Goal: Task Accomplishment & Management: Manage account settings

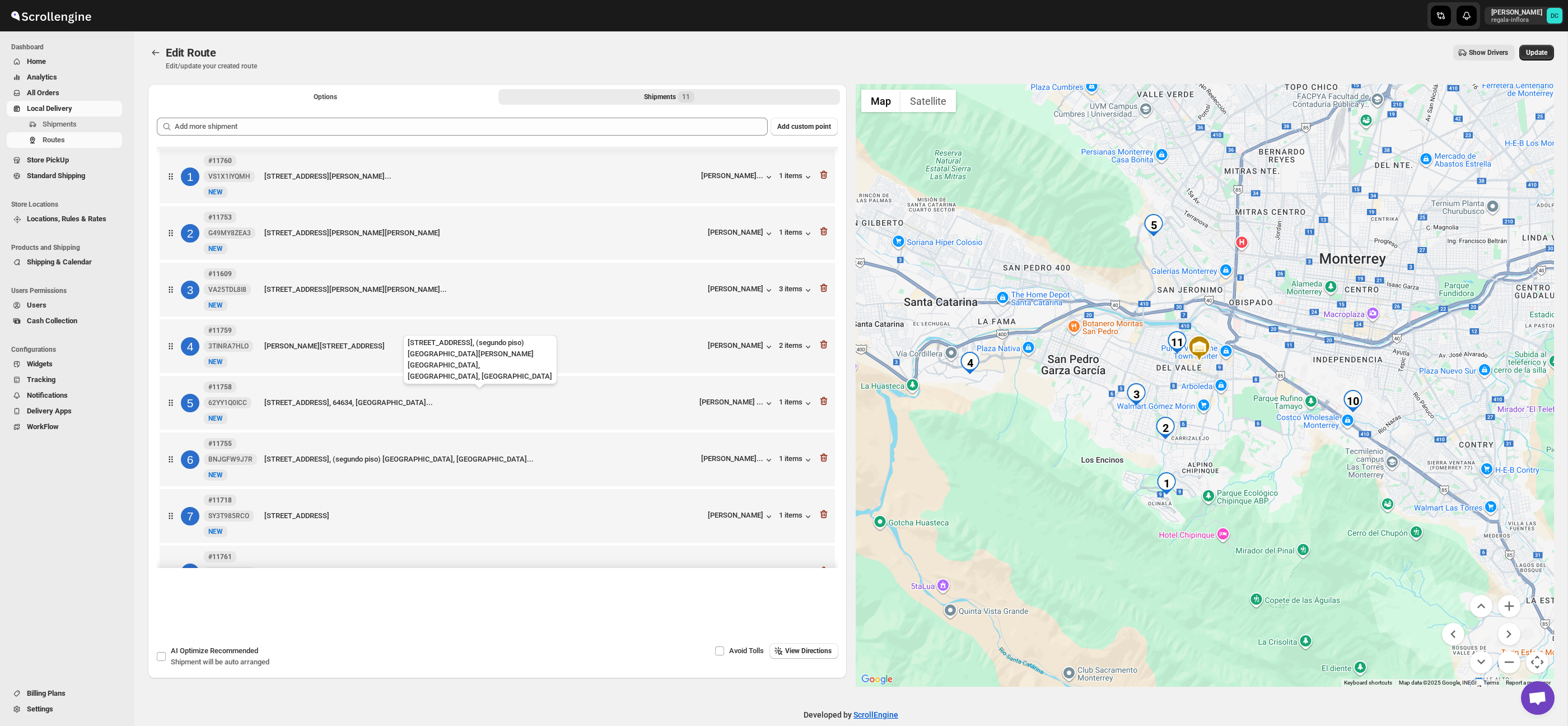
scroll to position [67, 0]
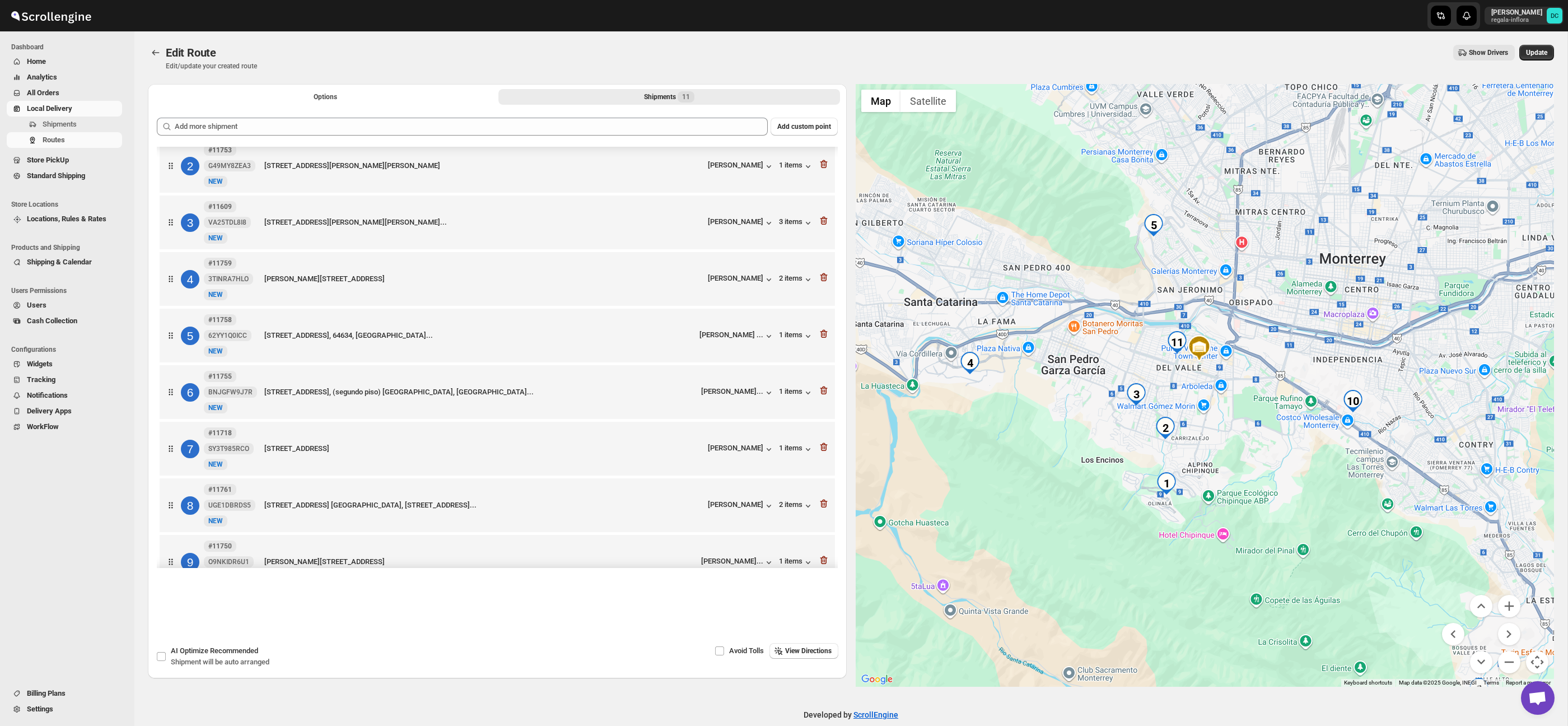
click at [830, 280] on div "[STREET_ADDRESS][PERSON_NAME] [PERSON_NAME] 2 items" at bounding box center [497, 279] width 676 height 54
click at [824, 280] on icon "button" at bounding box center [824, 278] width 1 height 4
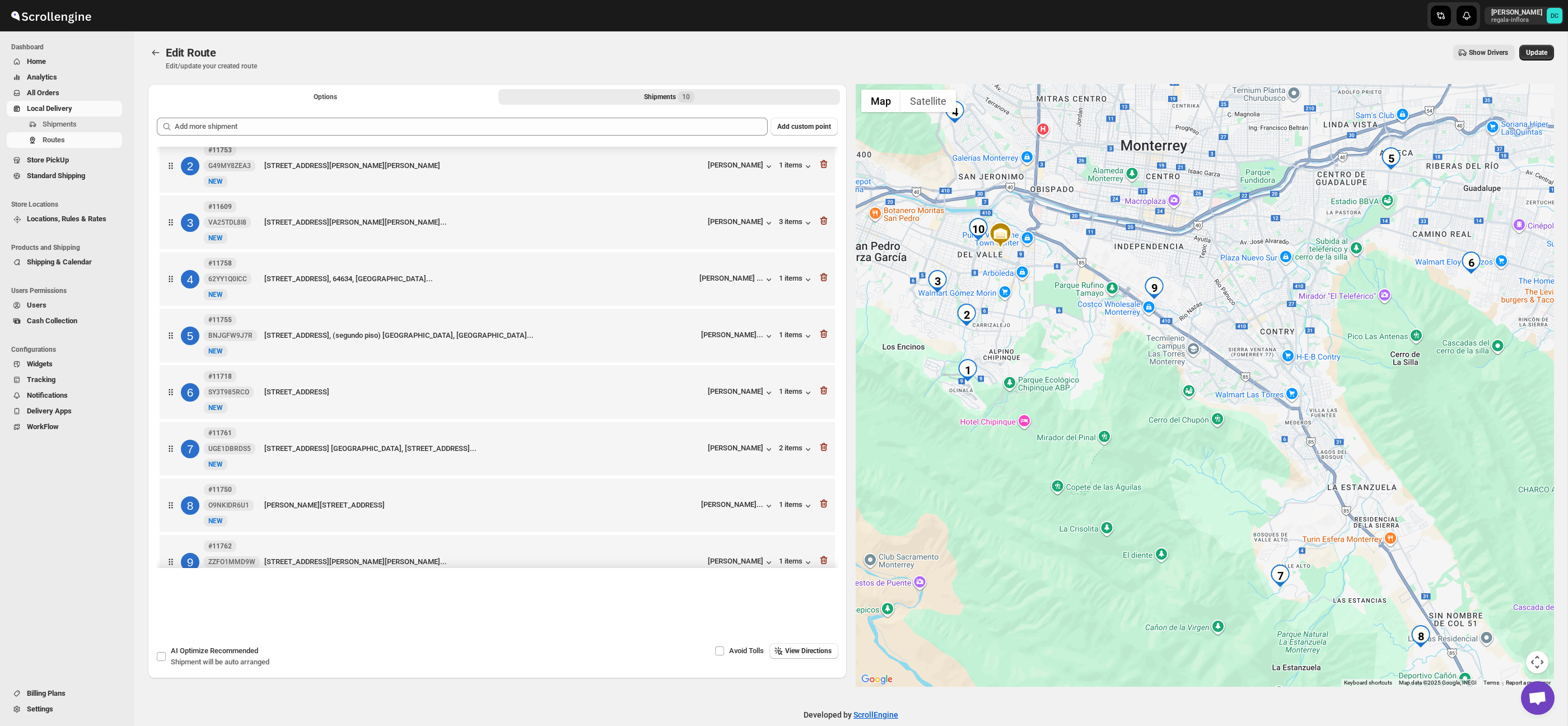
click at [1541, 60] on button "Update" at bounding box center [1536, 53] width 35 height 16
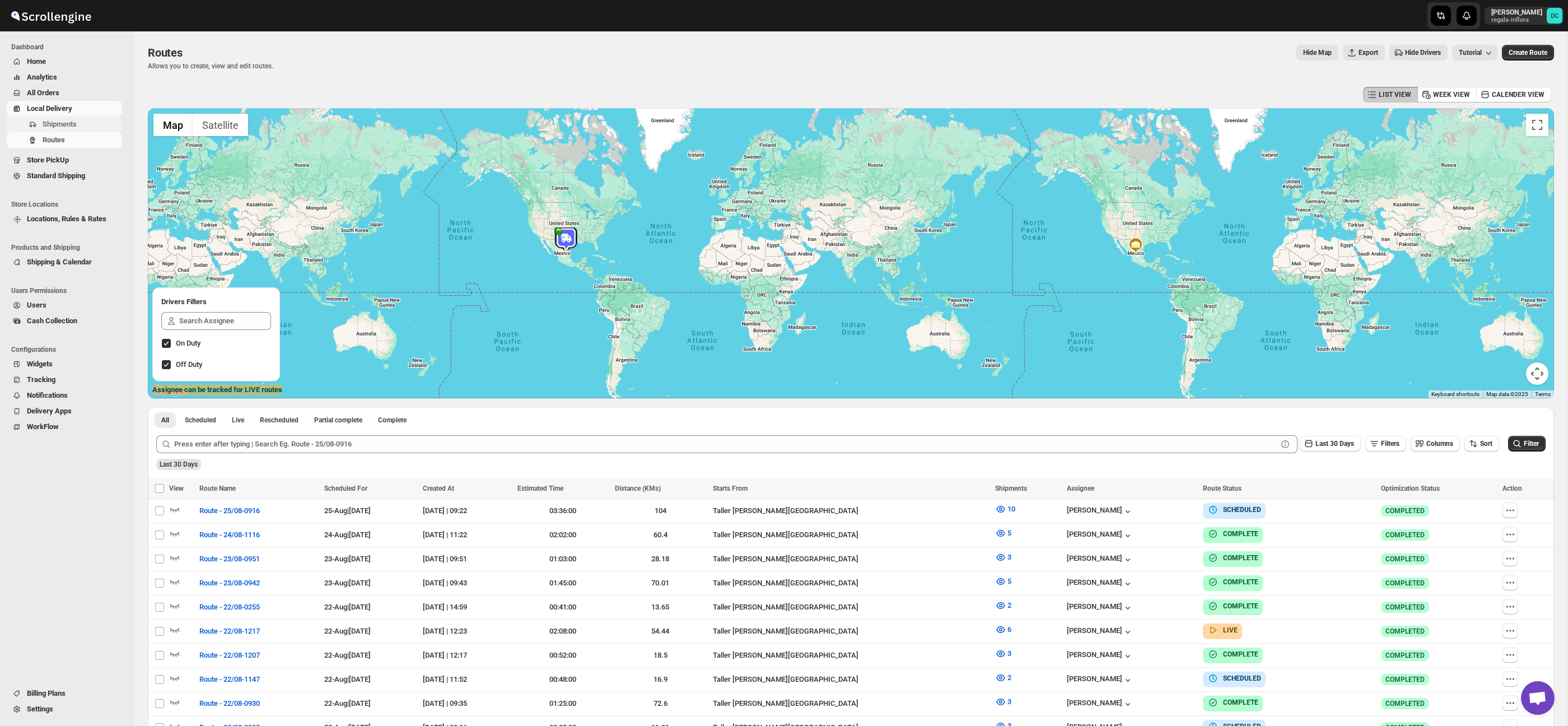
click at [62, 124] on span "Shipments" at bounding box center [60, 124] width 34 height 9
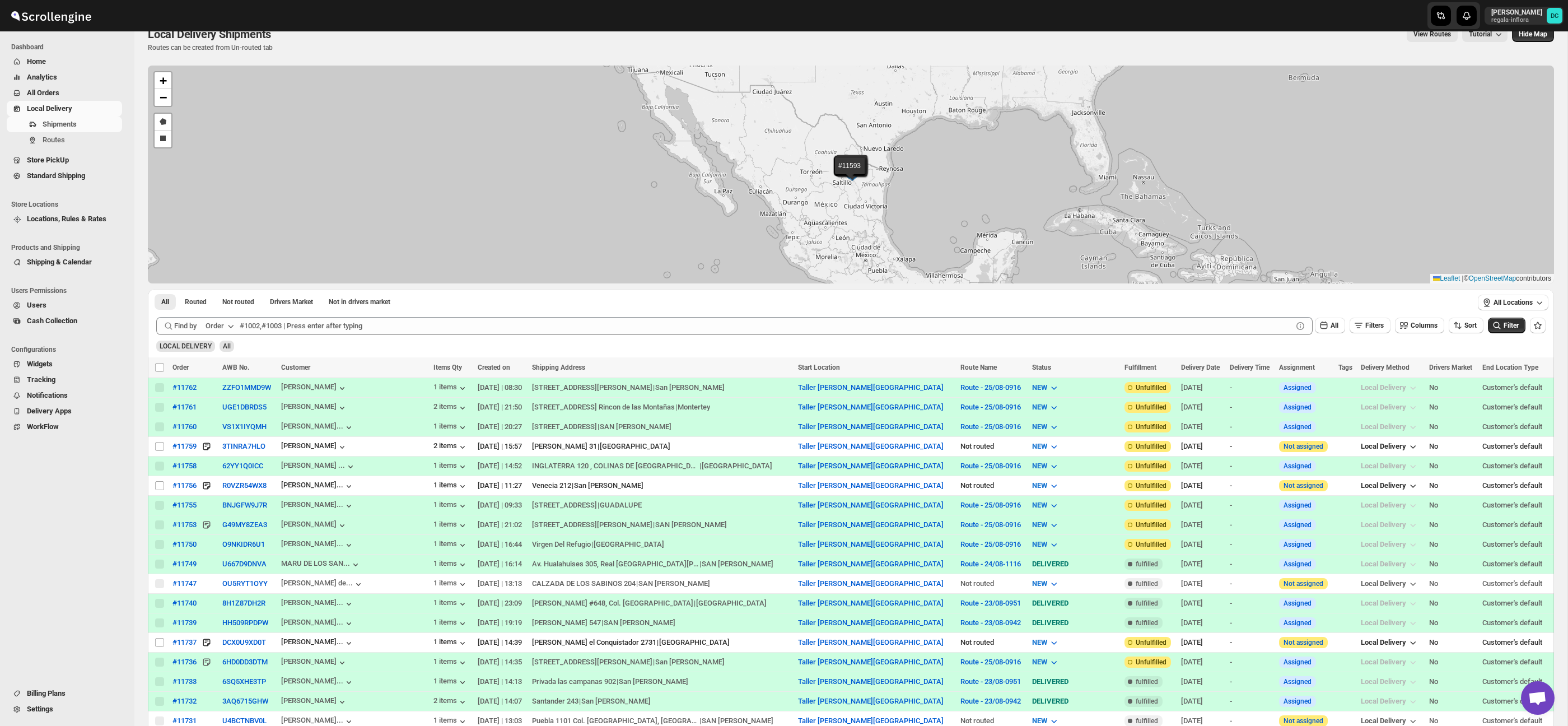
scroll to position [9, 0]
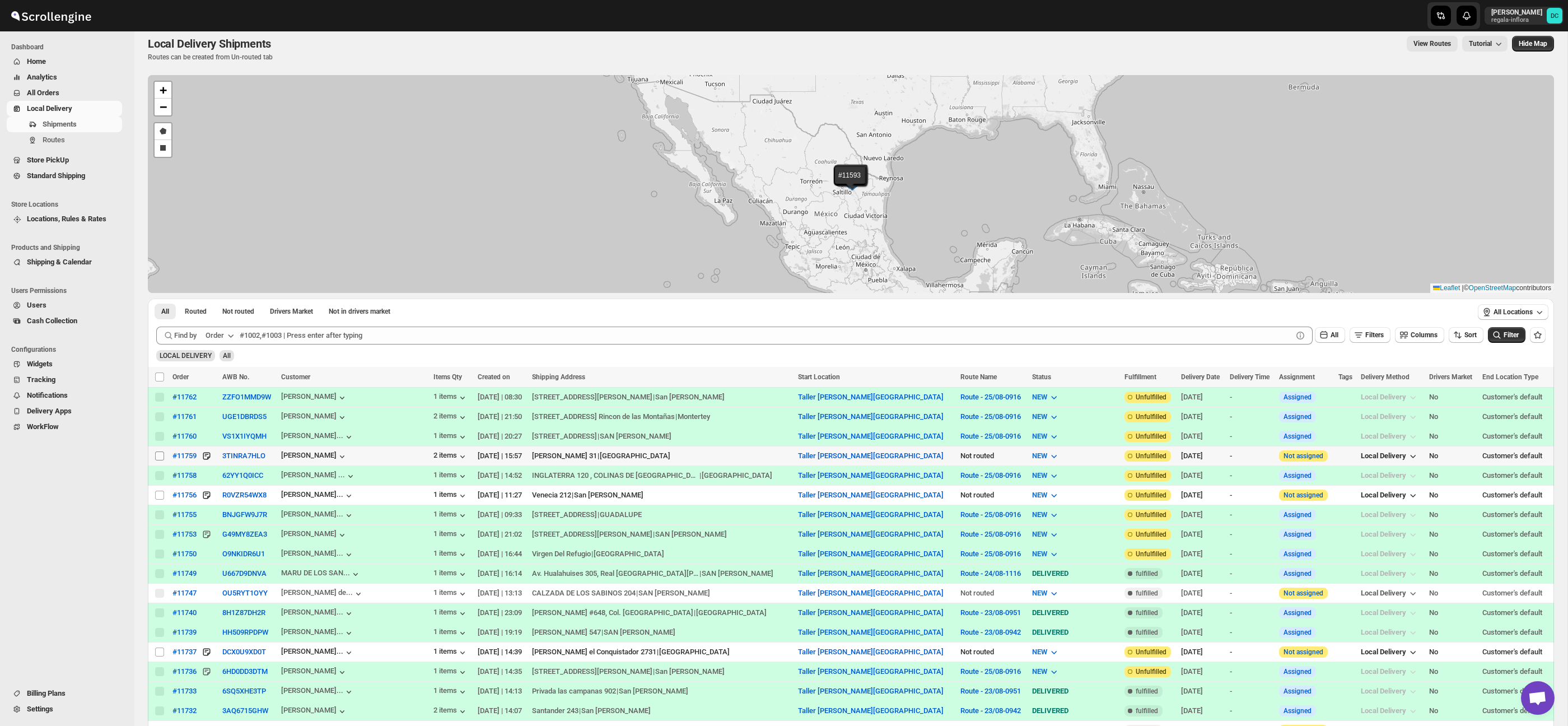
click at [158, 456] on input "Select shipment" at bounding box center [159, 456] width 9 height 9
checkbox input "true"
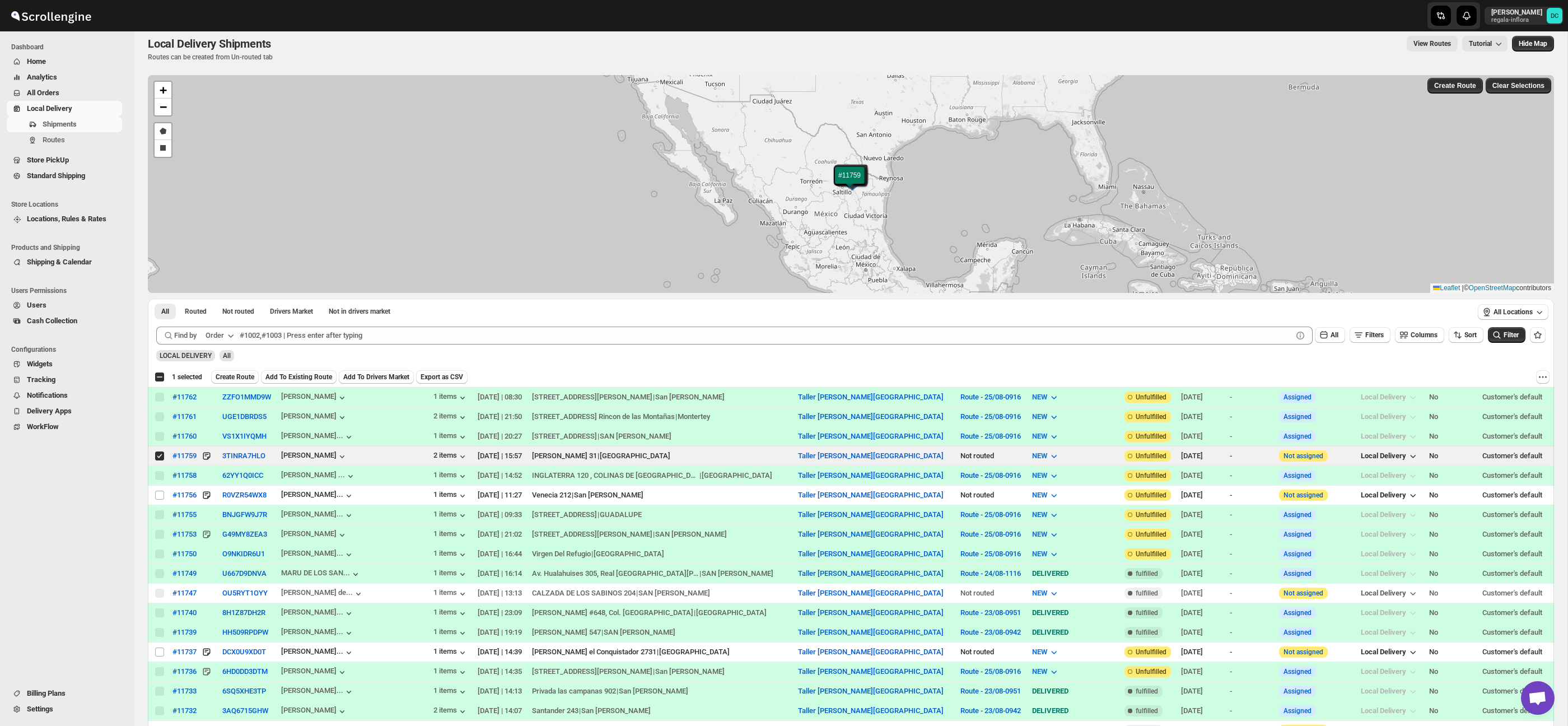
drag, startPoint x: 251, startPoint y: 374, endPoint x: 284, endPoint y: 382, distance: 34.0
click at [251, 373] on span "Create Route" at bounding box center [234, 377] width 38 height 9
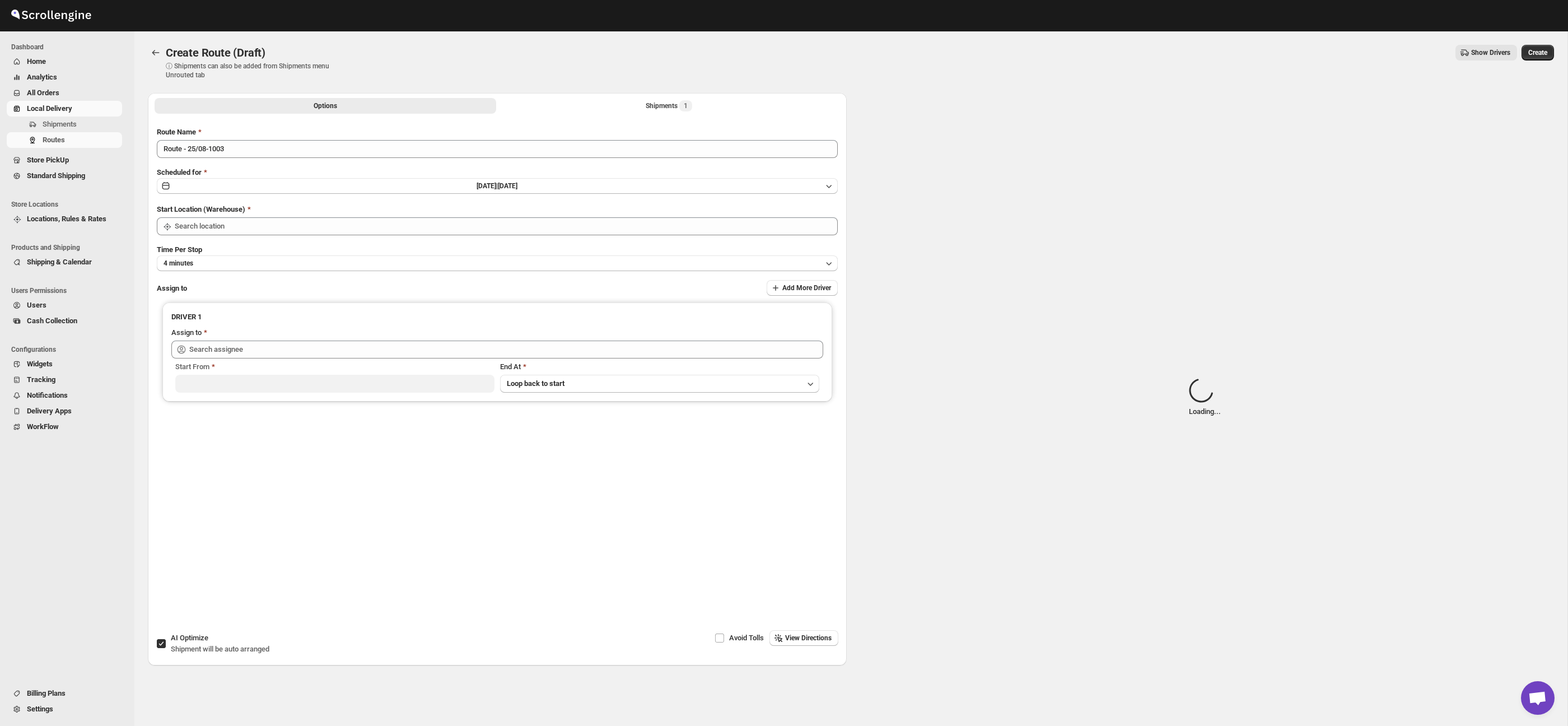
type input "Taller [PERSON_NAME][GEOGRAPHIC_DATA]"
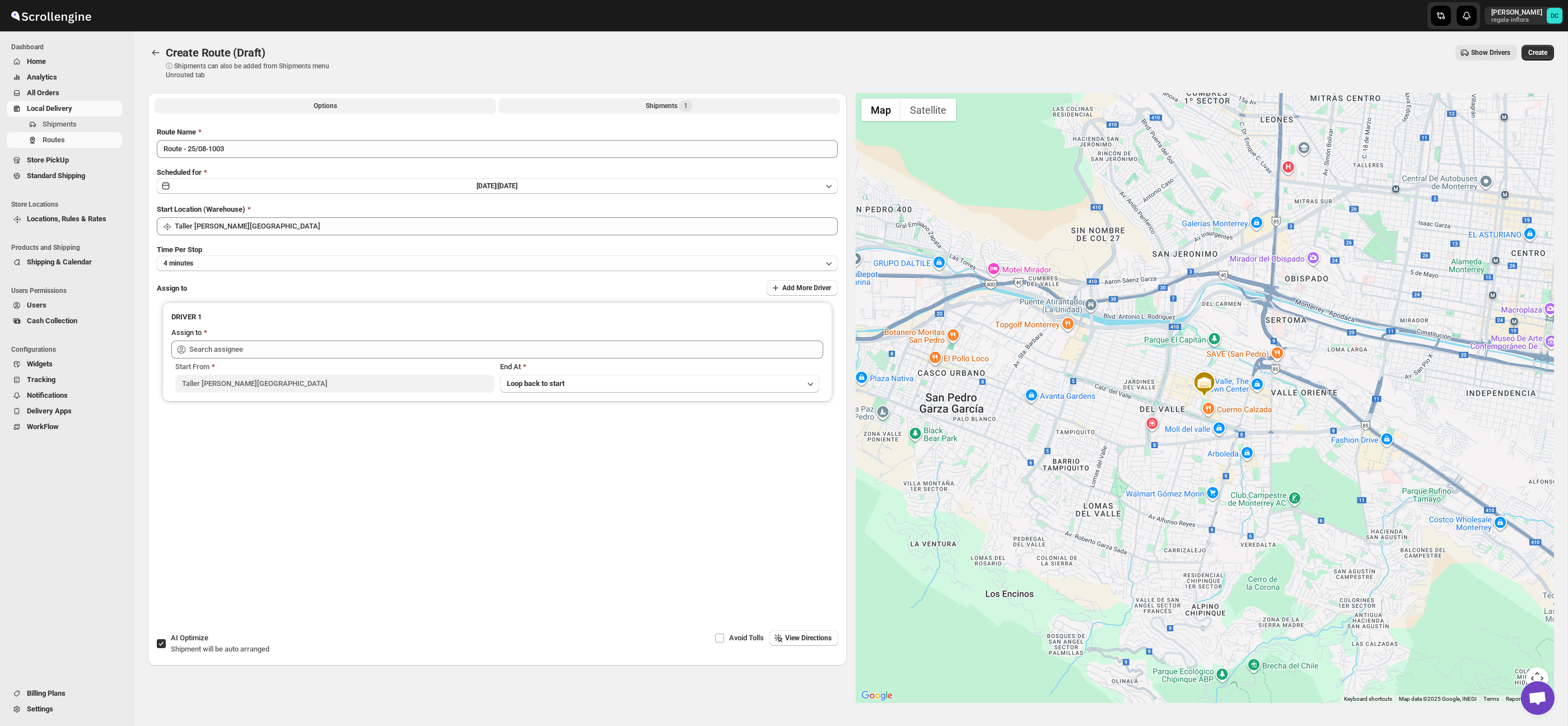
click at [581, 111] on button "Shipments 1" at bounding box center [669, 106] width 341 height 16
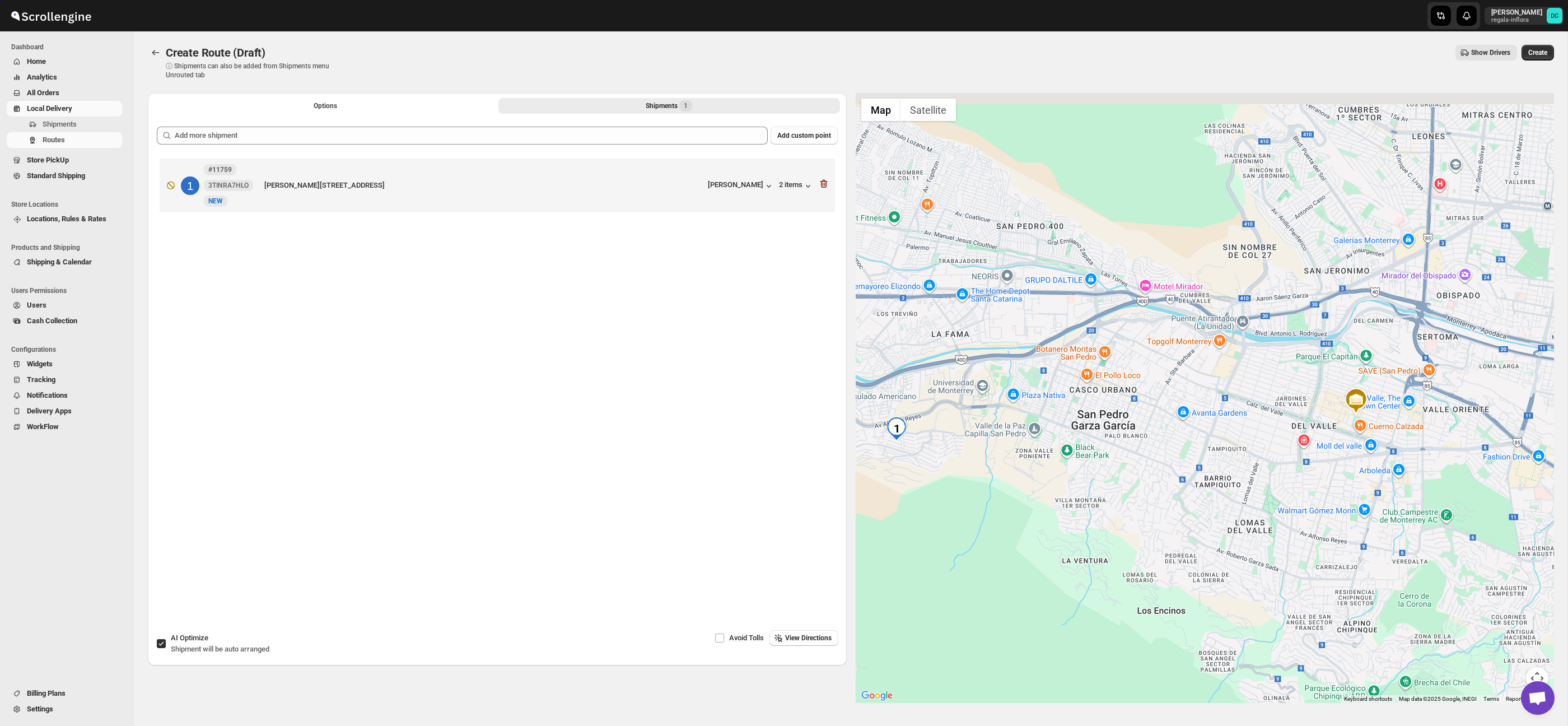
drag, startPoint x: 1047, startPoint y: 375, endPoint x: 1149, endPoint y: 390, distance: 103.1
click at [1149, 390] on div at bounding box center [1205, 398] width 699 height 610
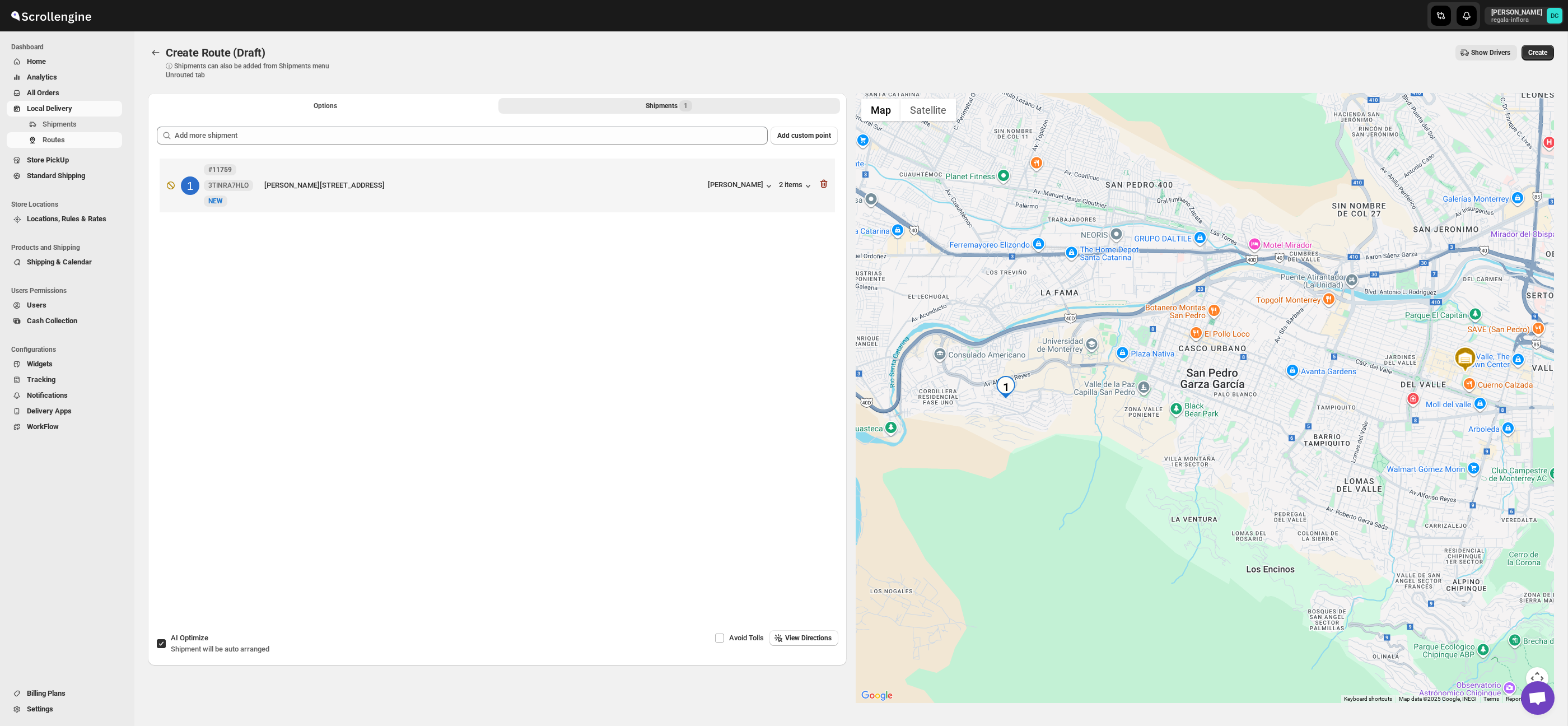
drag, startPoint x: 1125, startPoint y: 390, endPoint x: 1150, endPoint y: 380, distance: 26.9
click at [1150, 380] on div at bounding box center [1205, 398] width 699 height 610
drag, startPoint x: 1102, startPoint y: 467, endPoint x: 1219, endPoint y: 453, distance: 117.8
click at [1201, 438] on div at bounding box center [1205, 398] width 699 height 610
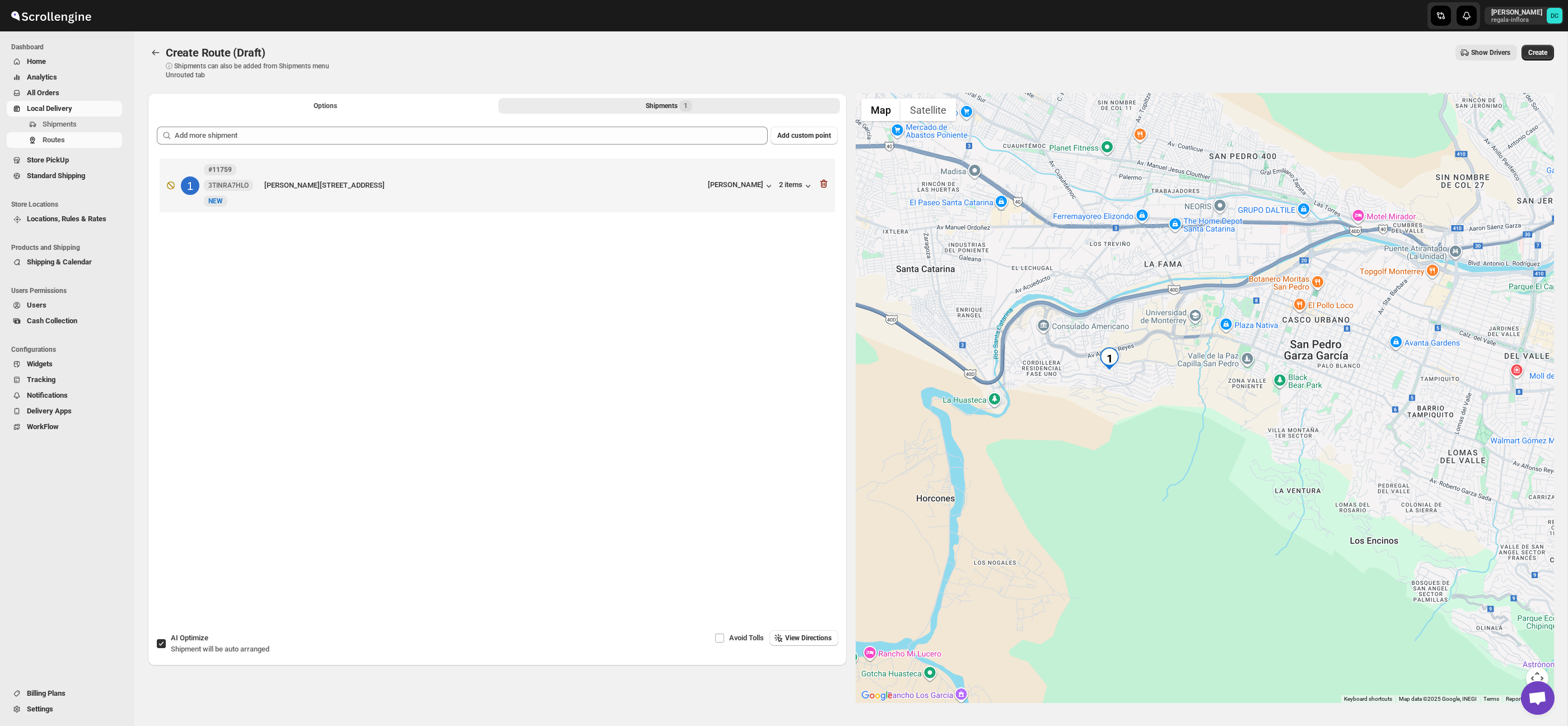
click at [1540, 672] on button "Map camera controls" at bounding box center [1537, 678] width 23 height 23
click at [1509, 626] on button "Zoom in" at bounding box center [1509, 622] width 23 height 23
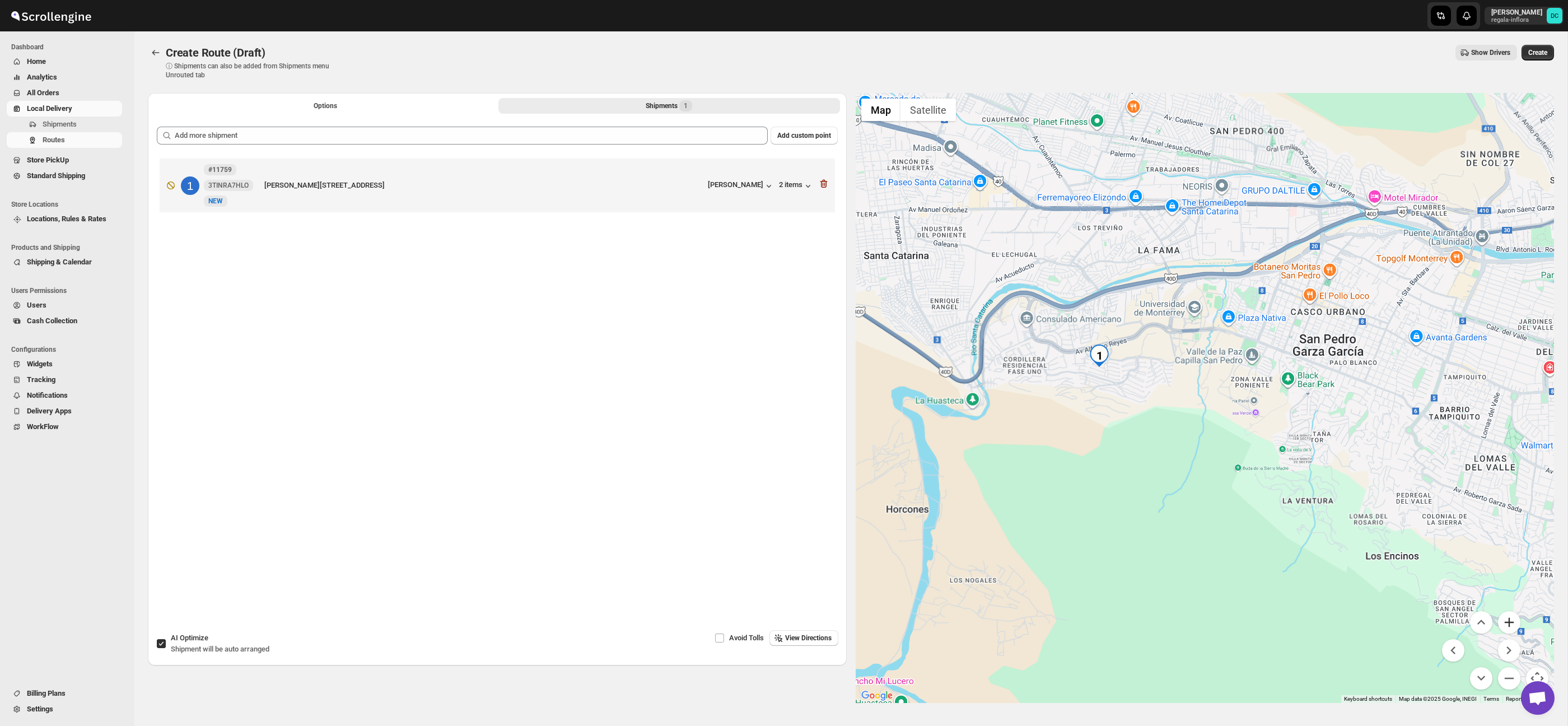
click at [1509, 626] on button "Zoom in" at bounding box center [1509, 622] width 23 height 23
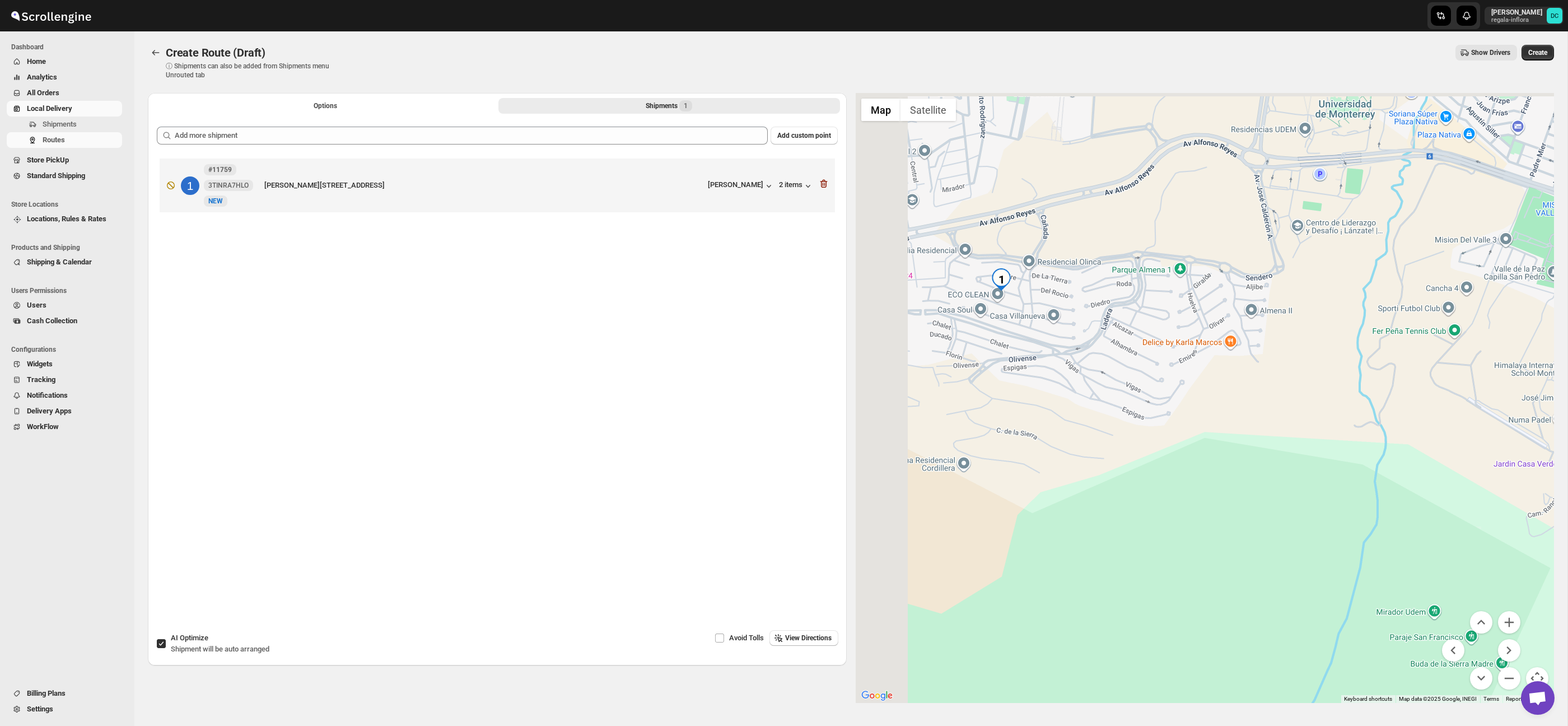
drag, startPoint x: 1240, startPoint y: 494, endPoint x: 1423, endPoint y: 504, distance: 183.3
click at [1524, 505] on div at bounding box center [1205, 398] width 699 height 610
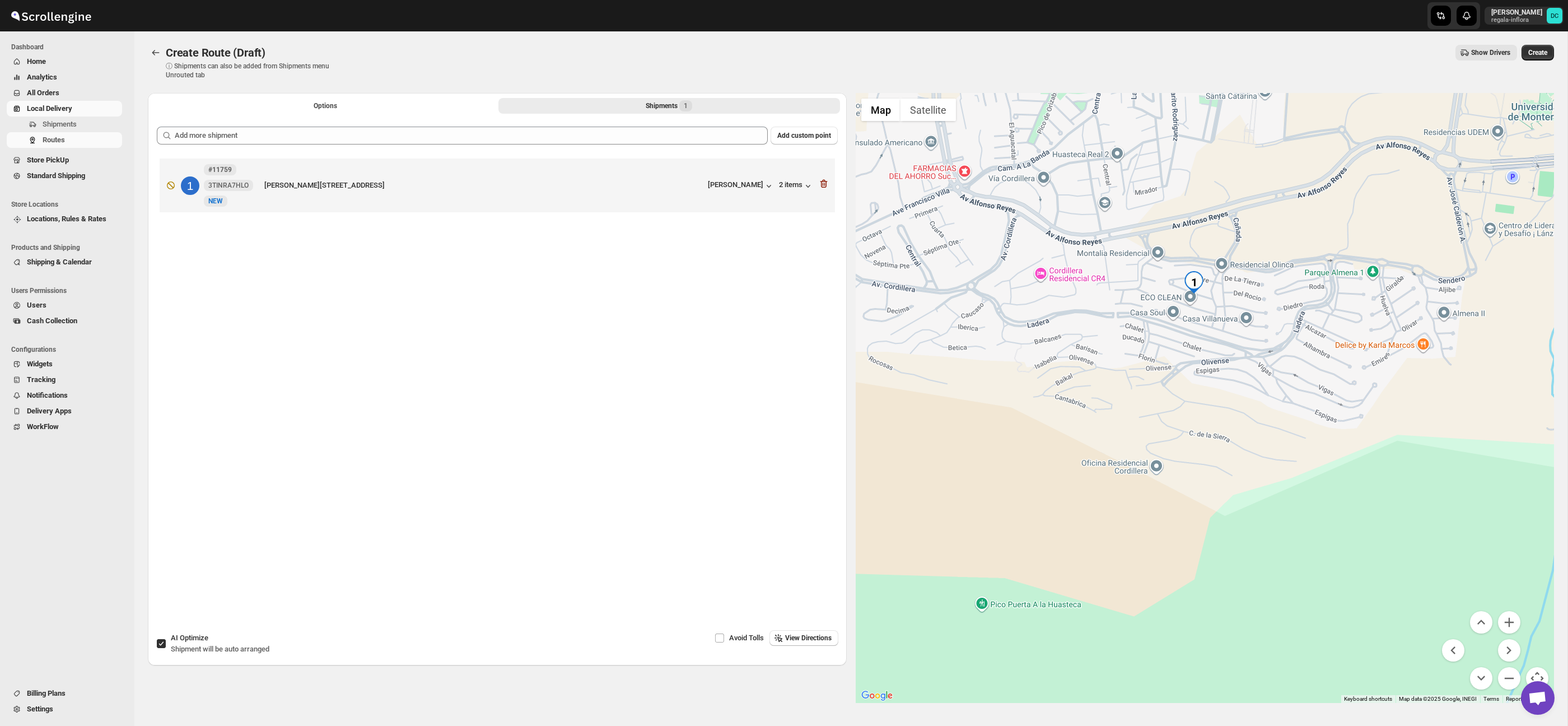
drag, startPoint x: 1242, startPoint y: 488, endPoint x: 1306, endPoint y: 490, distance: 64.0
click at [1303, 486] on div at bounding box center [1205, 398] width 699 height 610
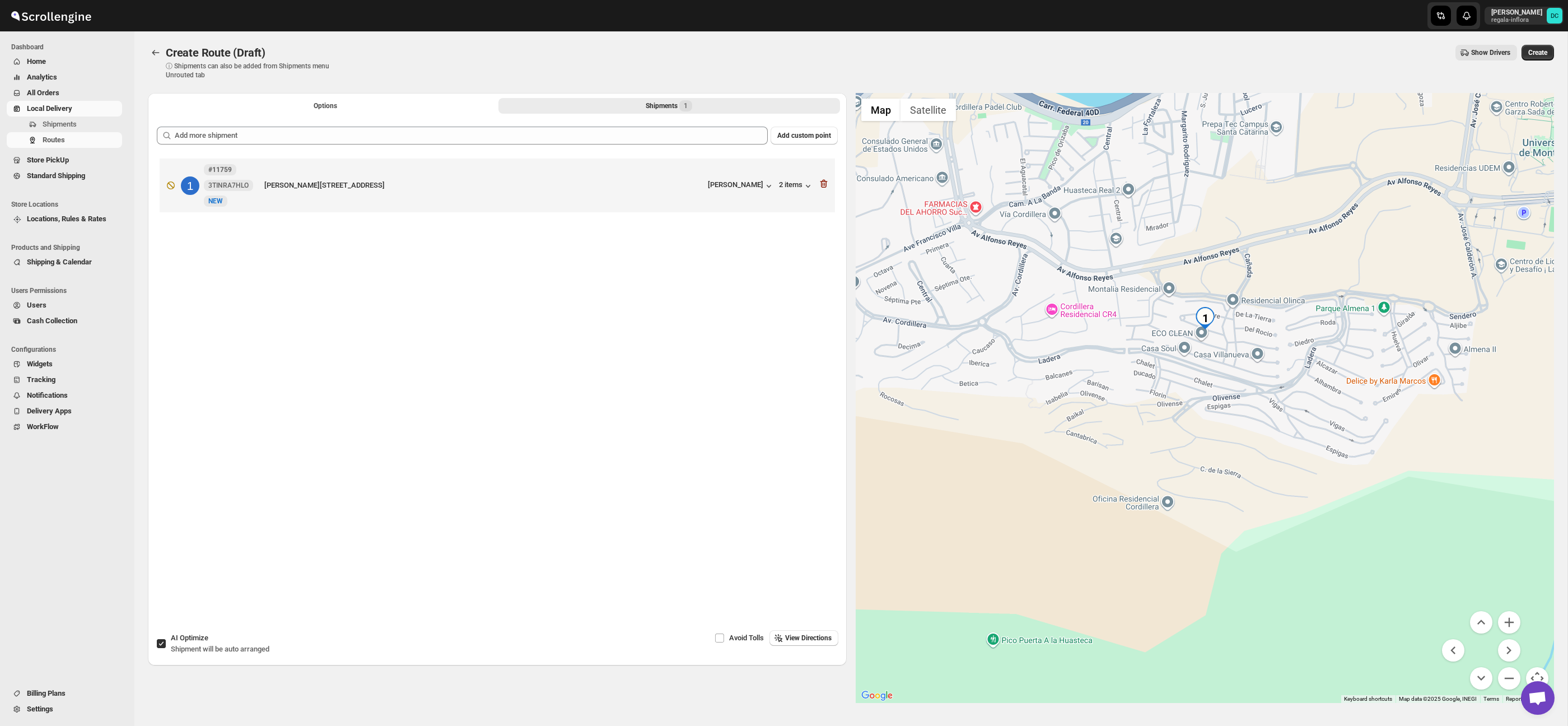
drag, startPoint x: 1247, startPoint y: 377, endPoint x: 1259, endPoint y: 415, distance: 39.8
click at [1259, 415] on div at bounding box center [1205, 398] width 699 height 610
click at [1507, 623] on button "Zoom in" at bounding box center [1509, 622] width 23 height 23
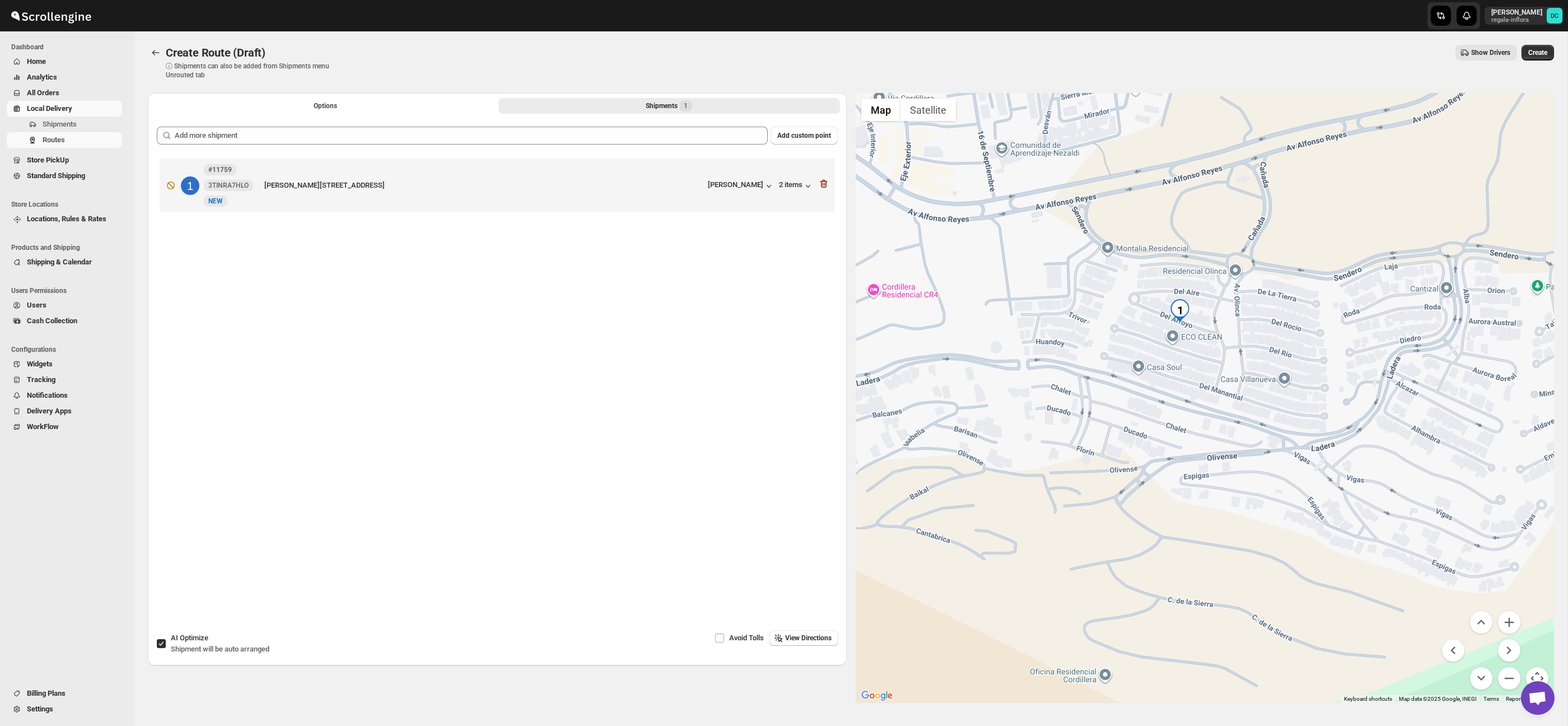
drag, startPoint x: 1316, startPoint y: 320, endPoint x: 1286, endPoint y: 380, distance: 67.1
click at [1286, 380] on div at bounding box center [1205, 398] width 699 height 610
click at [405, 111] on button "Options" at bounding box center [325, 106] width 341 height 16
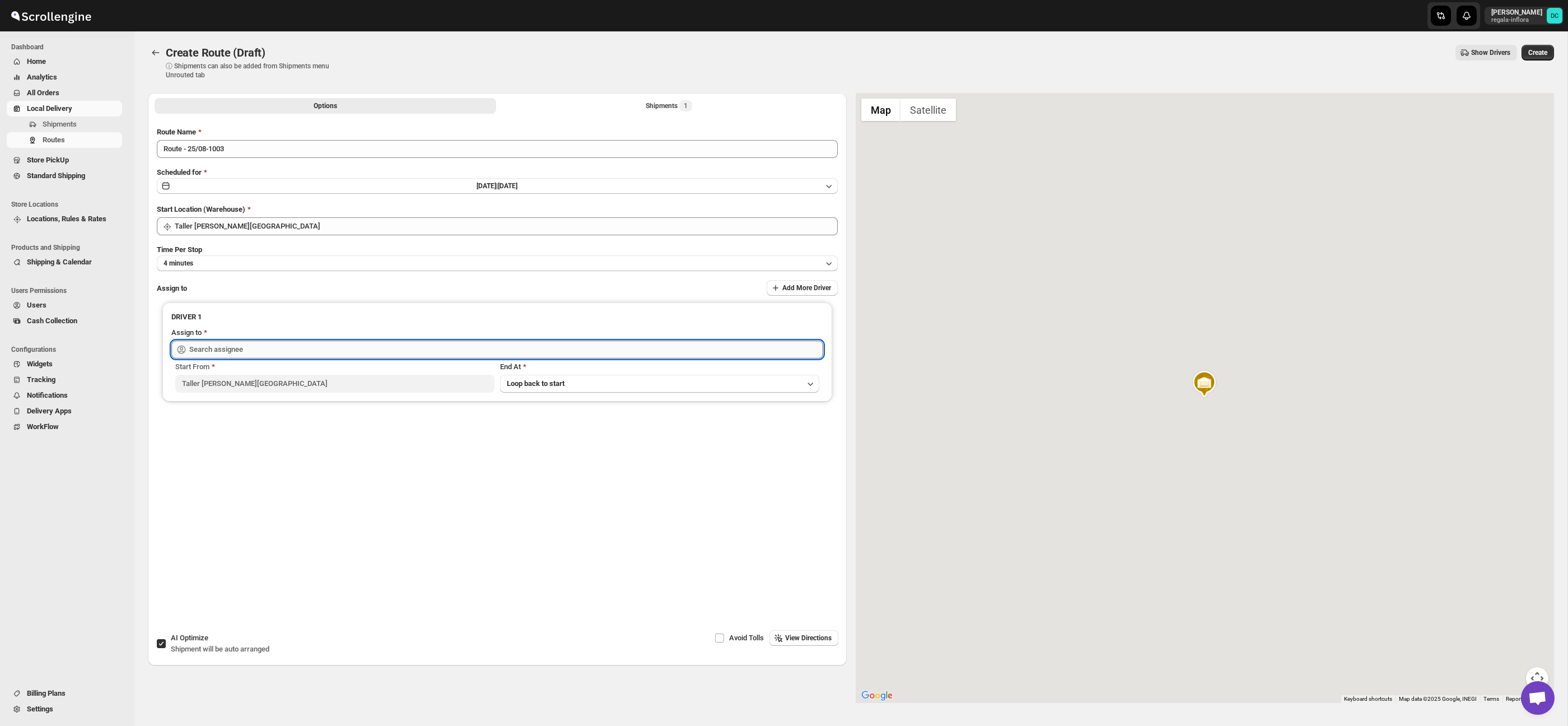
click at [425, 354] on input "text" at bounding box center [506, 349] width 634 height 18
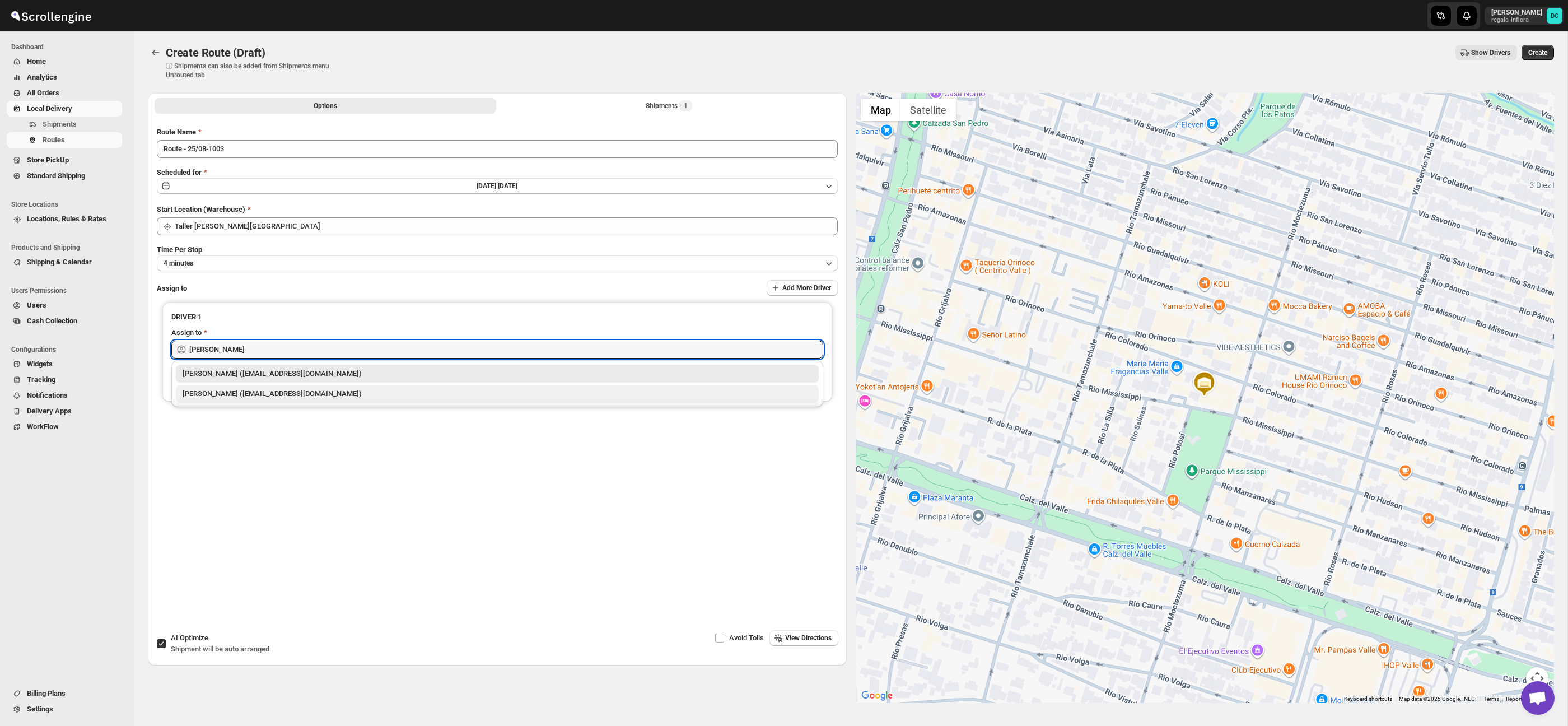
click at [391, 396] on div "[PERSON_NAME] ([EMAIL_ADDRESS][DOMAIN_NAME])" at bounding box center [497, 394] width 629 height 11
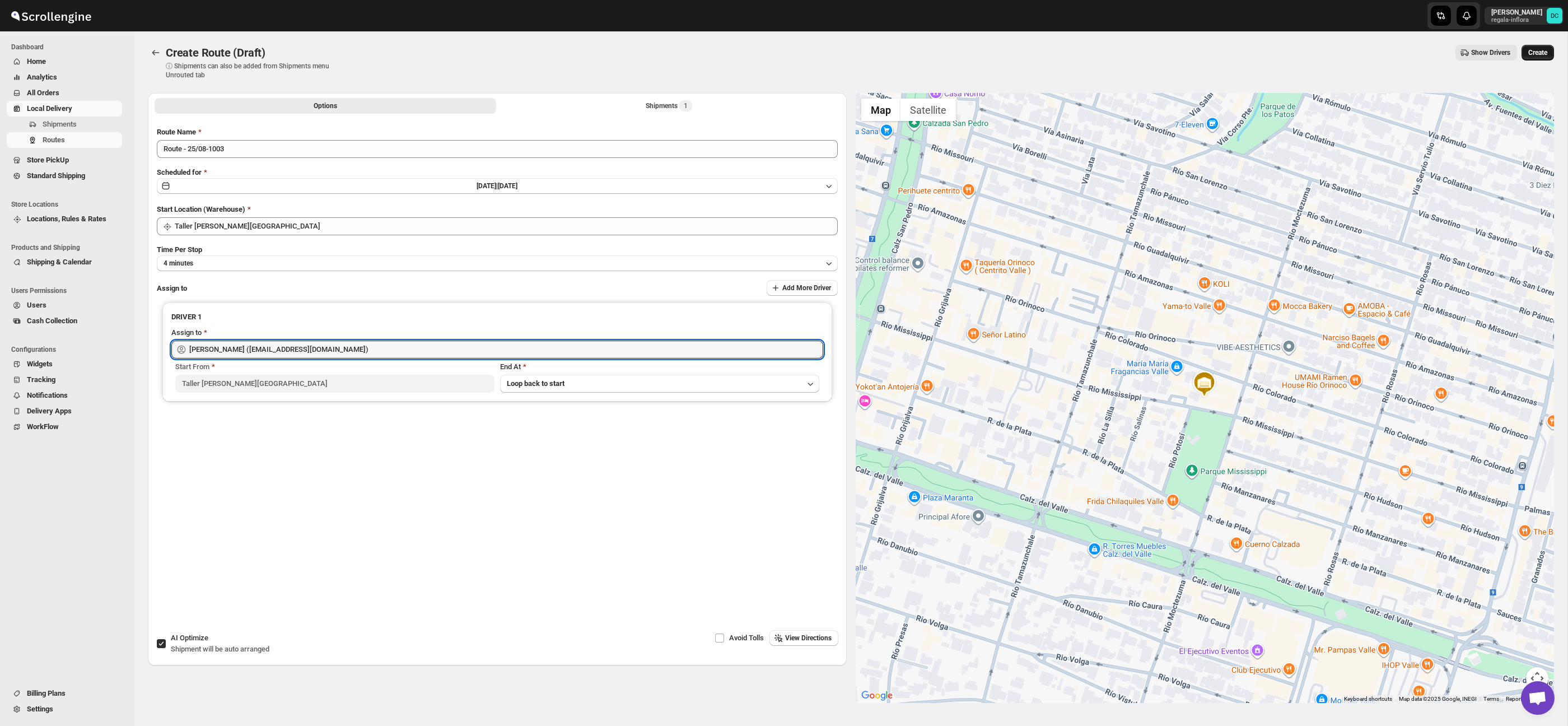
type input "[PERSON_NAME] ([EMAIL_ADDRESS][DOMAIN_NAME])"
click at [1530, 55] on span "Create" at bounding box center [1538, 52] width 19 height 9
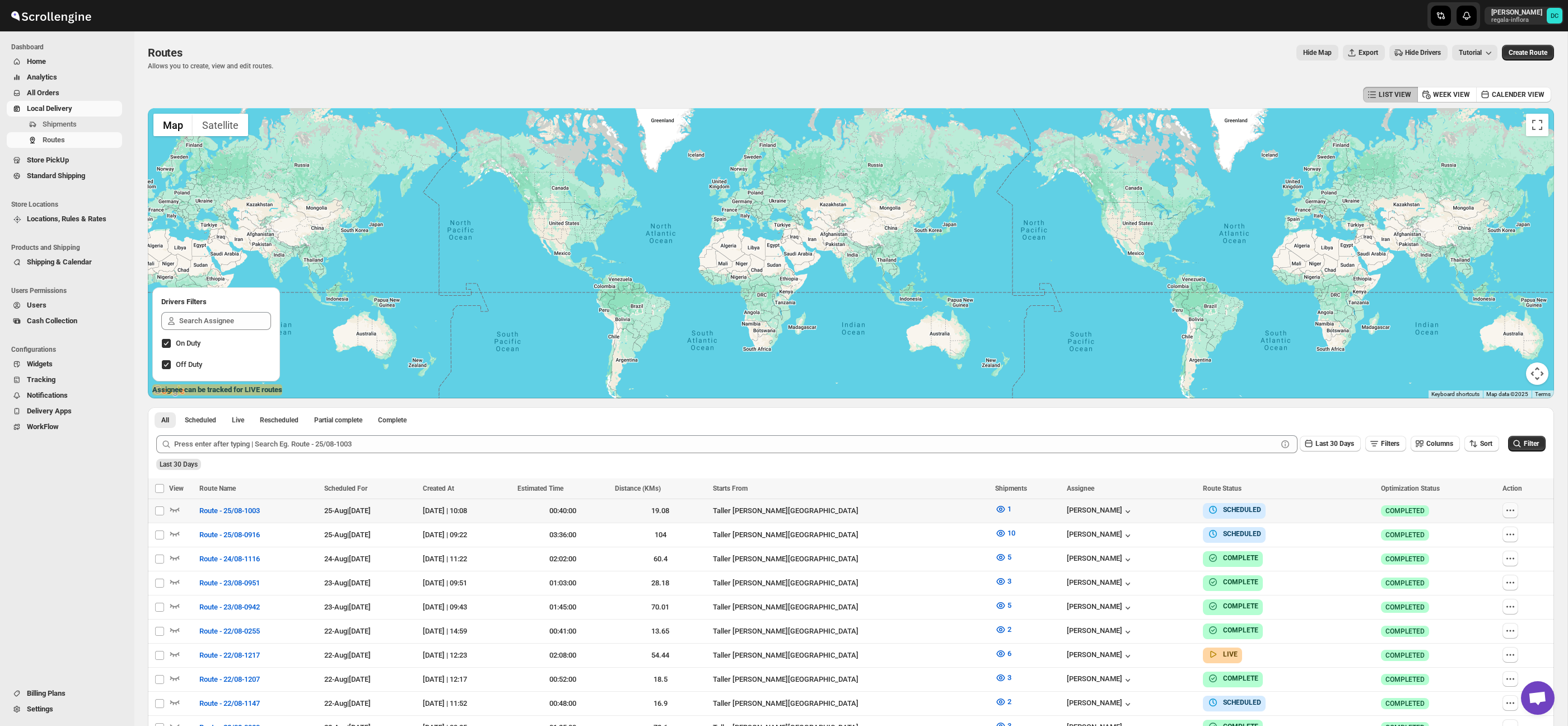
drag, startPoint x: 1516, startPoint y: 509, endPoint x: 1516, endPoint y: 516, distance: 7.0
click at [1516, 509] on icon "button" at bounding box center [1510, 510] width 11 height 11
checkbox input "true"
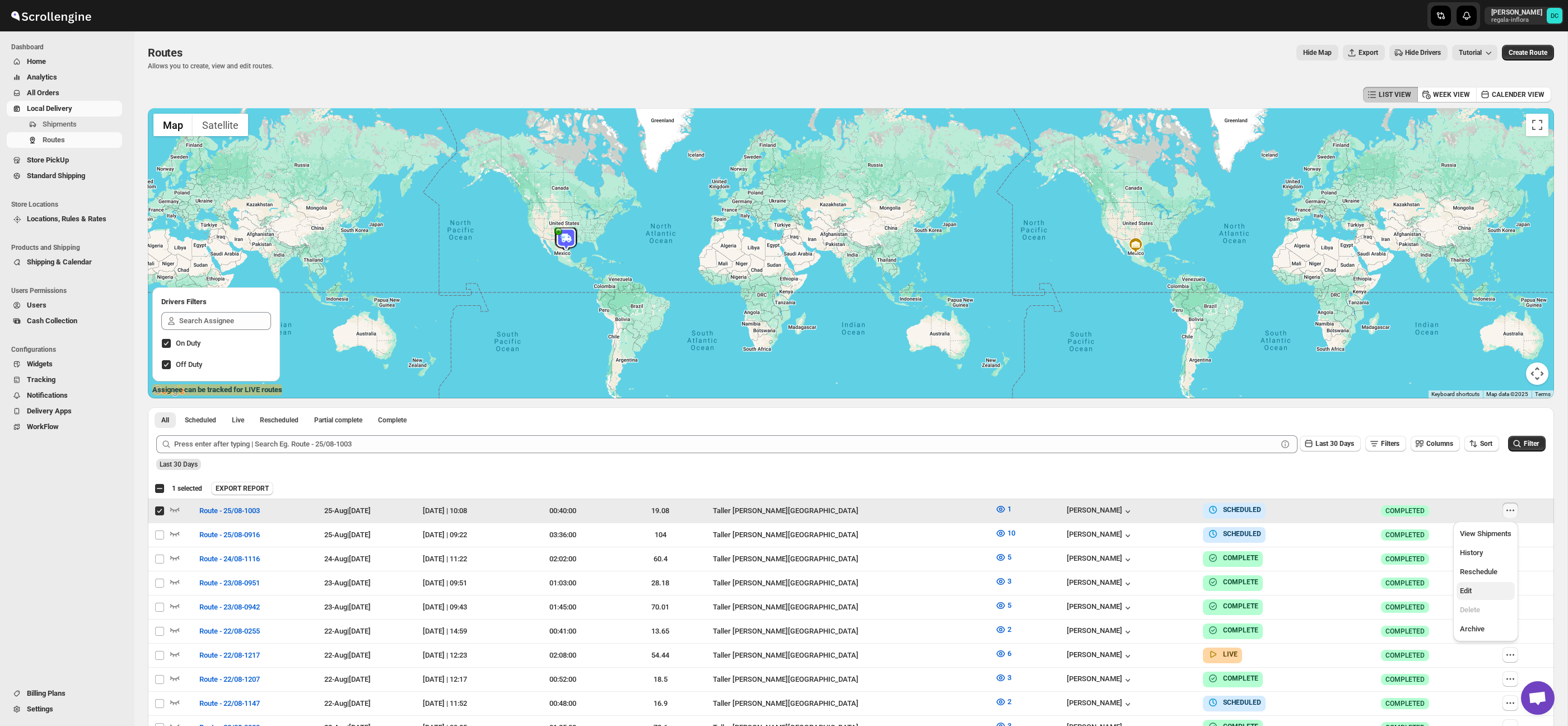
click at [1493, 594] on span "Edit" at bounding box center [1485, 591] width 52 height 11
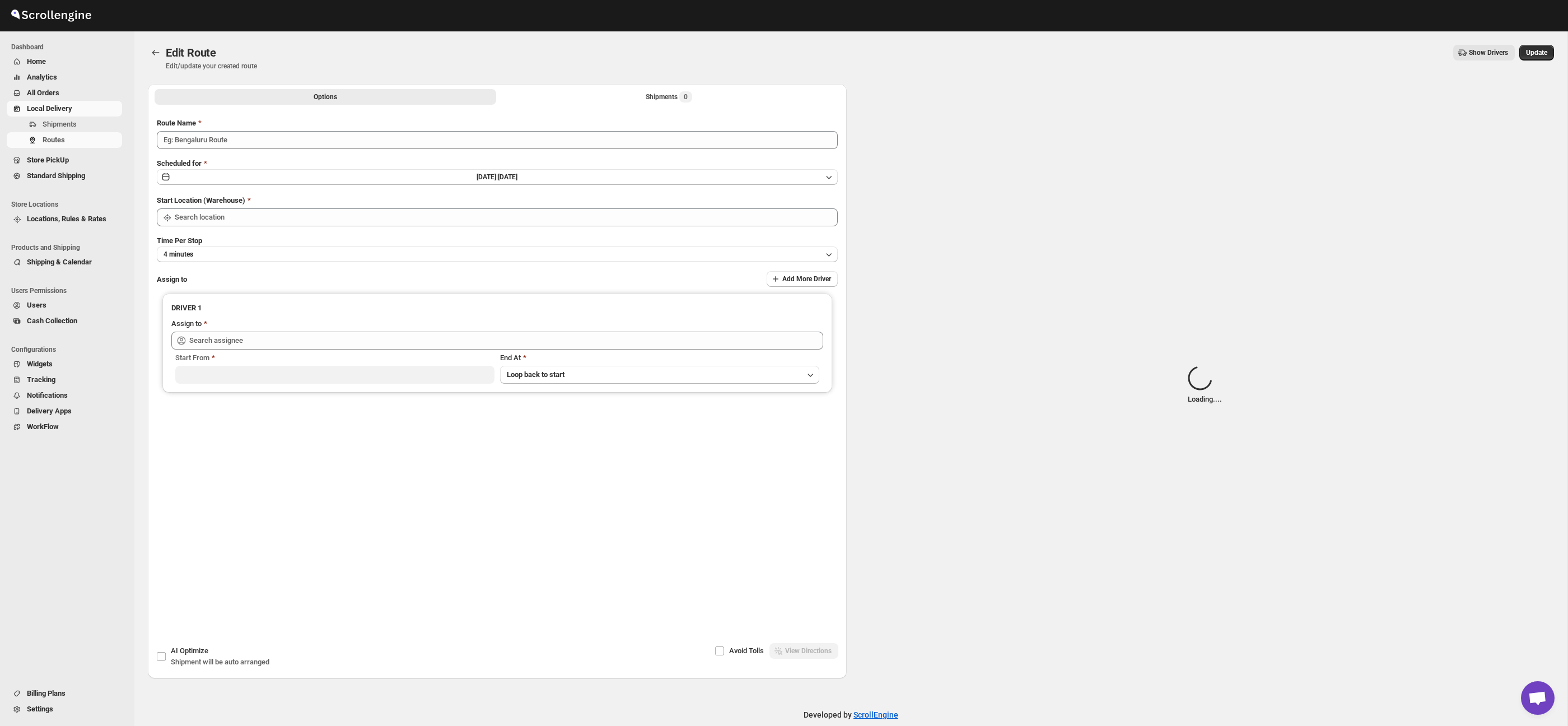
type input "Route - 25/08-1003"
type input "Taller [PERSON_NAME][GEOGRAPHIC_DATA]"
type input "[PERSON_NAME] ([EMAIL_ADDRESS][DOMAIN_NAME])"
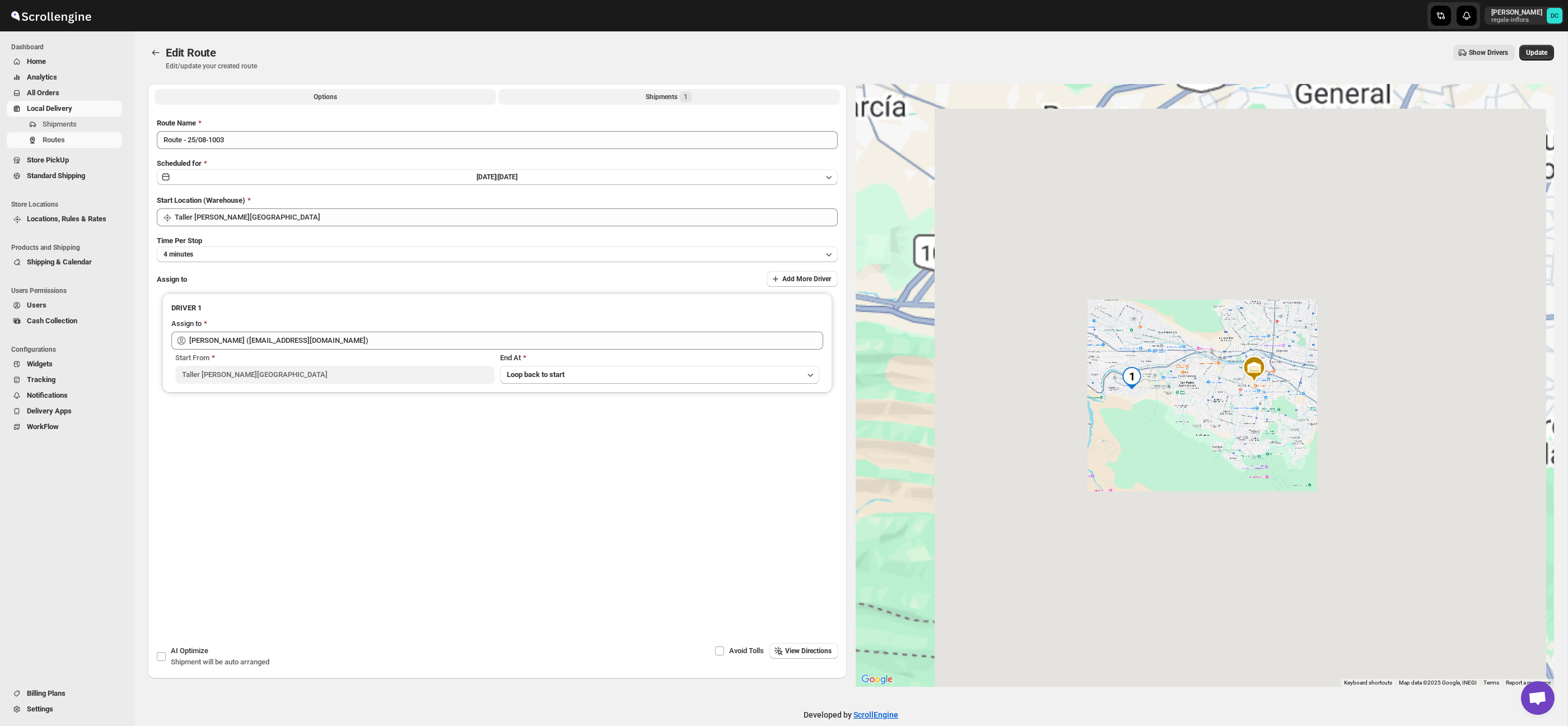
click at [674, 95] on div "Shipments 1" at bounding box center [669, 97] width 46 height 11
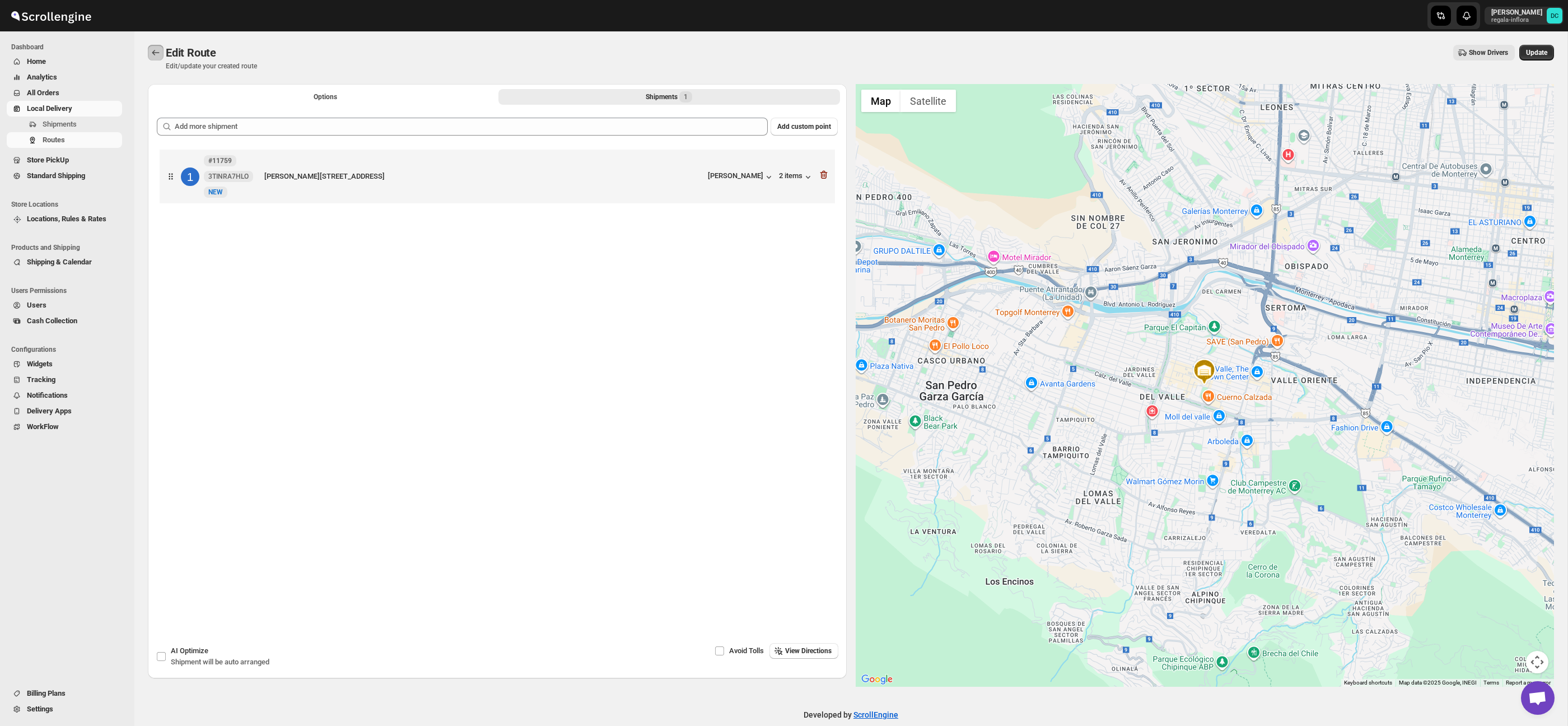
click at [158, 52] on icon "Routes" at bounding box center [156, 52] width 11 height 11
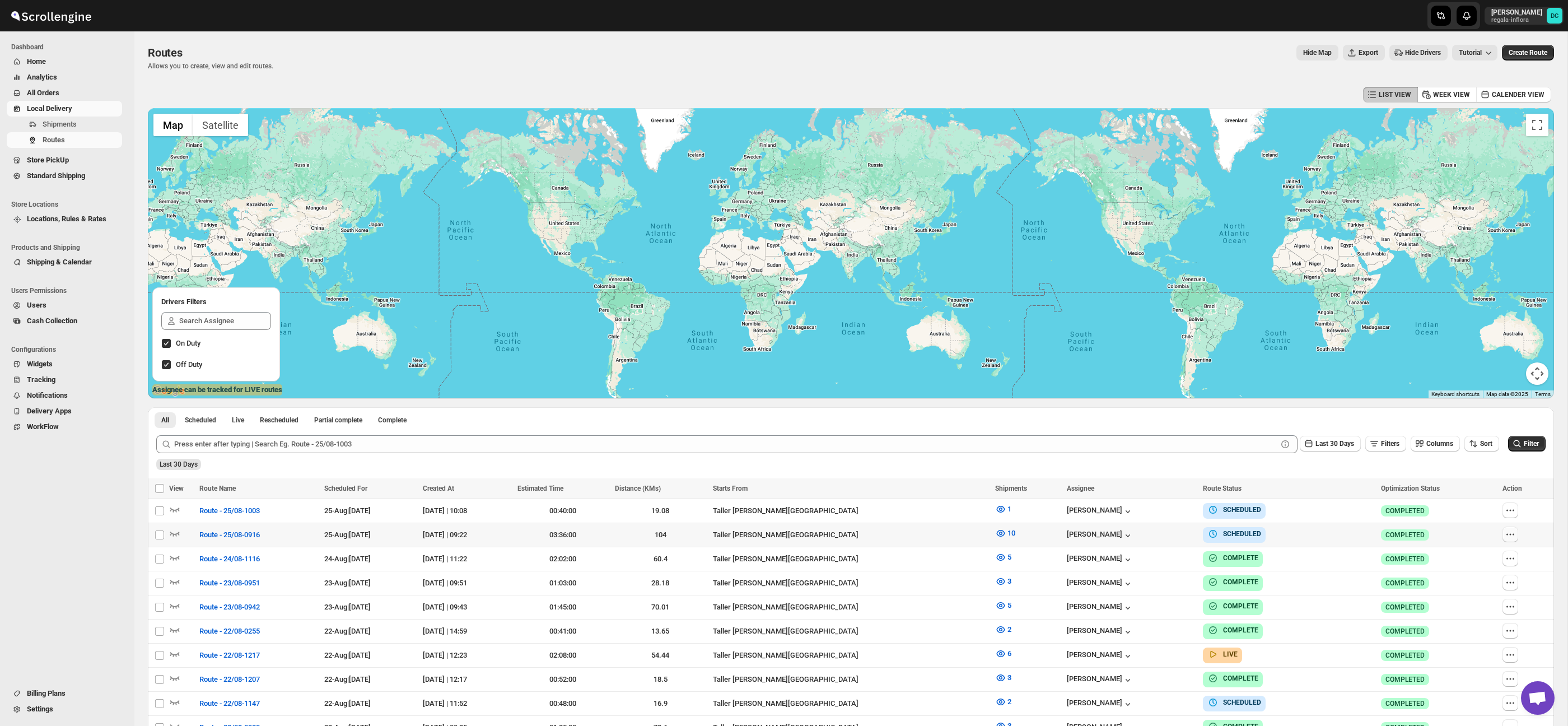
click at [1509, 531] on icon "button" at bounding box center [1510, 534] width 11 height 11
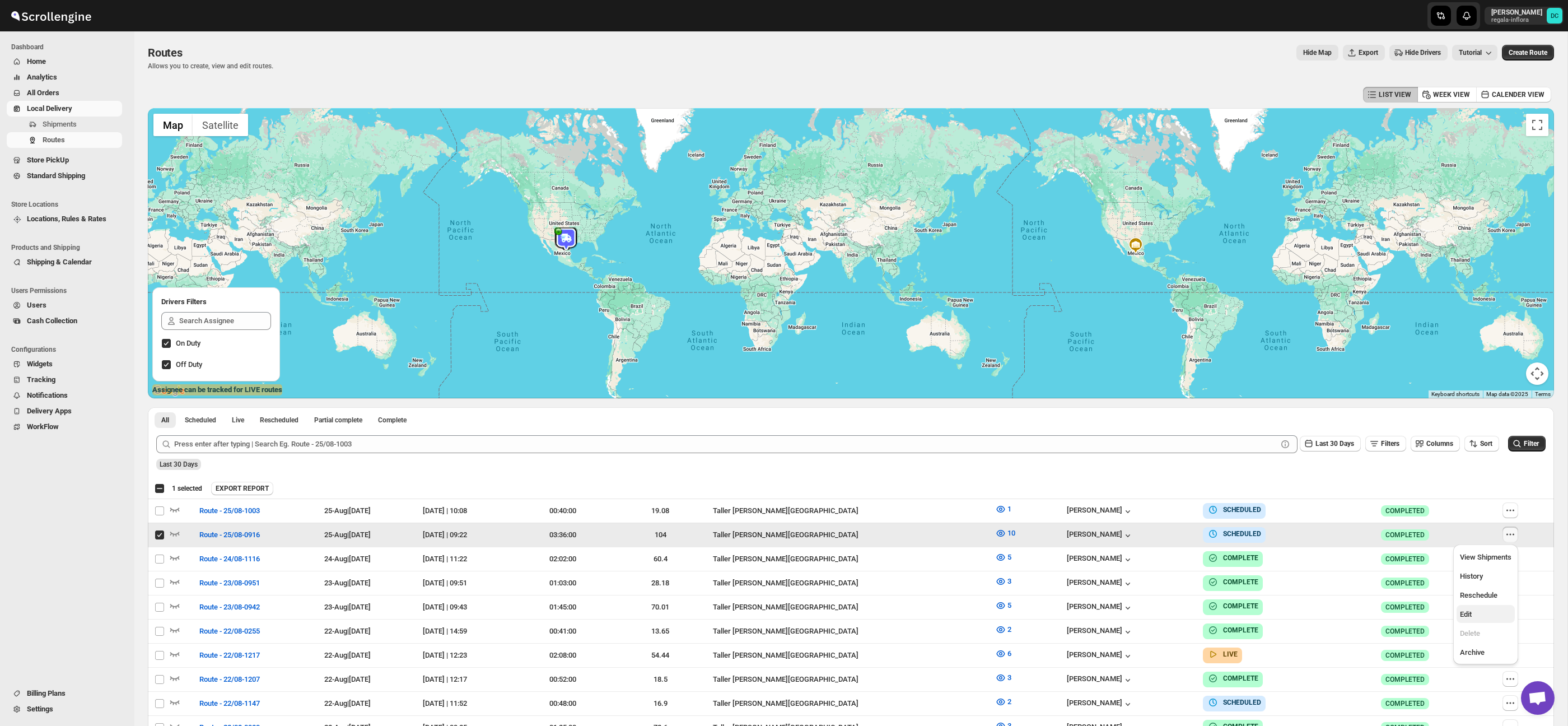
click at [1488, 620] on span "Edit" at bounding box center [1485, 615] width 52 height 11
checkbox input "false"
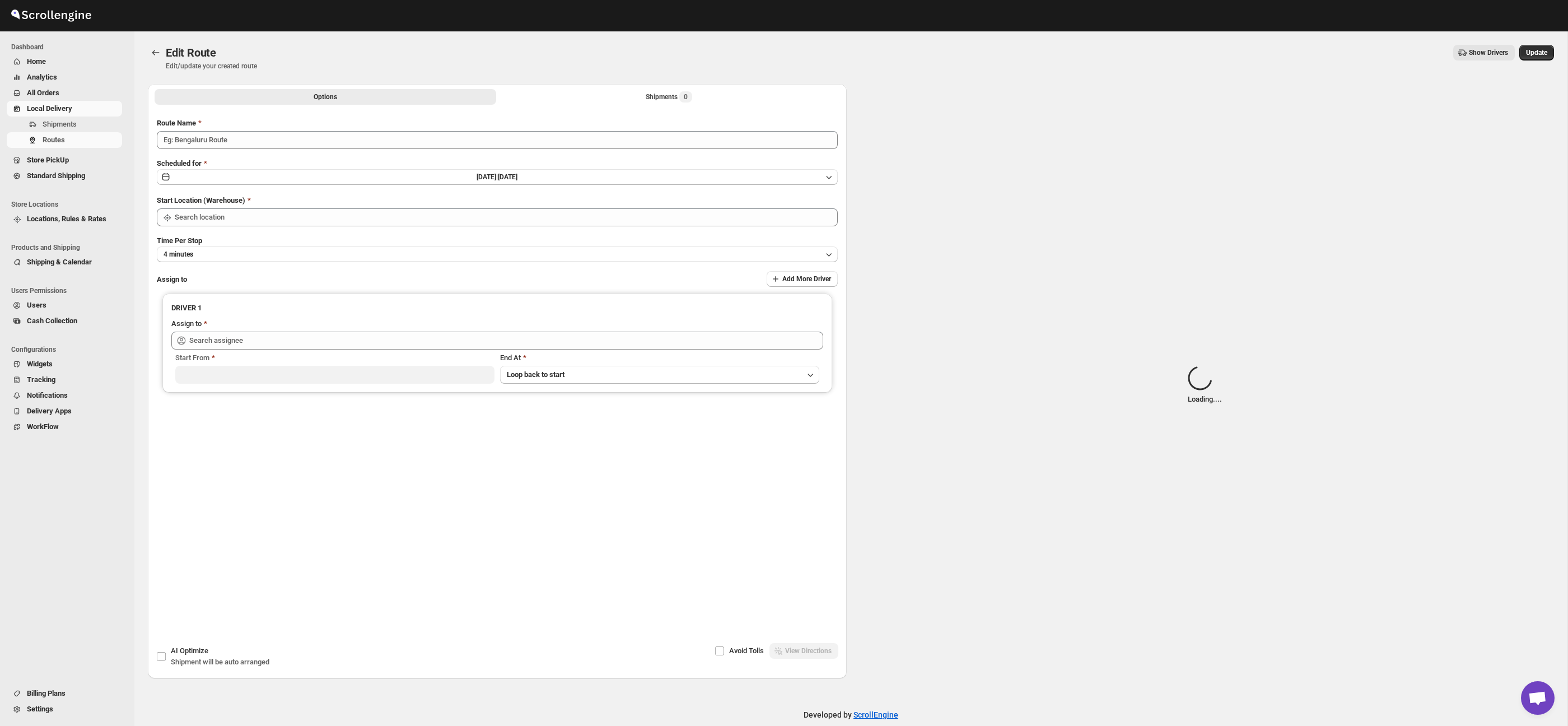
type input "Route - 25/08-0916"
type input "Taller [PERSON_NAME][GEOGRAPHIC_DATA]"
type input "[PERSON_NAME] ([EMAIL_ADDRESS][DOMAIN_NAME])"
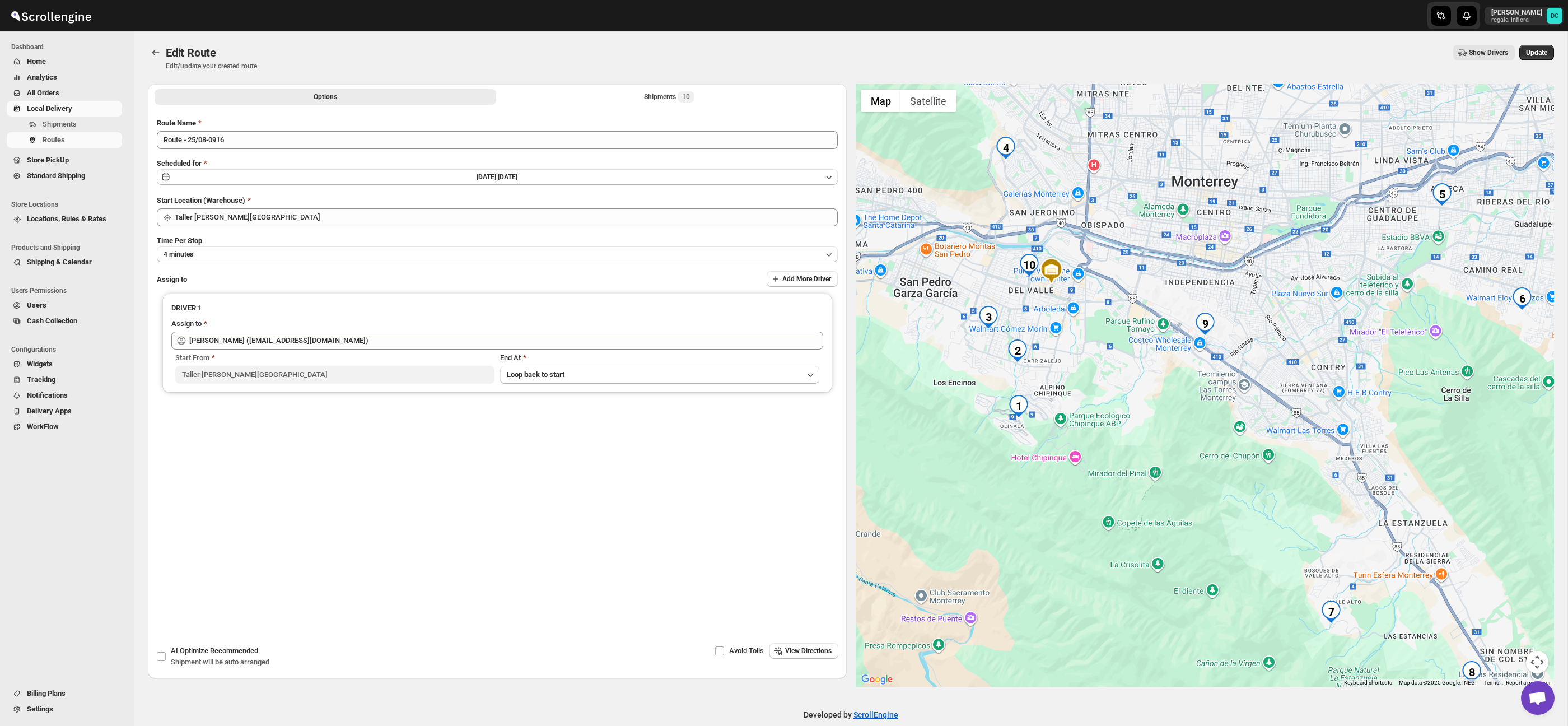
drag, startPoint x: 1107, startPoint y: 365, endPoint x: 1138, endPoint y: 454, distance: 94.2
click at [1152, 396] on div at bounding box center [1205, 386] width 699 height 603
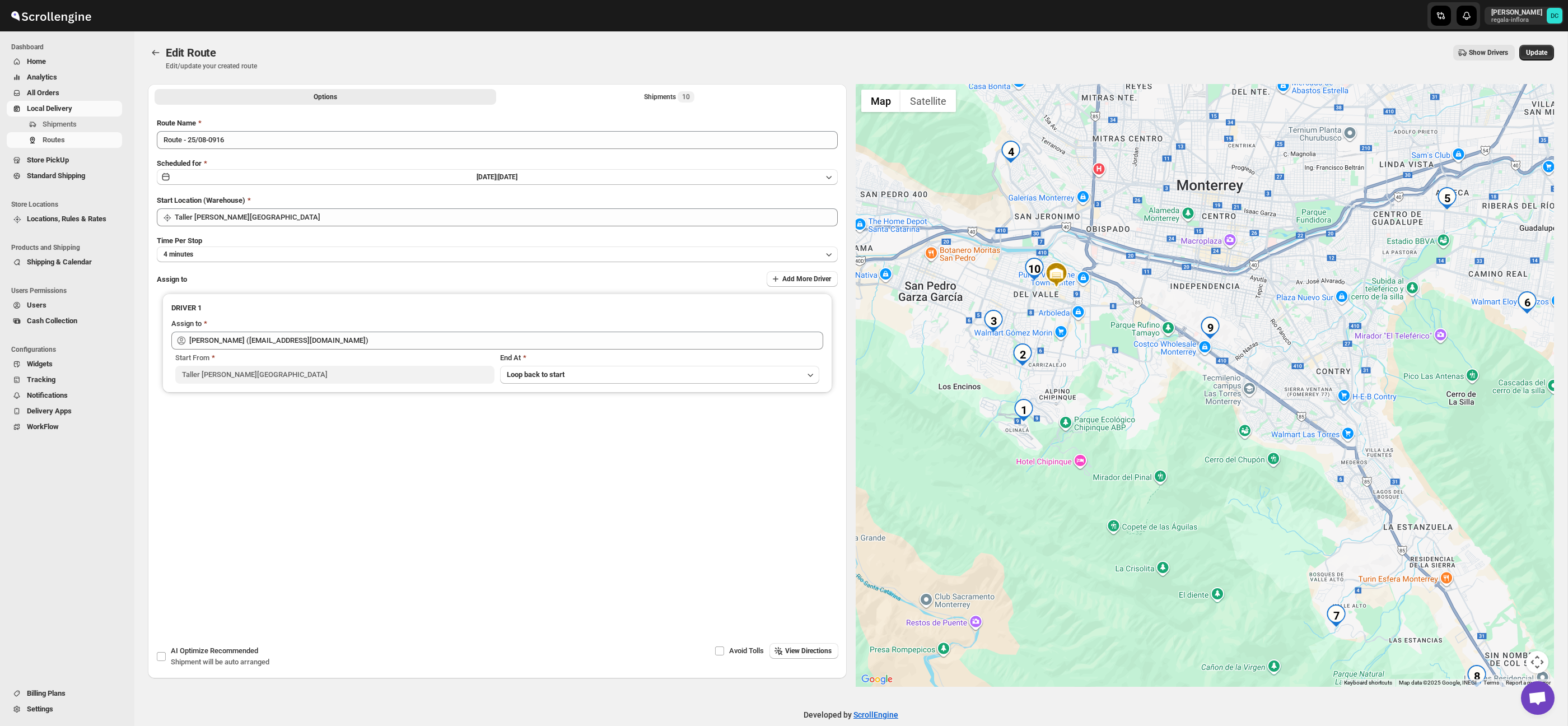
drag, startPoint x: 1112, startPoint y: 498, endPoint x: 1208, endPoint y: 507, distance: 96.4
click at [1167, 468] on div at bounding box center [1205, 386] width 699 height 603
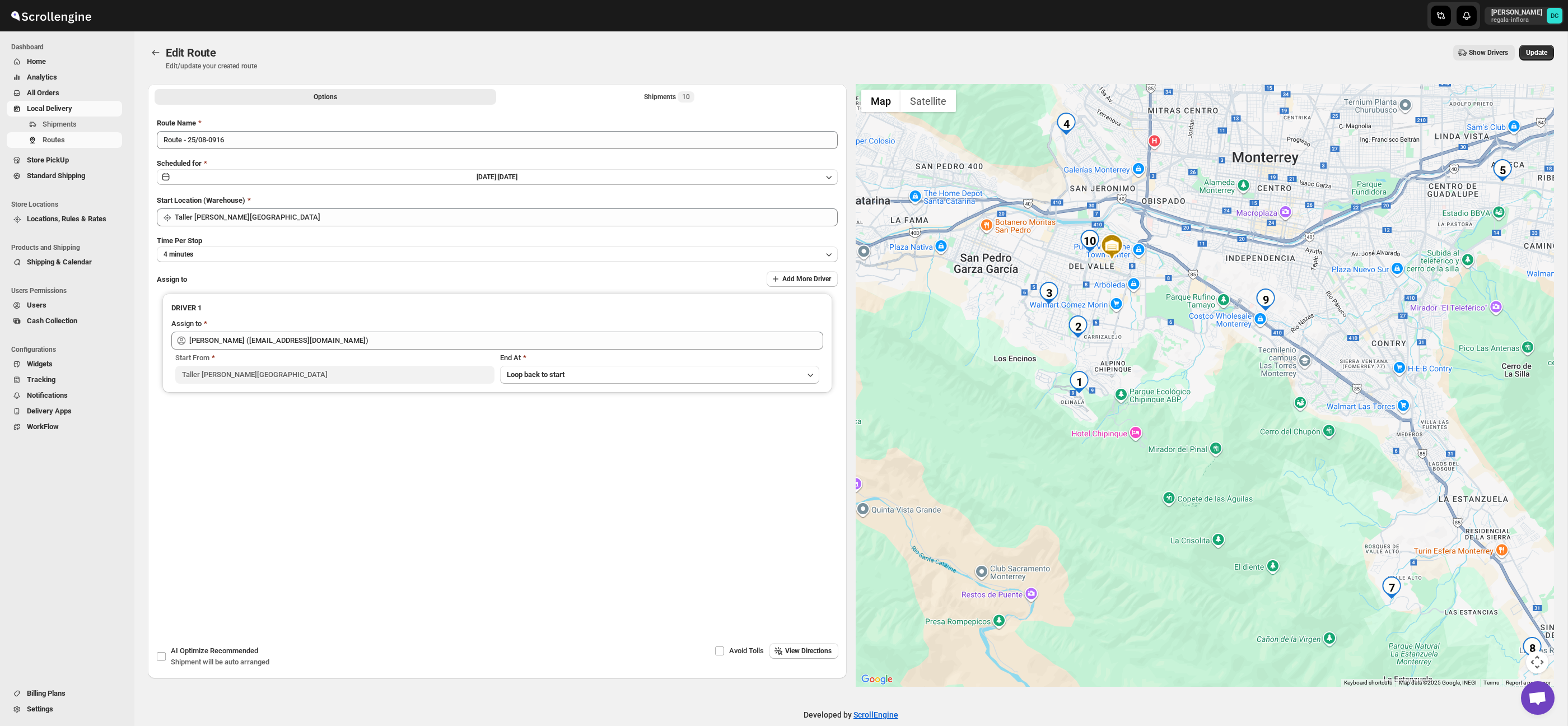
drag, startPoint x: 1544, startPoint y: 657, endPoint x: 1525, endPoint y: 633, distance: 30.6
click at [1544, 657] on button "Map camera controls" at bounding box center [1537, 662] width 23 height 23
click at [1511, 610] on button "Zoom in" at bounding box center [1509, 606] width 23 height 23
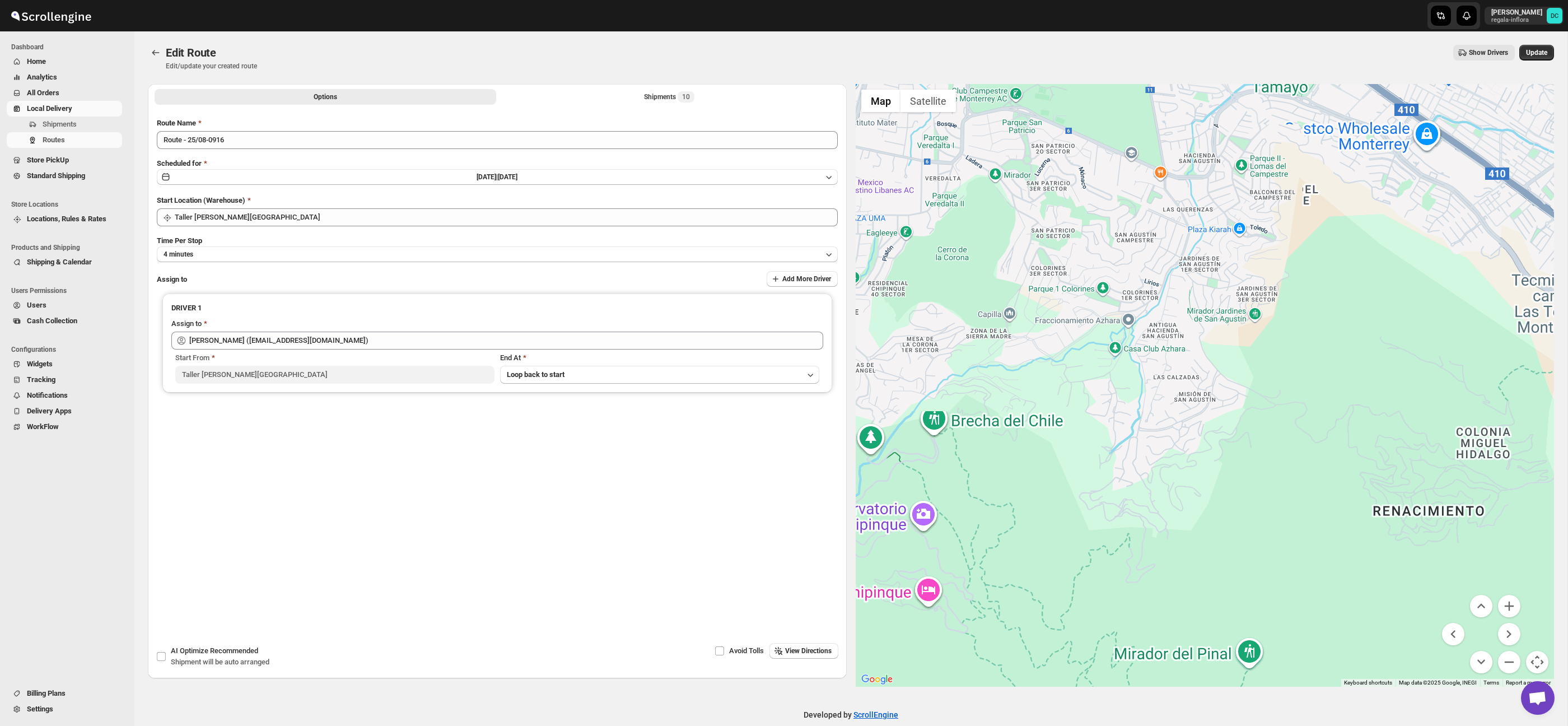
drag, startPoint x: 1097, startPoint y: 482, endPoint x: 1311, endPoint y: 473, distance: 214.2
click at [1311, 473] on div at bounding box center [1205, 386] width 699 height 603
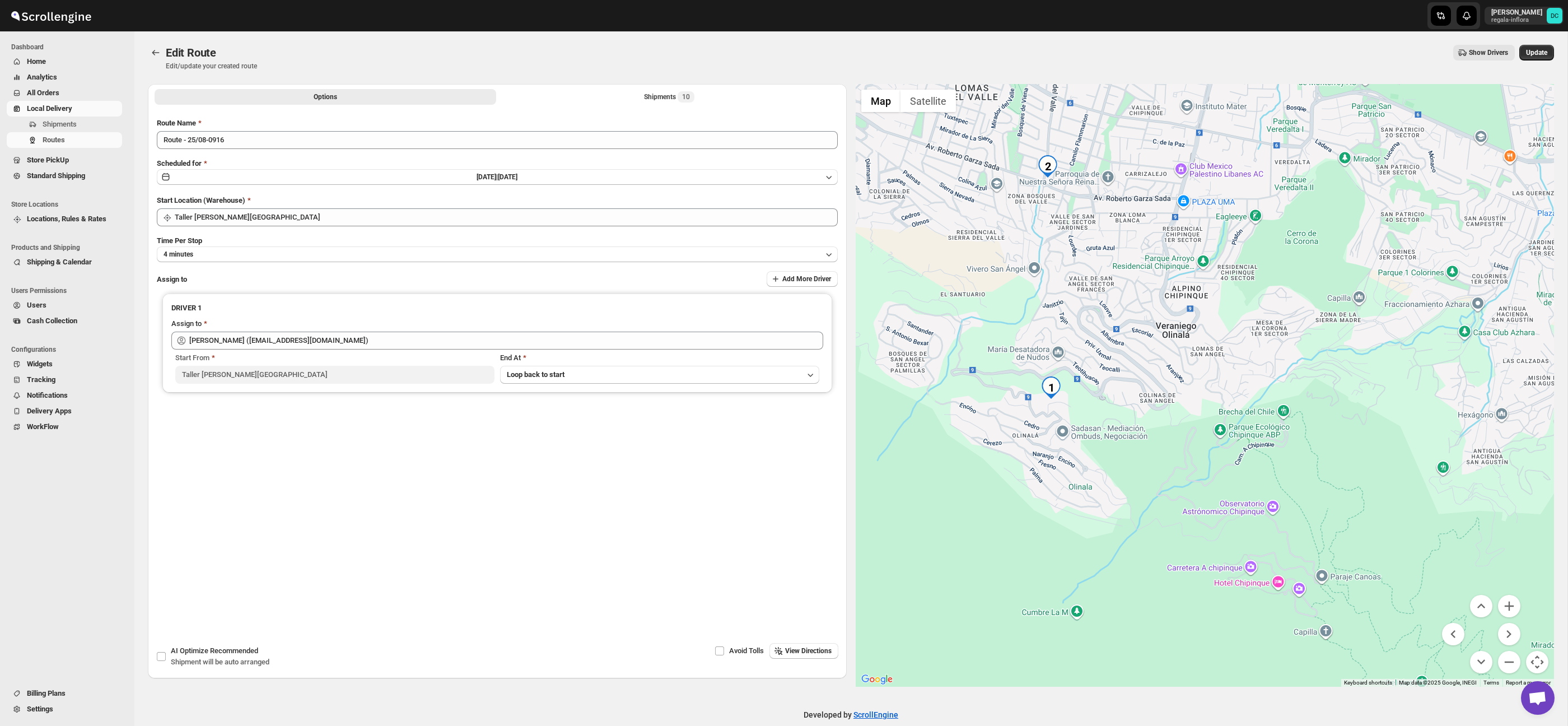
drag, startPoint x: 1101, startPoint y: 485, endPoint x: 1167, endPoint y: 463, distance: 69.6
click at [1167, 463] on div at bounding box center [1205, 386] width 699 height 603
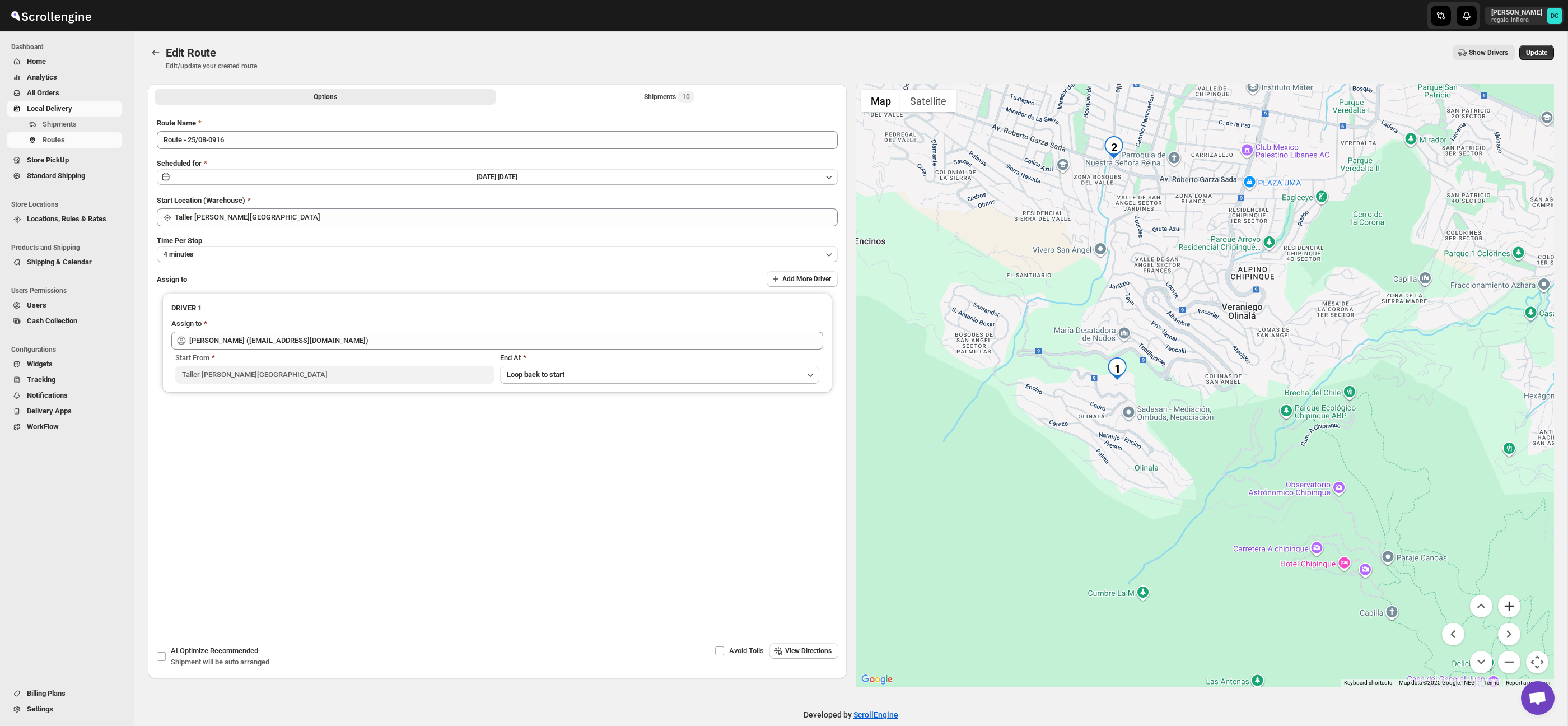
click at [1511, 607] on button "Zoom in" at bounding box center [1509, 606] width 23 height 23
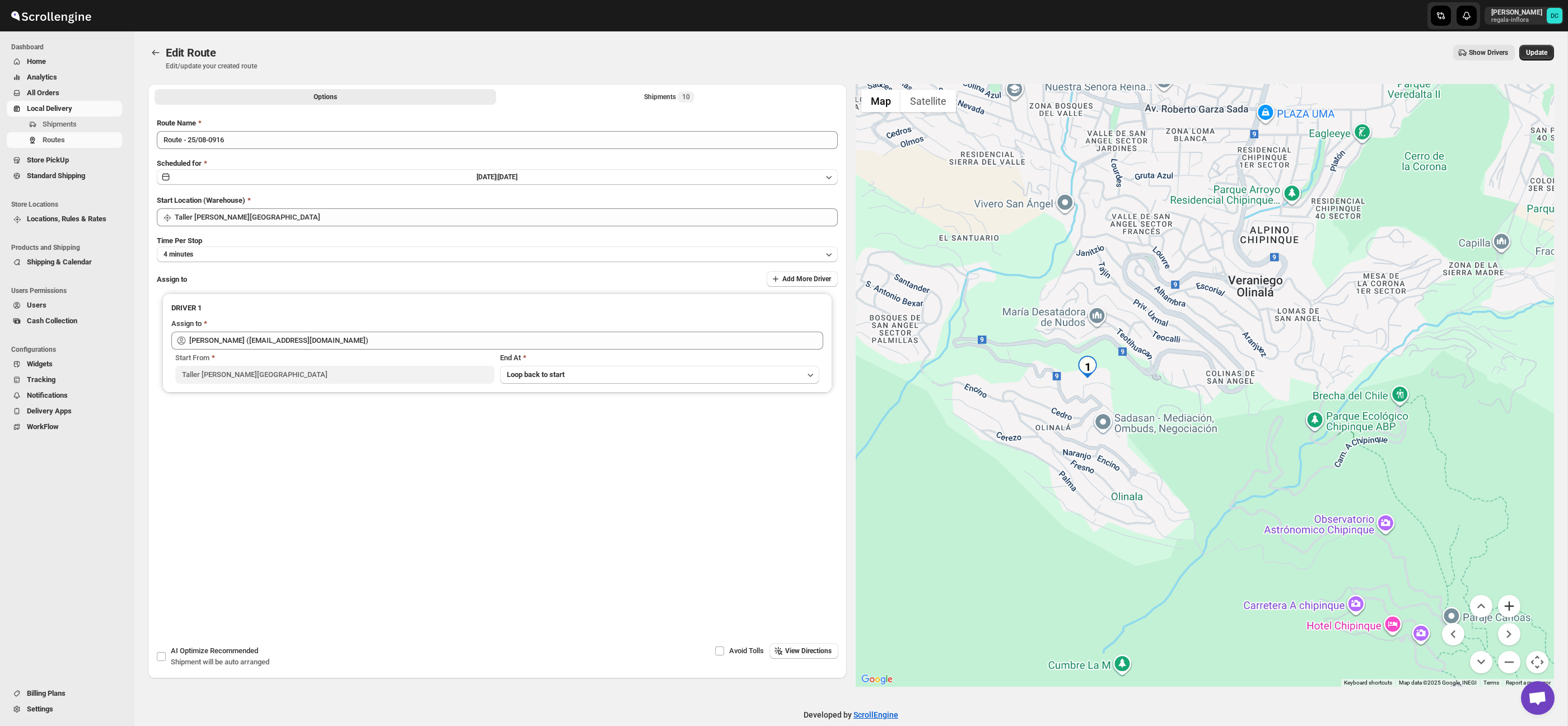
click at [1511, 607] on button "Zoom in" at bounding box center [1509, 606] width 23 height 23
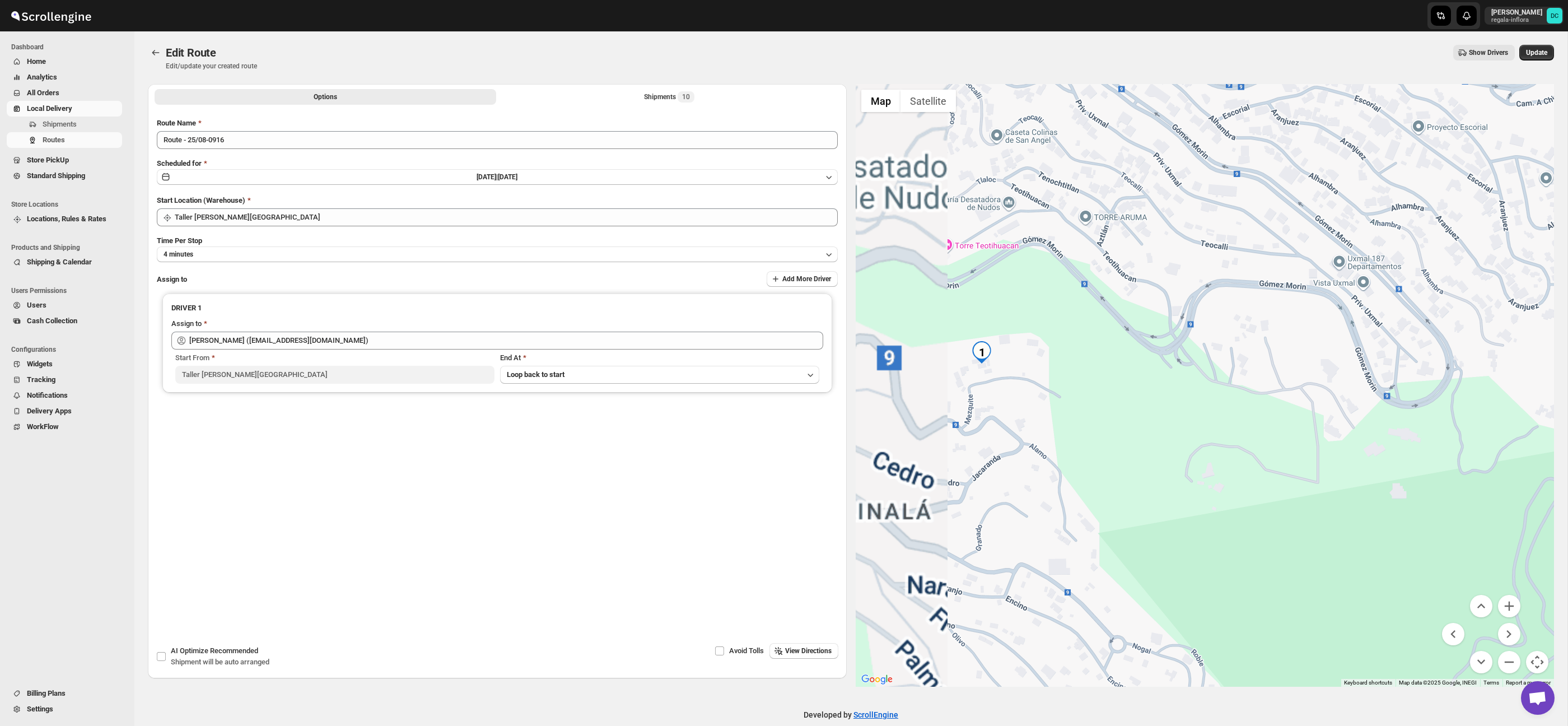
drag, startPoint x: 970, startPoint y: 391, endPoint x: 1097, endPoint y: 392, distance: 127.0
click at [1097, 392] on div at bounding box center [1205, 386] width 699 height 603
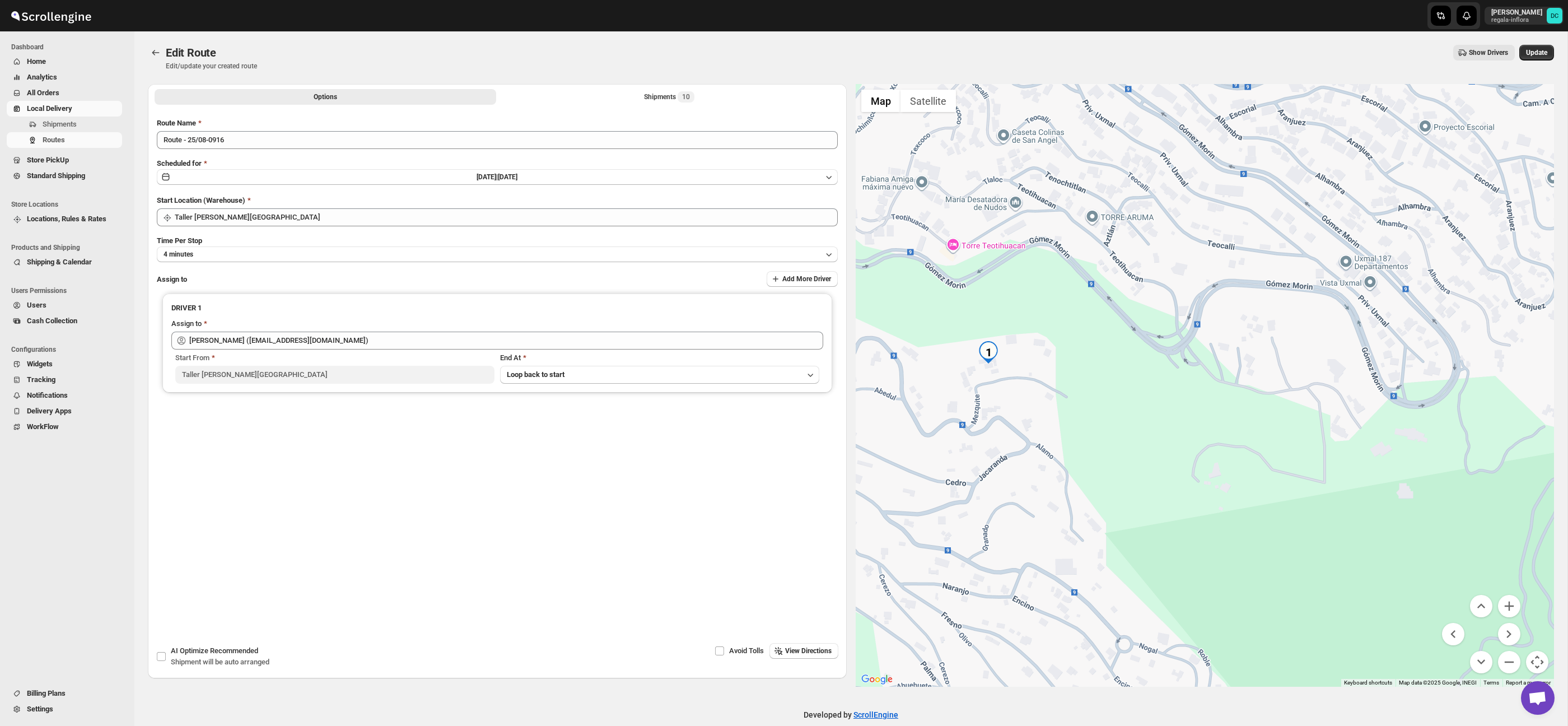
drag, startPoint x: 1038, startPoint y: 402, endPoint x: 1108, endPoint y: 395, distance: 70.3
click at [1087, 374] on div at bounding box center [1205, 386] width 699 height 603
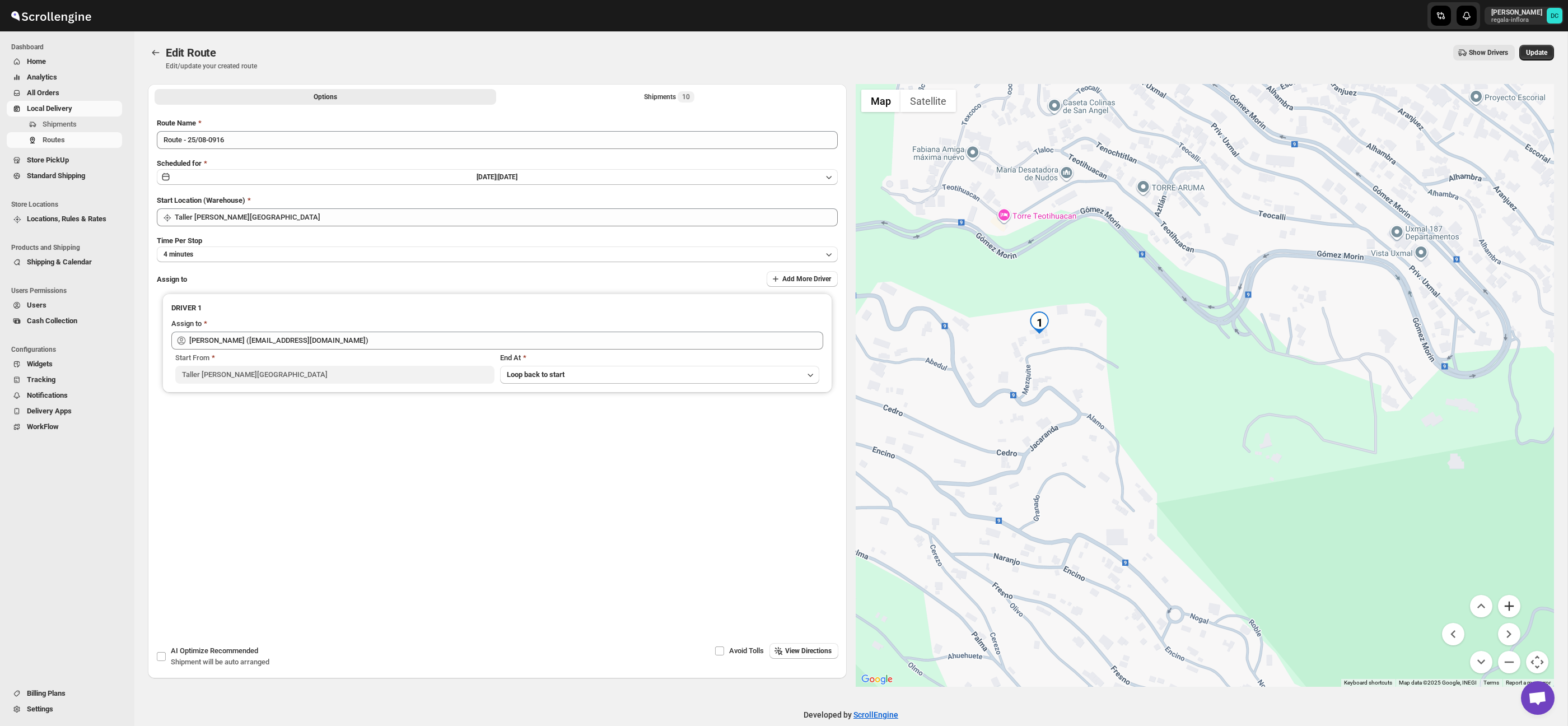
drag, startPoint x: 1519, startPoint y: 606, endPoint x: 1012, endPoint y: 406, distance: 545.0
click at [1516, 605] on button "Zoom in" at bounding box center [1509, 606] width 23 height 23
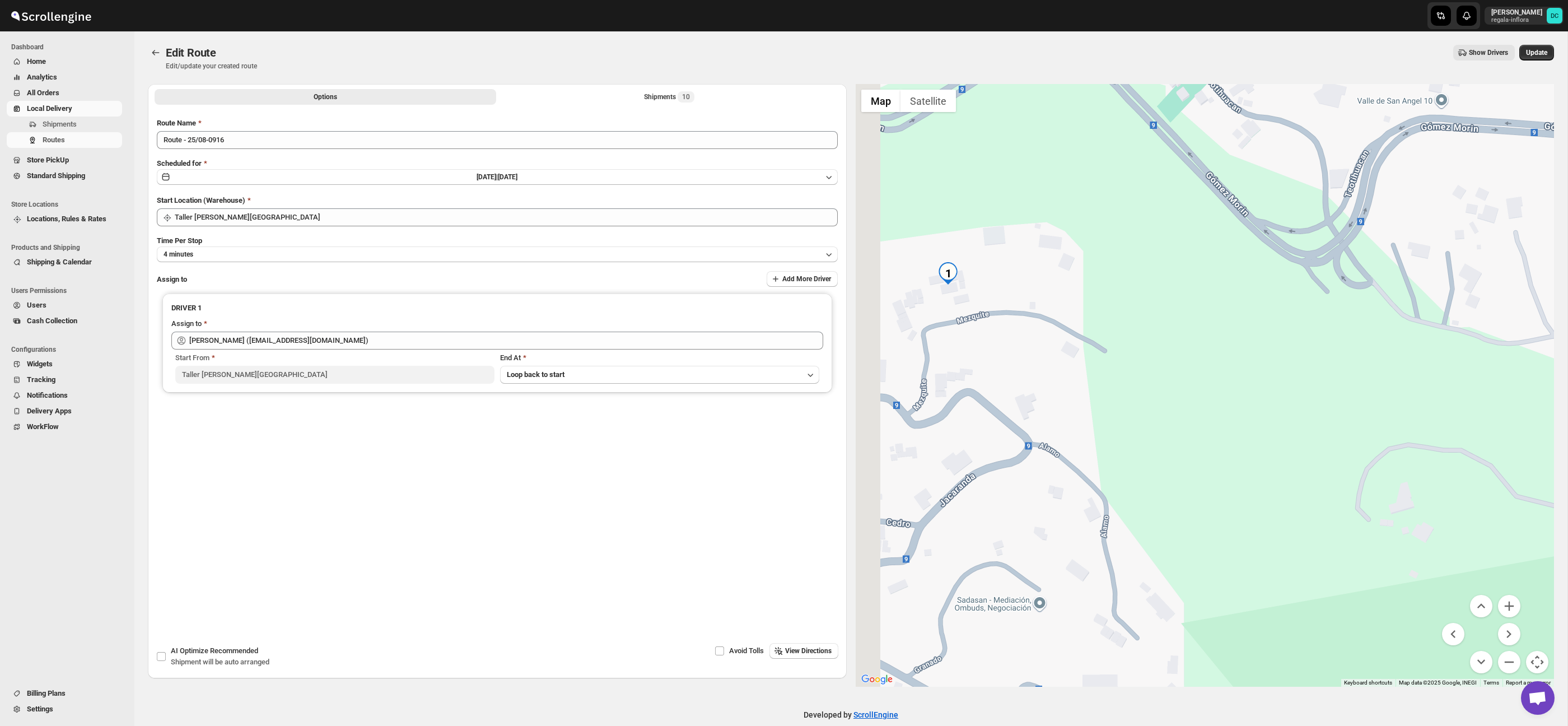
drag, startPoint x: 1110, startPoint y: 319, endPoint x: 1228, endPoint y: 312, distance: 118.2
click at [1256, 325] on div at bounding box center [1205, 386] width 699 height 603
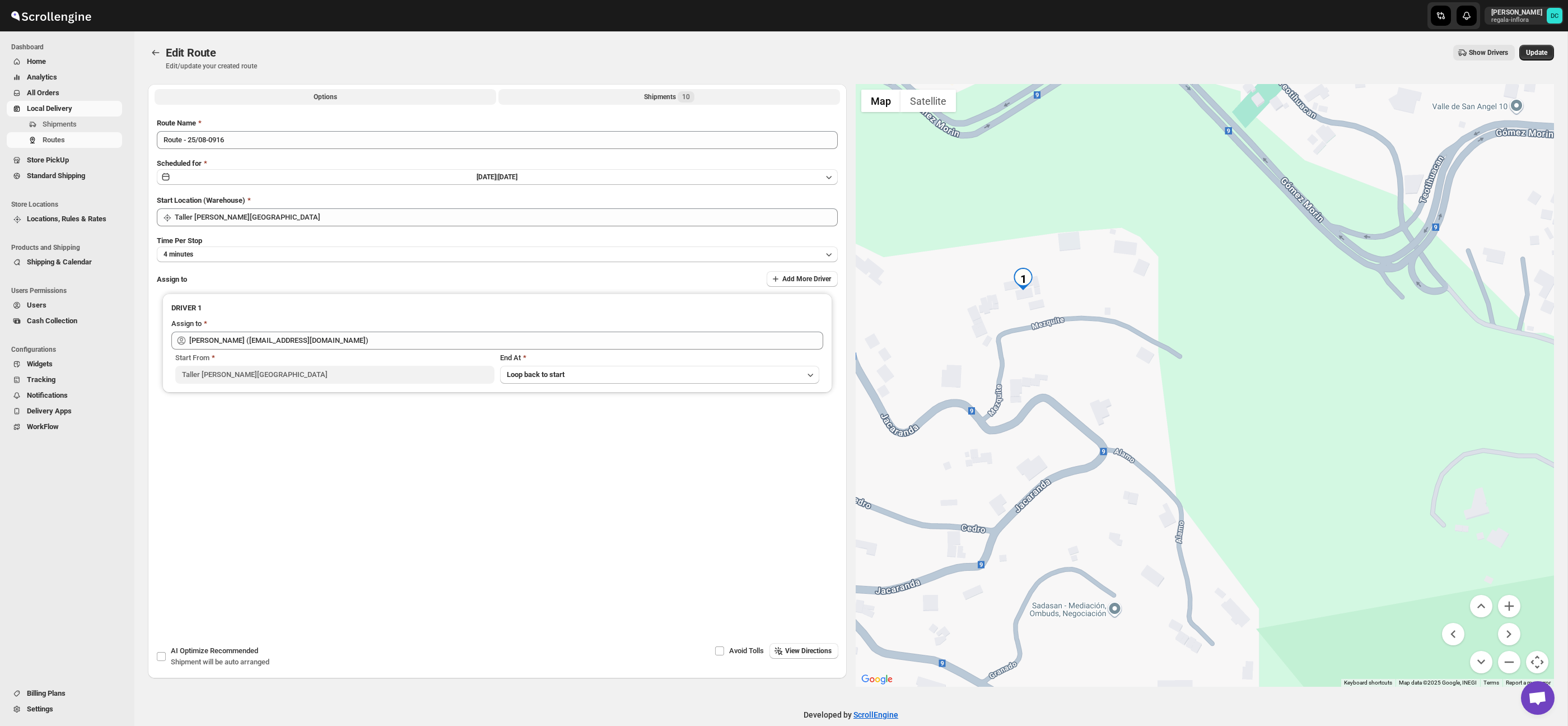
drag, startPoint x: 617, startPoint y: 97, endPoint x: 1133, endPoint y: 277, distance: 546.5
click at [621, 98] on button "Shipments 10" at bounding box center [669, 97] width 341 height 16
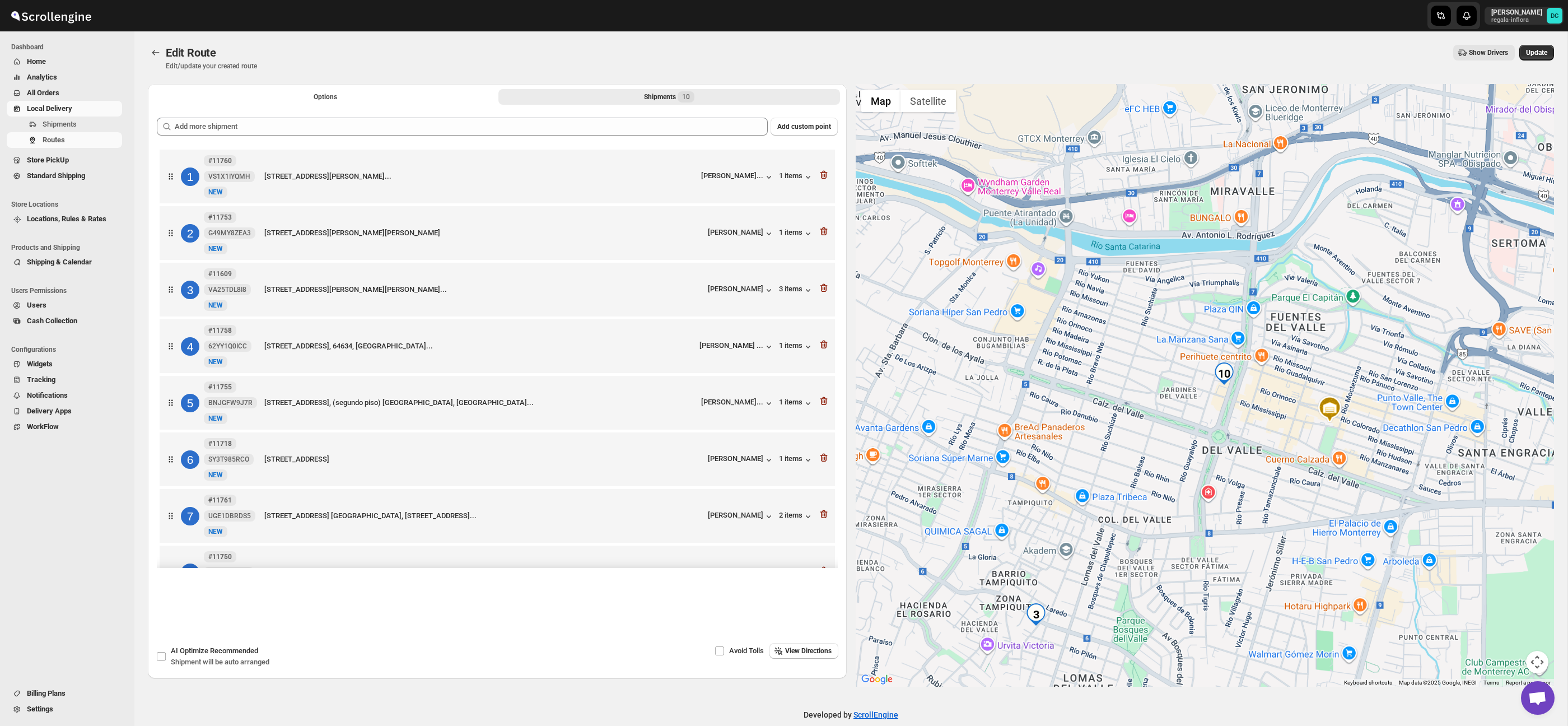
drag, startPoint x: 1200, startPoint y: 571, endPoint x: 1213, endPoint y: 443, distance: 128.7
click at [1213, 443] on div at bounding box center [1205, 386] width 699 height 603
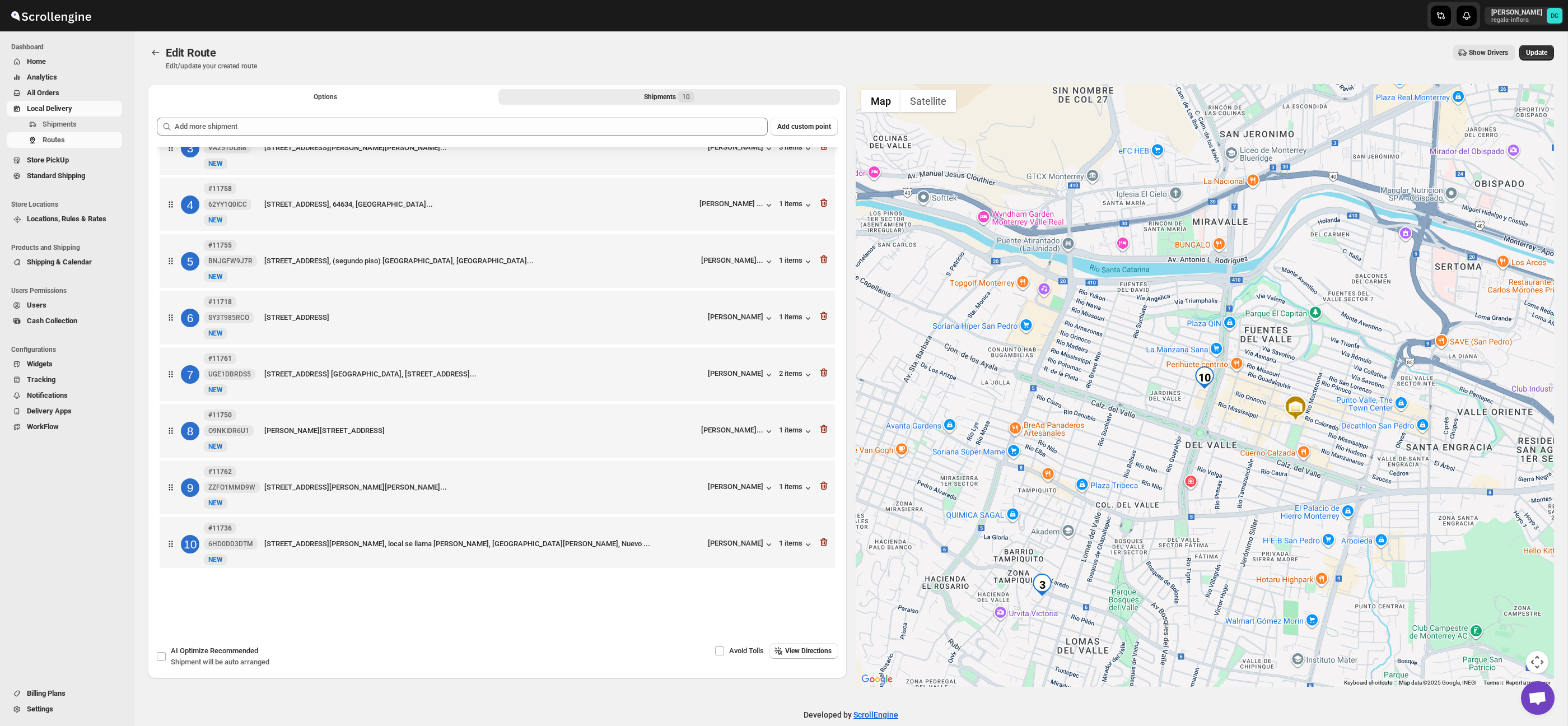
scroll to position [158, 0]
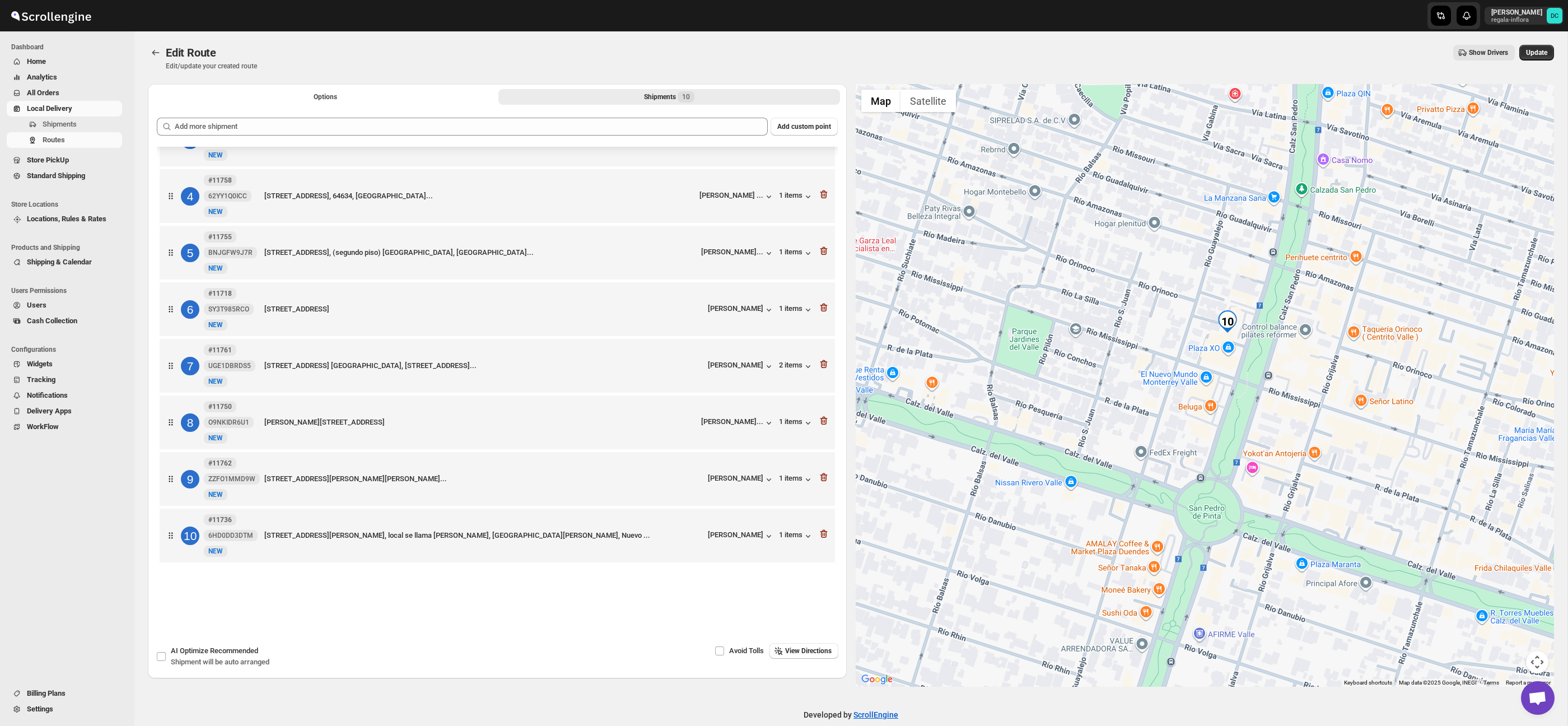
drag, startPoint x: 1266, startPoint y: 366, endPoint x: 1236, endPoint y: 388, distance: 37.2
click at [1238, 387] on div at bounding box center [1205, 386] width 699 height 603
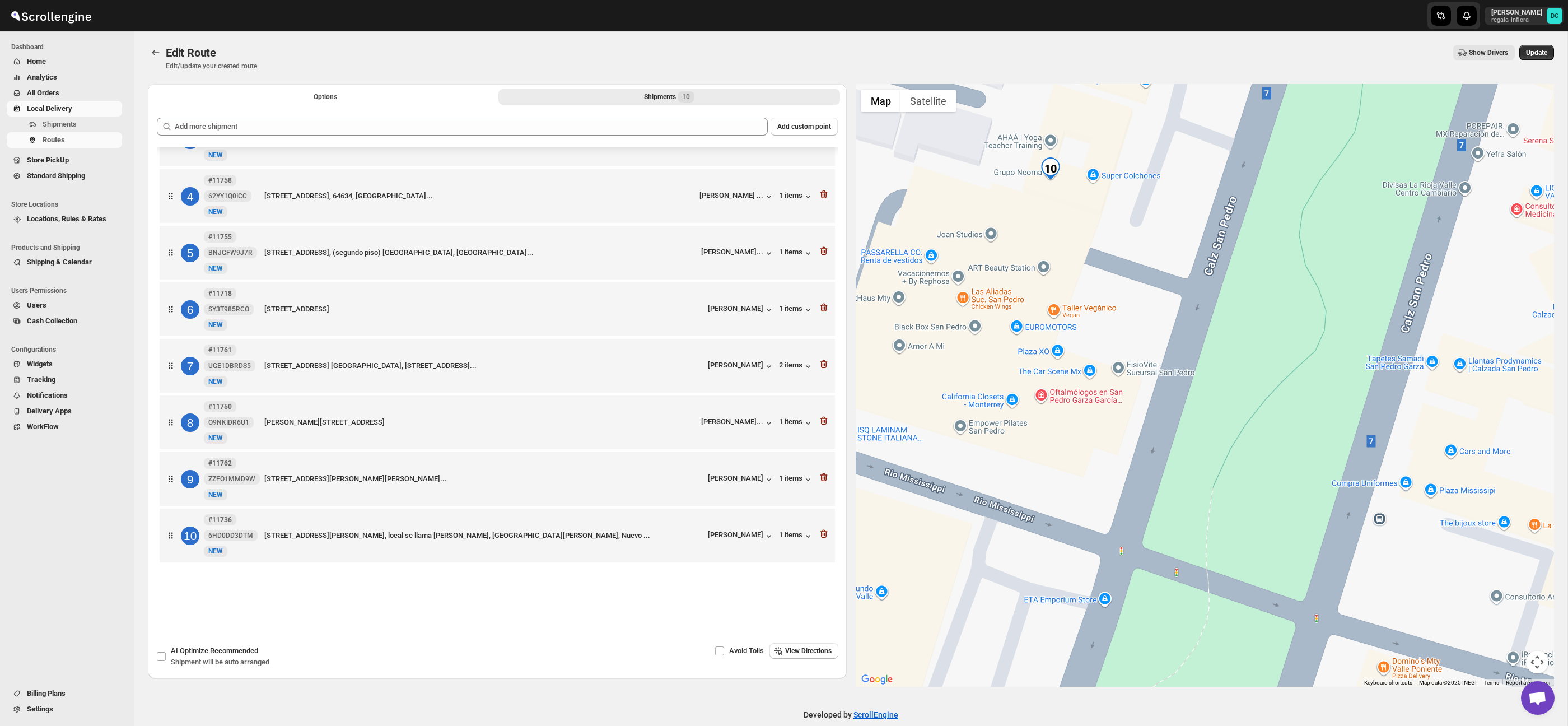
drag, startPoint x: 1162, startPoint y: 280, endPoint x: 1163, endPoint y: 294, distance: 14.0
click at [1163, 294] on div at bounding box center [1205, 386] width 699 height 603
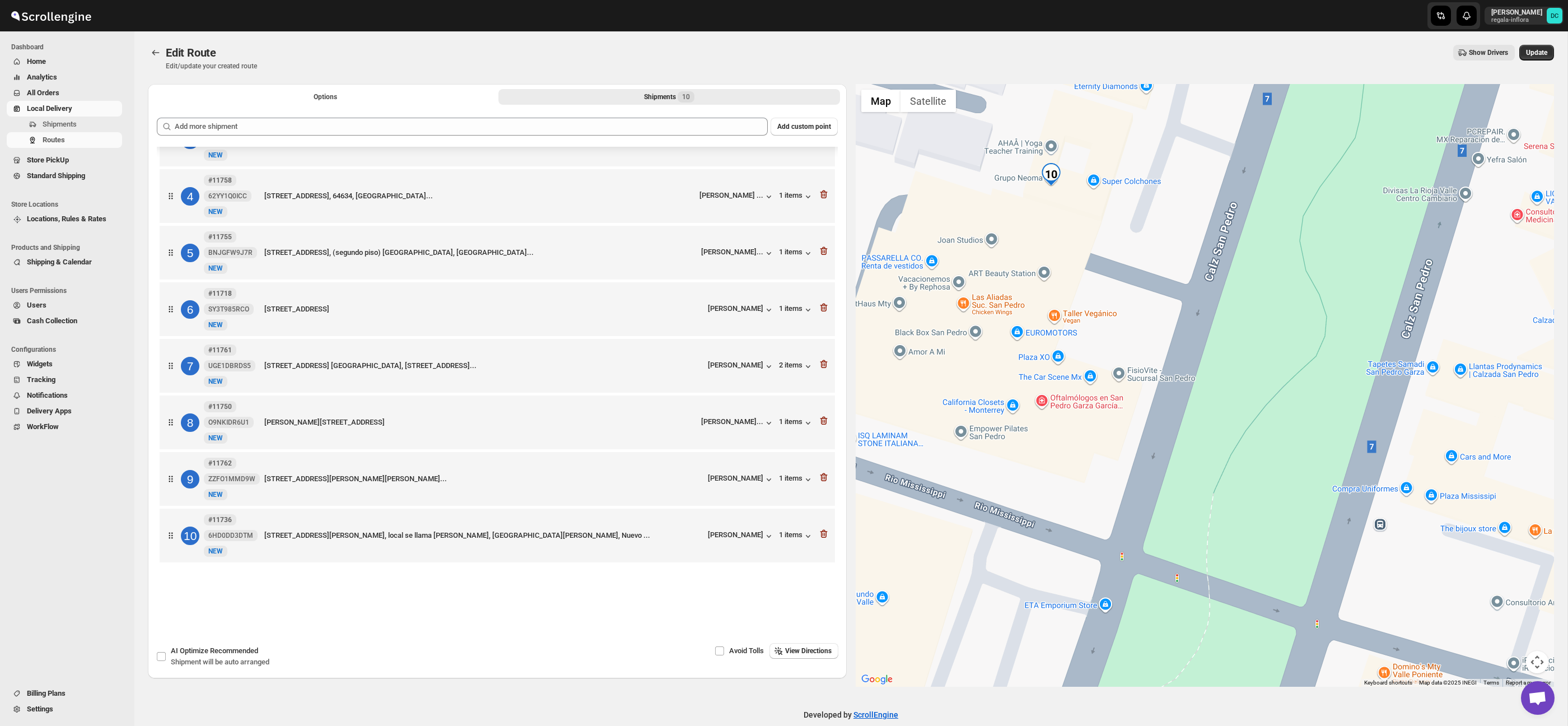
click at [1539, 666] on button "Map camera controls" at bounding box center [1537, 662] width 23 height 23
click at [1509, 656] on button "Zoom out" at bounding box center [1509, 662] width 23 height 23
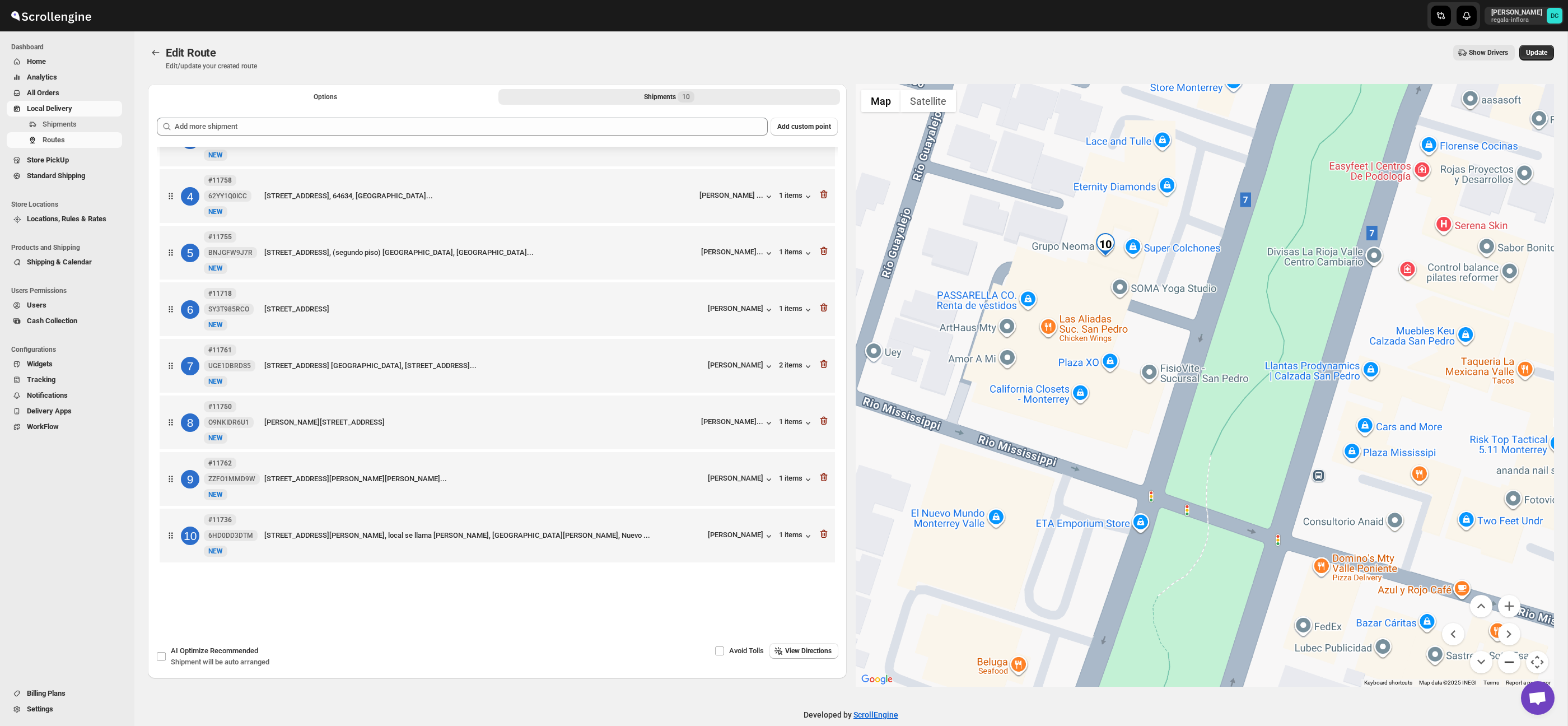
click at [1509, 656] on button "Zoom out" at bounding box center [1509, 662] width 23 height 23
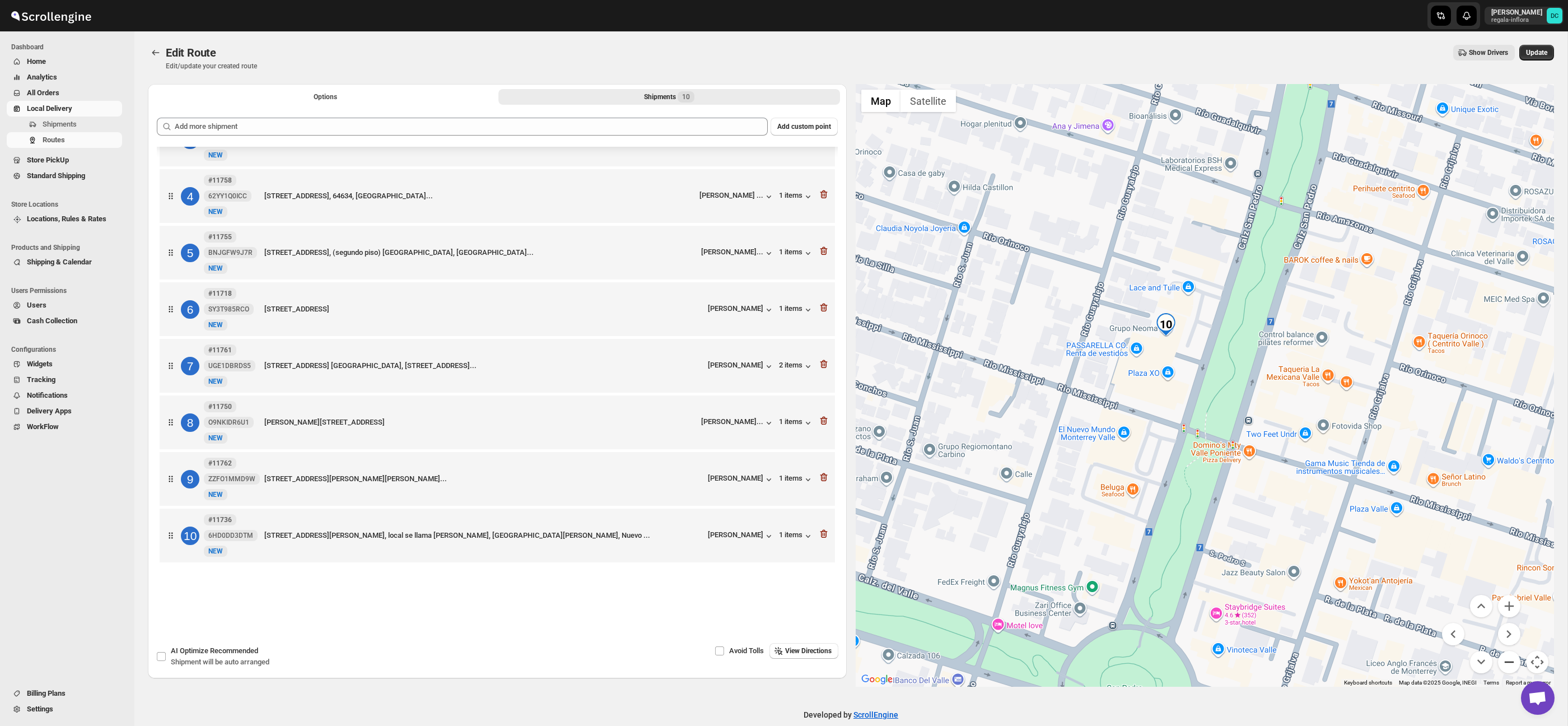
click at [1509, 656] on button "Zoom out" at bounding box center [1509, 662] width 23 height 23
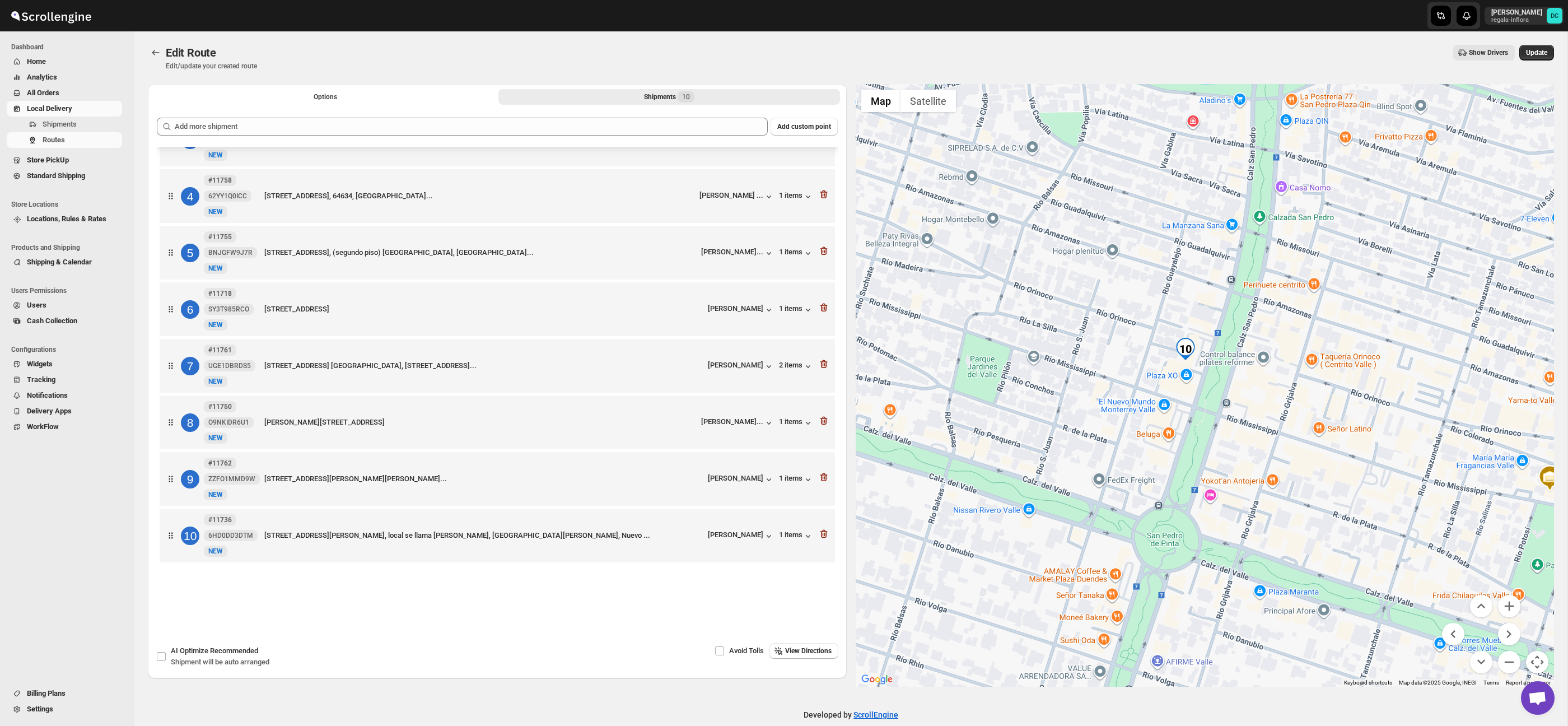
drag, startPoint x: 1321, startPoint y: 475, endPoint x: 1247, endPoint y: 406, distance: 101.2
click at [1247, 406] on div at bounding box center [1205, 386] width 699 height 603
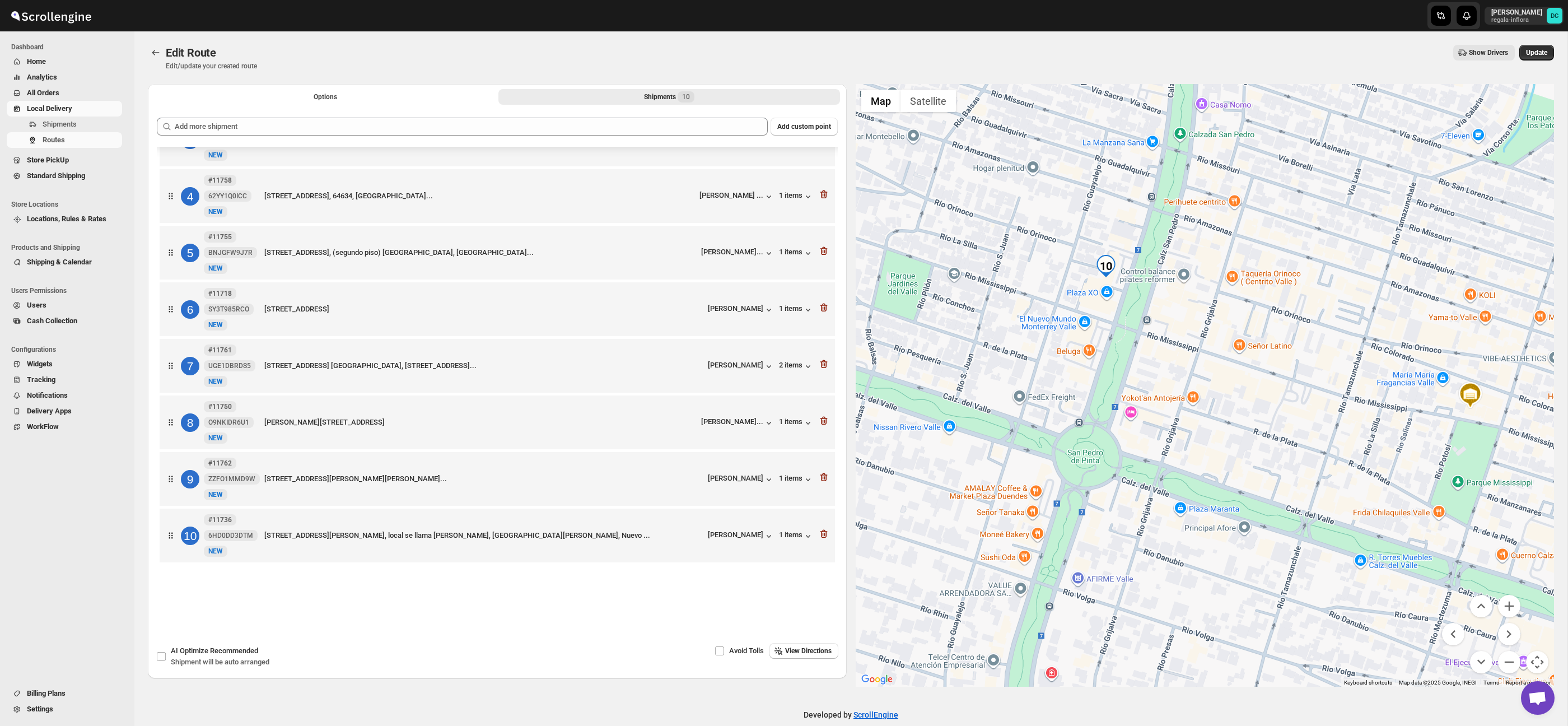
drag, startPoint x: 1300, startPoint y: 516, endPoint x: 1375, endPoint y: 457, distance: 95.4
click at [1396, 452] on div at bounding box center [1205, 386] width 699 height 603
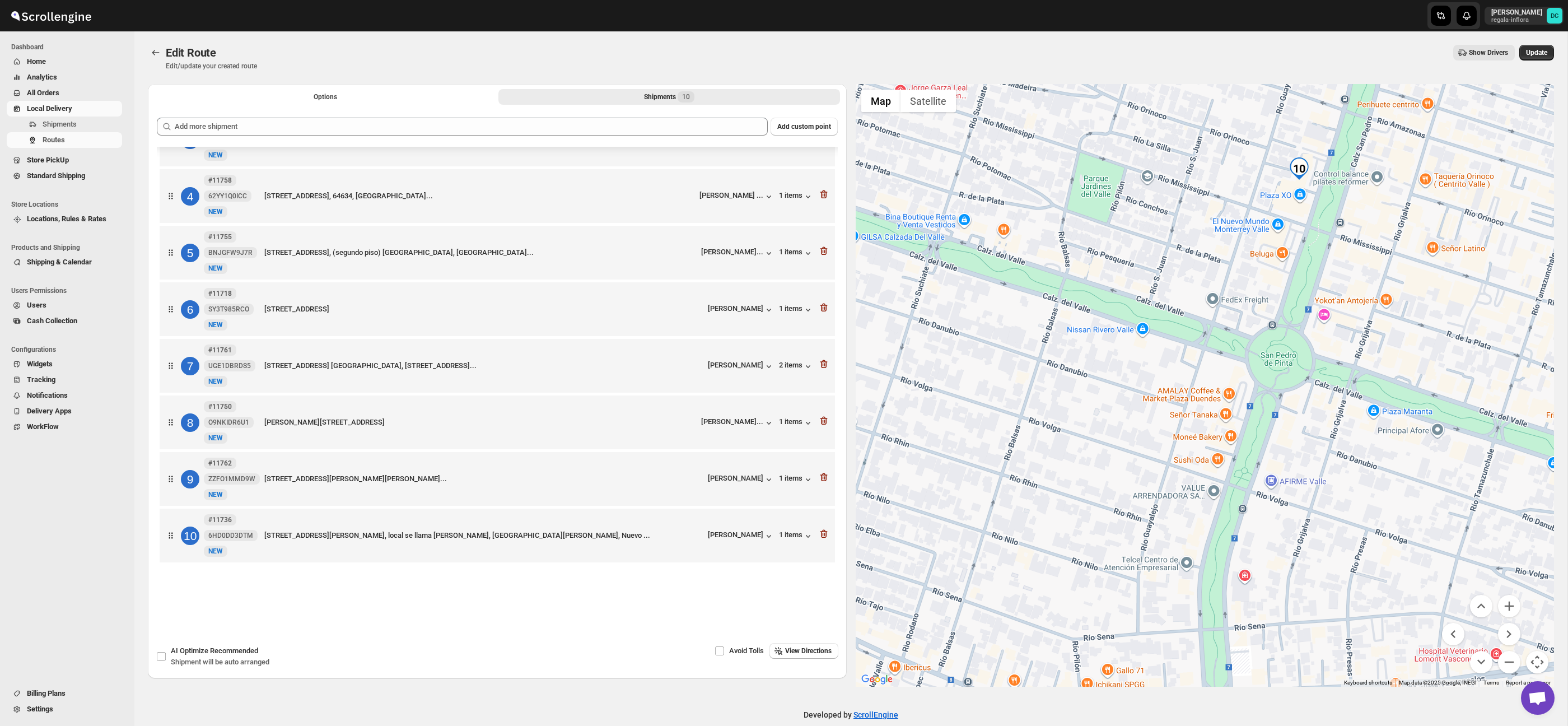
drag, startPoint x: 1206, startPoint y: 501, endPoint x: 1400, endPoint y: 470, distance: 196.5
click at [1385, 462] on div at bounding box center [1205, 386] width 699 height 603
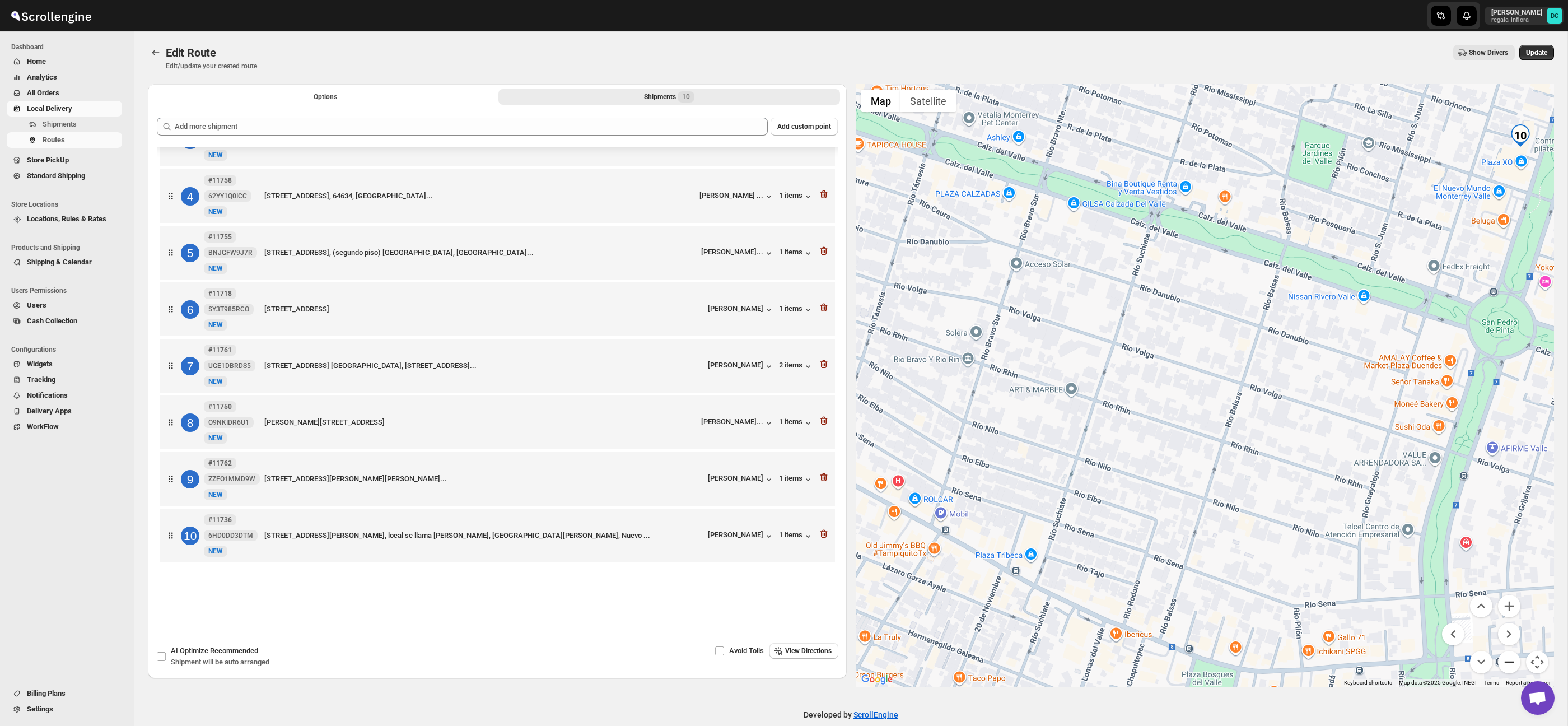
click at [1507, 667] on button "Zoom out" at bounding box center [1509, 662] width 23 height 23
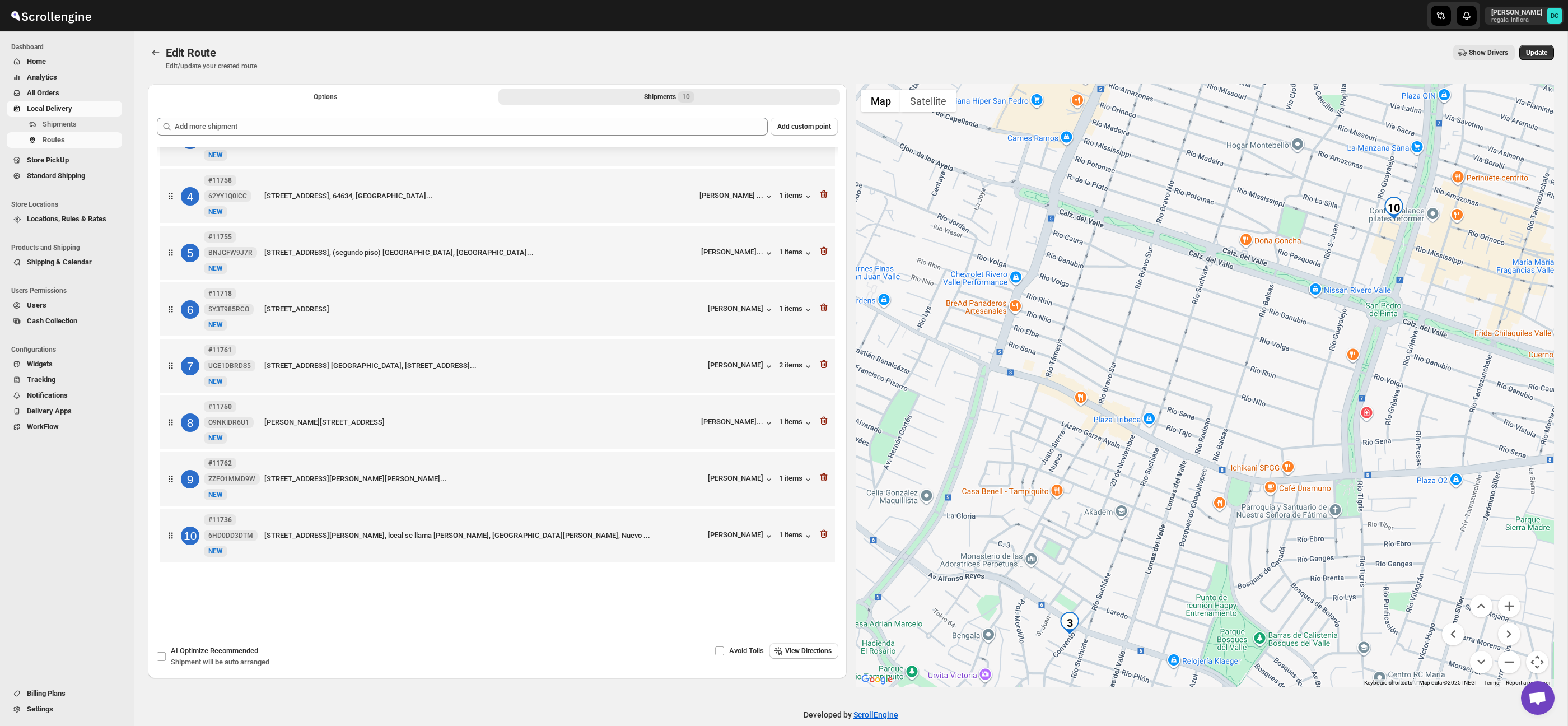
drag, startPoint x: 1238, startPoint y: 535, endPoint x: 1320, endPoint y: 404, distance: 154.5
click at [1320, 404] on div at bounding box center [1205, 386] width 699 height 603
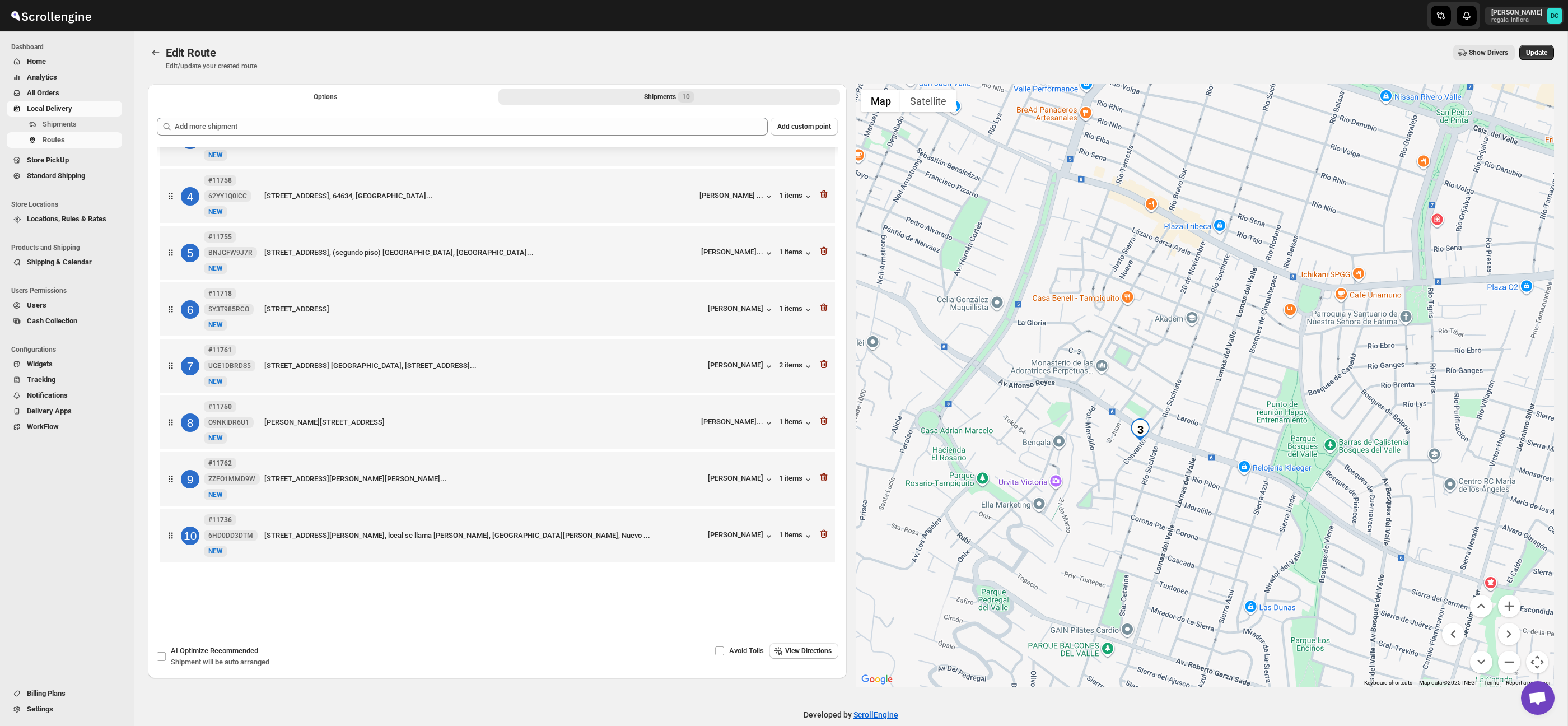
drag, startPoint x: 1265, startPoint y: 428, endPoint x: 1161, endPoint y: 406, distance: 106.3
click at [1261, 407] on div at bounding box center [1205, 386] width 699 height 603
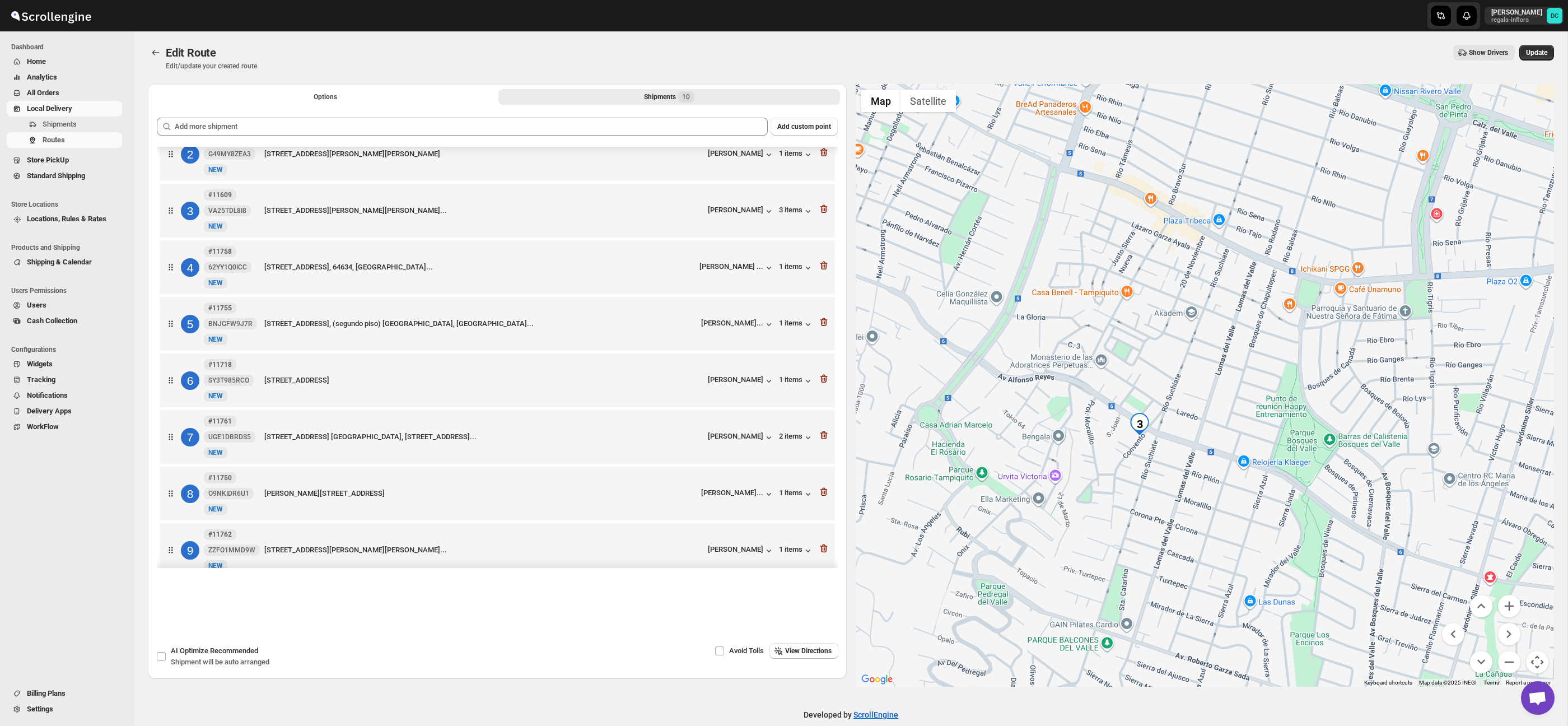
scroll to position [76, 0]
click at [1511, 661] on button "Zoom out" at bounding box center [1509, 662] width 23 height 23
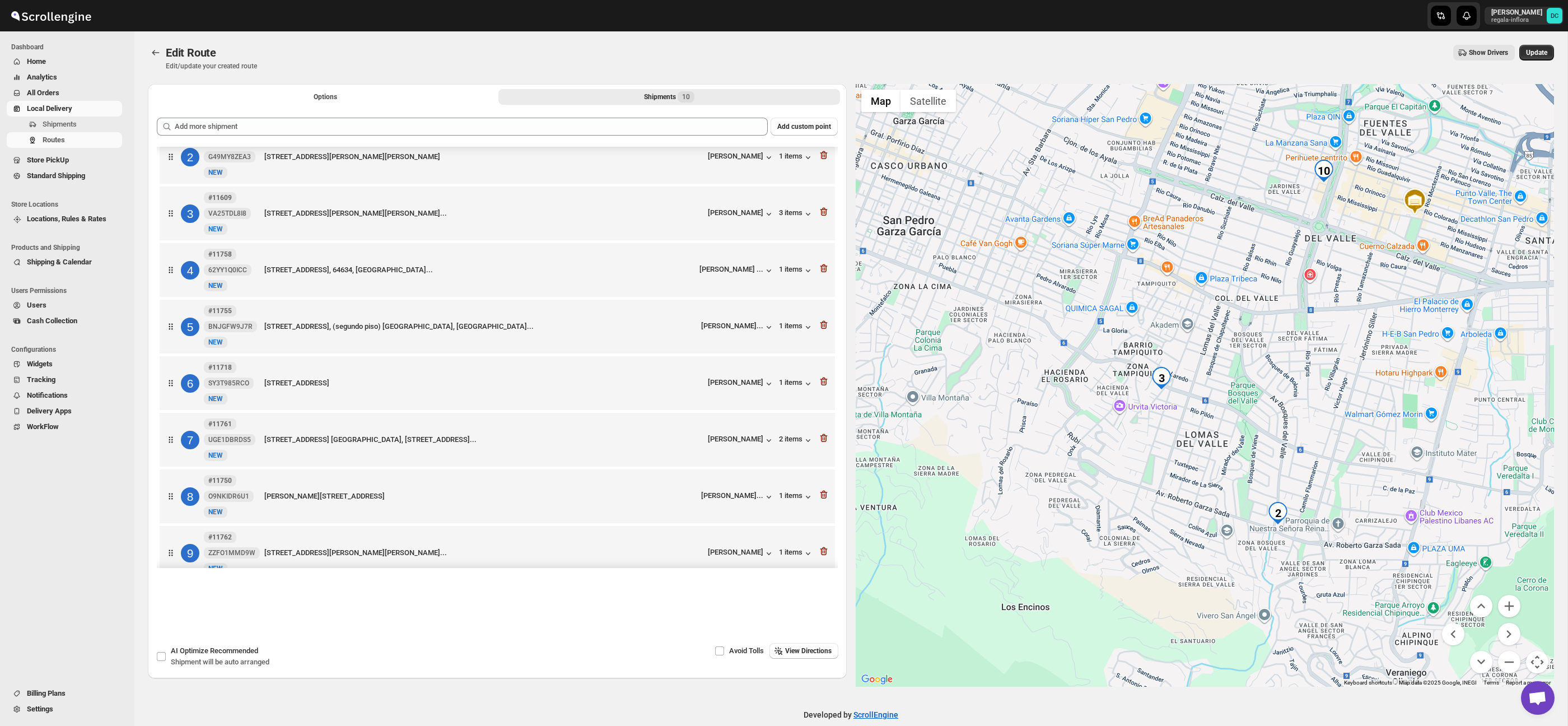
drag, startPoint x: 1395, startPoint y: 565, endPoint x: 1474, endPoint y: 568, distance: 79.1
click at [1362, 502] on div at bounding box center [1205, 386] width 699 height 603
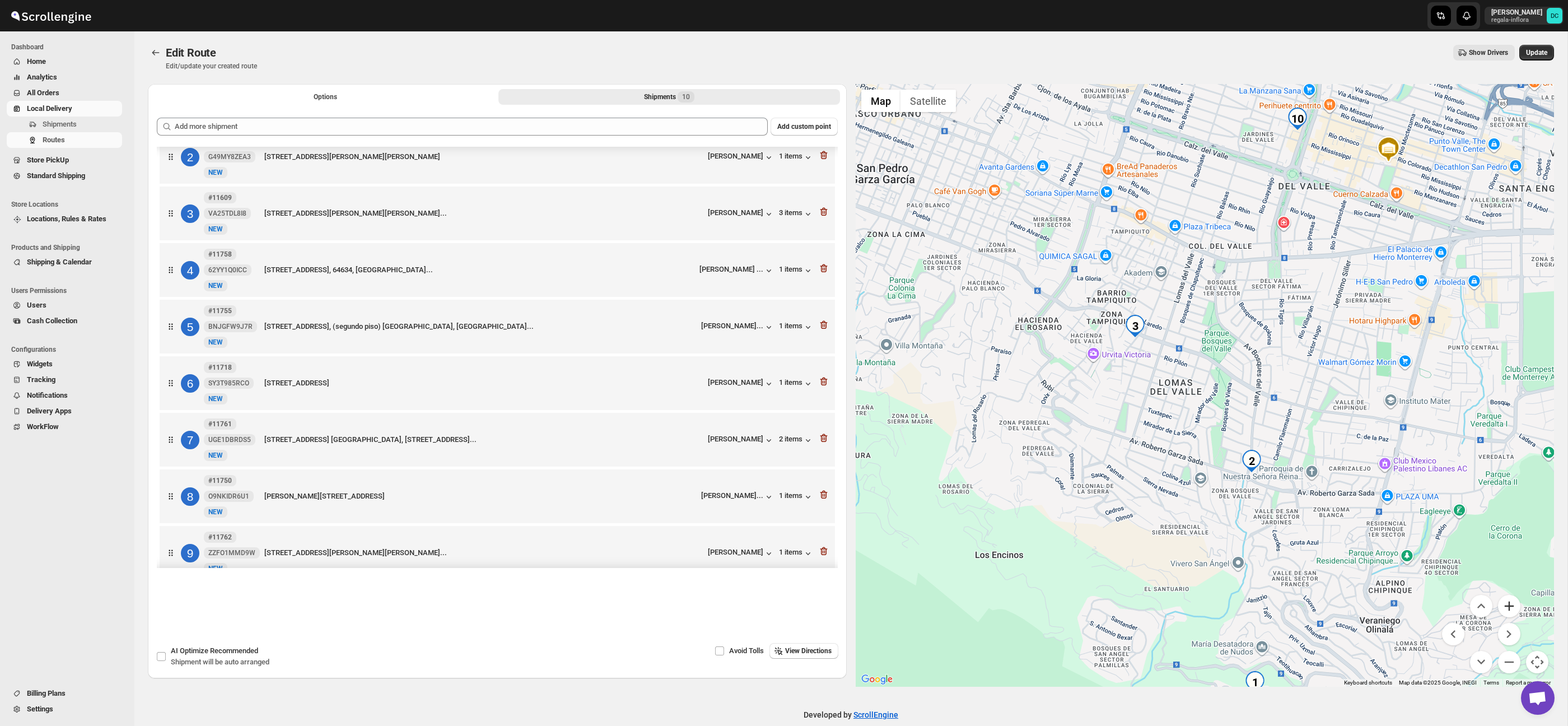
click at [1508, 601] on button "Zoom in" at bounding box center [1509, 606] width 23 height 23
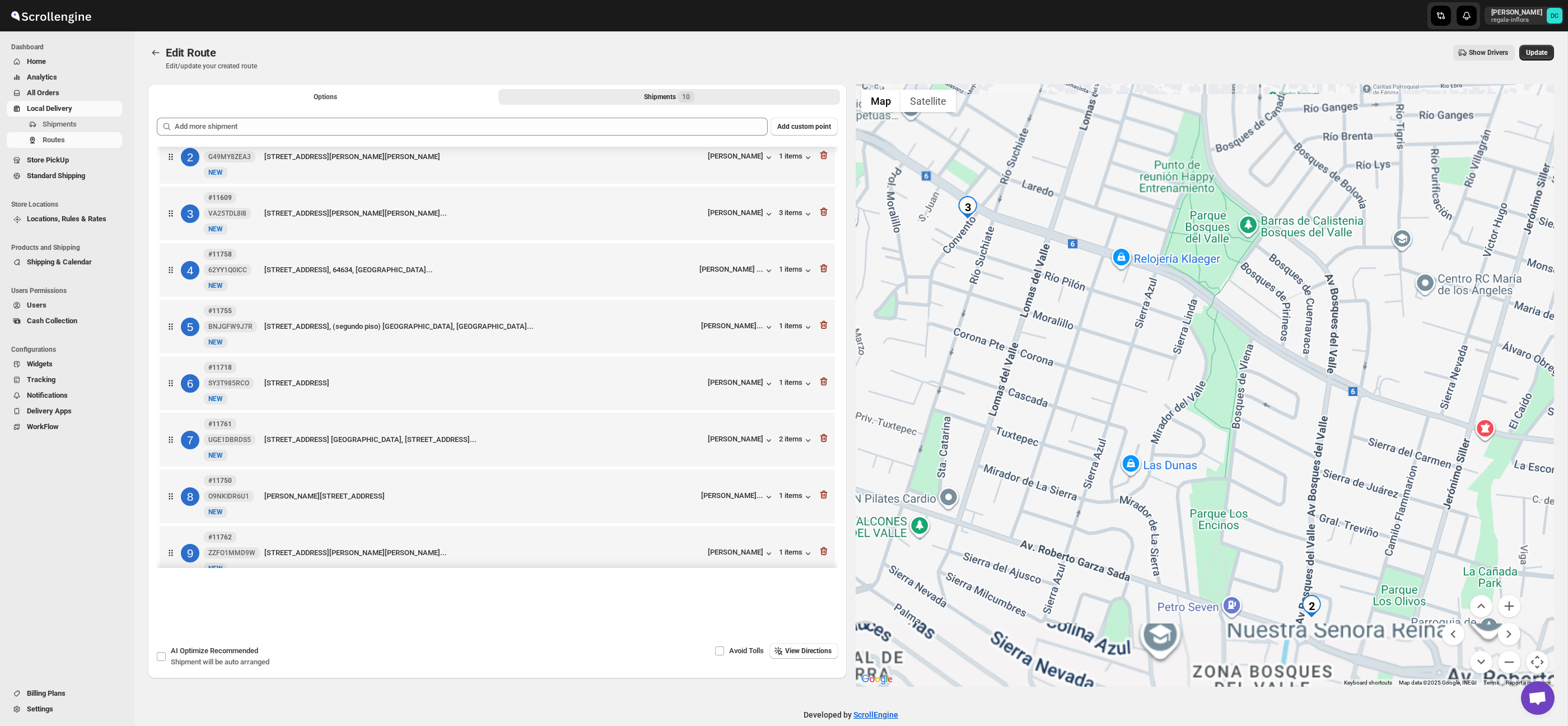
drag, startPoint x: 1403, startPoint y: 499, endPoint x: 1244, endPoint y: 346, distance: 220.7
click at [1244, 347] on div at bounding box center [1205, 386] width 699 height 603
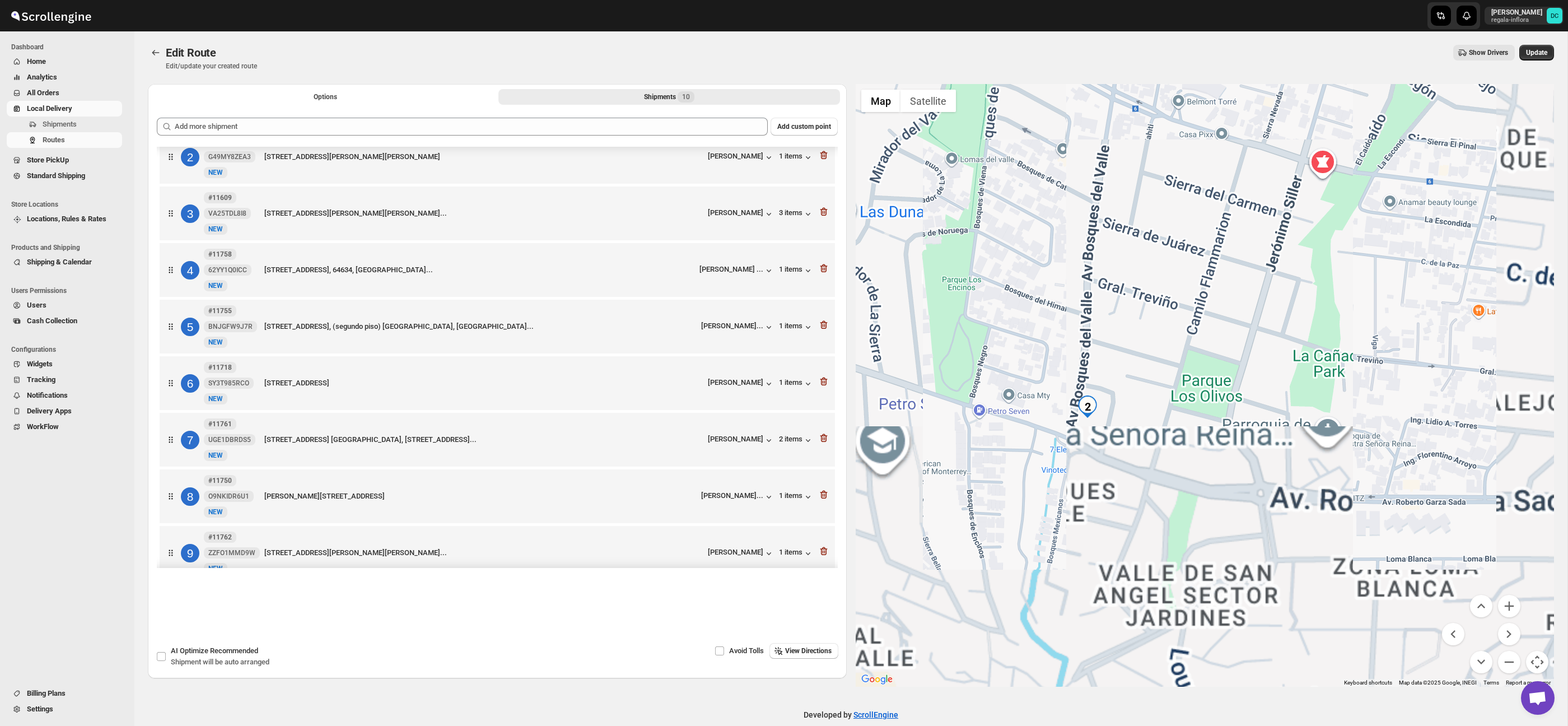
drag, startPoint x: 1296, startPoint y: 470, endPoint x: 1272, endPoint y: 417, distance: 58.2
click at [1259, 406] on div at bounding box center [1205, 386] width 699 height 603
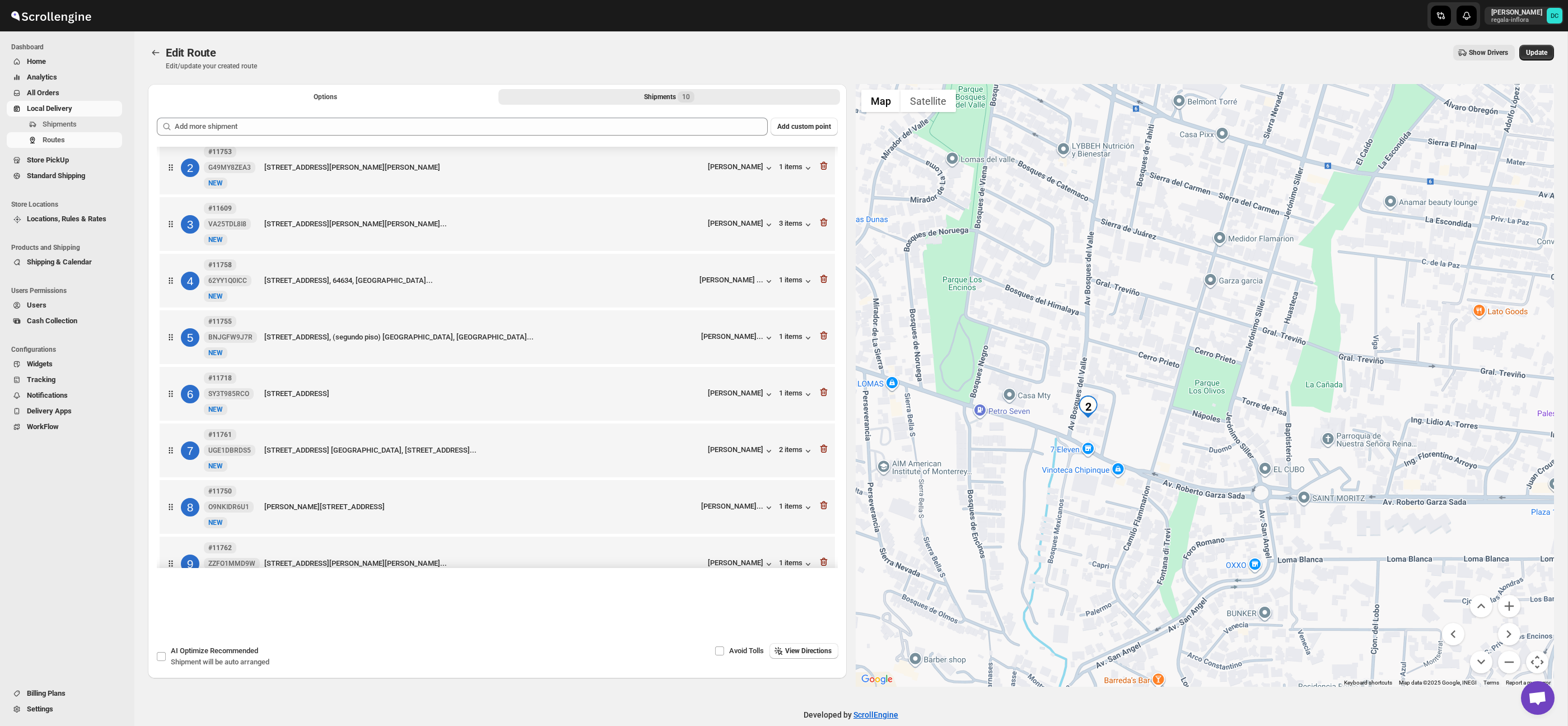
scroll to position [60, 0]
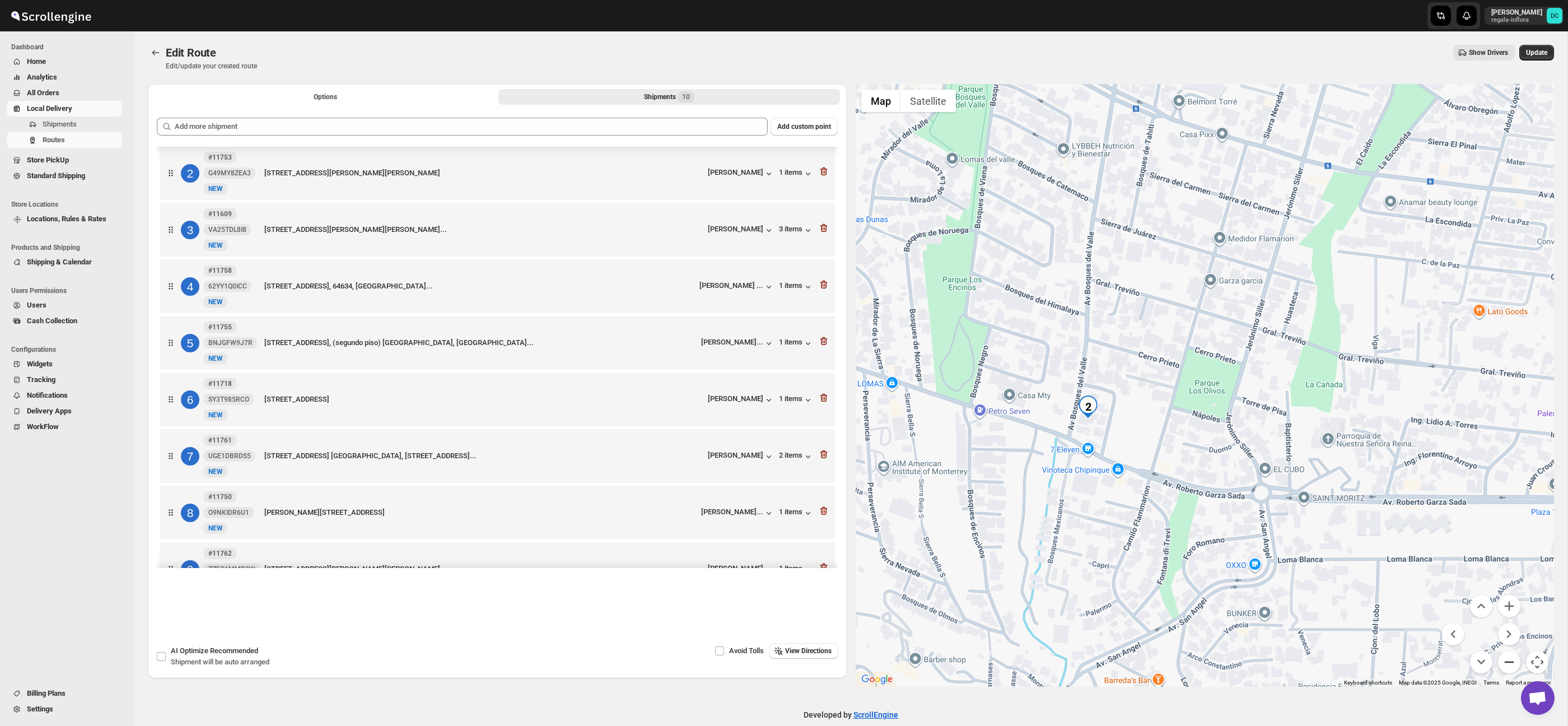
click at [1512, 658] on button "Zoom out" at bounding box center [1509, 662] width 23 height 23
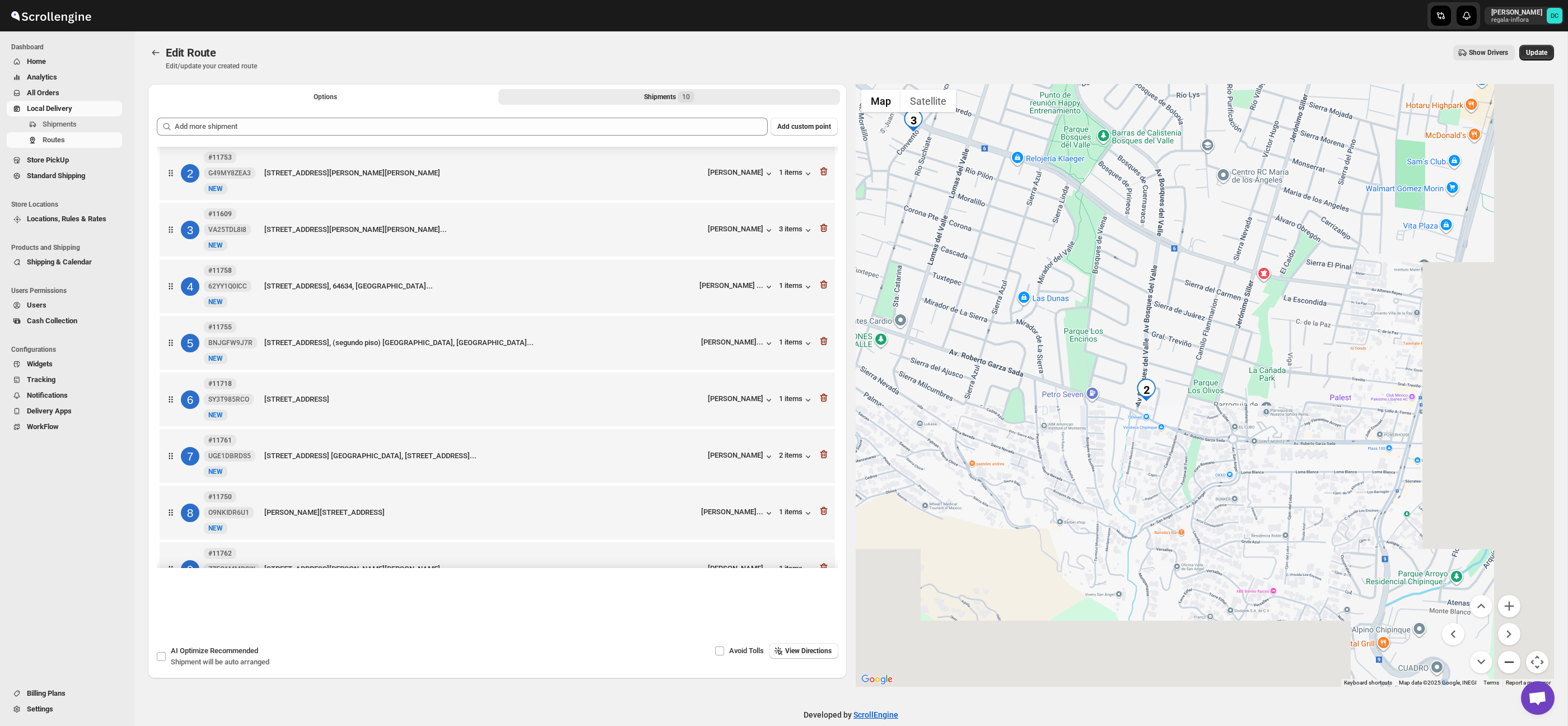
click at [1511, 658] on button "Zoom out" at bounding box center [1509, 662] width 23 height 23
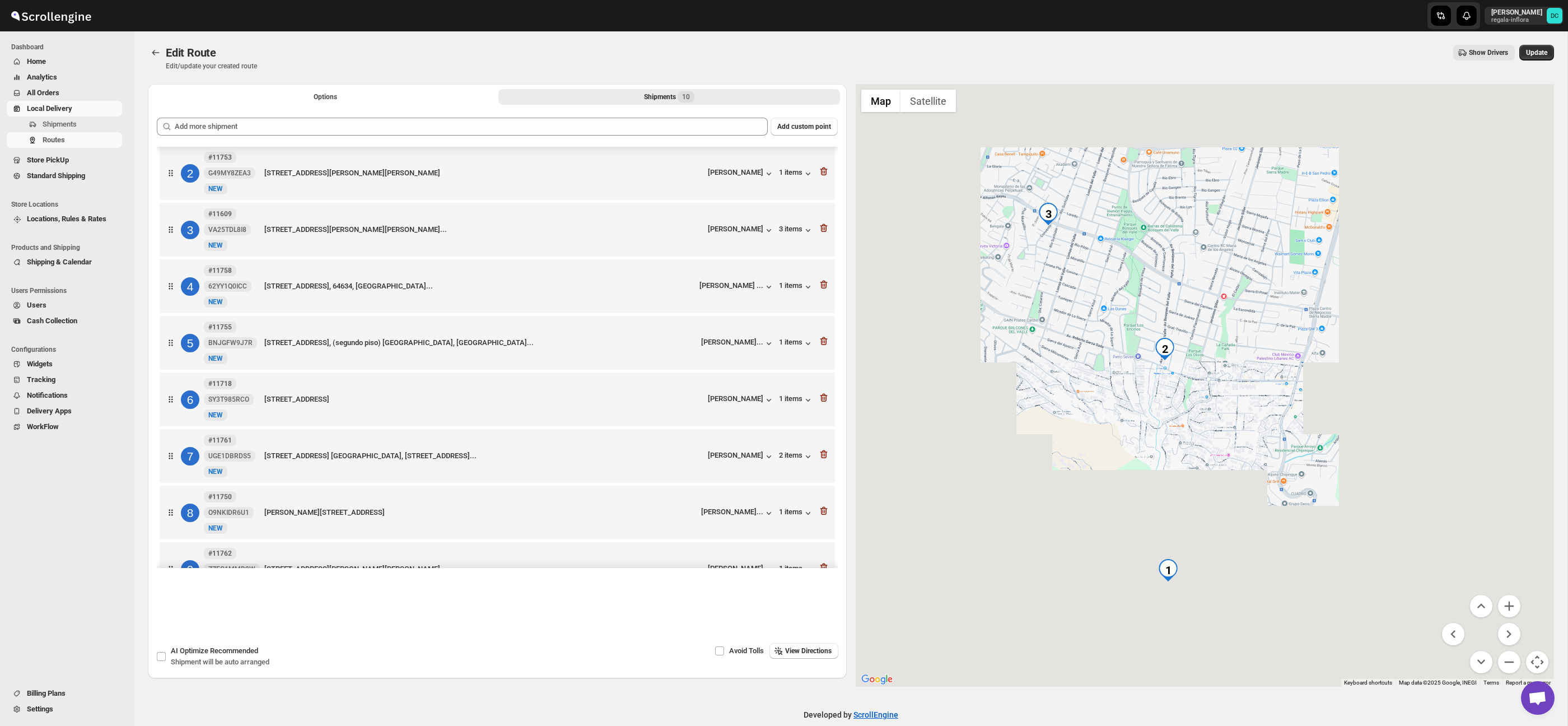
drag, startPoint x: 1258, startPoint y: 470, endPoint x: 1241, endPoint y: 419, distance: 53.8
click at [1241, 419] on div at bounding box center [1205, 386] width 699 height 603
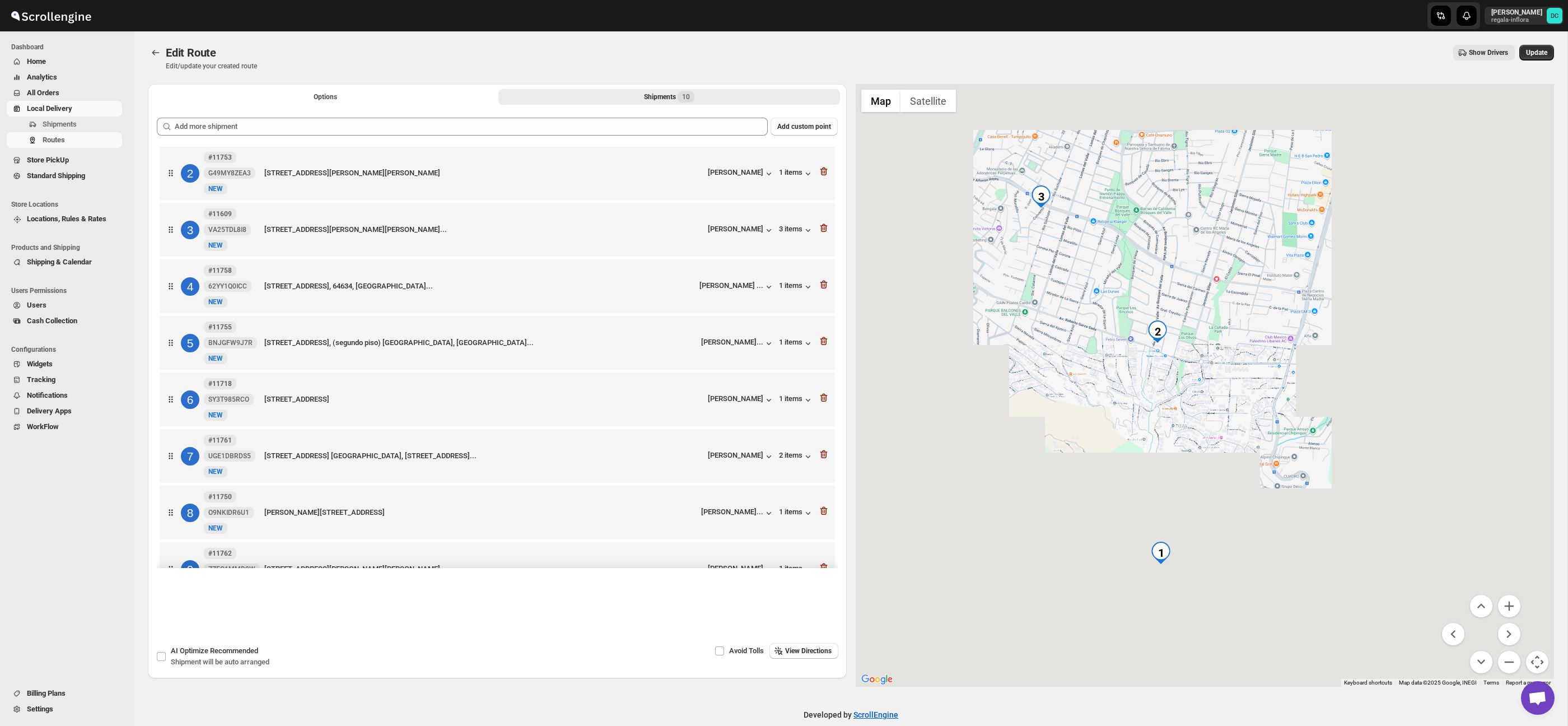
scroll to position [0, 0]
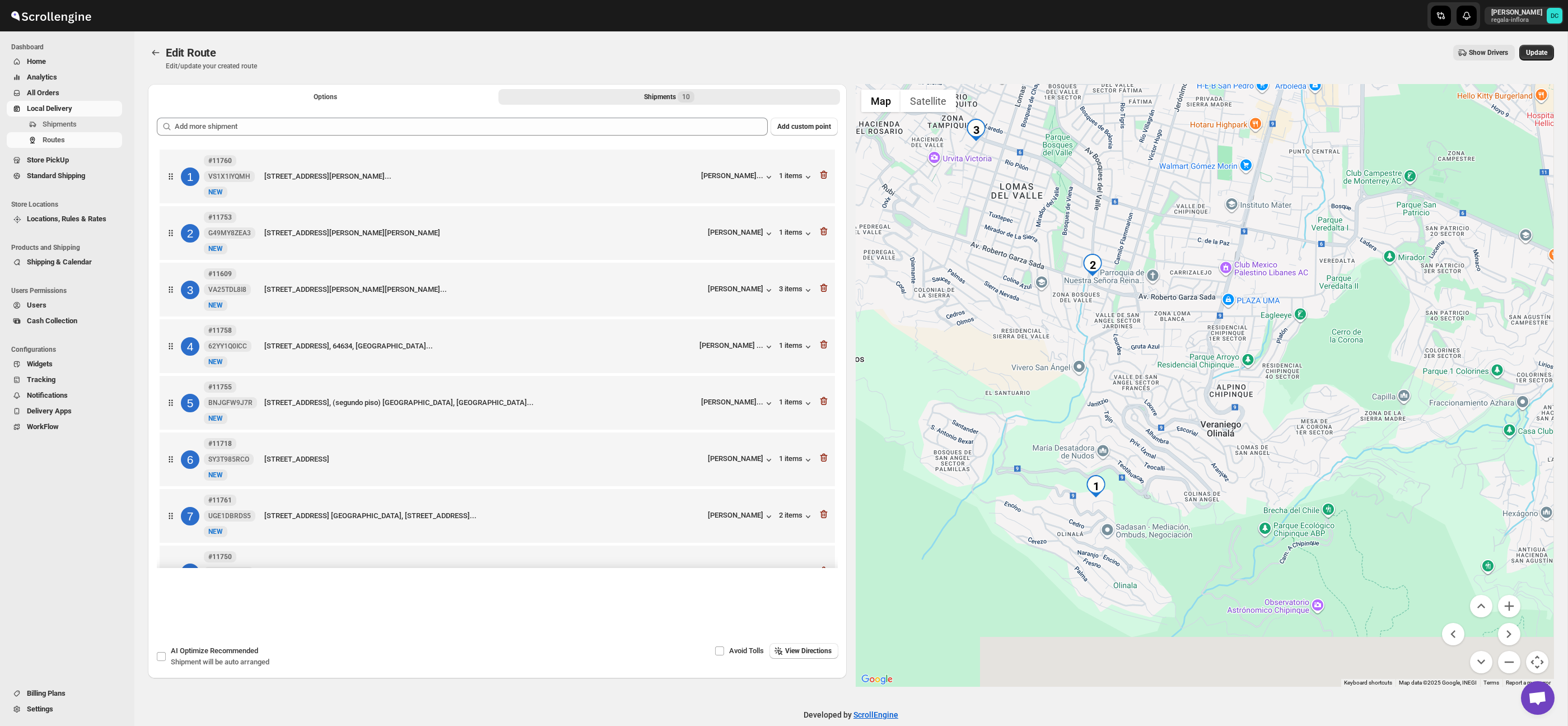
drag, startPoint x: 1328, startPoint y: 456, endPoint x: 1245, endPoint y: 362, distance: 125.4
click at [1245, 362] on div at bounding box center [1205, 386] width 699 height 603
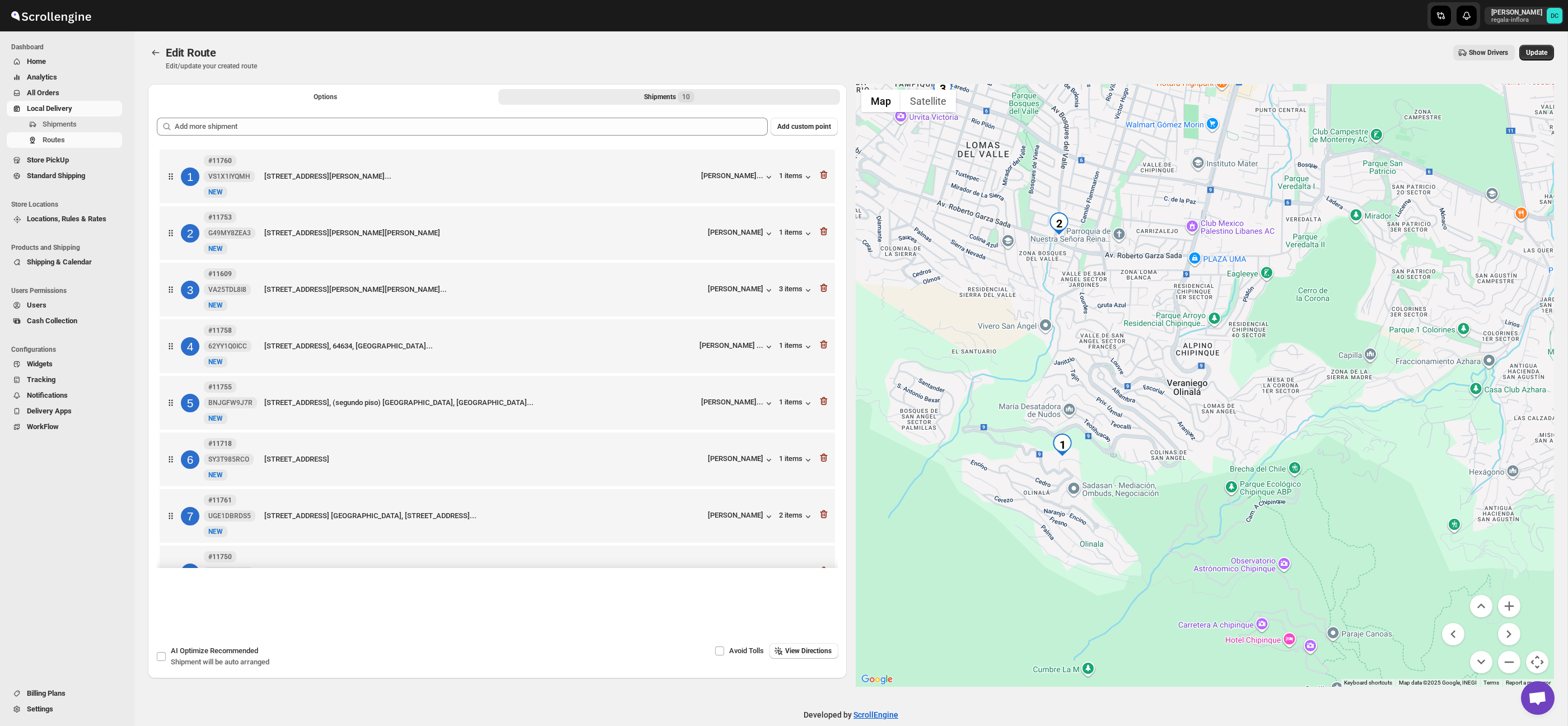
drag, startPoint x: 1452, startPoint y: 252, endPoint x: 1294, endPoint y: 9, distance: 289.8
click at [1294, 9] on div "Skip to content [PERSON_NAME] regala-inflora DC Dashboard Home Analytics All Or…" at bounding box center [784, 372] width 1568 height 743
drag, startPoint x: 1118, startPoint y: 304, endPoint x: 1129, endPoint y: 371, distance: 67.9
click at [1130, 370] on div at bounding box center [1205, 386] width 699 height 603
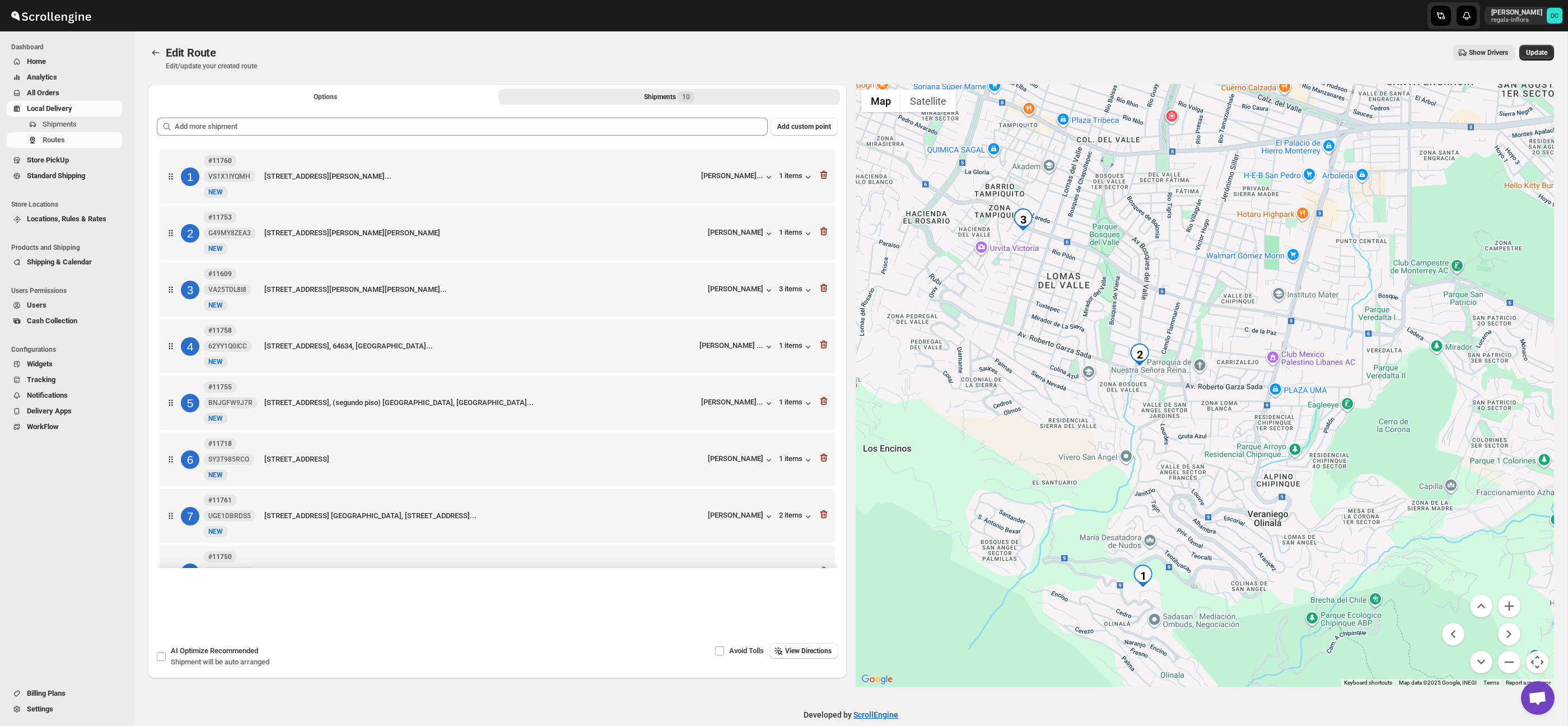
drag, startPoint x: 1150, startPoint y: 364, endPoint x: 1197, endPoint y: 316, distance: 67.2
click at [1200, 481] on div at bounding box center [1205, 386] width 699 height 603
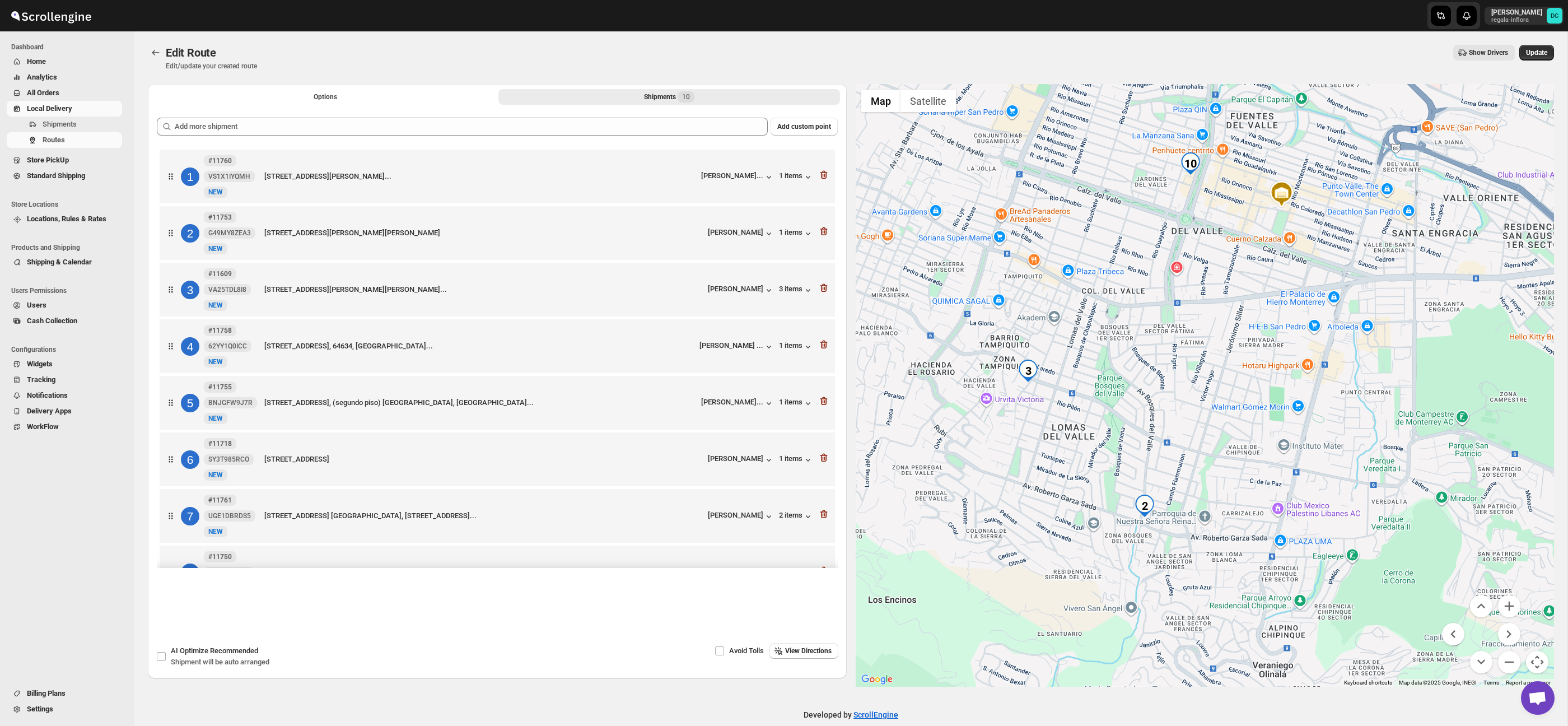
drag, startPoint x: 1191, startPoint y: 259, endPoint x: 1153, endPoint y: 365, distance: 112.6
click at [1199, 390] on div at bounding box center [1205, 386] width 699 height 603
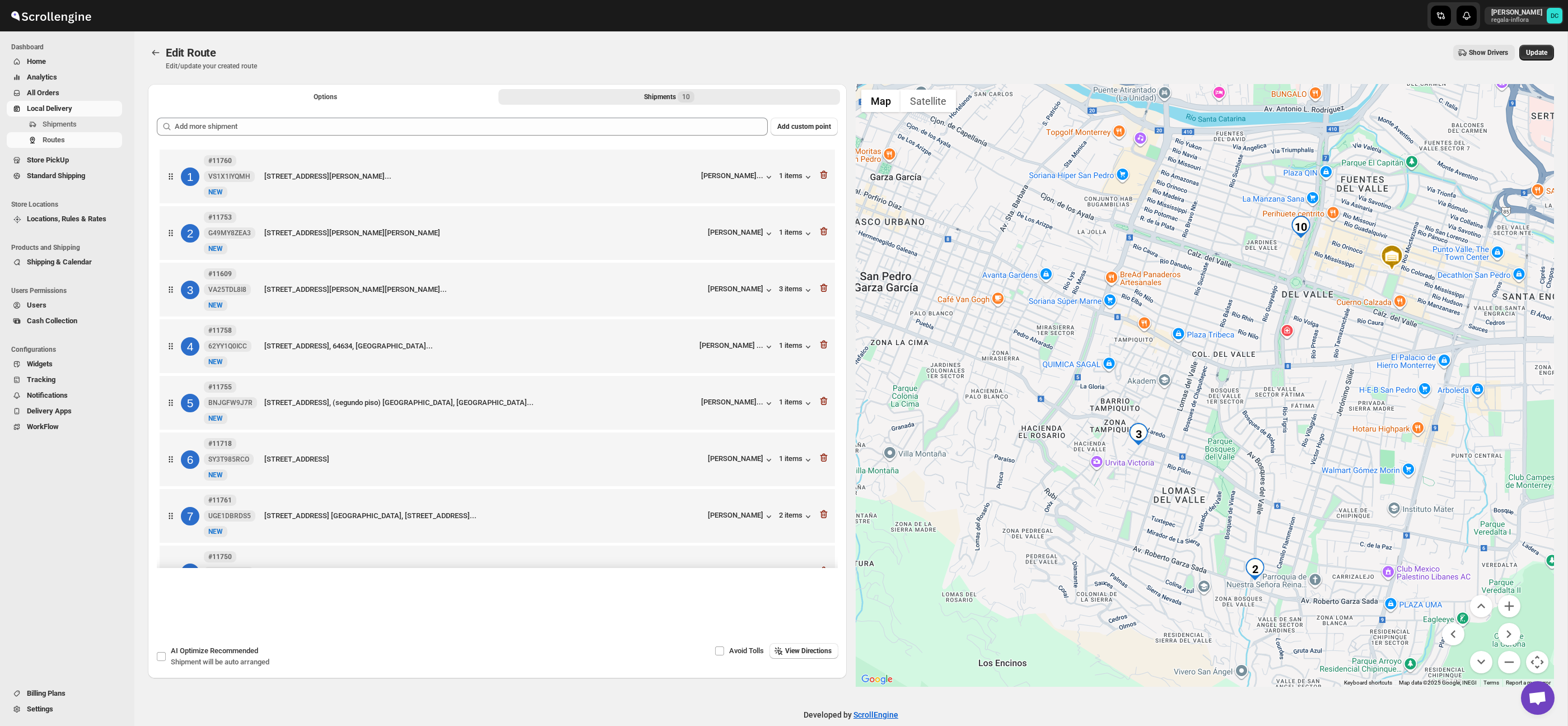
drag, startPoint x: 1081, startPoint y: 344, endPoint x: 1315, endPoint y: 274, distance: 244.2
click at [1192, 378] on div at bounding box center [1205, 386] width 699 height 603
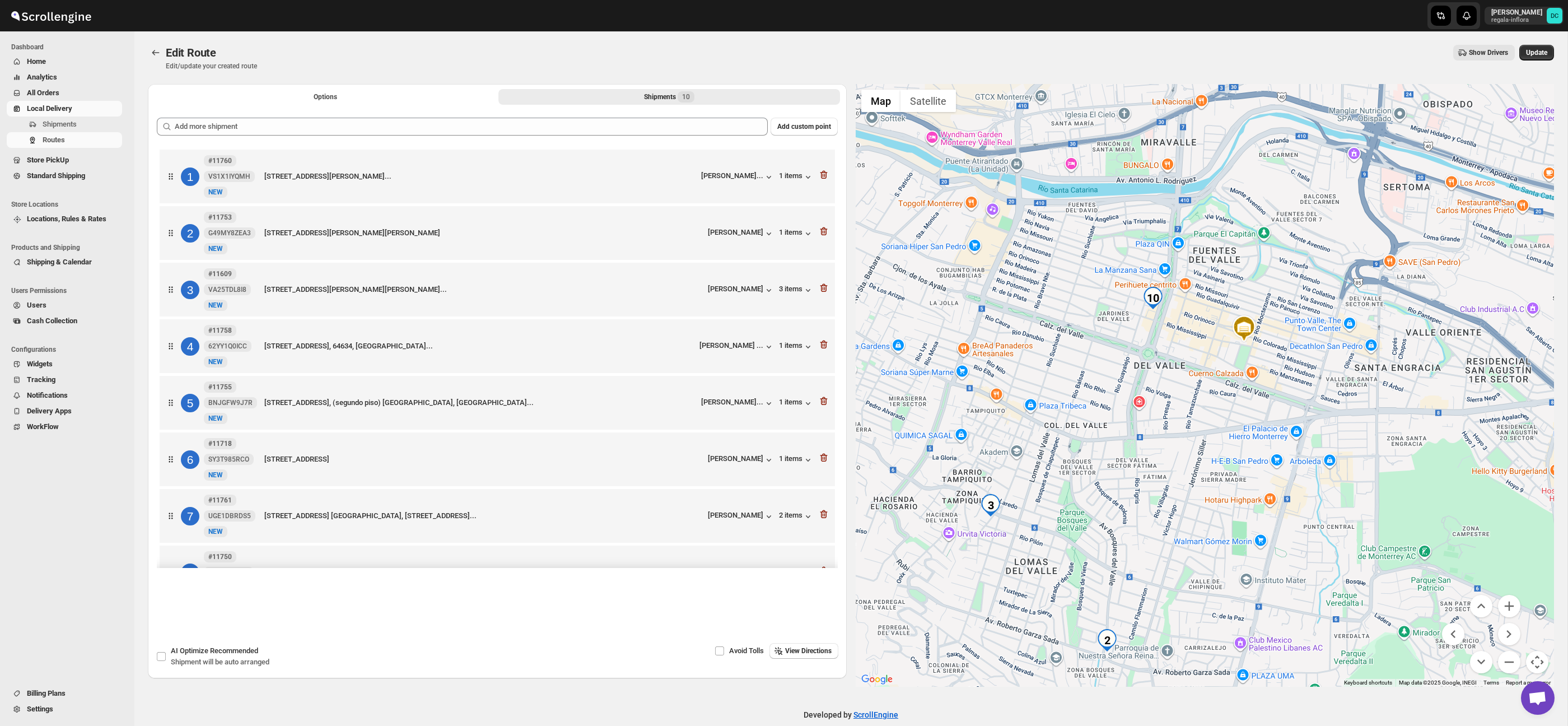
drag, startPoint x: 1315, startPoint y: 274, endPoint x: 1164, endPoint y: 347, distance: 167.7
click at [1164, 347] on div at bounding box center [1205, 386] width 699 height 603
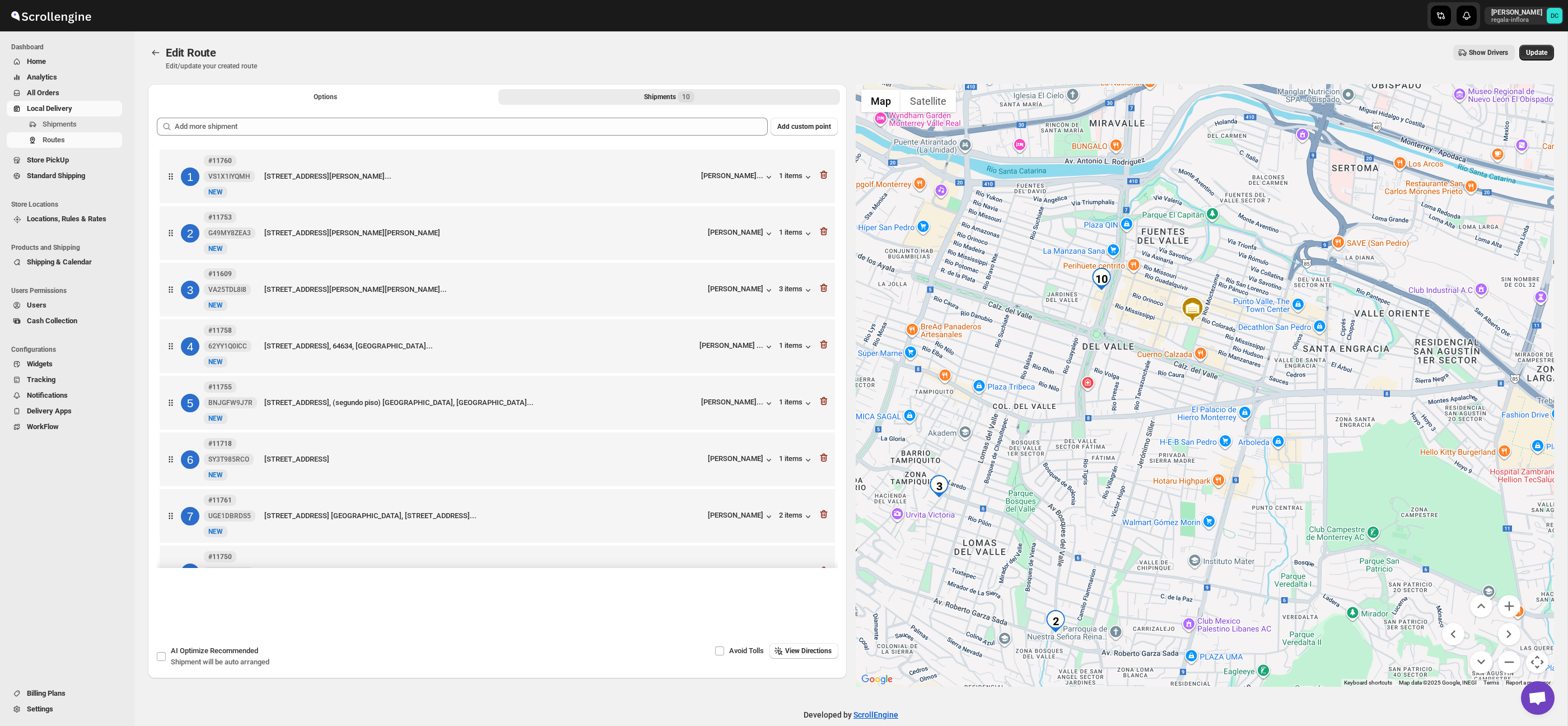
drag, startPoint x: 1479, startPoint y: 549, endPoint x: 1388, endPoint y: 423, distance: 155.4
click at [1295, 378] on div at bounding box center [1205, 386] width 699 height 603
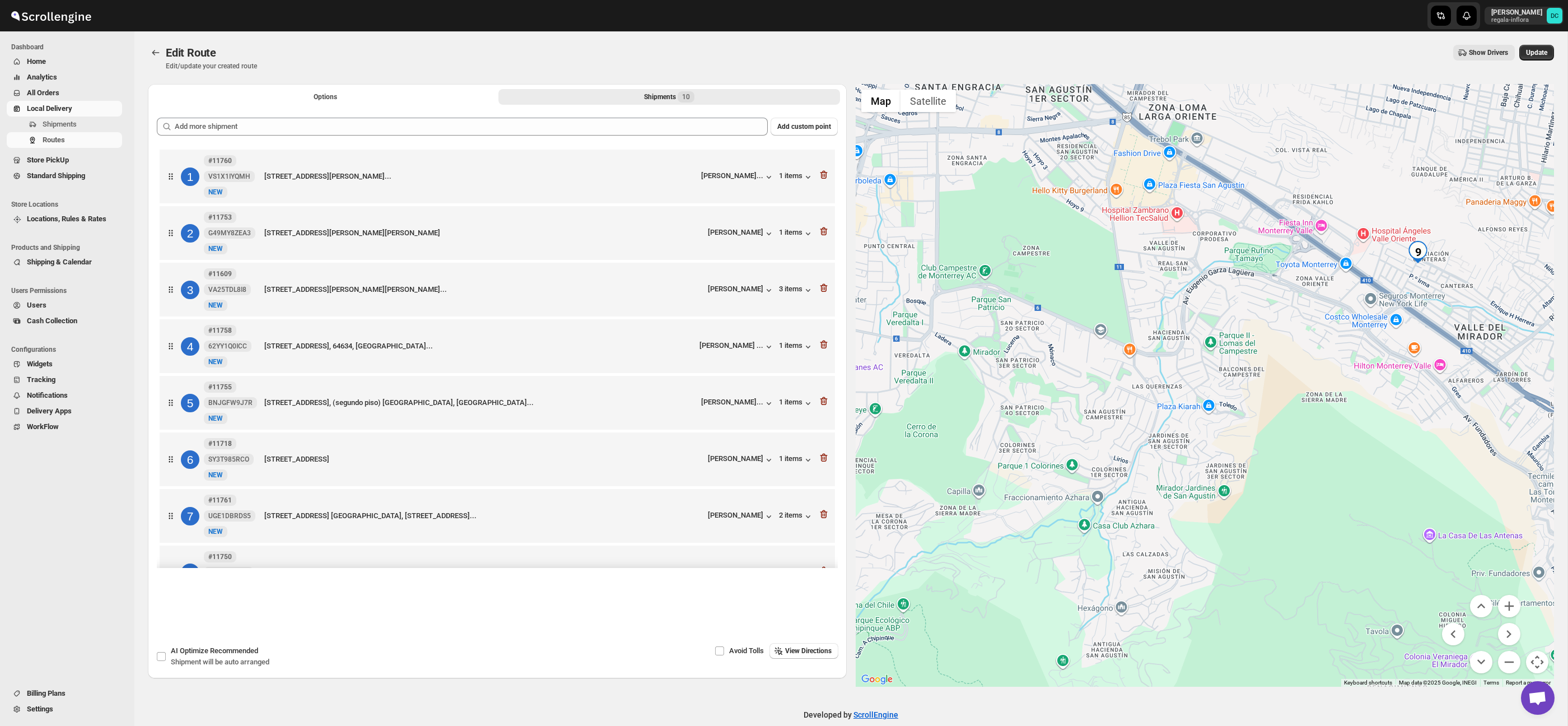
drag, startPoint x: 1427, startPoint y: 453, endPoint x: 1259, endPoint y: 435, distance: 169.0
click at [1236, 442] on div at bounding box center [1205, 386] width 699 height 603
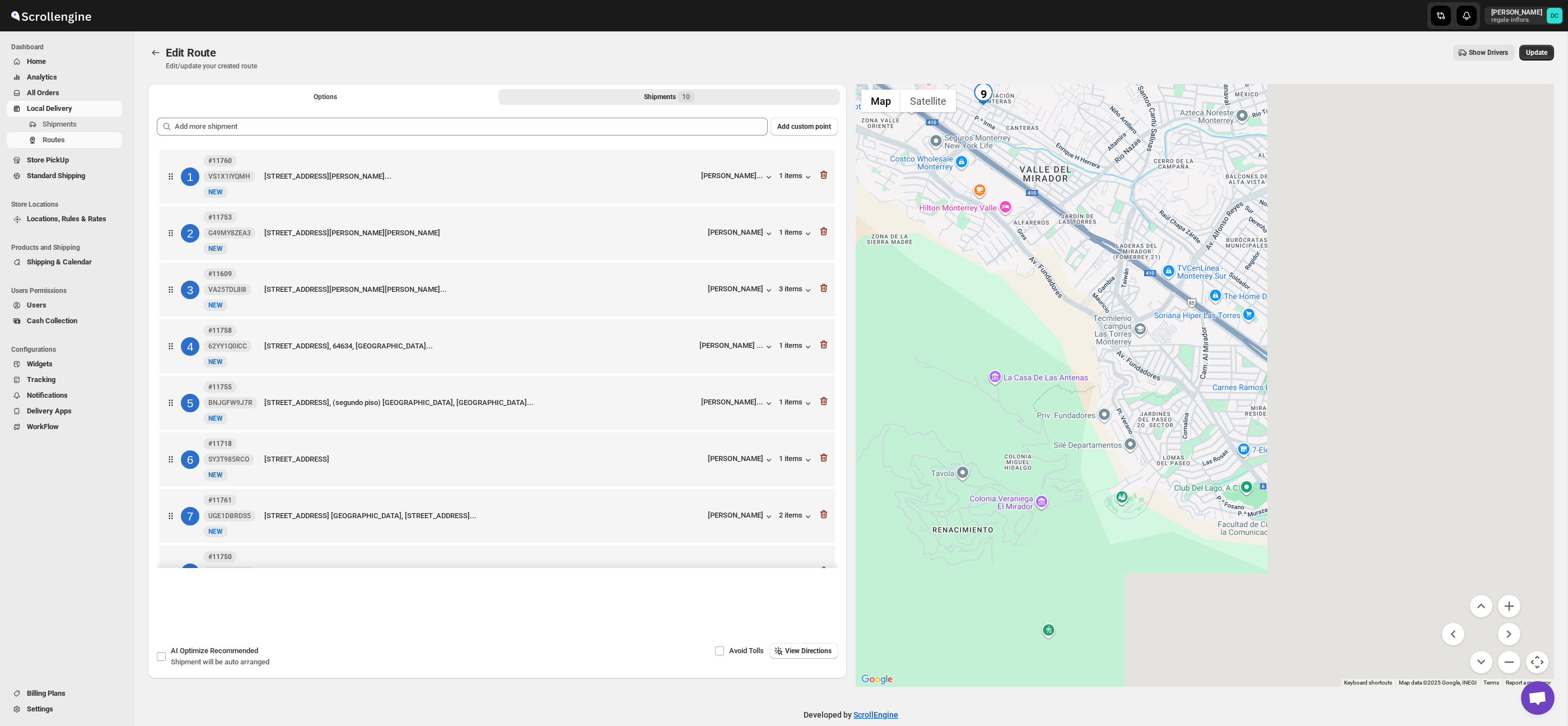
drag, startPoint x: 1428, startPoint y: 463, endPoint x: 1150, endPoint y: 269, distance: 339.0
click at [1111, 252] on div at bounding box center [1205, 386] width 699 height 603
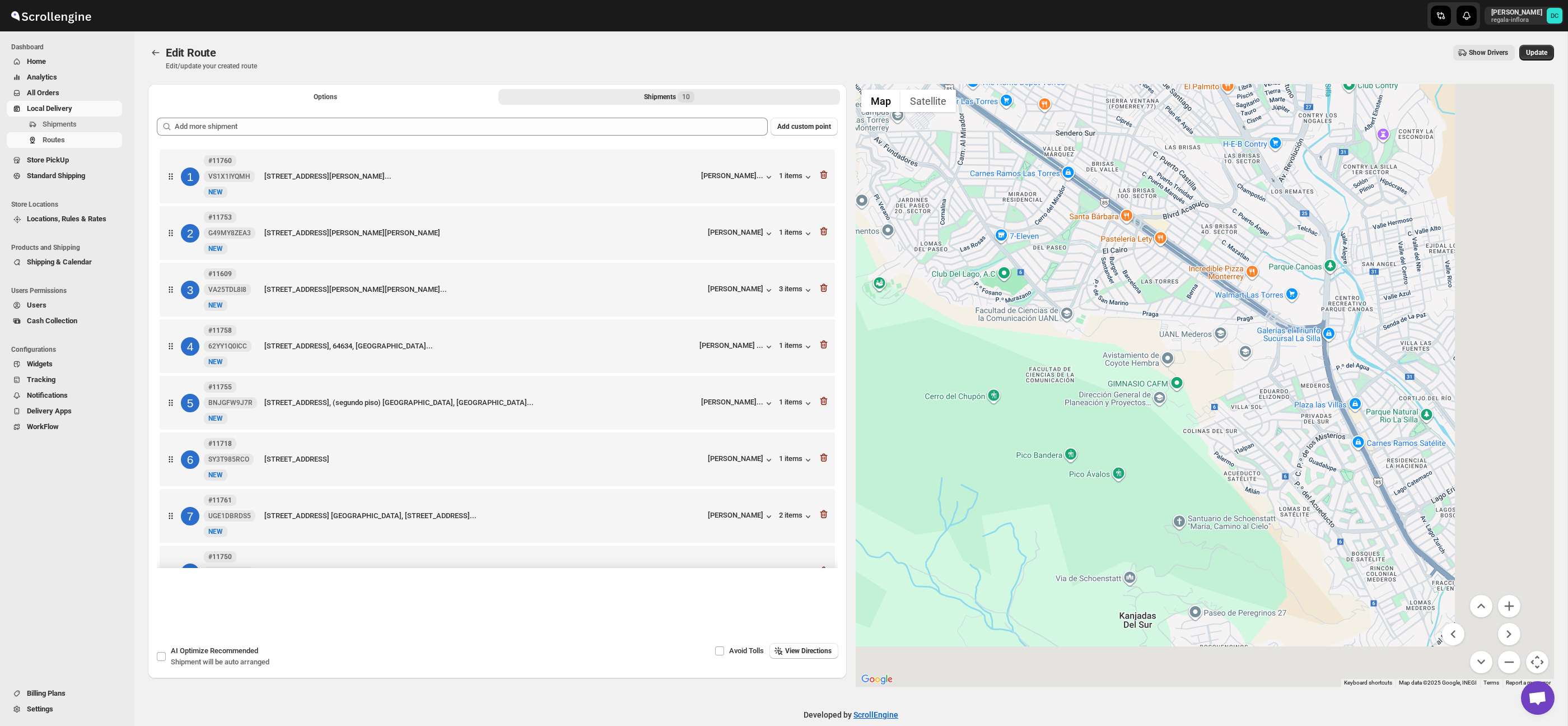
drag, startPoint x: 1331, startPoint y: 395, endPoint x: 1225, endPoint y: 292, distance: 147.8
click at [1191, 267] on div at bounding box center [1205, 386] width 699 height 603
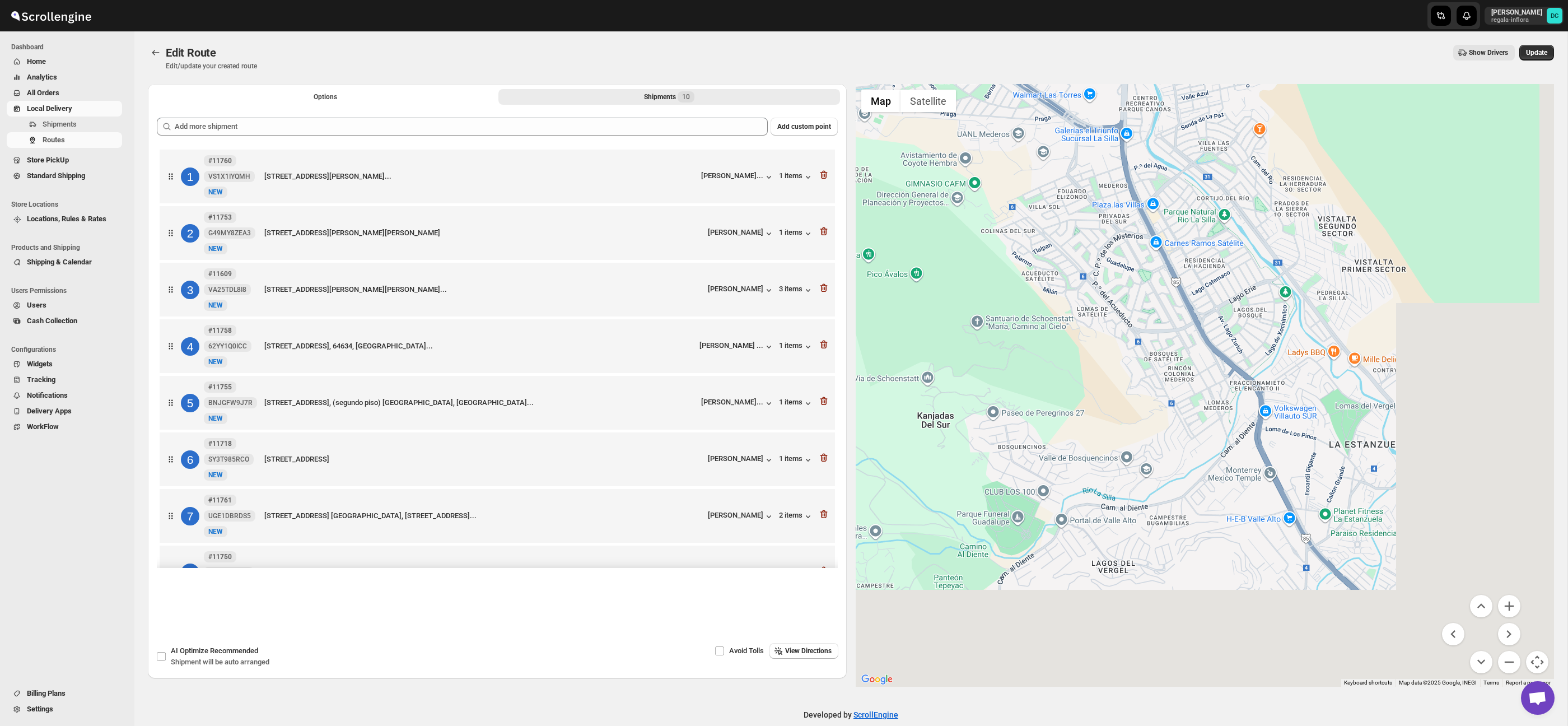
drag, startPoint x: 1342, startPoint y: 403, endPoint x: 1208, endPoint y: 282, distance: 180.5
click at [1178, 252] on div at bounding box center [1205, 386] width 699 height 603
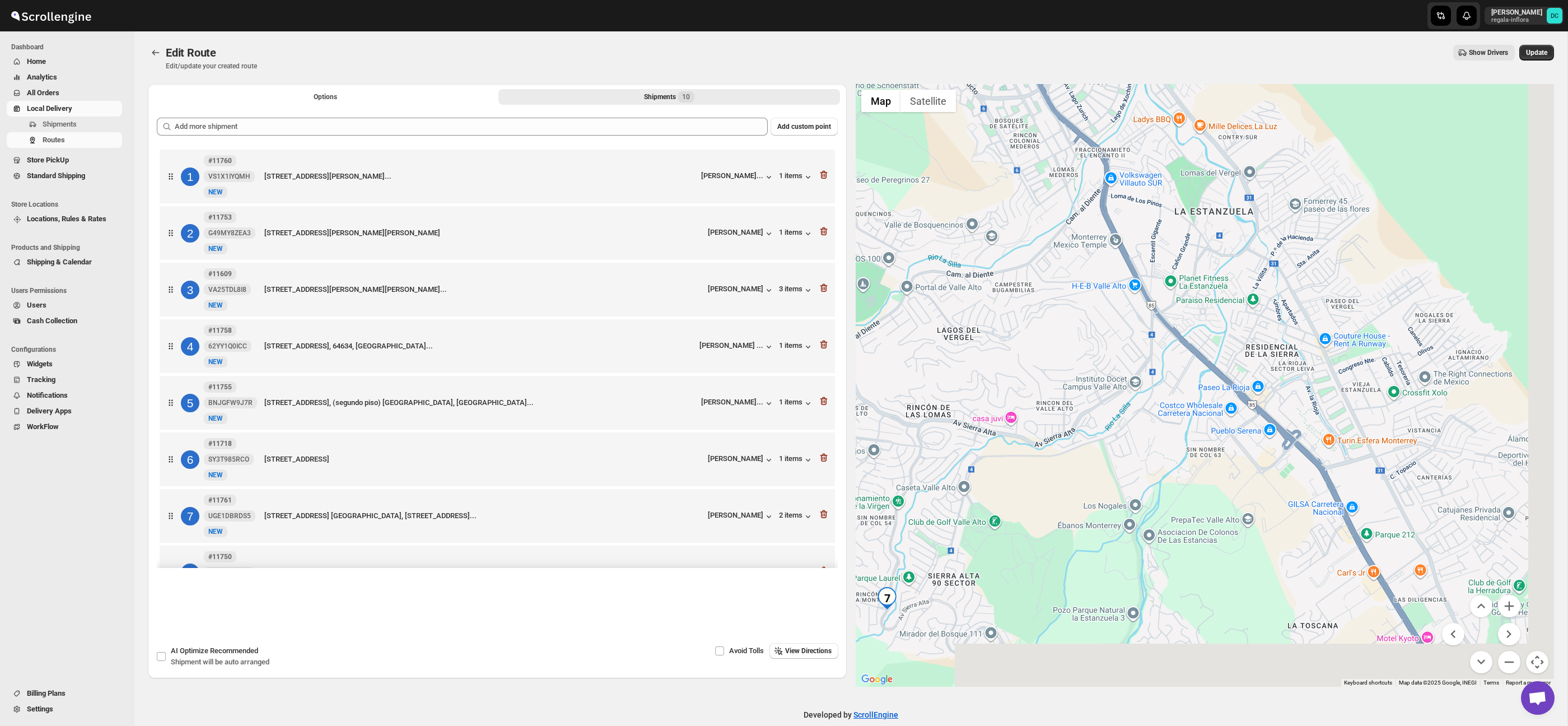
drag, startPoint x: 1338, startPoint y: 444, endPoint x: 1233, endPoint y: 286, distance: 189.7
click at [1220, 273] on div at bounding box center [1205, 386] width 699 height 603
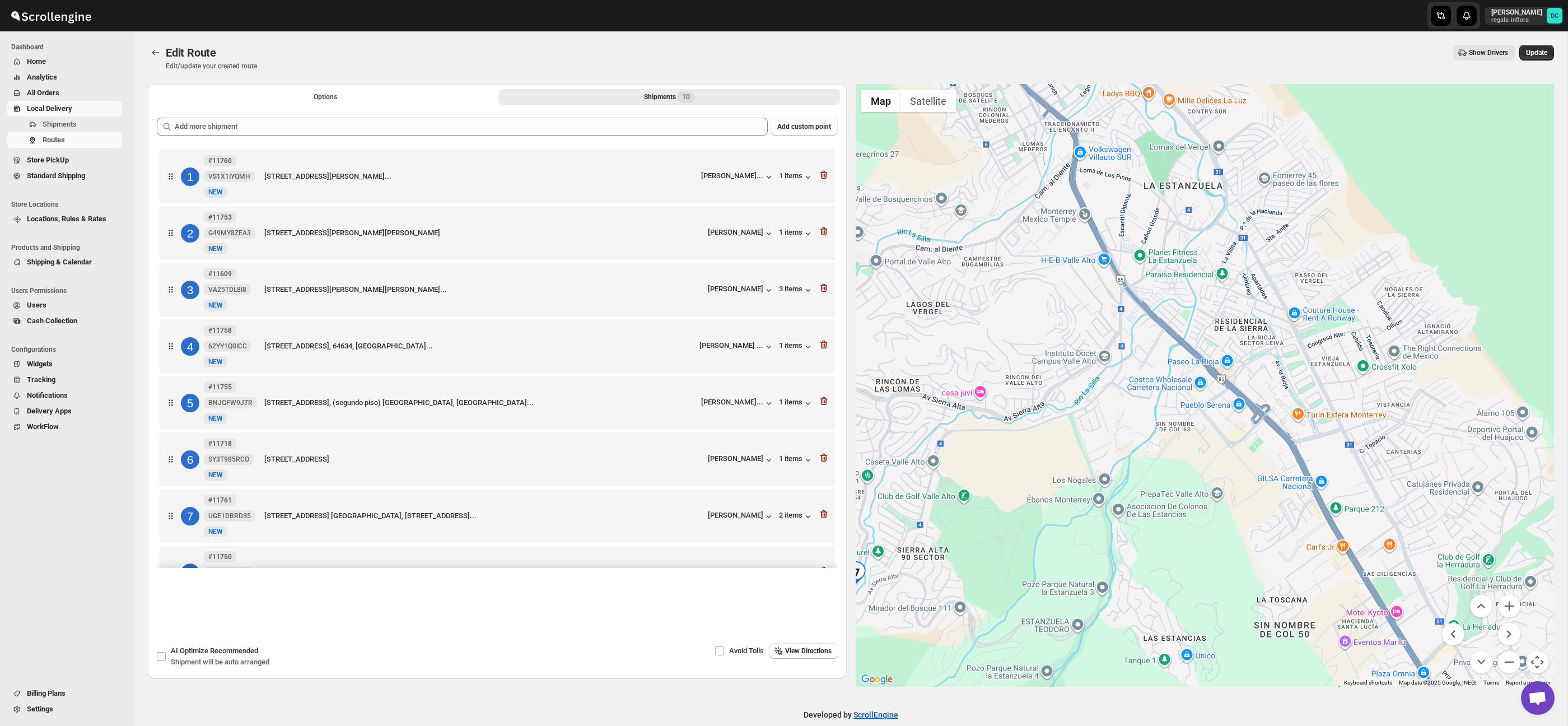
drag, startPoint x: 1354, startPoint y: 426, endPoint x: 1207, endPoint y: 263, distance: 219.5
click at [1157, 212] on div at bounding box center [1205, 386] width 699 height 603
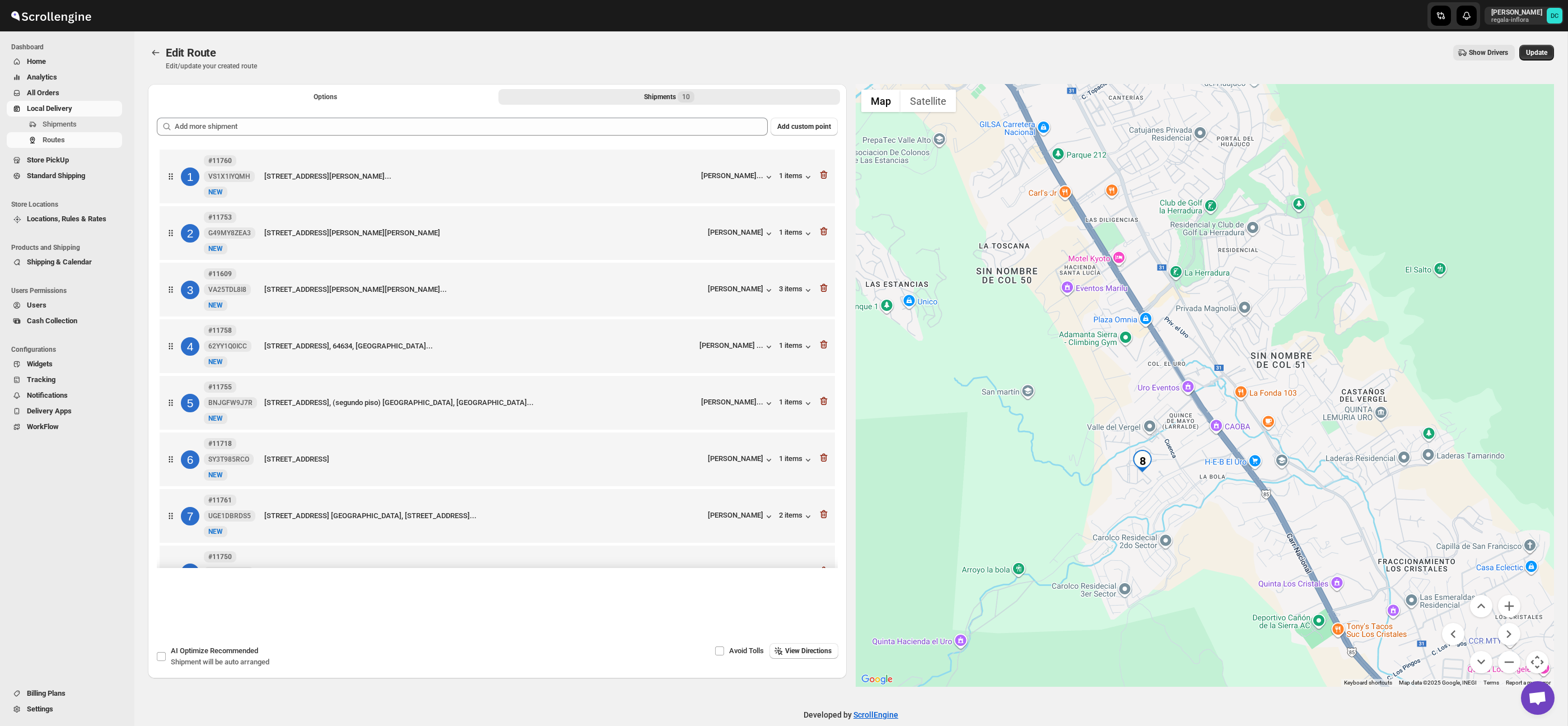
drag, startPoint x: 1358, startPoint y: 467, endPoint x: 1275, endPoint y: 334, distance: 156.8
click at [1298, 319] on div at bounding box center [1205, 386] width 699 height 603
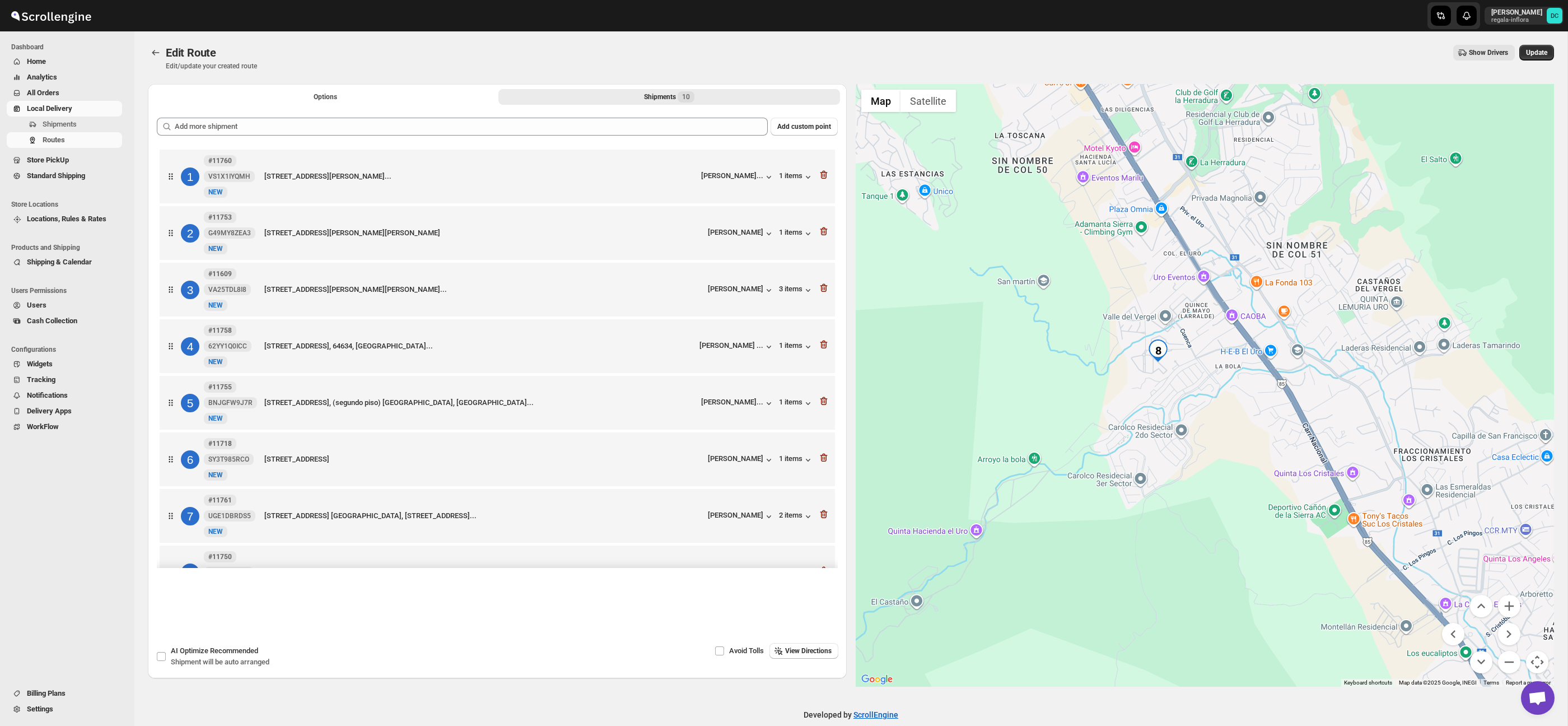
drag, startPoint x: 1090, startPoint y: 442, endPoint x: 1510, endPoint y: 585, distance: 443.7
click at [1126, 420] on div at bounding box center [1205, 386] width 699 height 603
click at [1516, 609] on button "Zoom in" at bounding box center [1509, 606] width 23 height 23
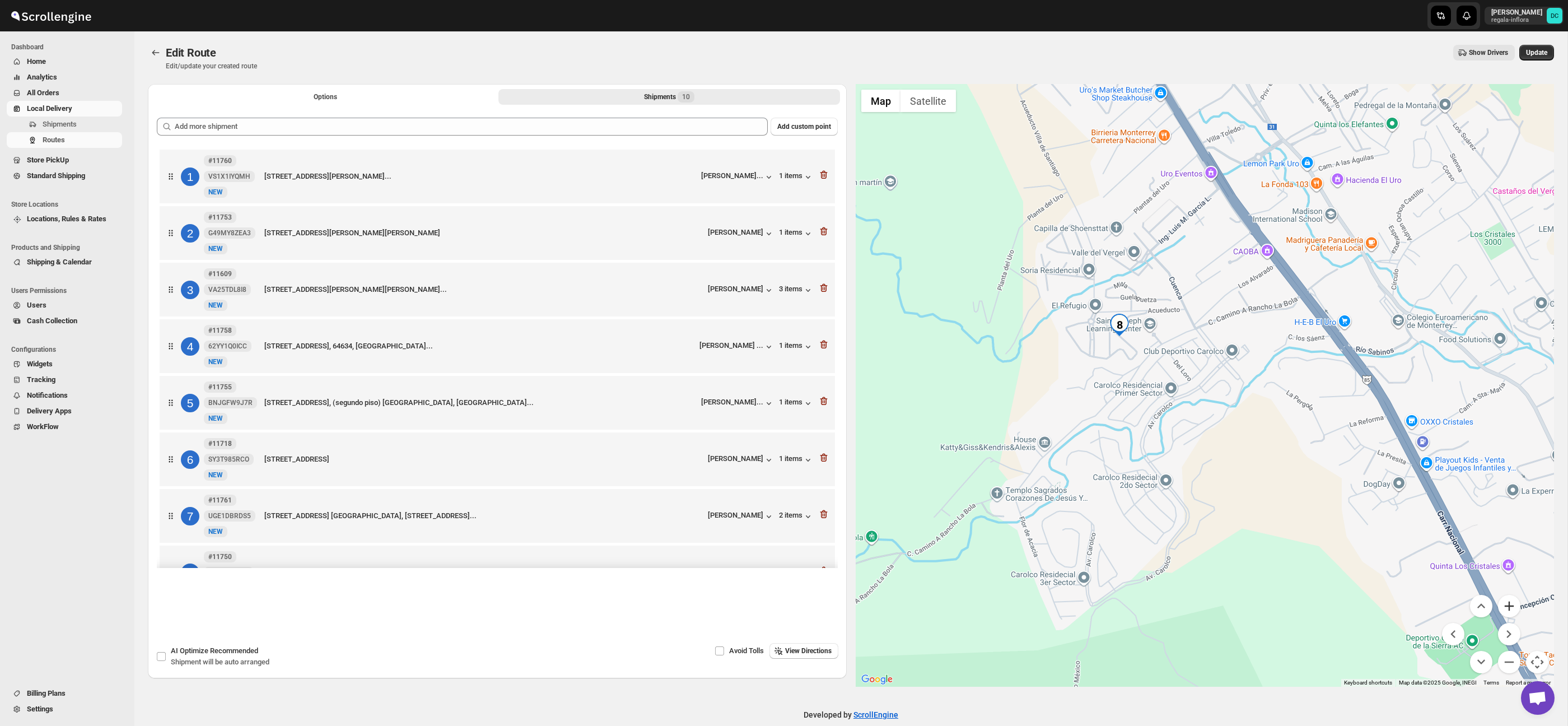
click at [1516, 609] on button "Zoom in" at bounding box center [1509, 606] width 23 height 23
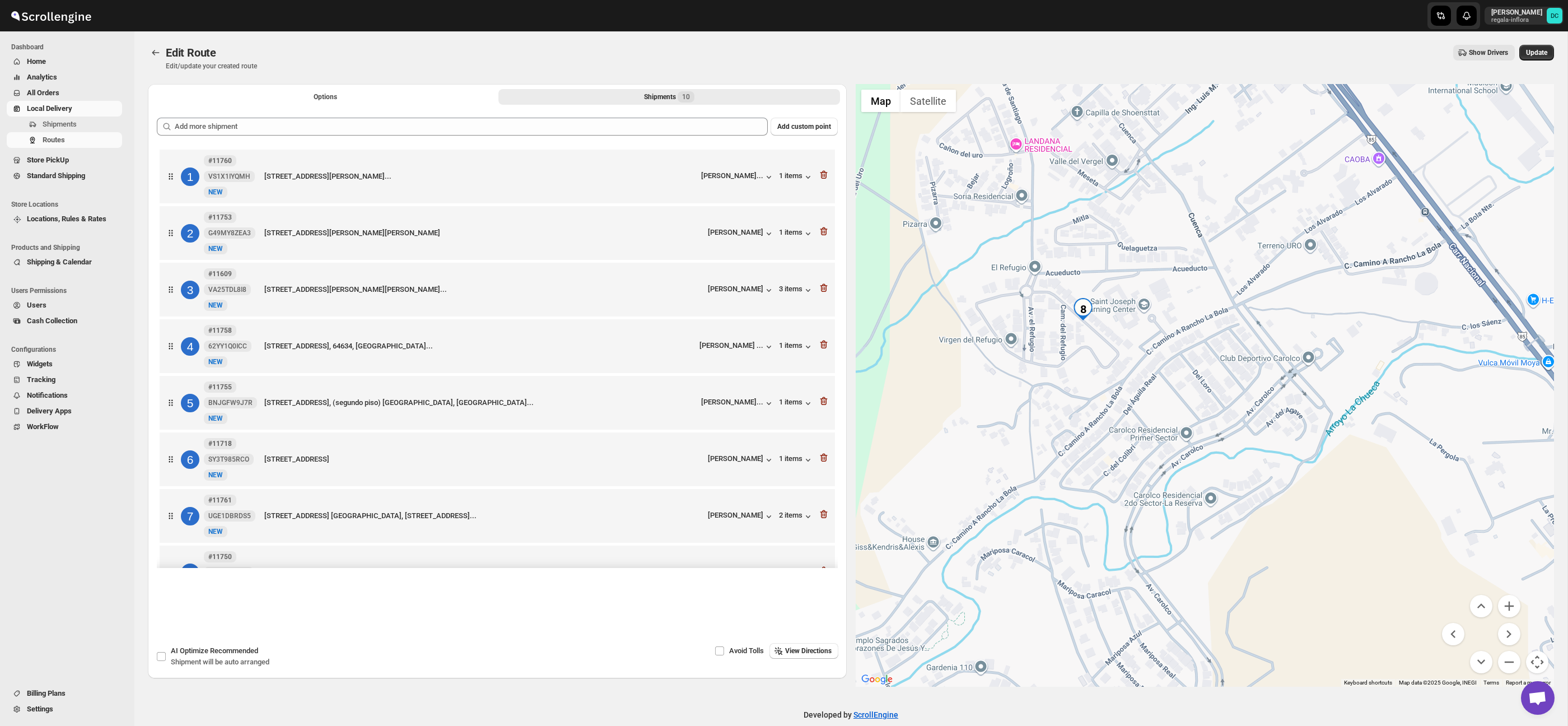
drag, startPoint x: 1124, startPoint y: 348, endPoint x: 1172, endPoint y: 382, distance: 58.8
click at [1172, 382] on div at bounding box center [1205, 386] width 699 height 603
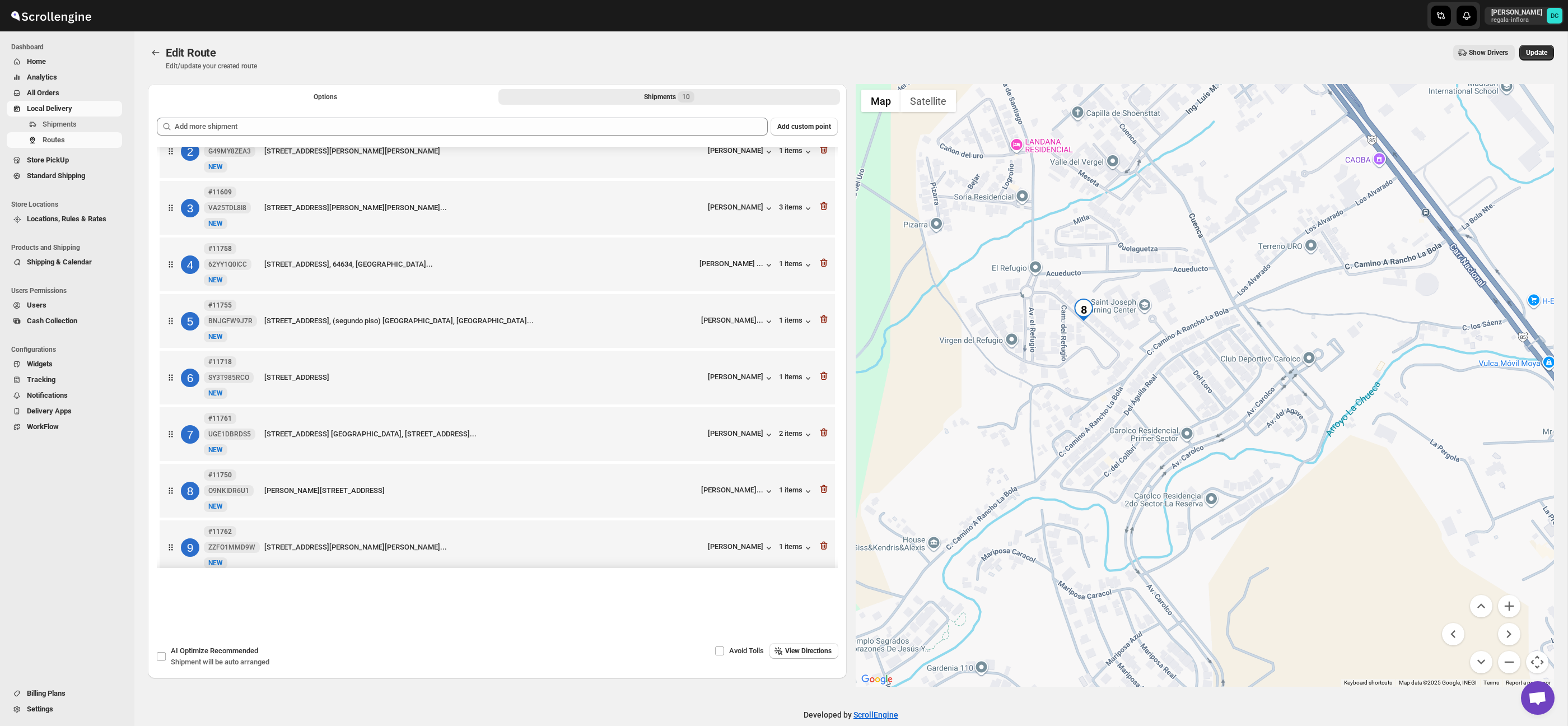
scroll to position [88, 0]
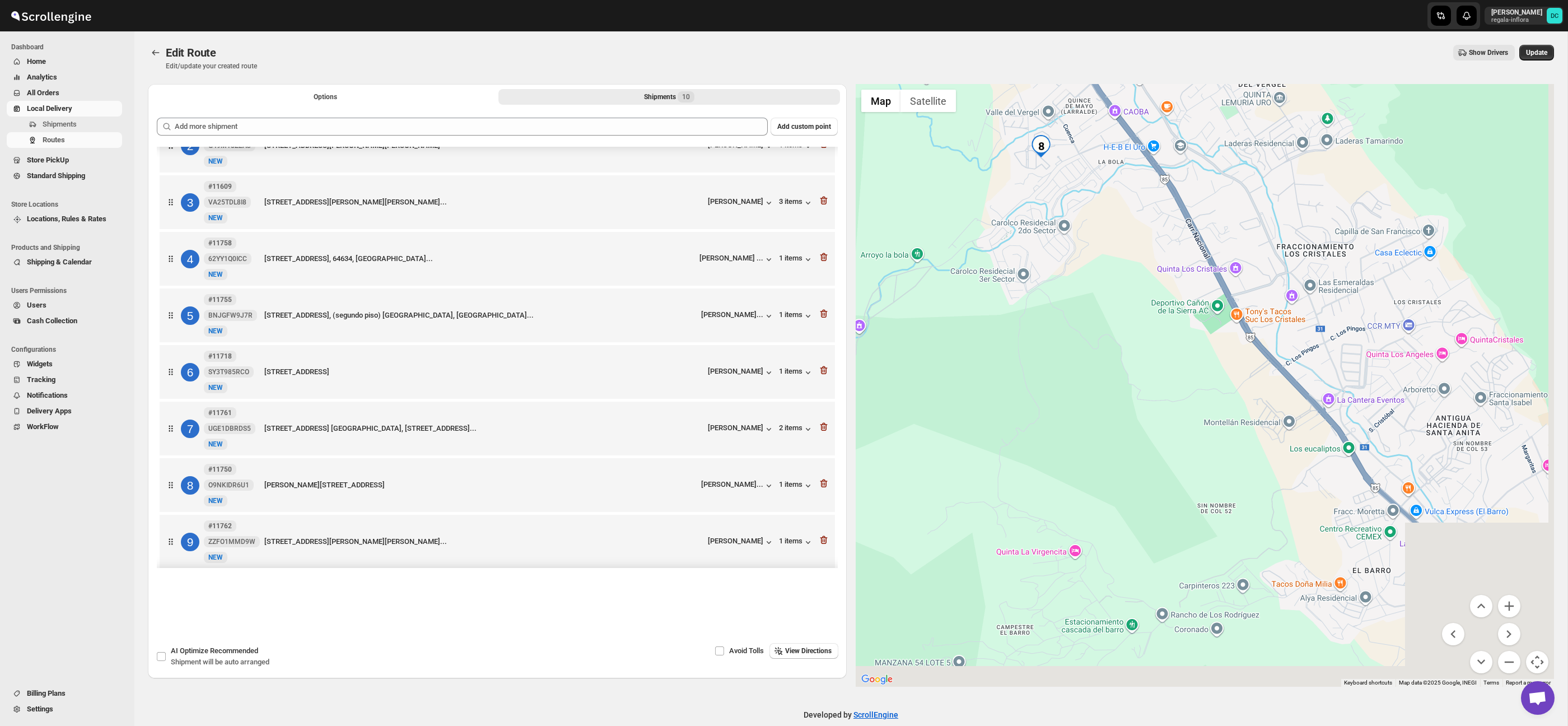
drag, startPoint x: 1352, startPoint y: 388, endPoint x: 1139, endPoint y: 224, distance: 268.8
click at [1121, 206] on div at bounding box center [1205, 386] width 699 height 603
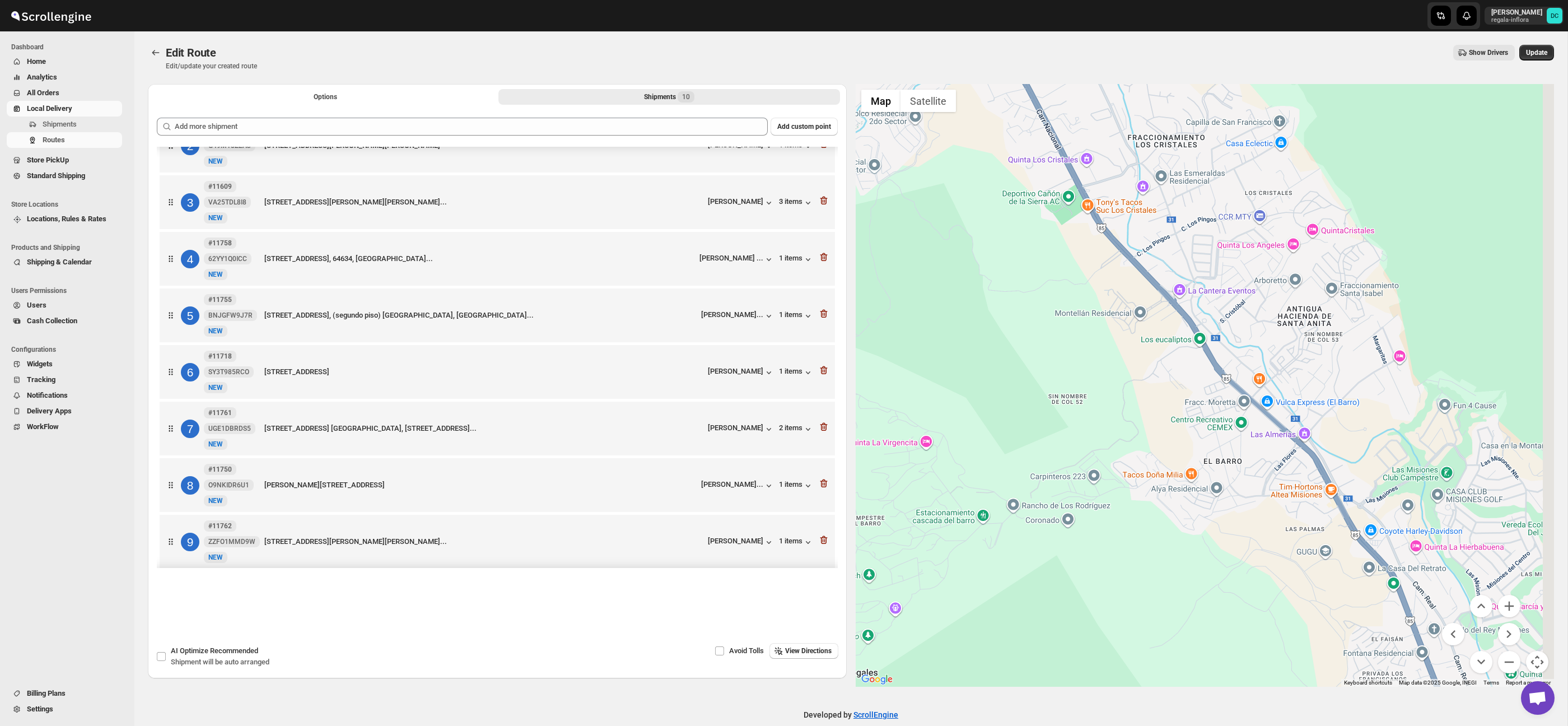
drag, startPoint x: 1339, startPoint y: 347, endPoint x: 1144, endPoint y: 206, distance: 240.6
click at [1143, 204] on div at bounding box center [1205, 386] width 699 height 603
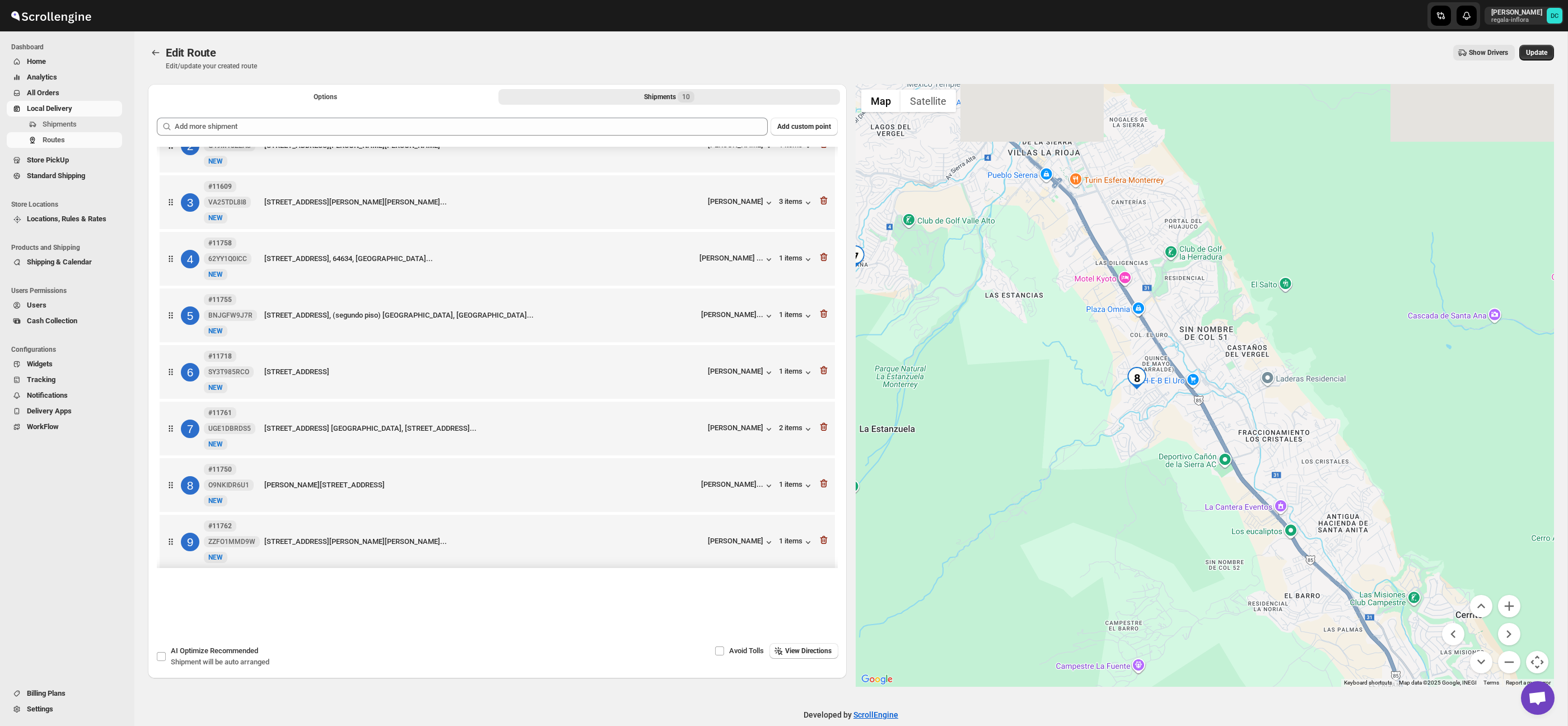
drag, startPoint x: 1101, startPoint y: 246, endPoint x: 1191, endPoint y: 476, distance: 247.0
click at [1191, 476] on div at bounding box center [1205, 386] width 699 height 603
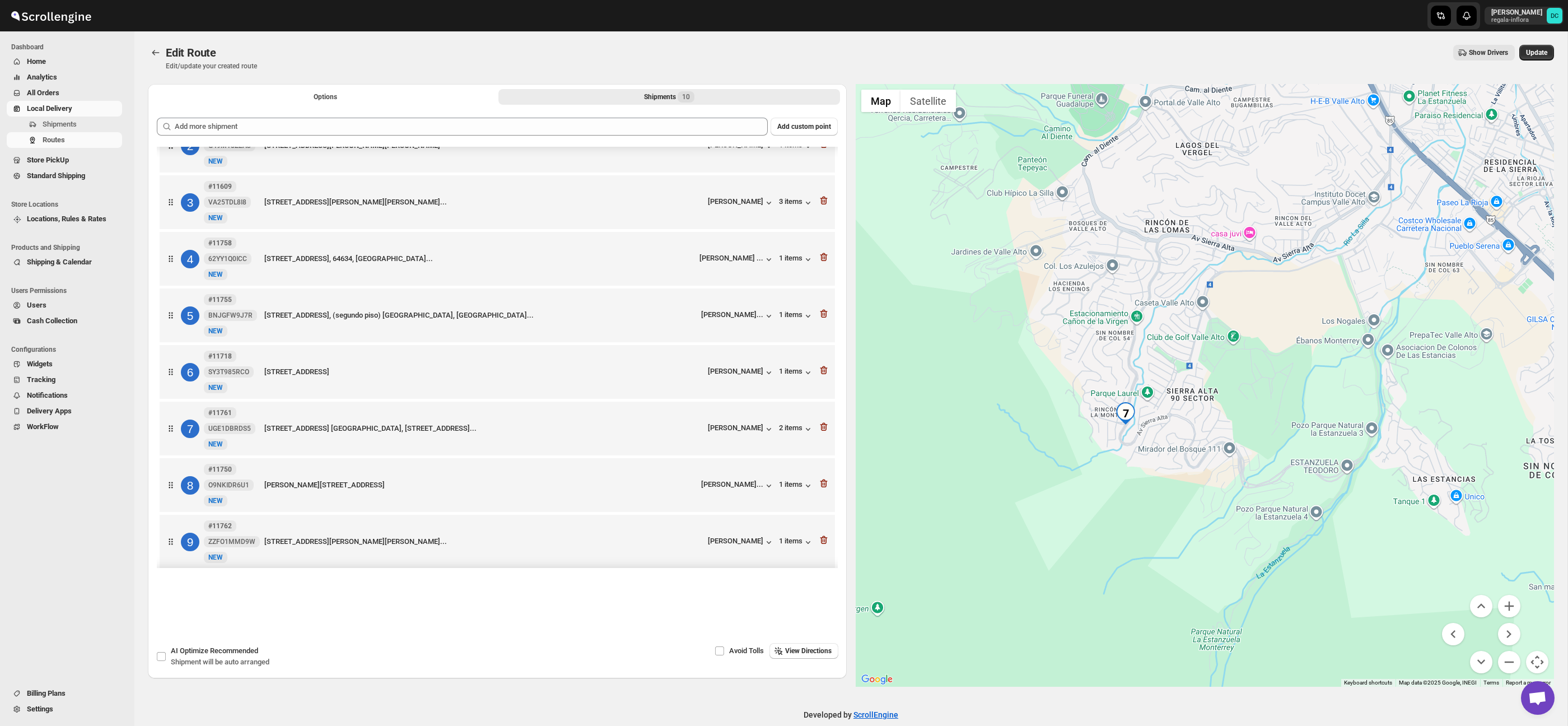
drag, startPoint x: 1092, startPoint y: 305, endPoint x: 1175, endPoint y: 548, distance: 256.8
click at [1136, 491] on div at bounding box center [1205, 386] width 699 height 603
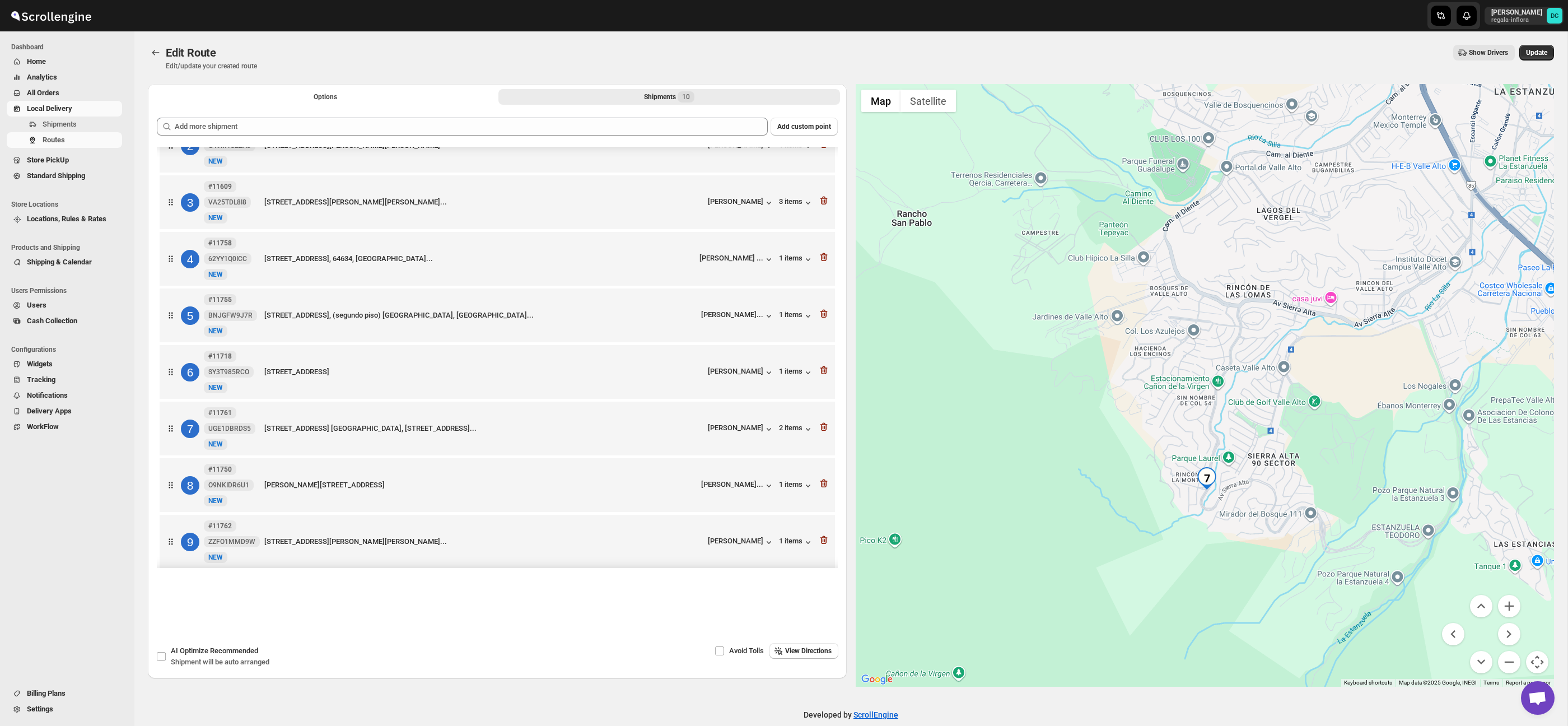
drag, startPoint x: 1200, startPoint y: 526, endPoint x: 1282, endPoint y: 520, distance: 82.2
click at [1252, 506] on div at bounding box center [1205, 386] width 699 height 603
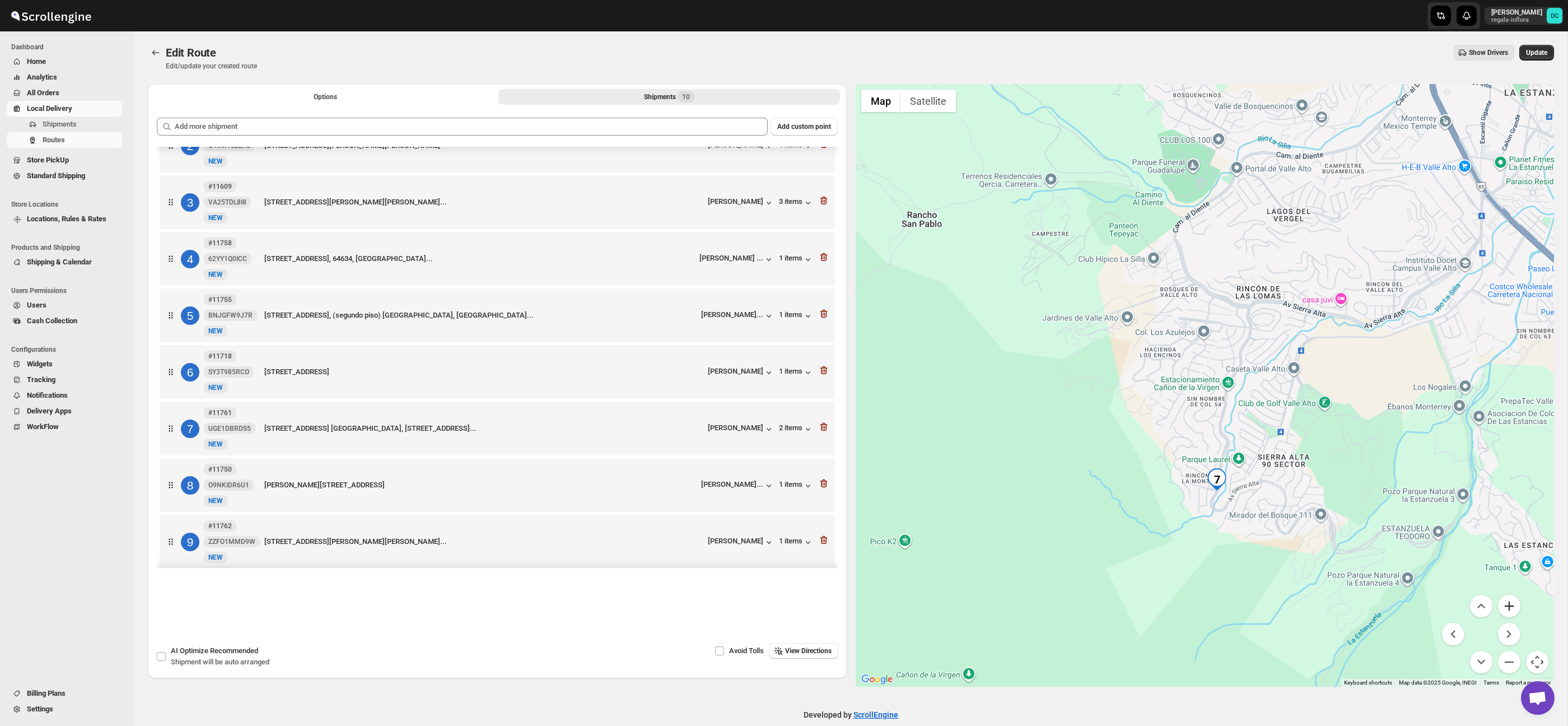
click at [1510, 601] on button "Zoom in" at bounding box center [1509, 606] width 23 height 23
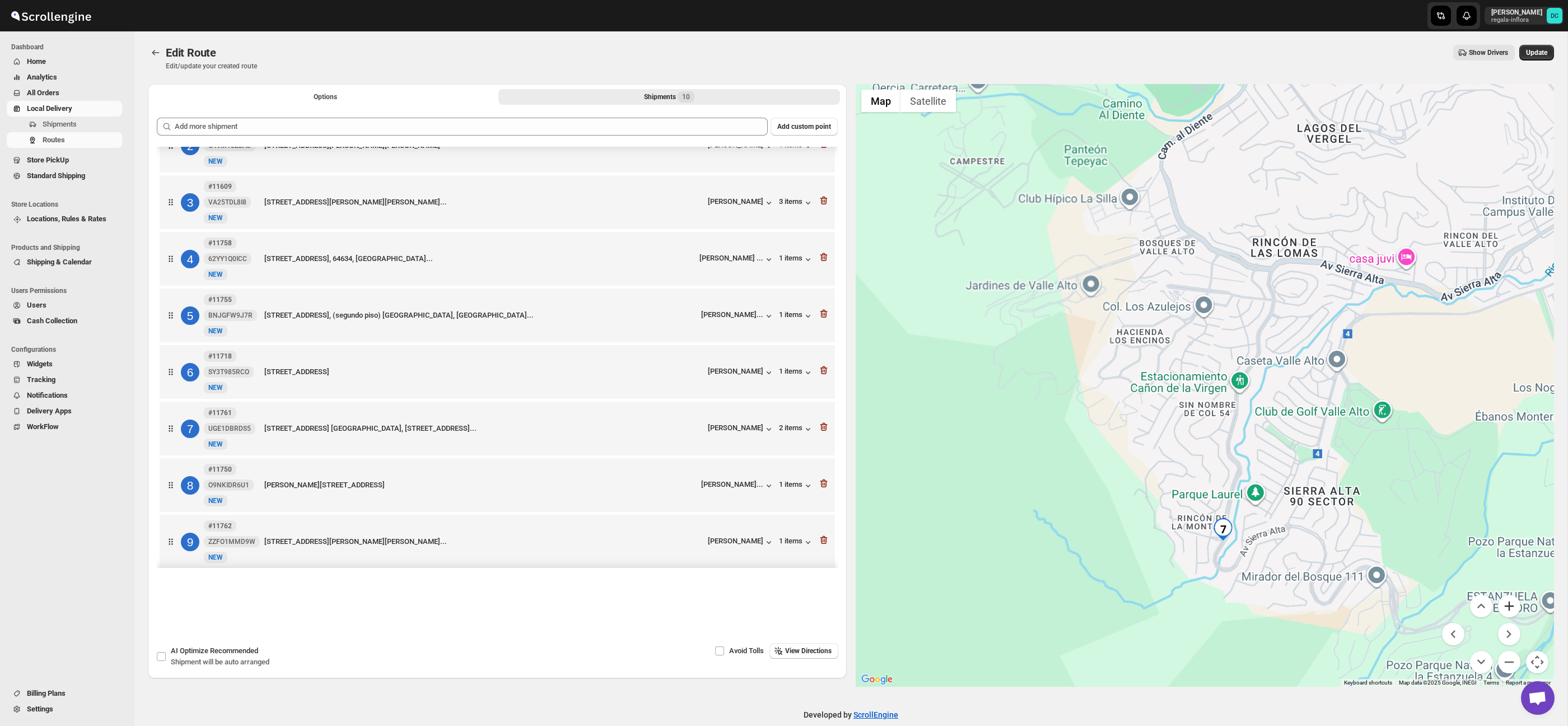
click at [1510, 601] on button "Zoom in" at bounding box center [1509, 606] width 23 height 23
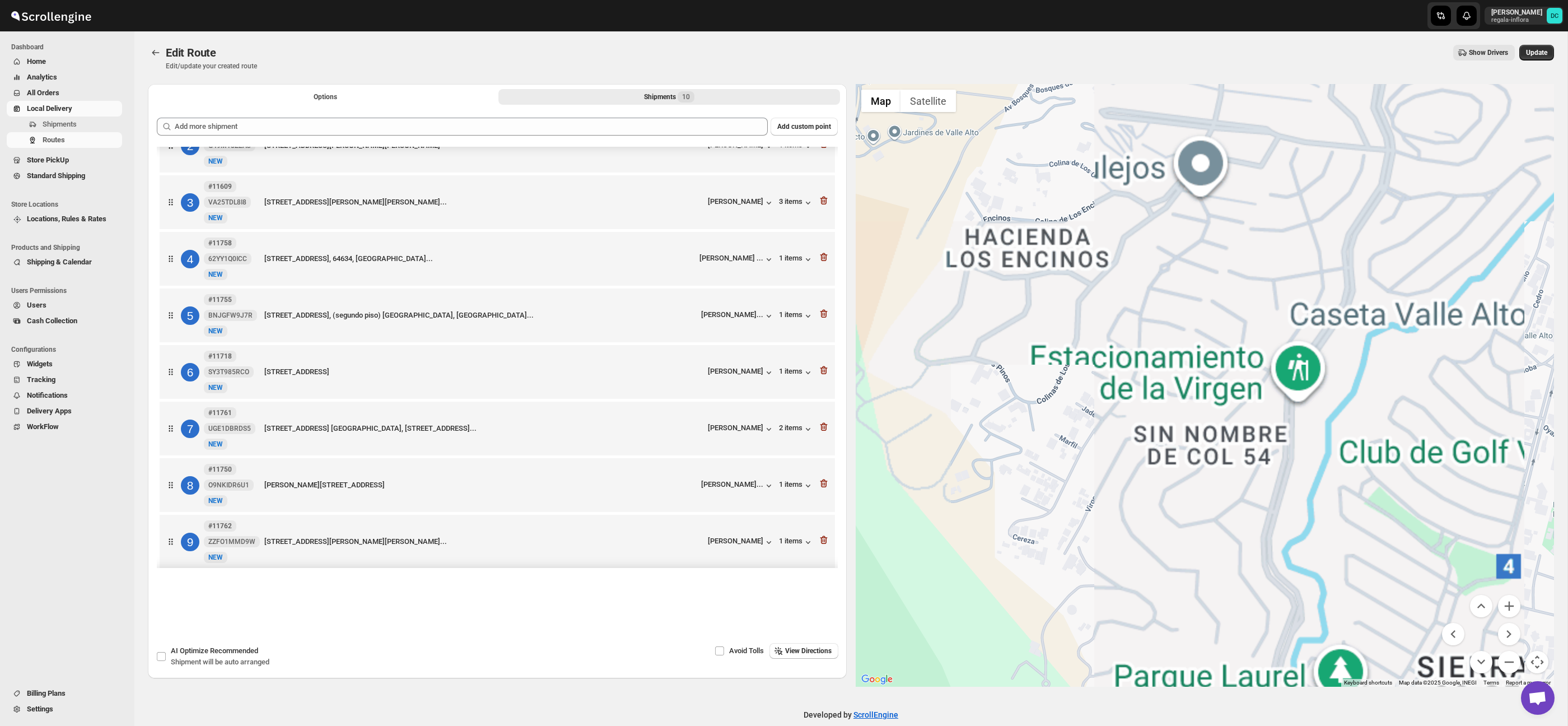
drag, startPoint x: 1221, startPoint y: 516, endPoint x: 1185, endPoint y: 333, distance: 186.5
click at [1185, 333] on div at bounding box center [1205, 386] width 699 height 603
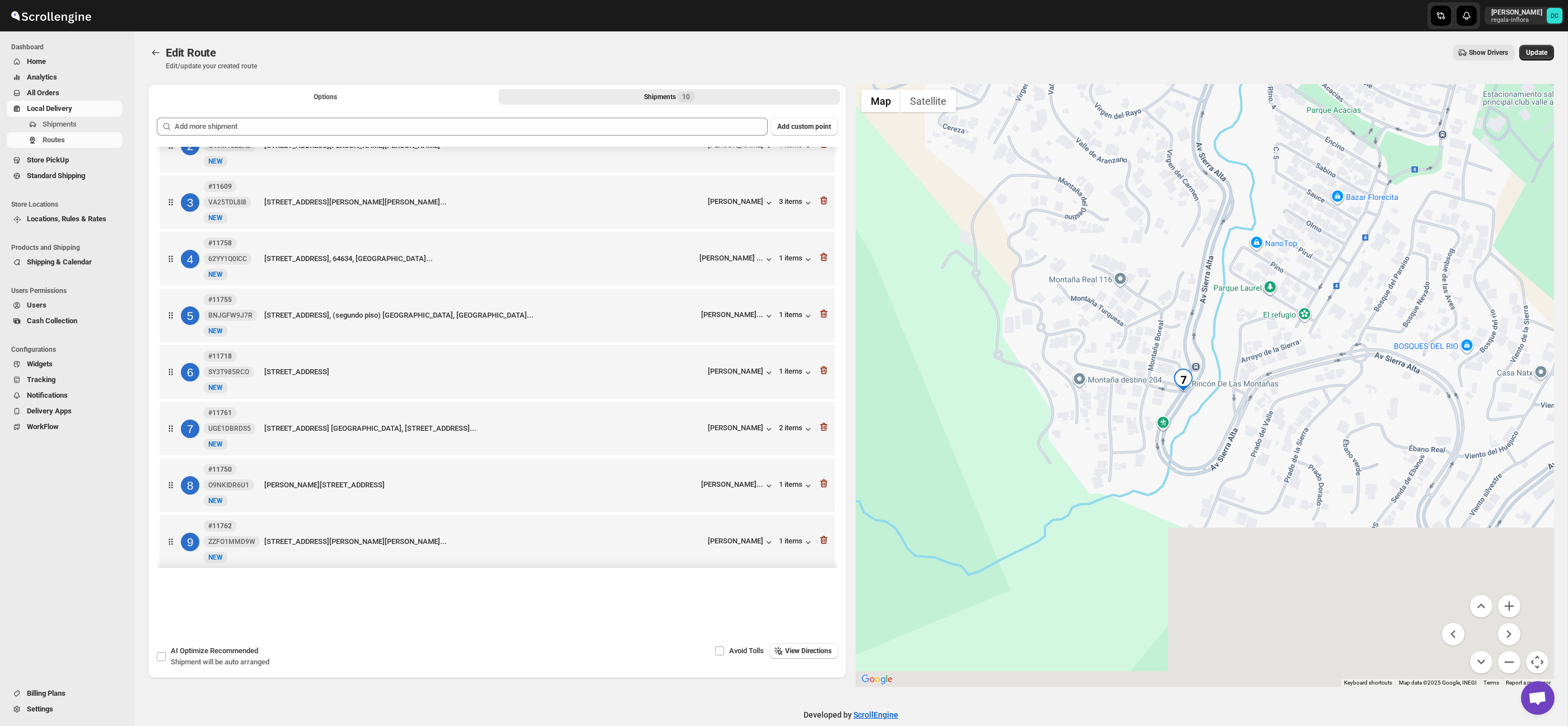
drag, startPoint x: 1274, startPoint y: 523, endPoint x: 1244, endPoint y: 316, distance: 209.2
click at [1240, 311] on div at bounding box center [1205, 386] width 699 height 603
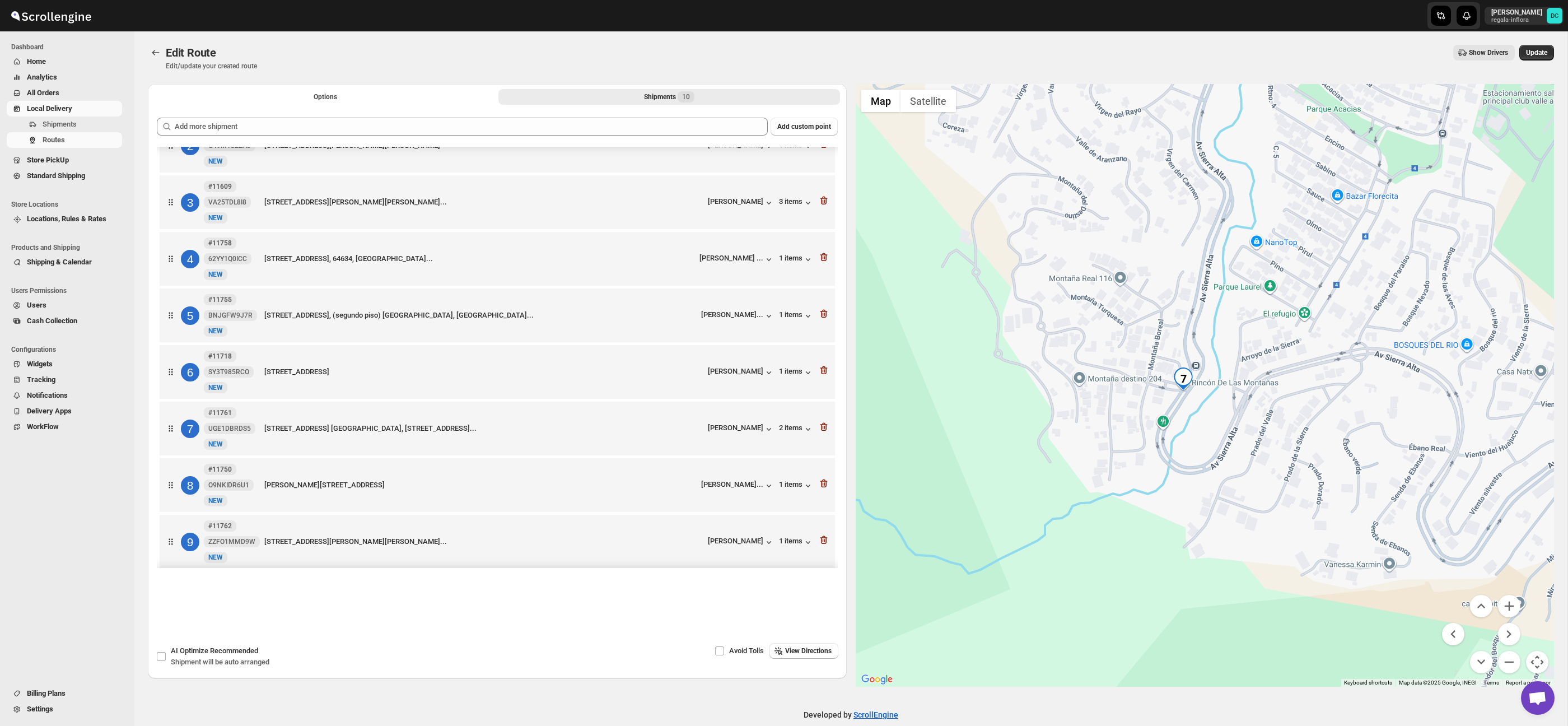
scroll to position [96, 0]
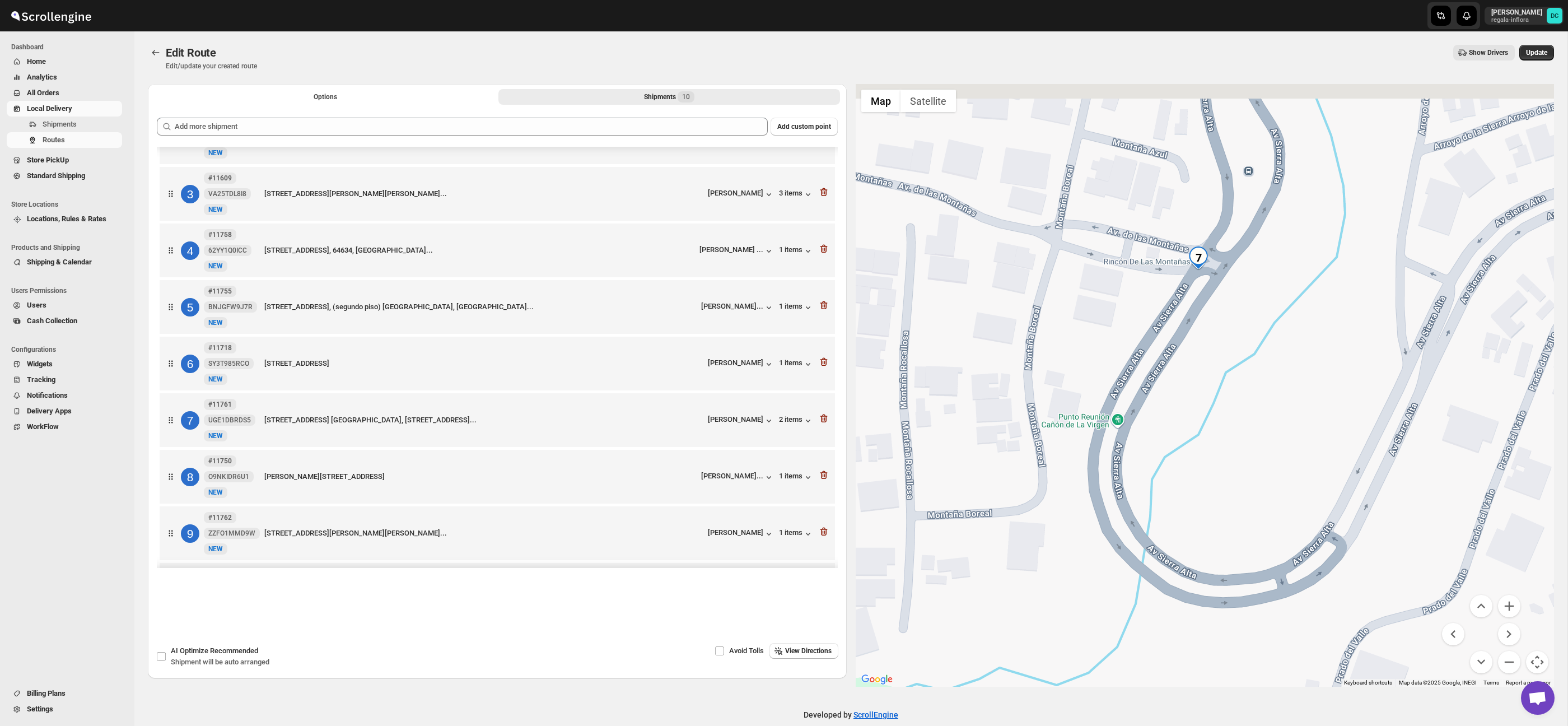
drag, startPoint x: 1175, startPoint y: 260, endPoint x: 1214, endPoint y: 367, distance: 113.9
click at [1214, 367] on div at bounding box center [1205, 386] width 699 height 603
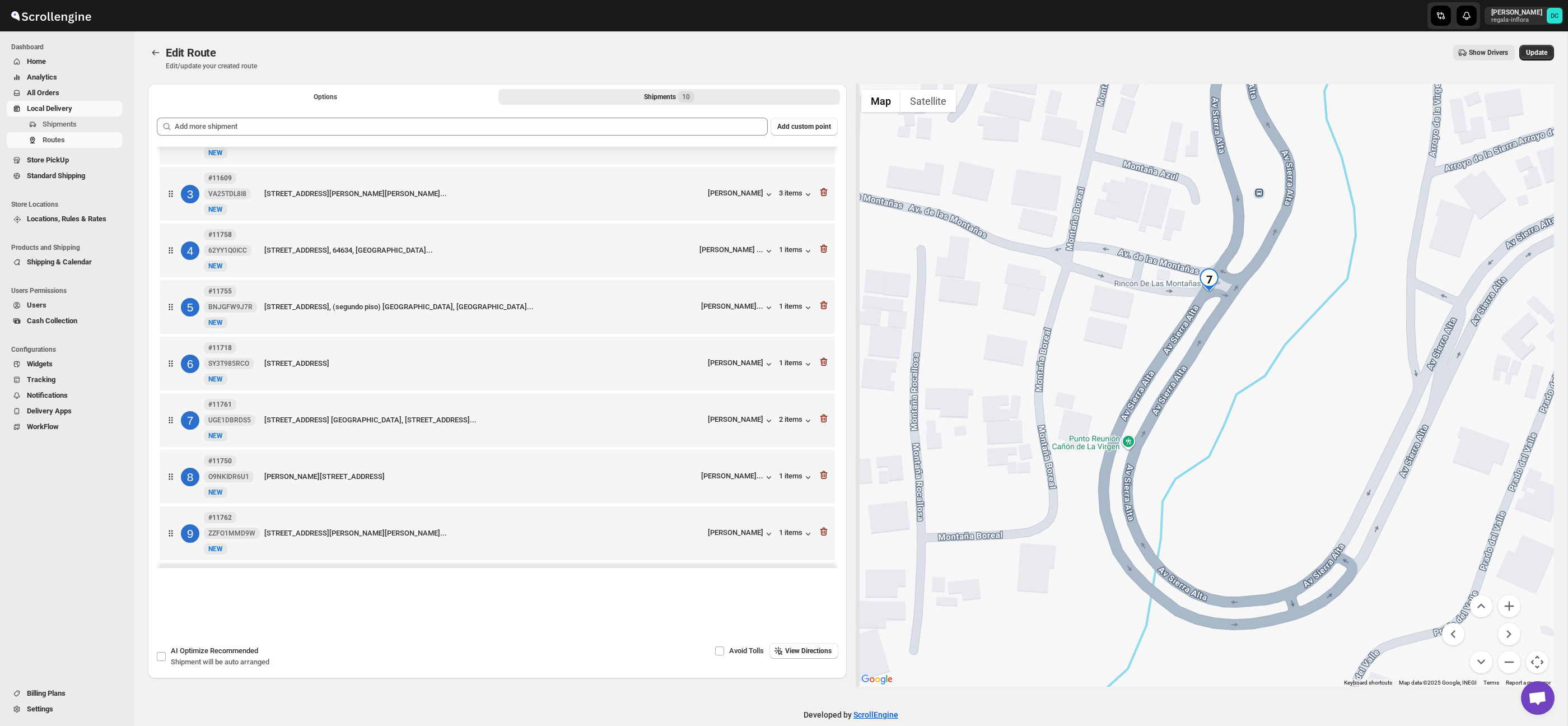
drag, startPoint x: 1216, startPoint y: 328, endPoint x: 1222, endPoint y: 340, distance: 13.4
click at [1222, 340] on div at bounding box center [1205, 386] width 699 height 603
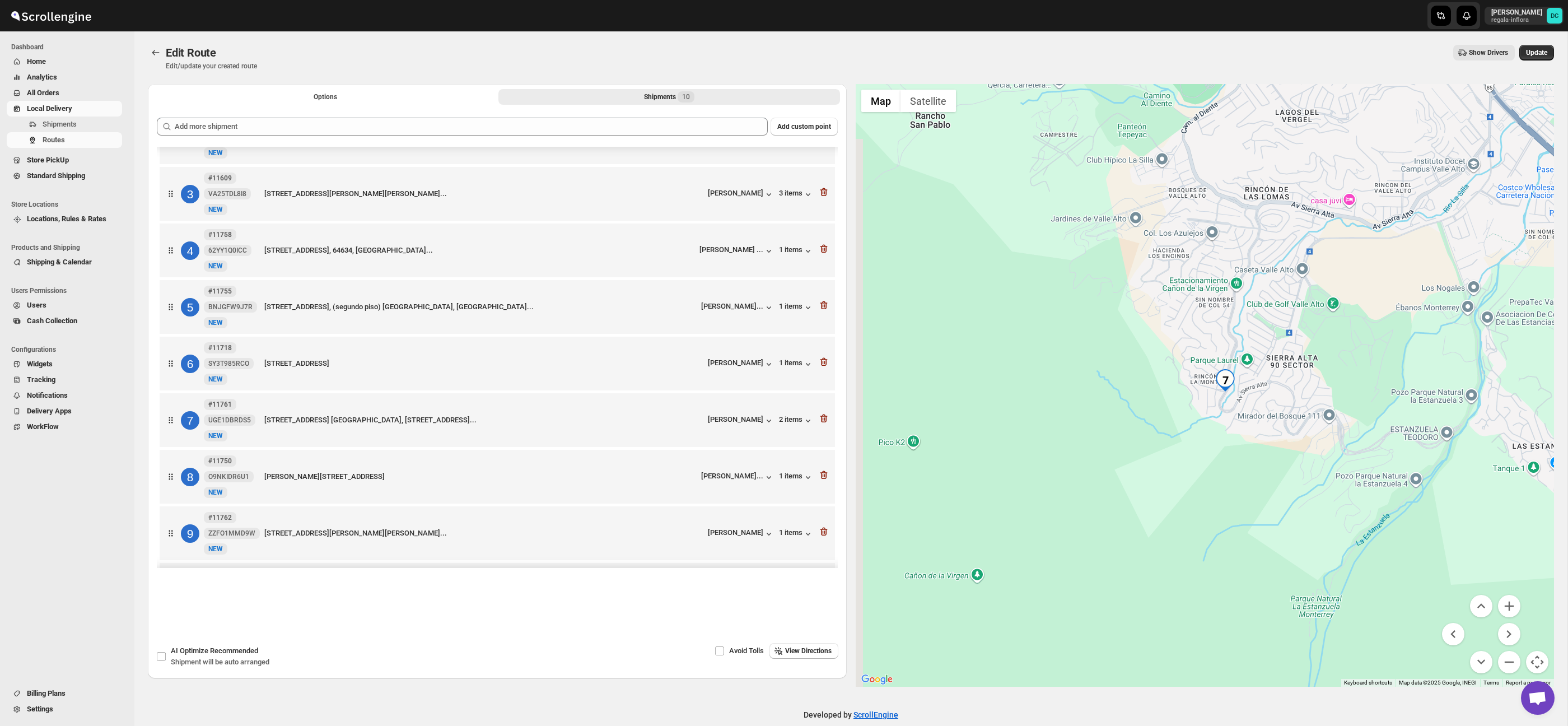
drag, startPoint x: 1146, startPoint y: 277, endPoint x: 1160, endPoint y: 322, distance: 47.1
click at [1161, 382] on div at bounding box center [1205, 386] width 699 height 603
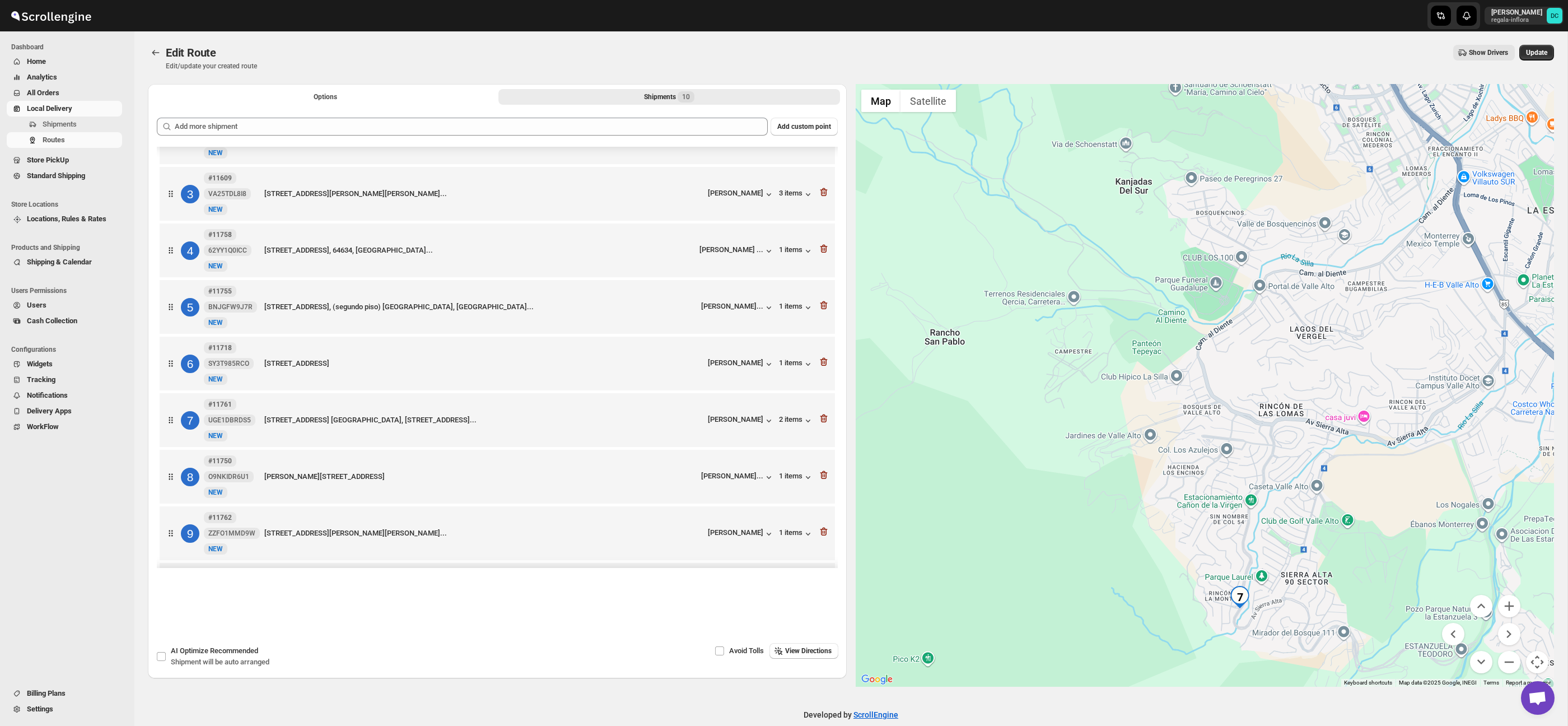
drag, startPoint x: 1166, startPoint y: 256, endPoint x: 1208, endPoint y: 402, distance: 151.9
click at [1163, 473] on div at bounding box center [1205, 386] width 699 height 603
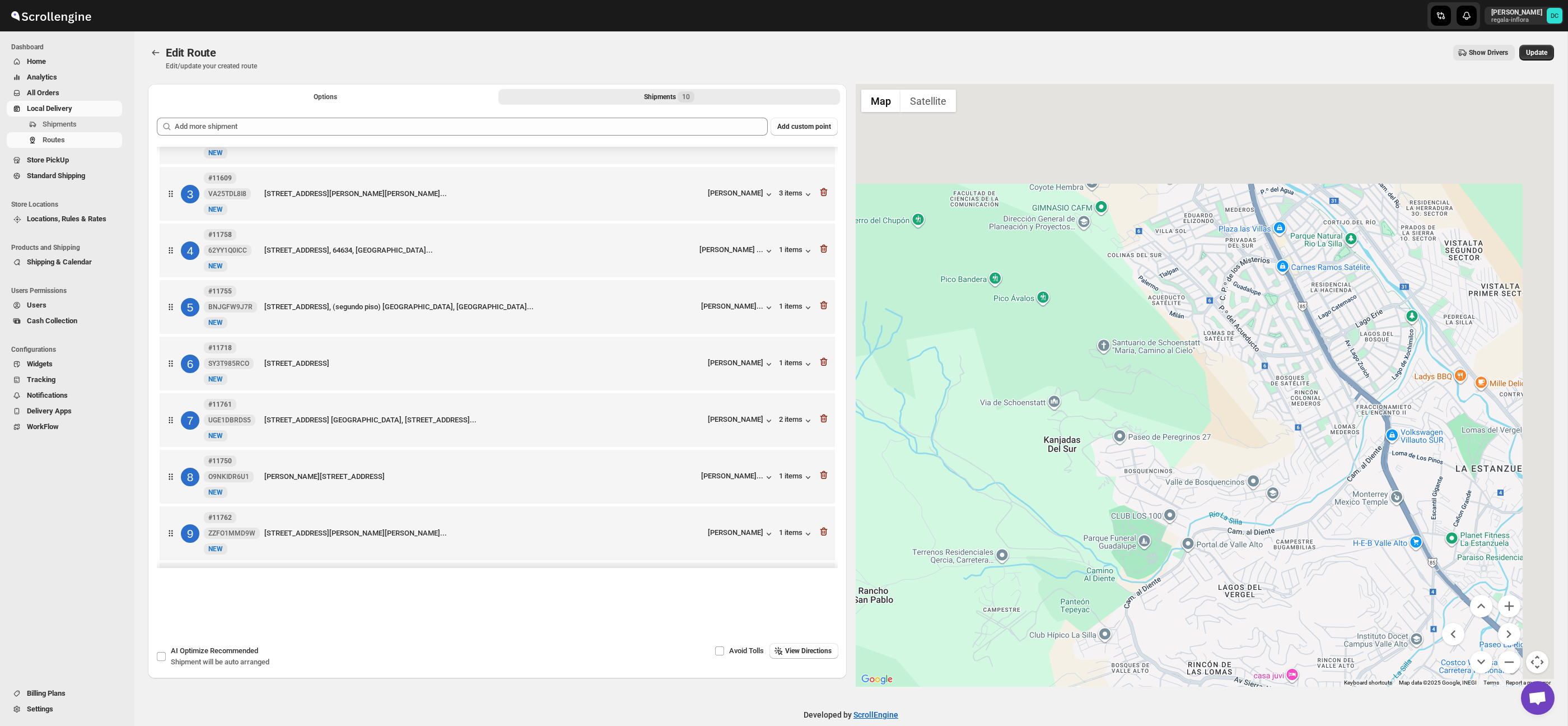
drag, startPoint x: 1264, startPoint y: 325, endPoint x: 1141, endPoint y: 437, distance: 166.4
click at [1158, 550] on div at bounding box center [1205, 386] width 699 height 603
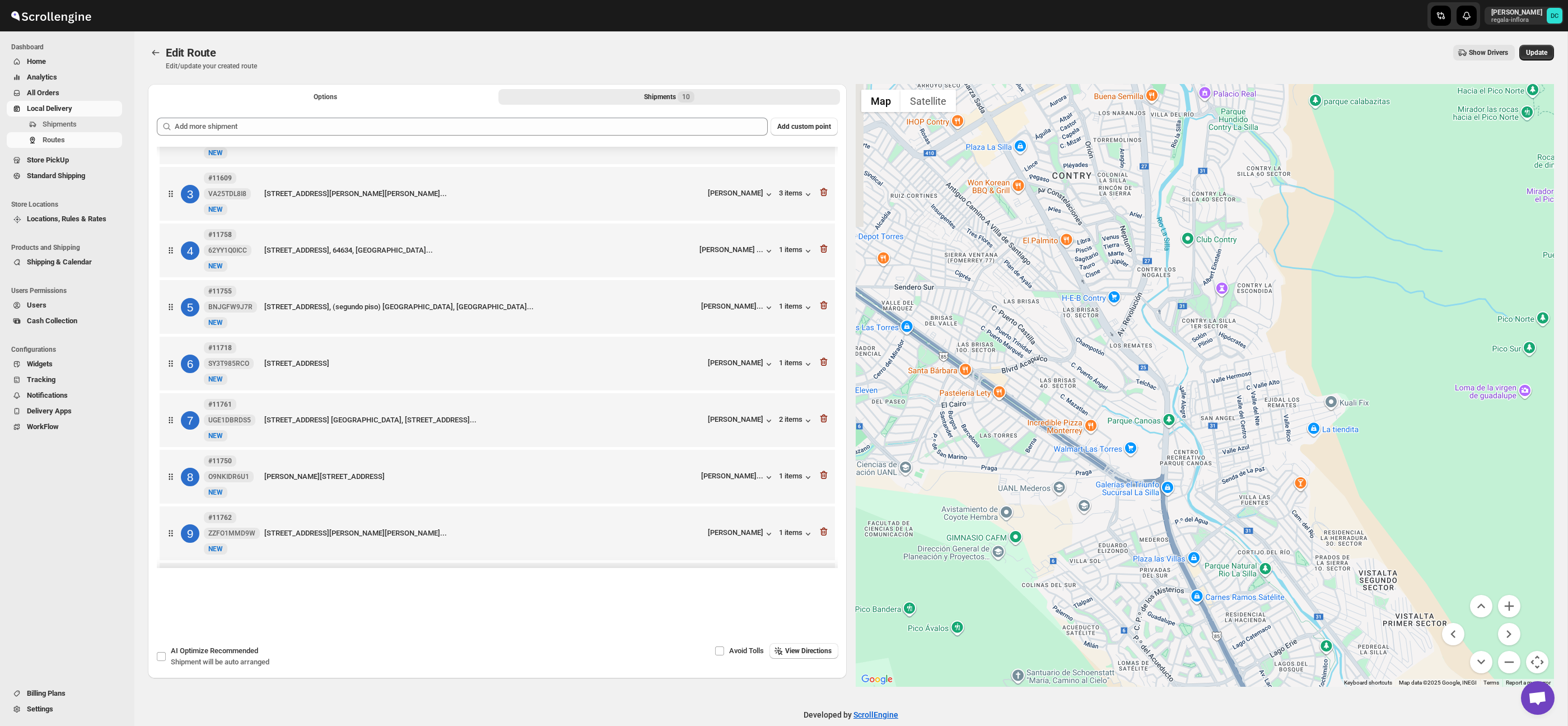
drag, startPoint x: 1133, startPoint y: 462, endPoint x: 1141, endPoint y: 487, distance: 26.2
click at [1153, 505] on div at bounding box center [1205, 386] width 699 height 603
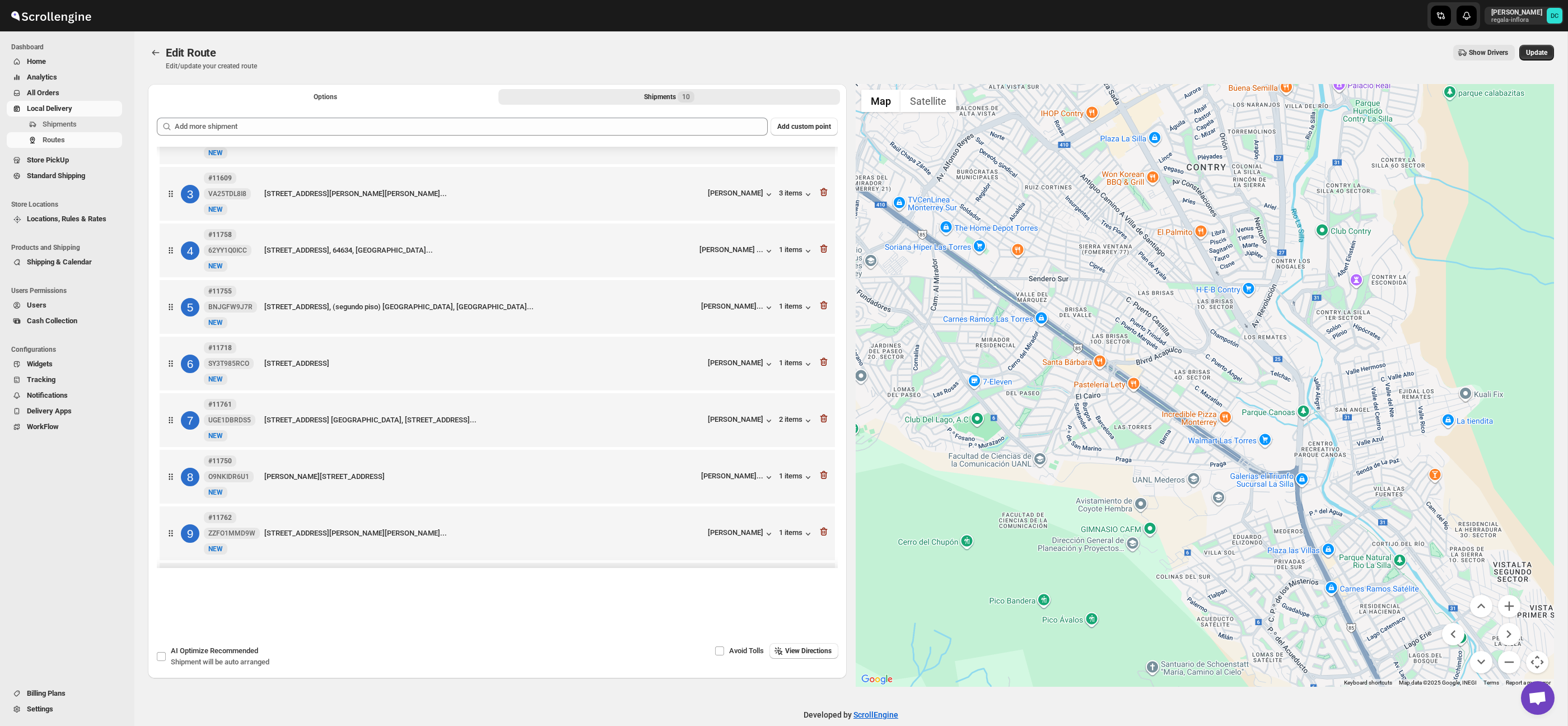
drag, startPoint x: 1130, startPoint y: 421, endPoint x: 1248, endPoint y: 354, distance: 135.7
click at [1248, 354] on div at bounding box center [1205, 386] width 699 height 603
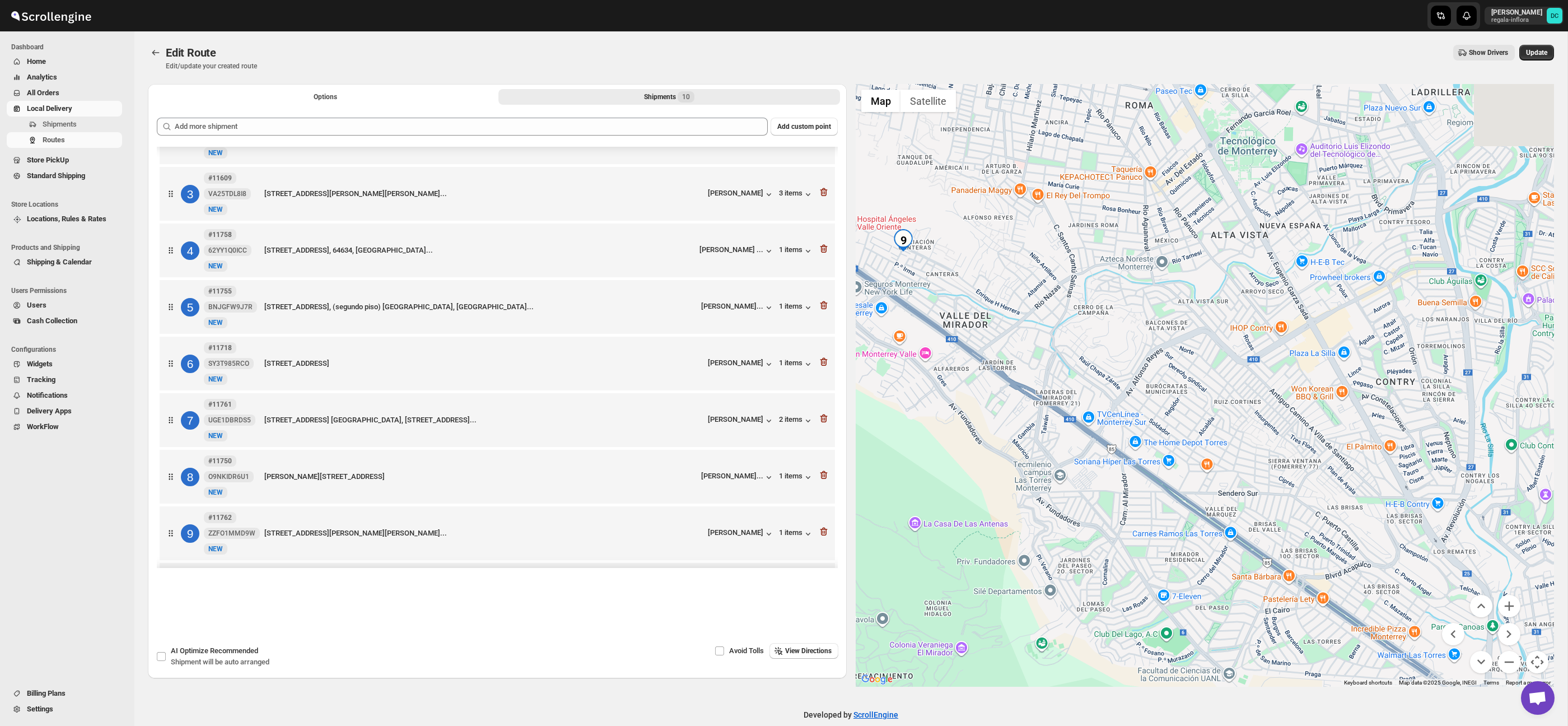
drag, startPoint x: 1104, startPoint y: 410, endPoint x: 1026, endPoint y: 409, distance: 78.0
click at [1208, 566] on div at bounding box center [1205, 386] width 699 height 603
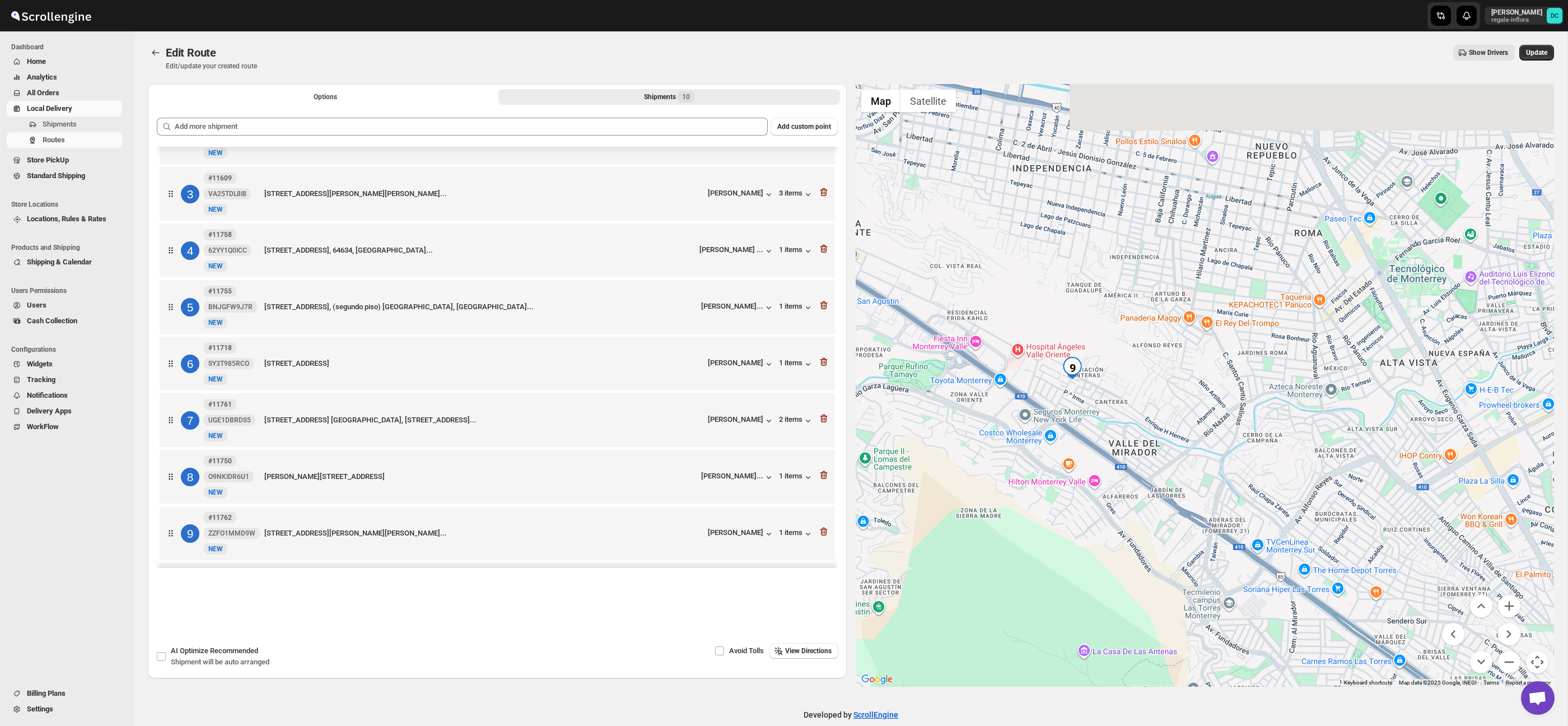
drag, startPoint x: 987, startPoint y: 347, endPoint x: 1124, endPoint y: 443, distance: 167.3
click at [1158, 476] on div at bounding box center [1205, 386] width 699 height 603
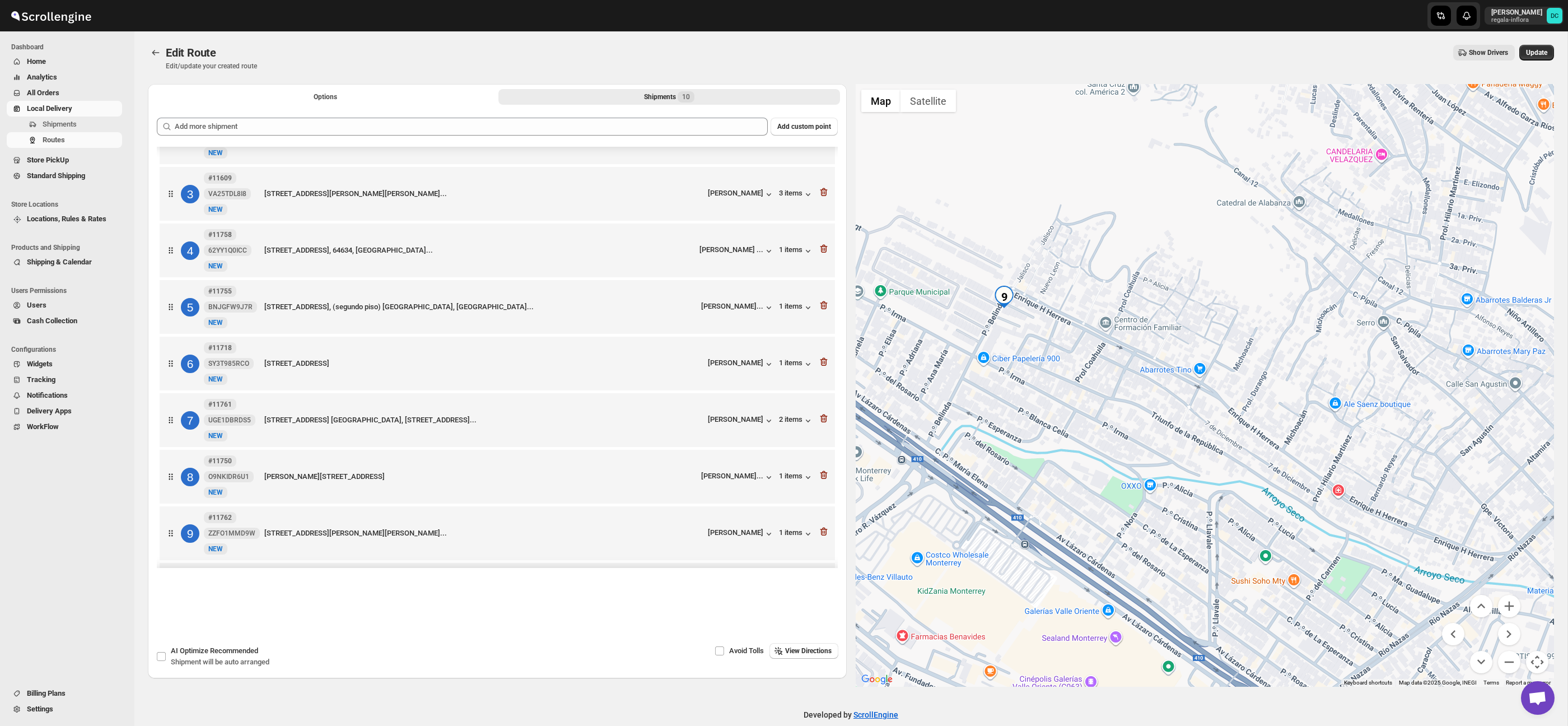
drag, startPoint x: 1048, startPoint y: 329, endPoint x: 1102, endPoint y: 350, distance: 57.9
click at [1102, 350] on div at bounding box center [1205, 386] width 699 height 603
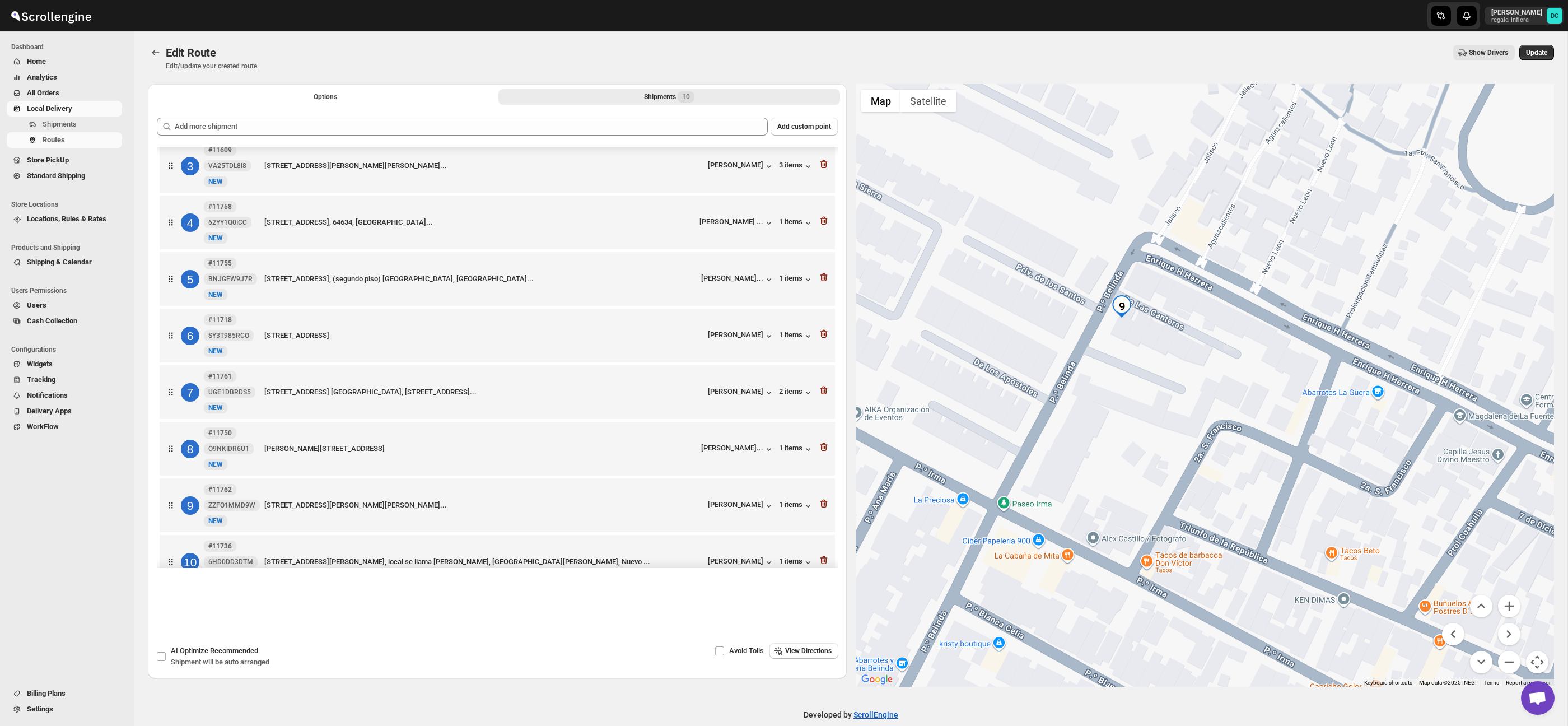
scroll to position [130, 0]
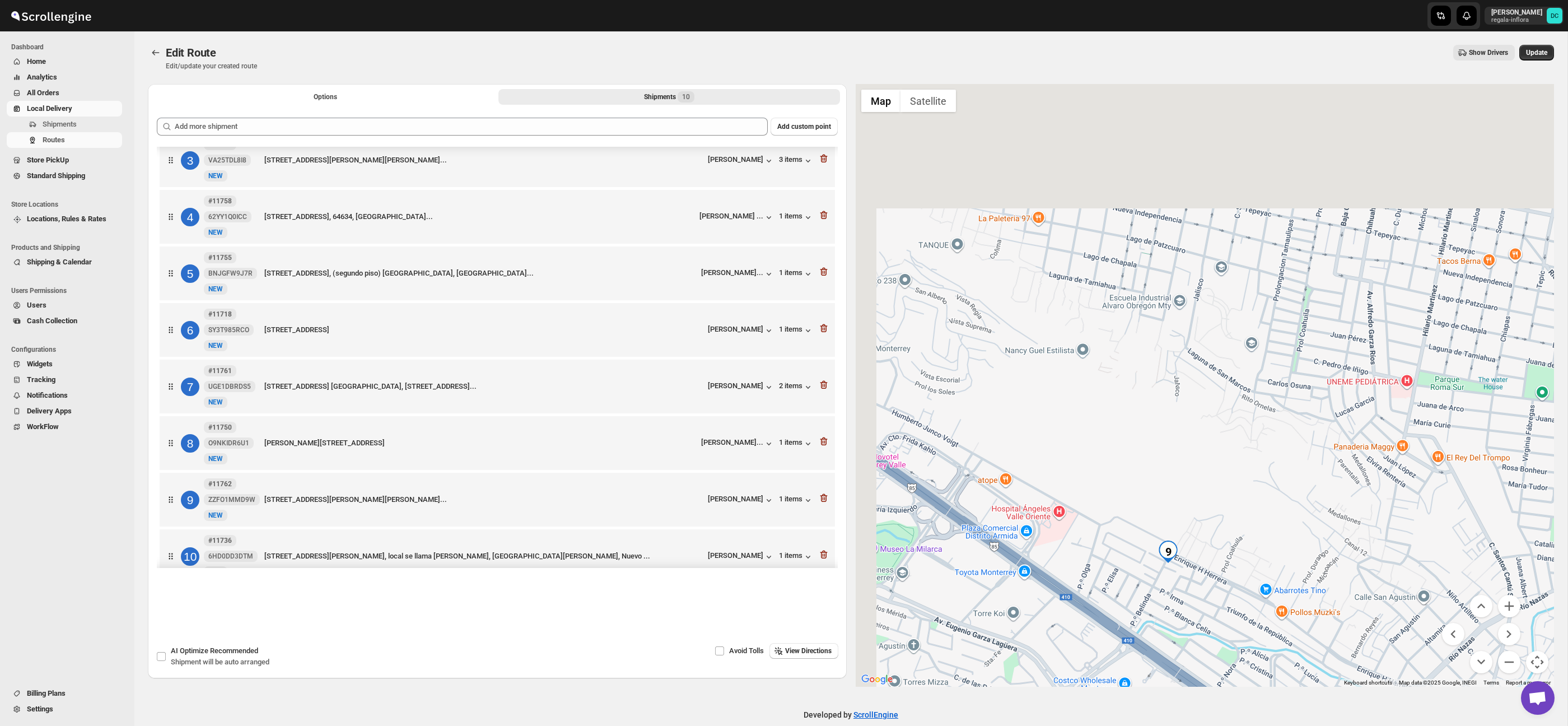
drag, startPoint x: 1167, startPoint y: 310, endPoint x: 1055, endPoint y: 388, distance: 136.5
click at [1238, 508] on div at bounding box center [1205, 386] width 699 height 603
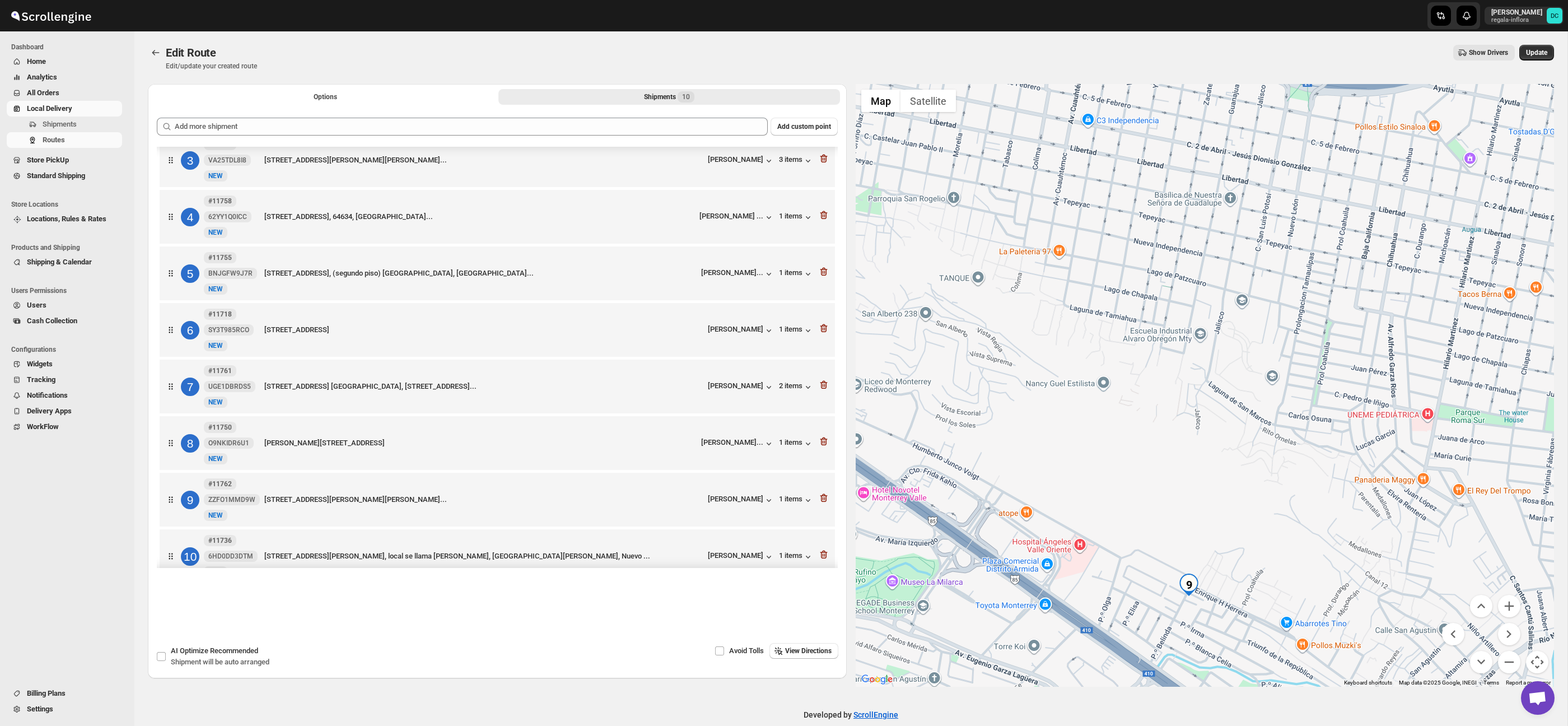
drag, startPoint x: 1051, startPoint y: 389, endPoint x: 1228, endPoint y: 490, distance: 203.8
click at [1265, 504] on div at bounding box center [1205, 386] width 699 height 603
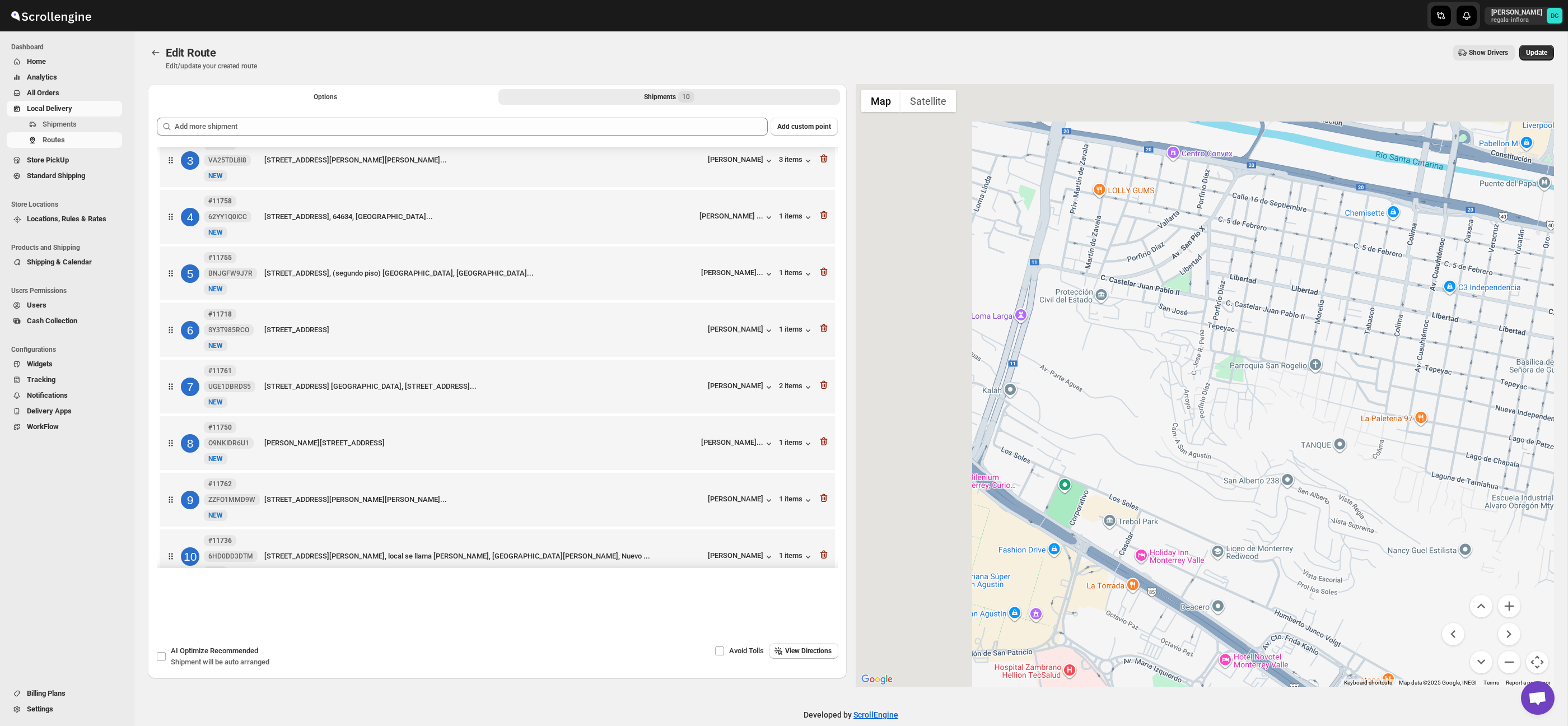
drag, startPoint x: 1221, startPoint y: 492, endPoint x: 1289, endPoint y: 515, distance: 71.8
click at [1300, 517] on div at bounding box center [1205, 386] width 699 height 603
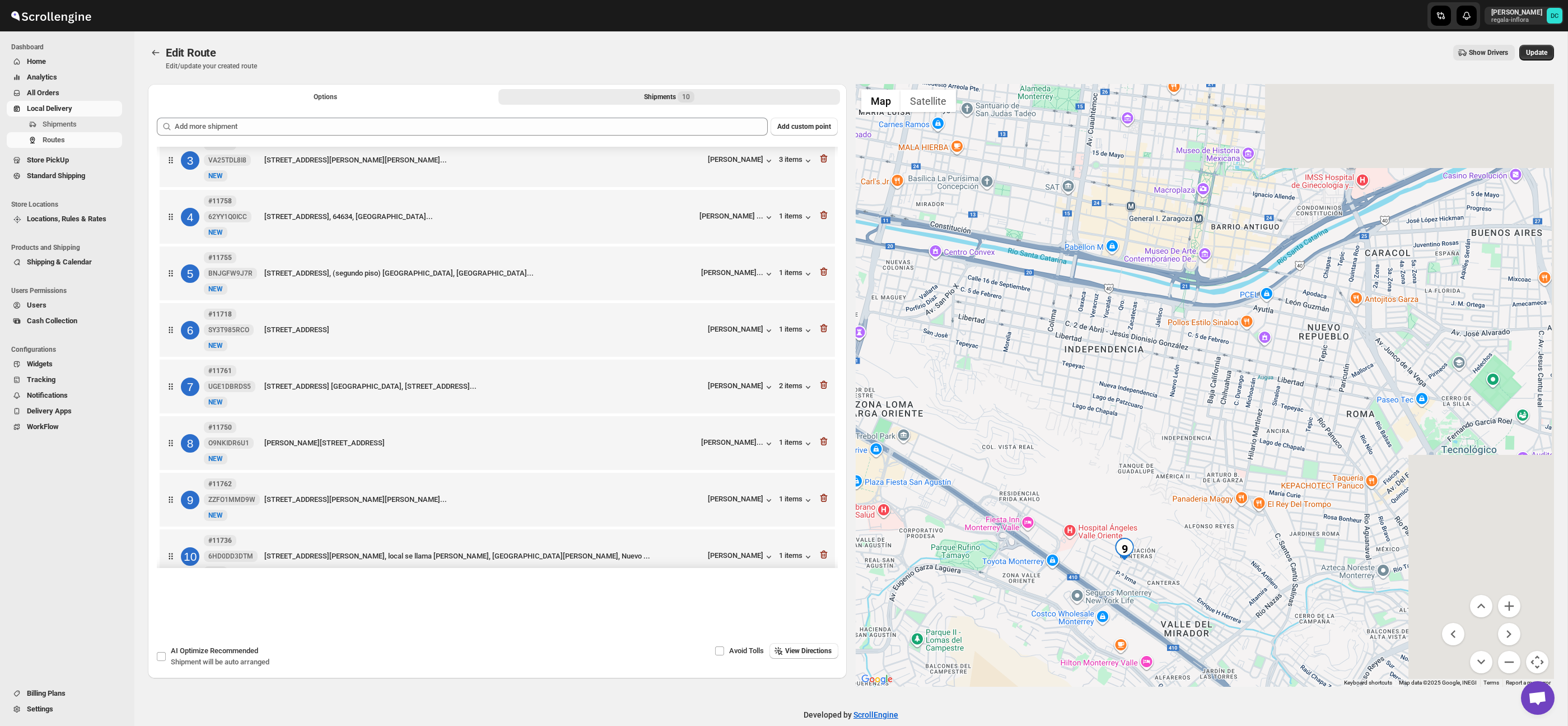
drag, startPoint x: 1375, startPoint y: 469, endPoint x: 1175, endPoint y: 418, distance: 206.4
click at [1002, 388] on div at bounding box center [1205, 386] width 699 height 603
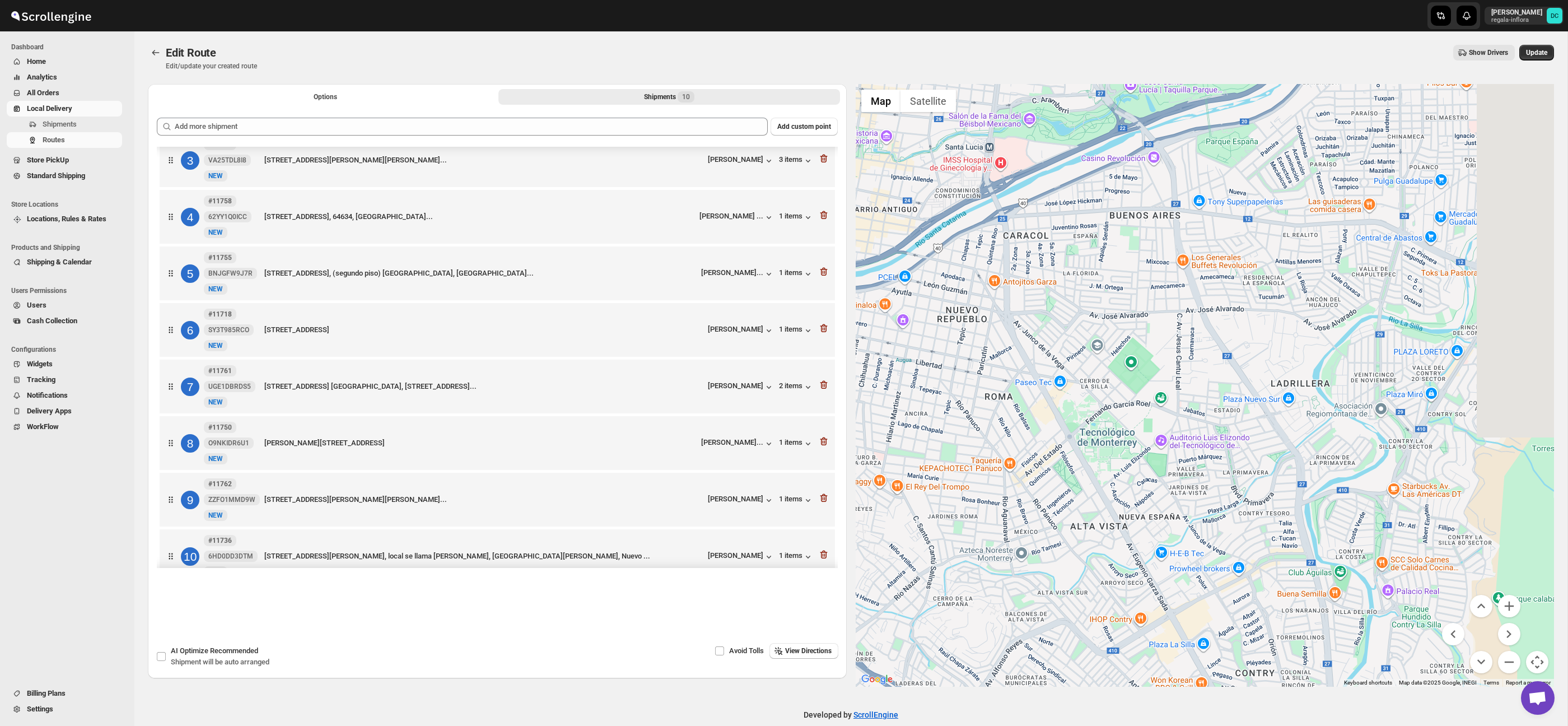
drag, startPoint x: 1321, startPoint y: 431, endPoint x: 1255, endPoint y: 445, distance: 67.5
click at [1125, 422] on div at bounding box center [1205, 386] width 699 height 603
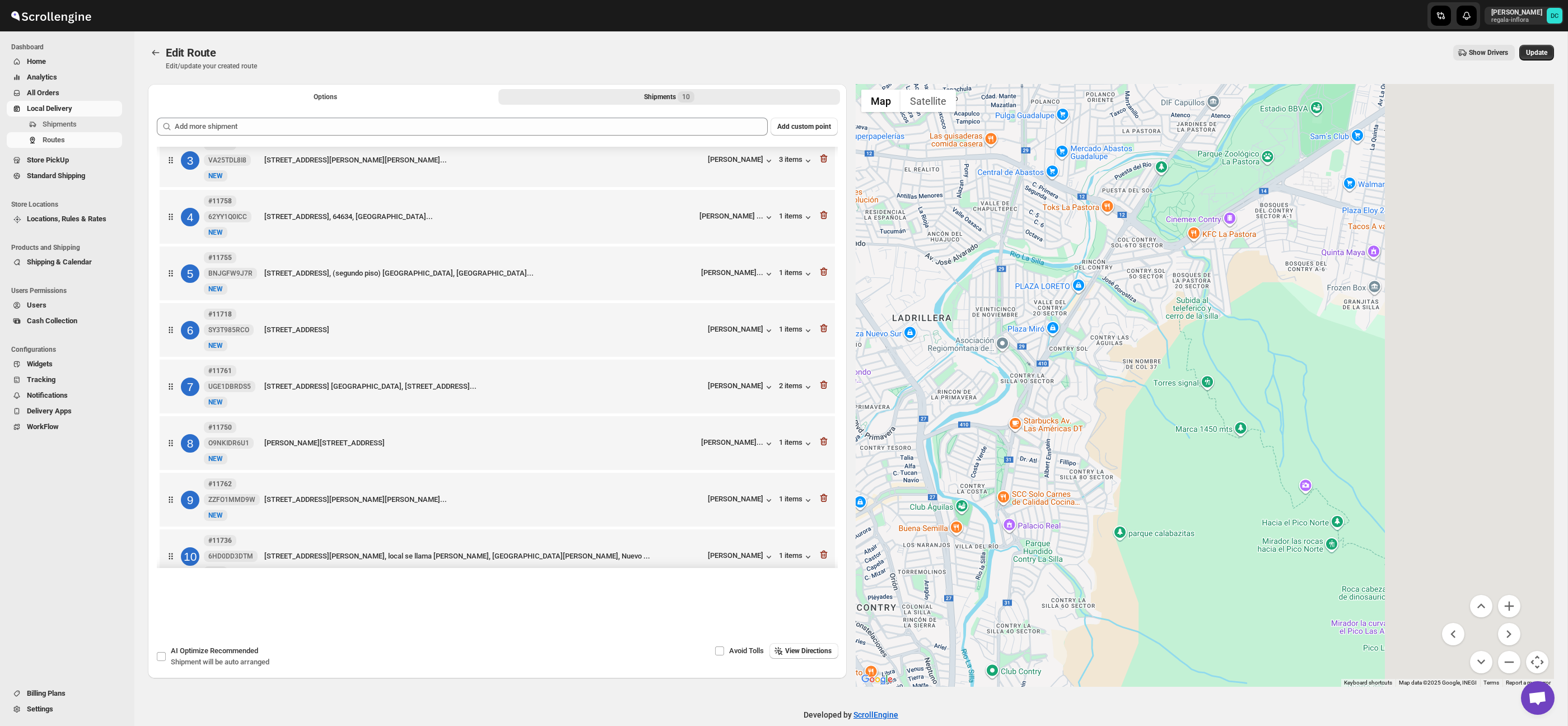
drag, startPoint x: 1368, startPoint y: 464, endPoint x: 1102, endPoint y: 403, distance: 272.9
click at [1102, 403] on div at bounding box center [1205, 386] width 699 height 603
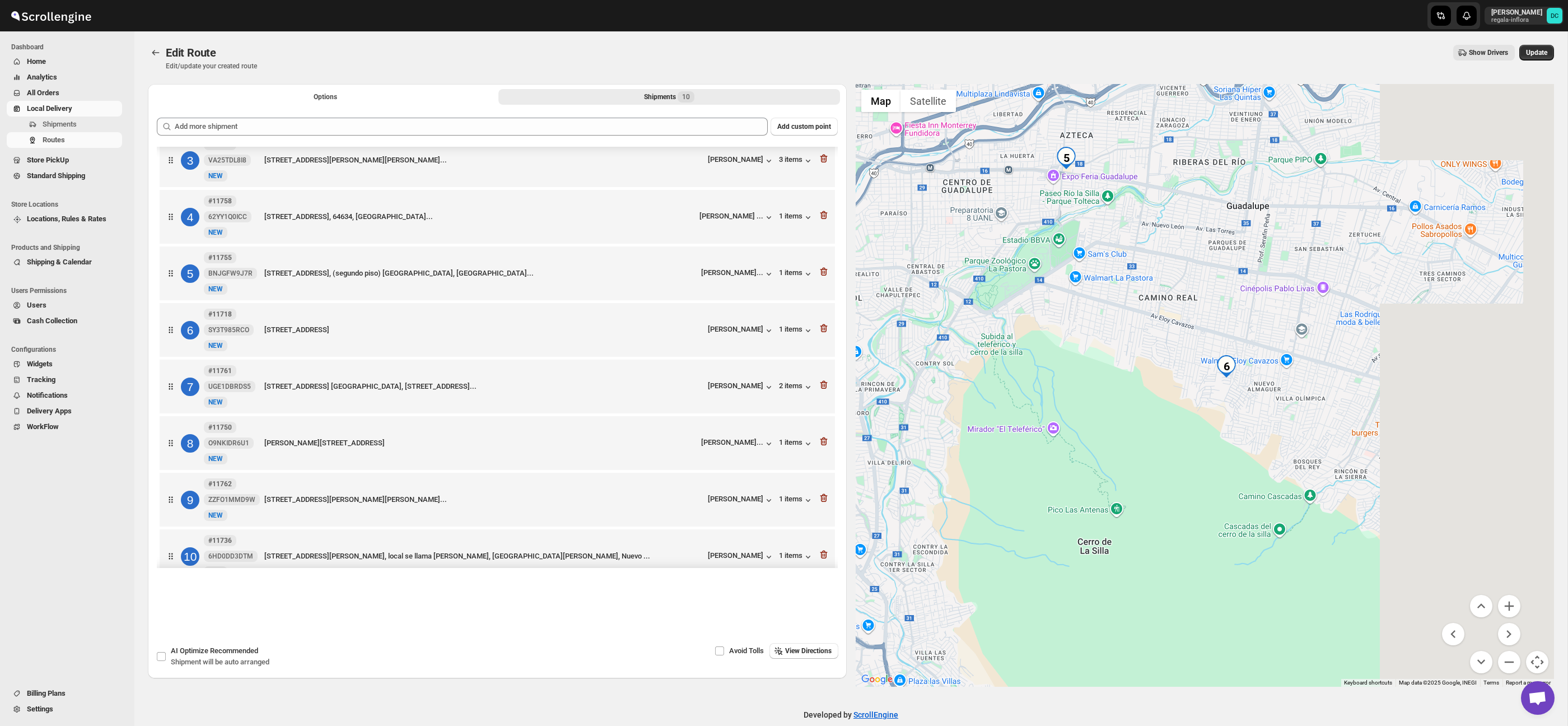
drag, startPoint x: 1449, startPoint y: 508, endPoint x: 1181, endPoint y: 440, distance: 276.5
click at [1184, 464] on div at bounding box center [1205, 386] width 699 height 603
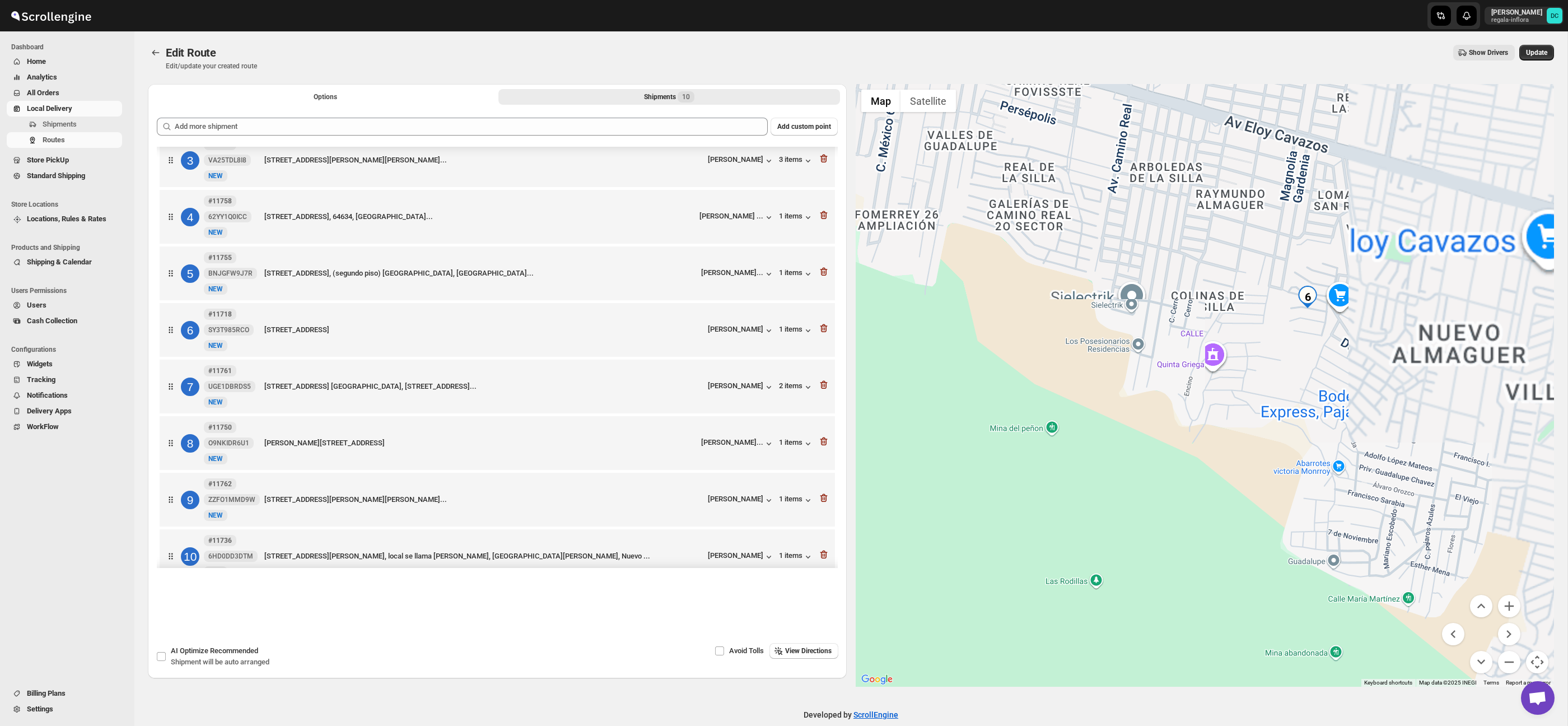
drag, startPoint x: 1308, startPoint y: 359, endPoint x: 1170, endPoint y: 431, distance: 155.7
click at [1171, 440] on div at bounding box center [1205, 386] width 699 height 603
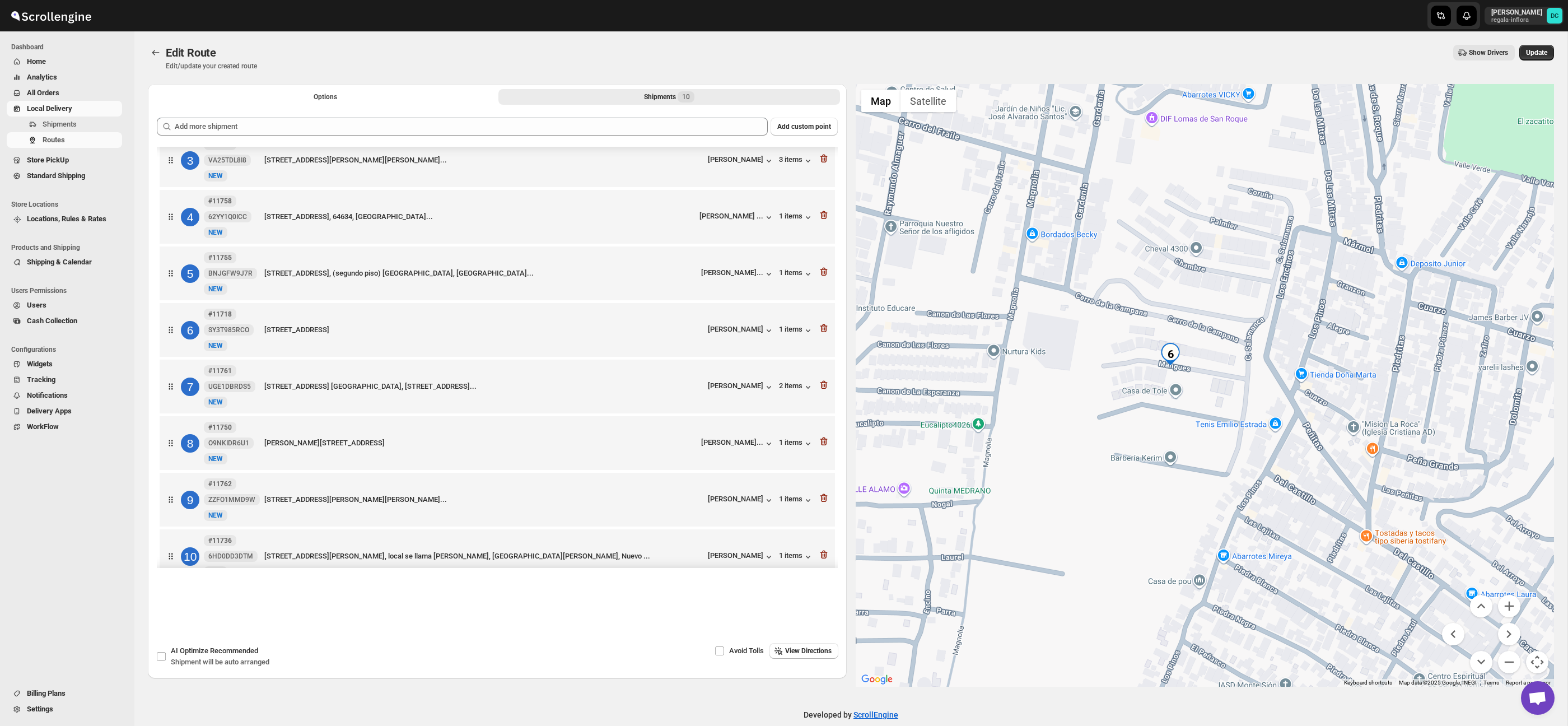
drag, startPoint x: 1167, startPoint y: 396, endPoint x: 1152, endPoint y: 417, distance: 25.8
click at [1152, 417] on div at bounding box center [1205, 386] width 699 height 603
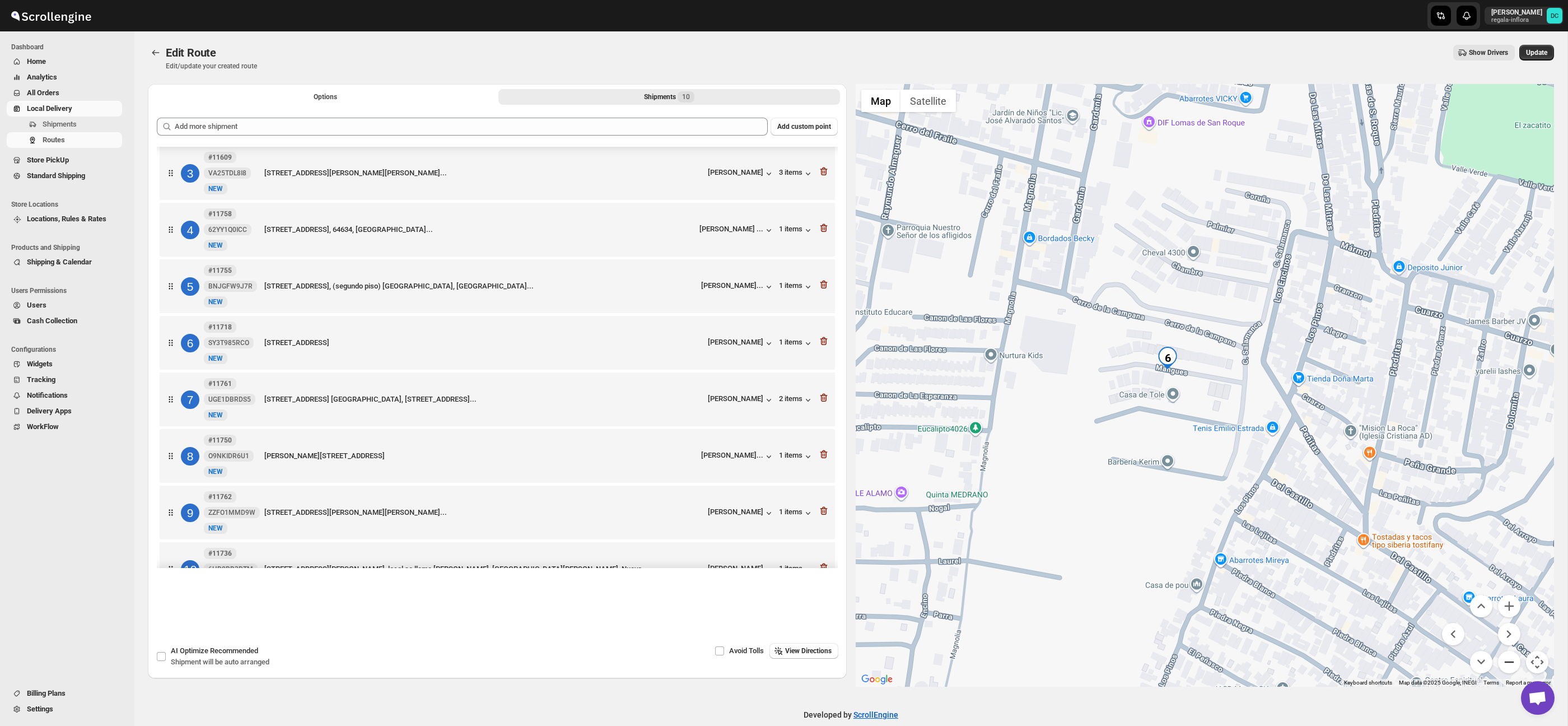
click at [1513, 658] on button "Zoom out" at bounding box center [1509, 662] width 23 height 23
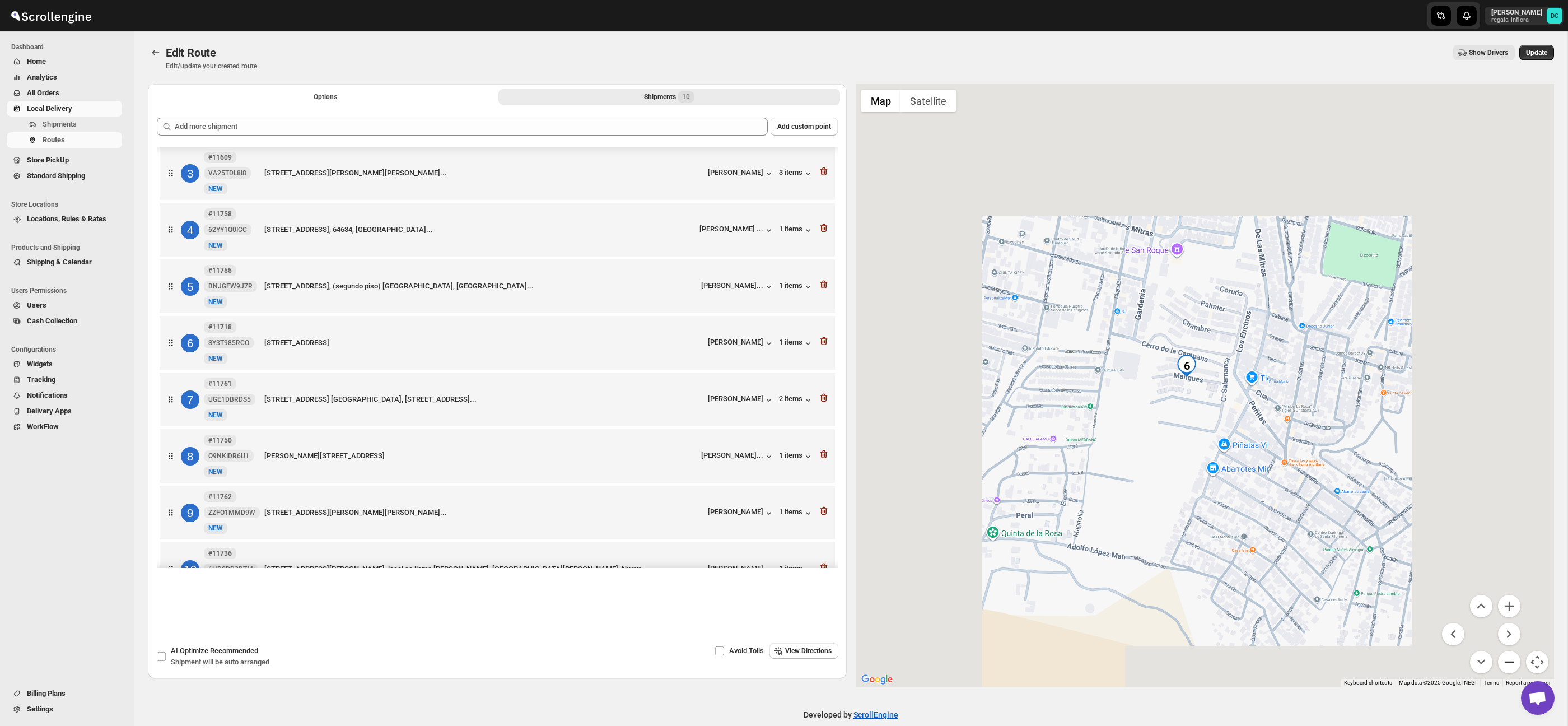
click at [1513, 658] on button "Zoom out" at bounding box center [1509, 662] width 23 height 23
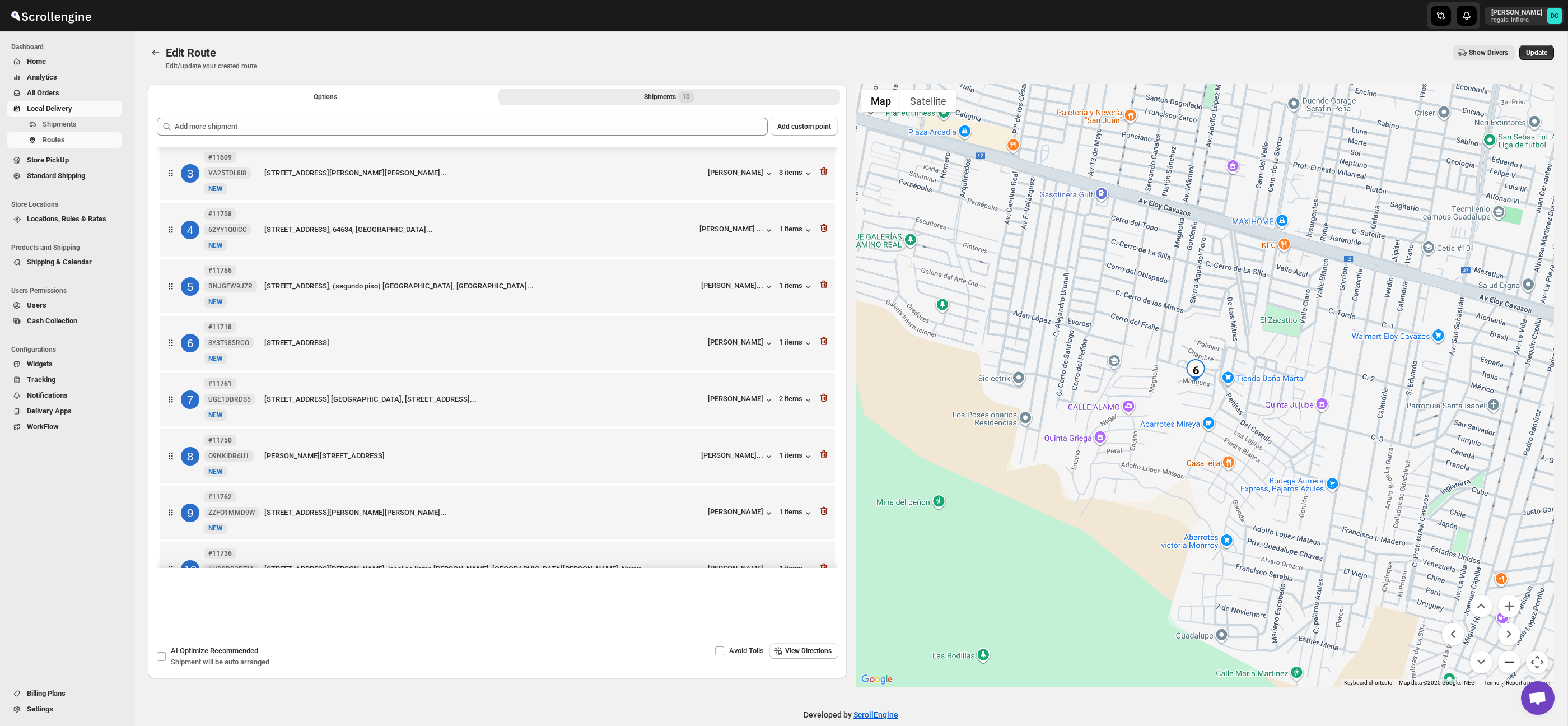
click at [1513, 658] on button "Zoom out" at bounding box center [1509, 662] width 23 height 23
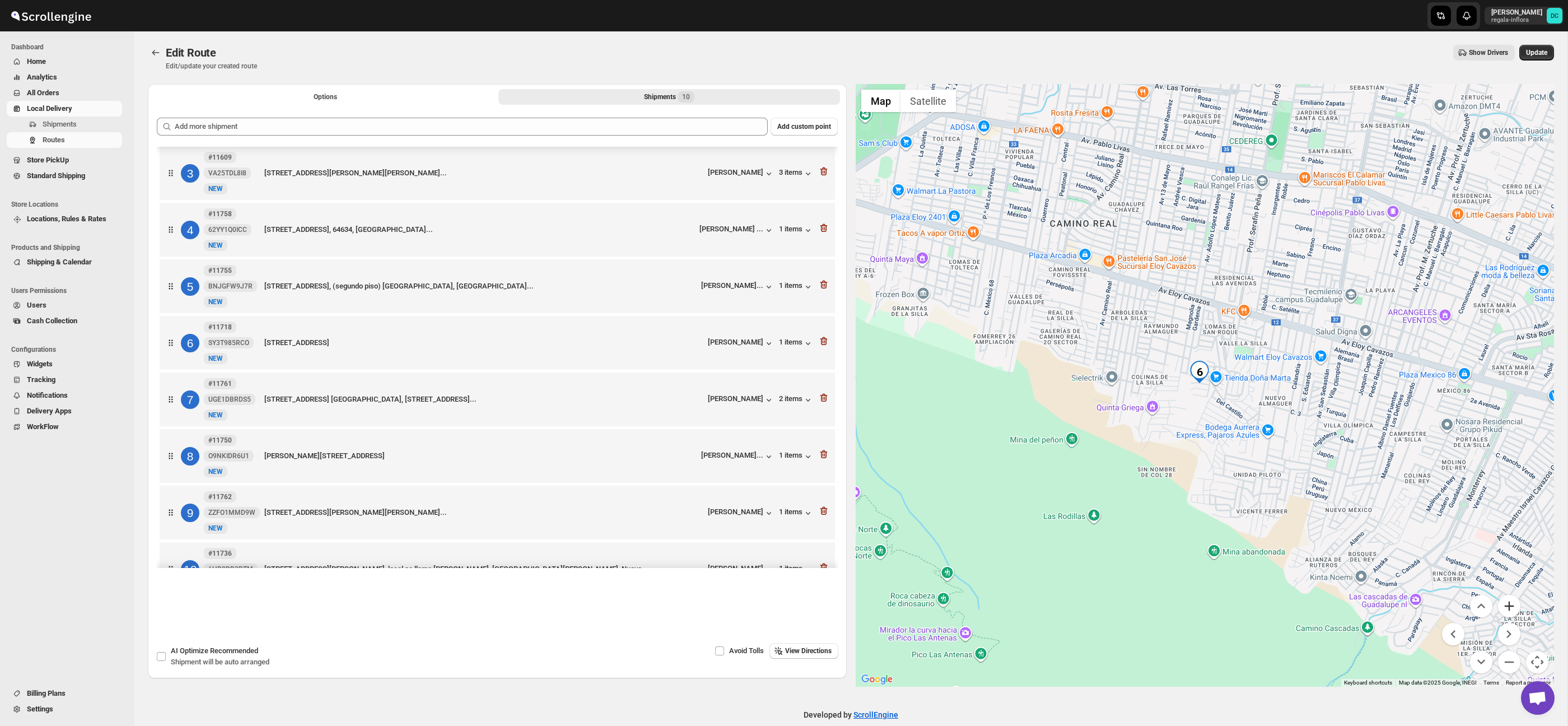
click at [1510, 602] on button "Zoom in" at bounding box center [1509, 606] width 23 height 23
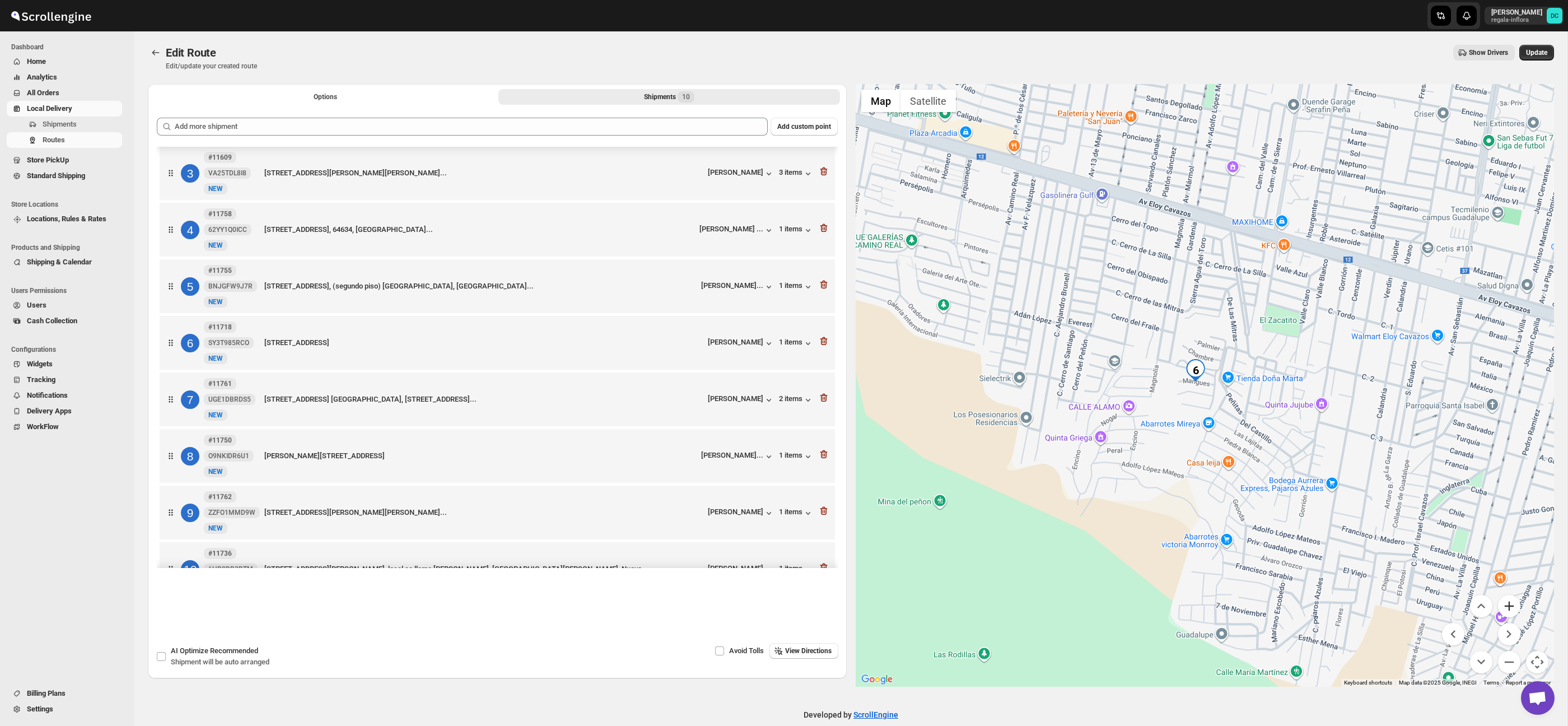
click at [1511, 607] on button "Zoom in" at bounding box center [1509, 606] width 23 height 23
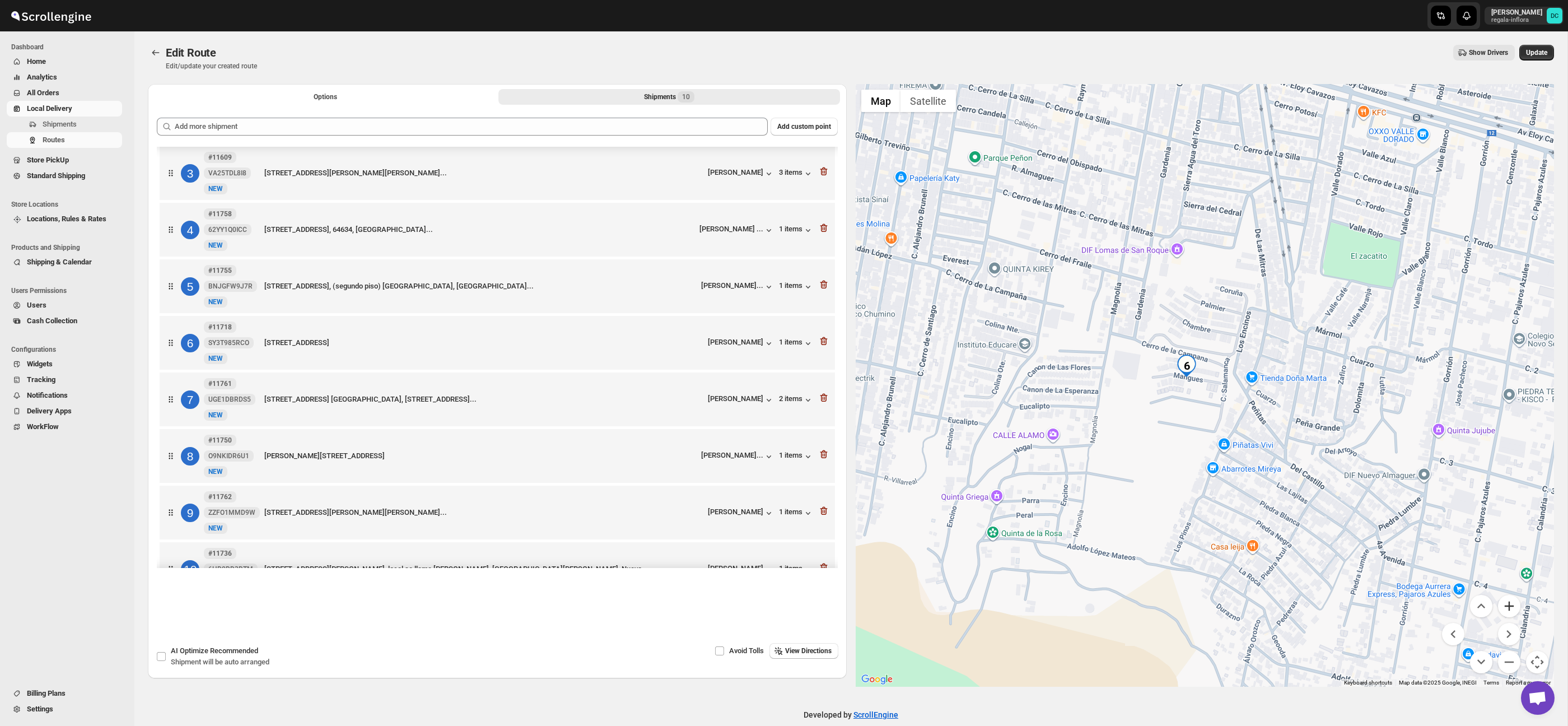
click at [1510, 607] on button "Zoom in" at bounding box center [1509, 606] width 23 height 23
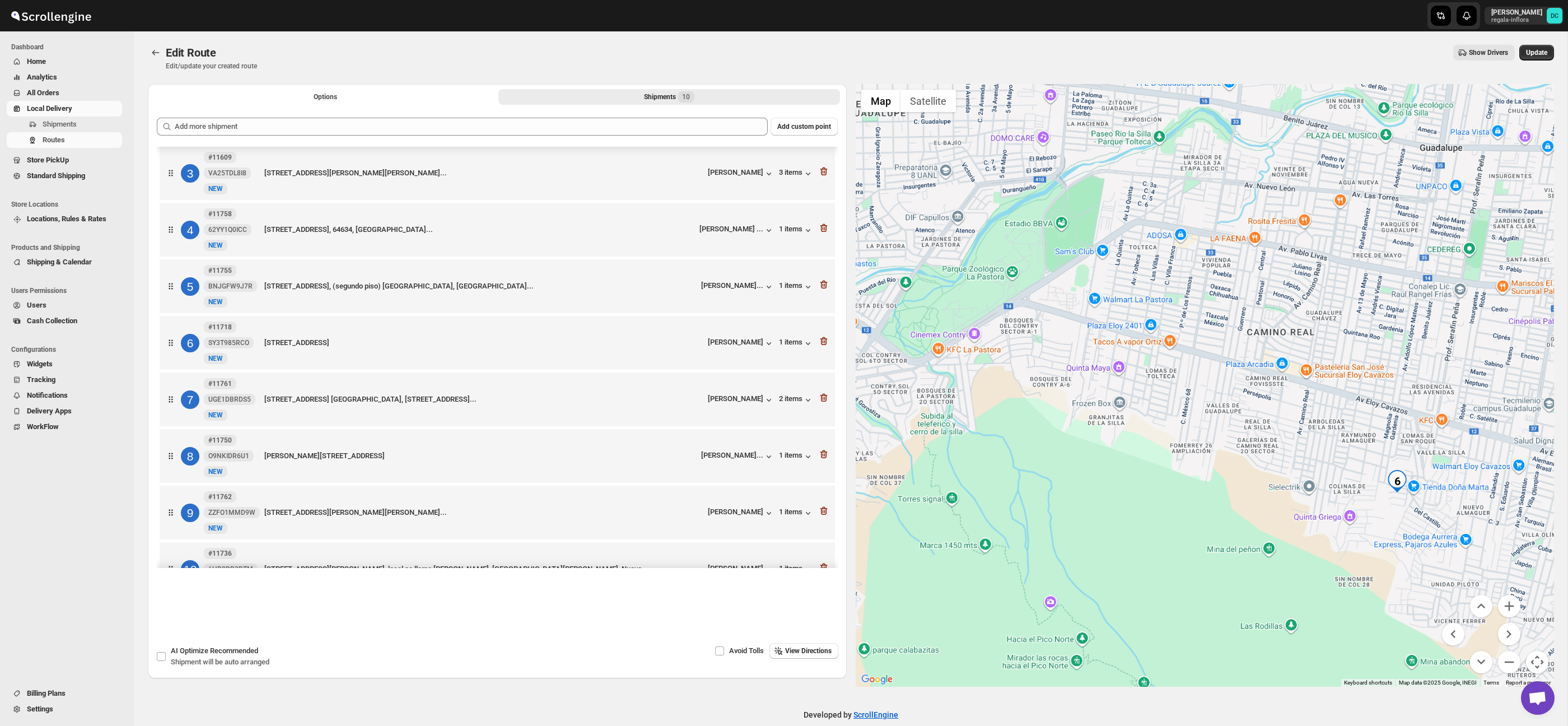
drag, startPoint x: 1154, startPoint y: 322, endPoint x: 1265, endPoint y: 382, distance: 126.2
click at [1307, 409] on div at bounding box center [1205, 386] width 699 height 603
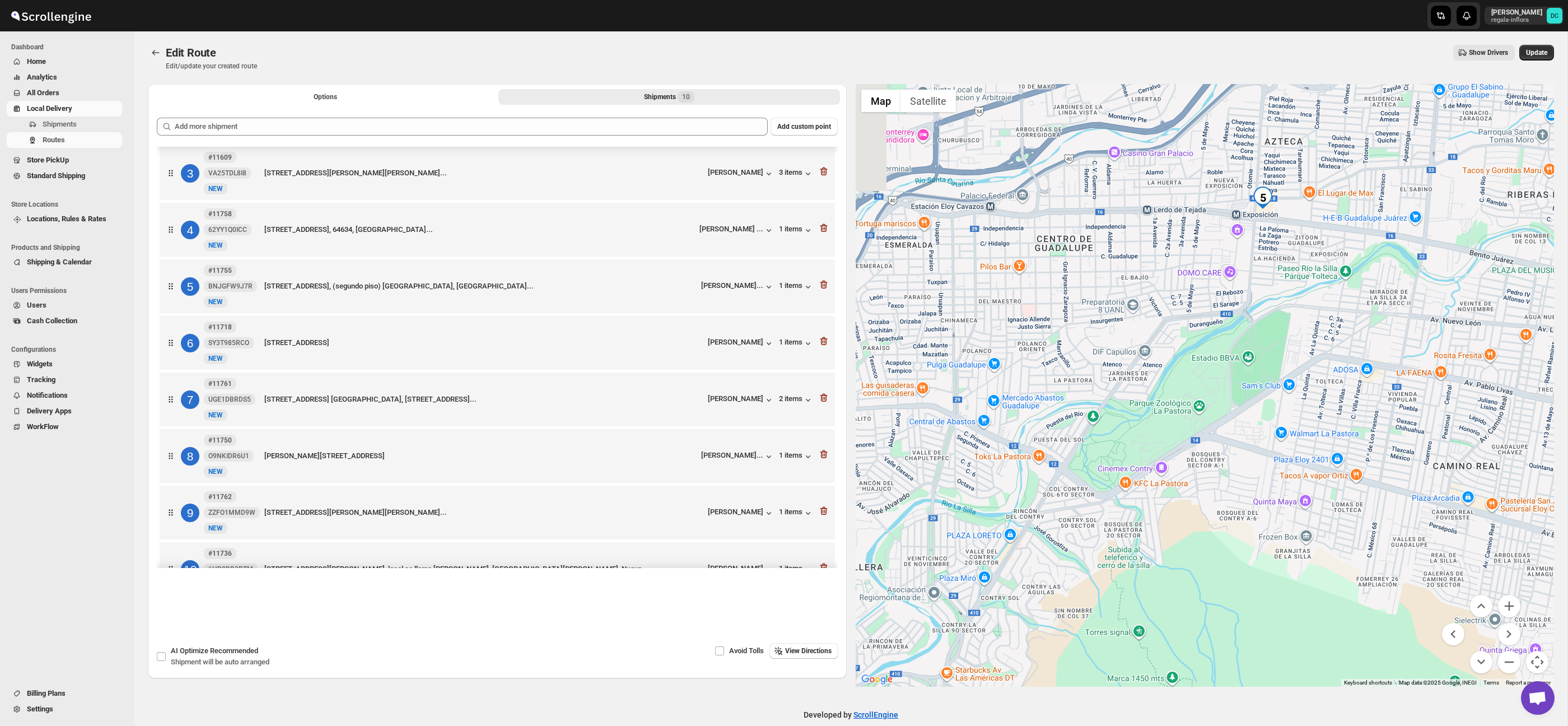
drag, startPoint x: 1167, startPoint y: 320, endPoint x: 1264, endPoint y: 412, distance: 133.7
click at [1265, 412] on div at bounding box center [1205, 386] width 699 height 603
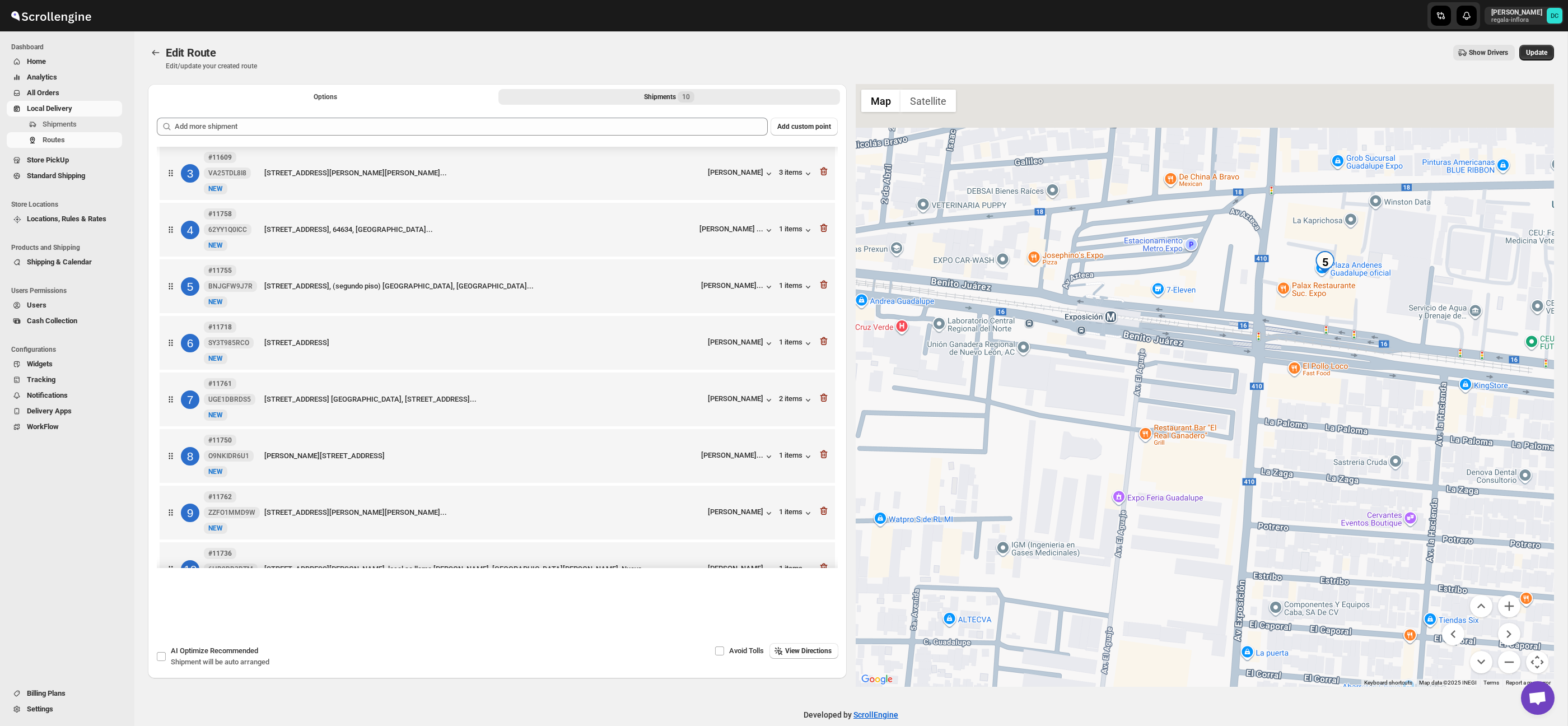
drag, startPoint x: 1394, startPoint y: 239, endPoint x: 1298, endPoint y: 305, distance: 116.5
click at [1317, 303] on div at bounding box center [1205, 386] width 699 height 603
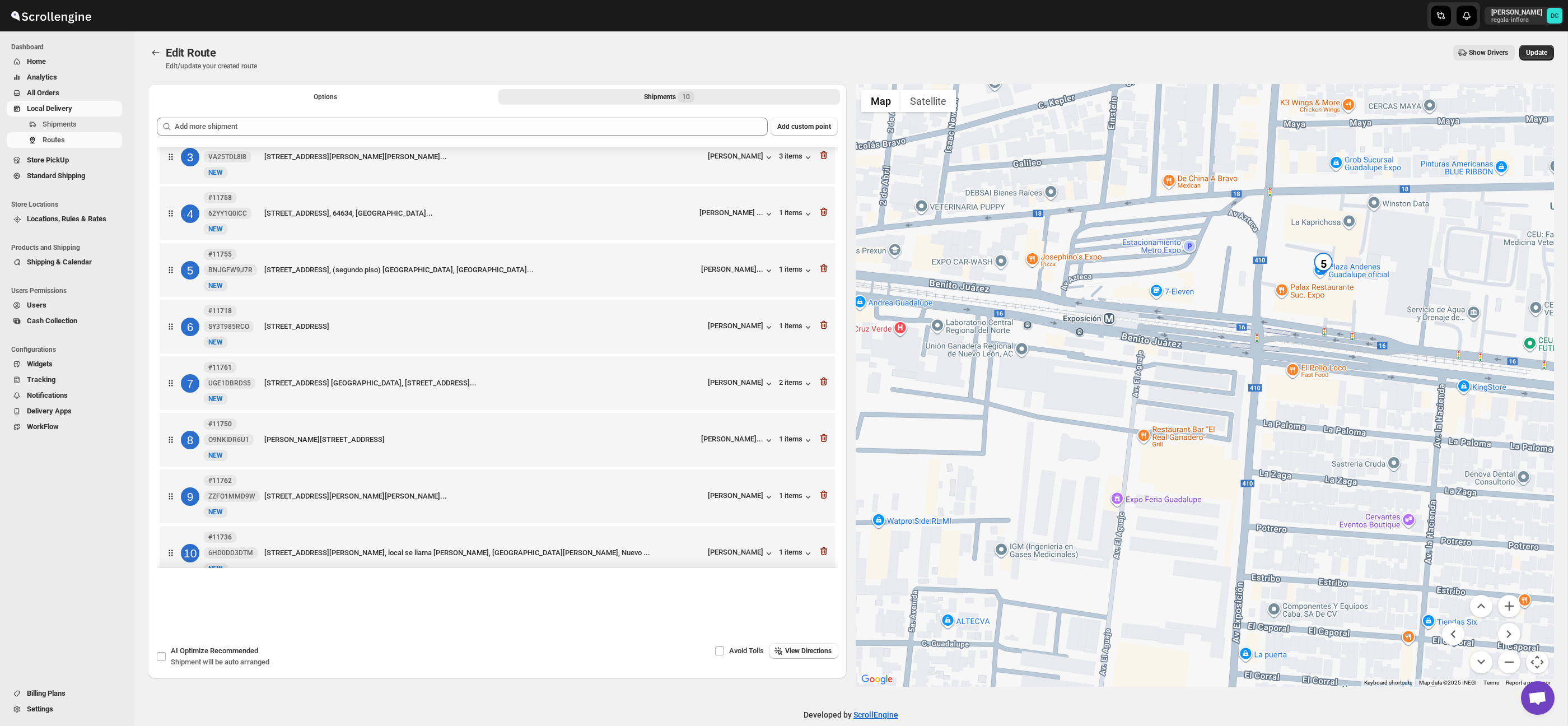
scroll to position [135, 0]
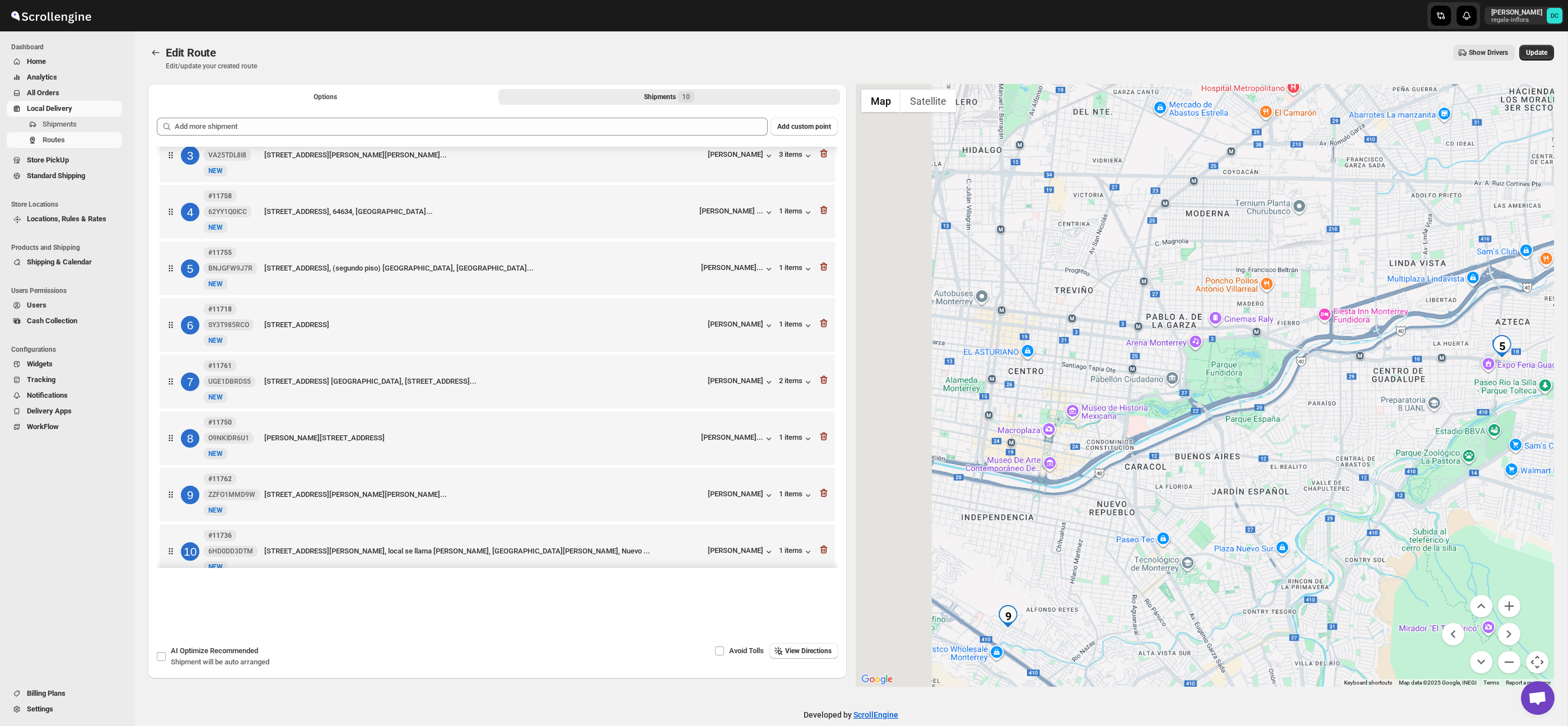
drag, startPoint x: 1143, startPoint y: 277, endPoint x: 1291, endPoint y: 342, distance: 161.6
click at [1414, 349] on div at bounding box center [1205, 386] width 699 height 603
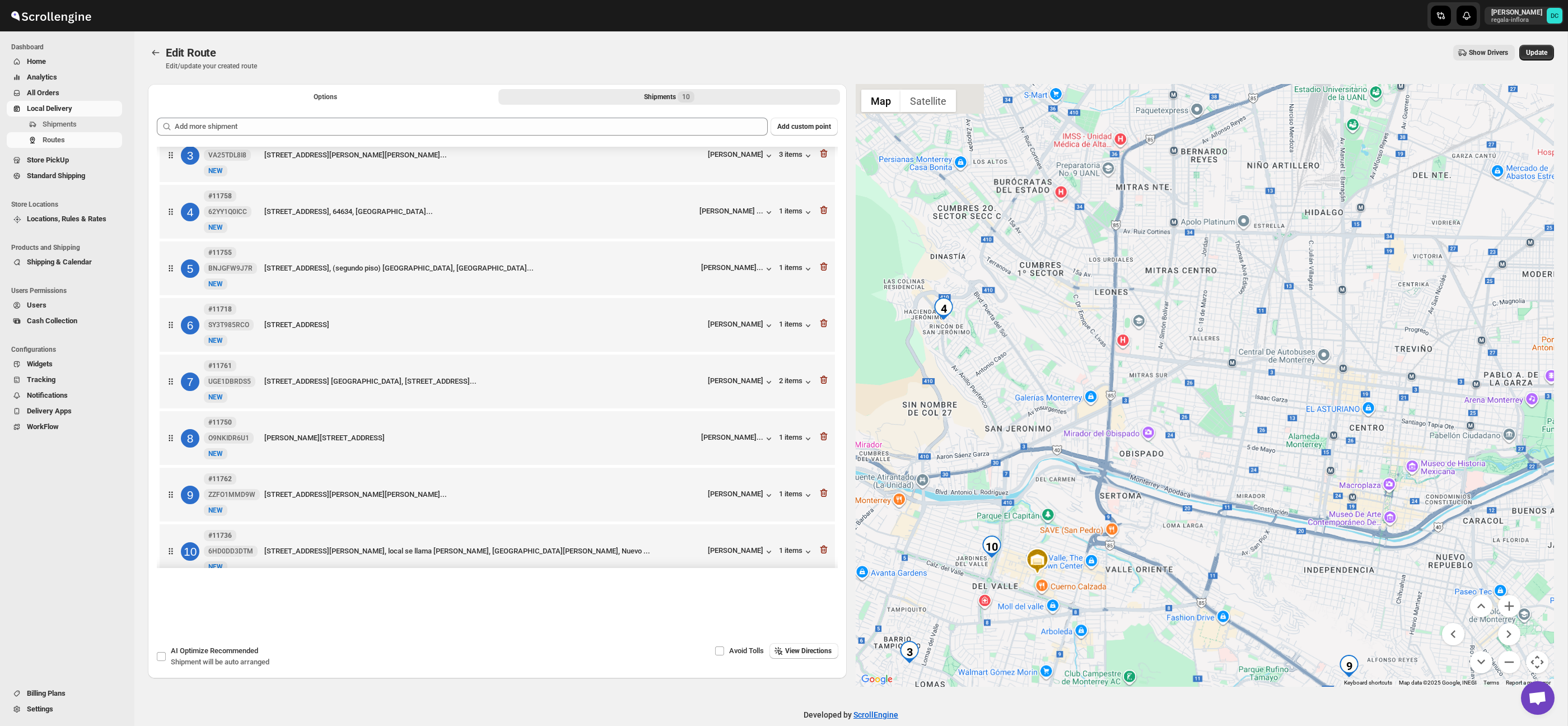
drag, startPoint x: 1153, startPoint y: 330, endPoint x: 1239, endPoint y: 330, distance: 86.0
click at [1349, 339] on div at bounding box center [1205, 386] width 699 height 603
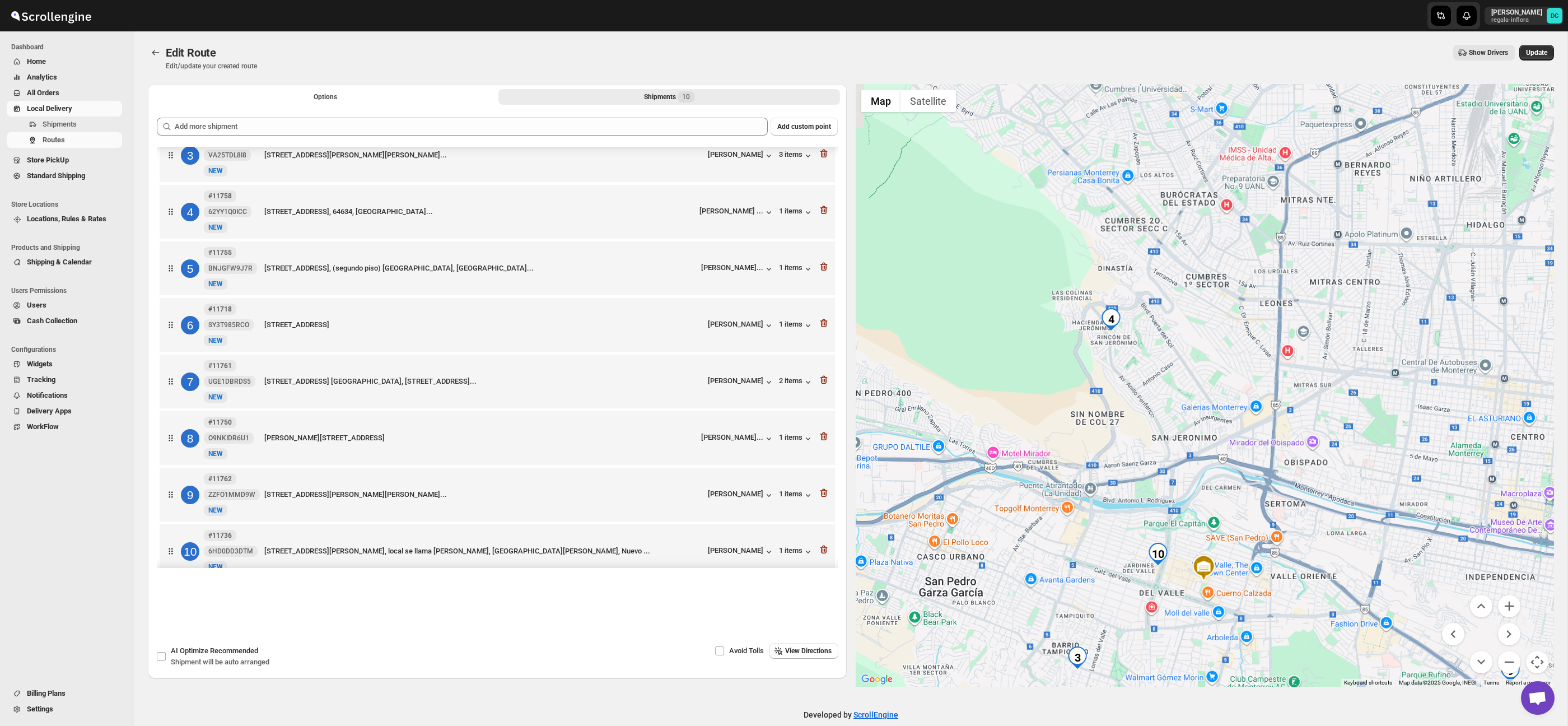
drag, startPoint x: 1148, startPoint y: 319, endPoint x: 1240, endPoint y: 326, distance: 92.3
click at [1240, 326] on div at bounding box center [1205, 386] width 699 height 603
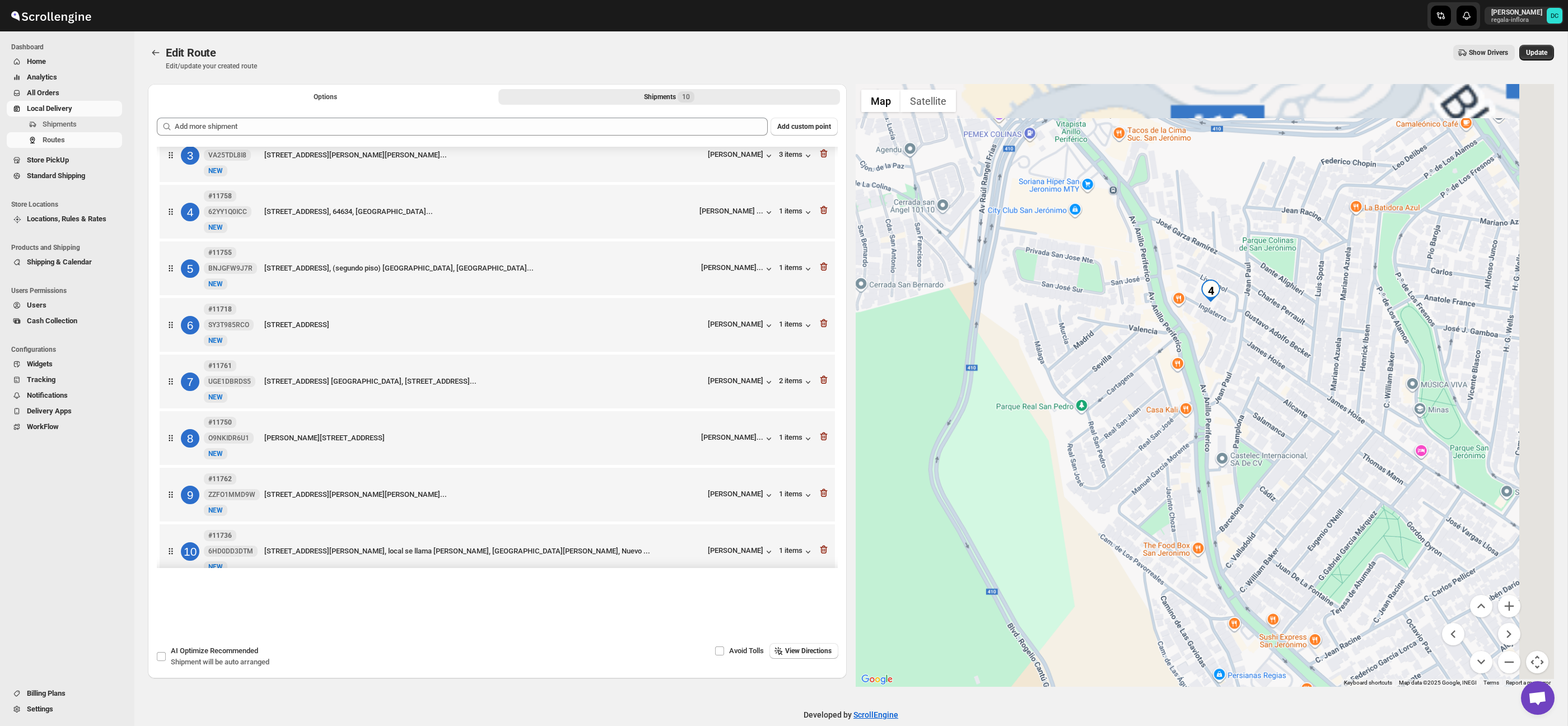
drag, startPoint x: 1368, startPoint y: 306, endPoint x: 1186, endPoint y: 351, distance: 187.5
click at [1238, 382] on div at bounding box center [1205, 386] width 699 height 603
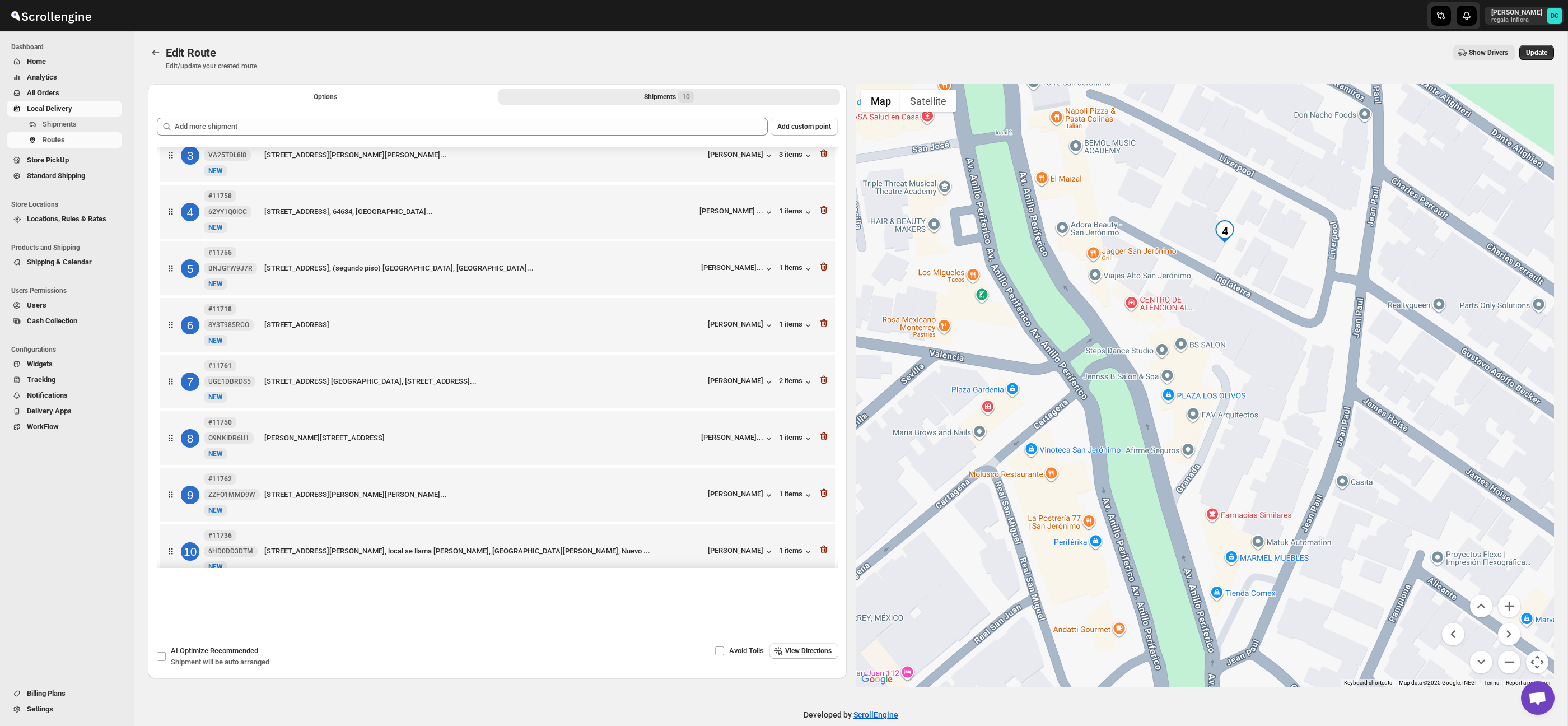
drag, startPoint x: 1228, startPoint y: 326, endPoint x: 1193, endPoint y: 374, distance: 59.4
click at [1193, 374] on div at bounding box center [1205, 386] width 699 height 603
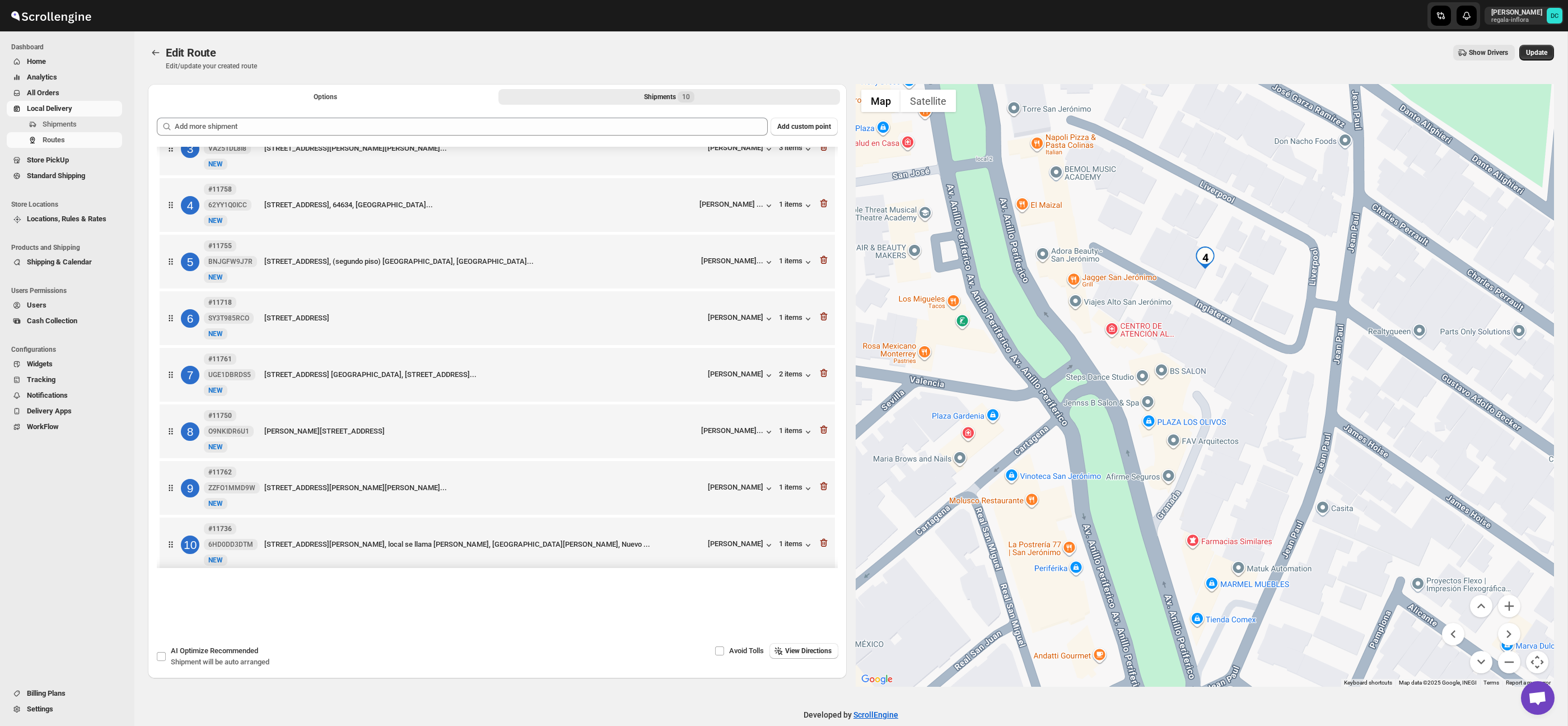
scroll to position [142, 0]
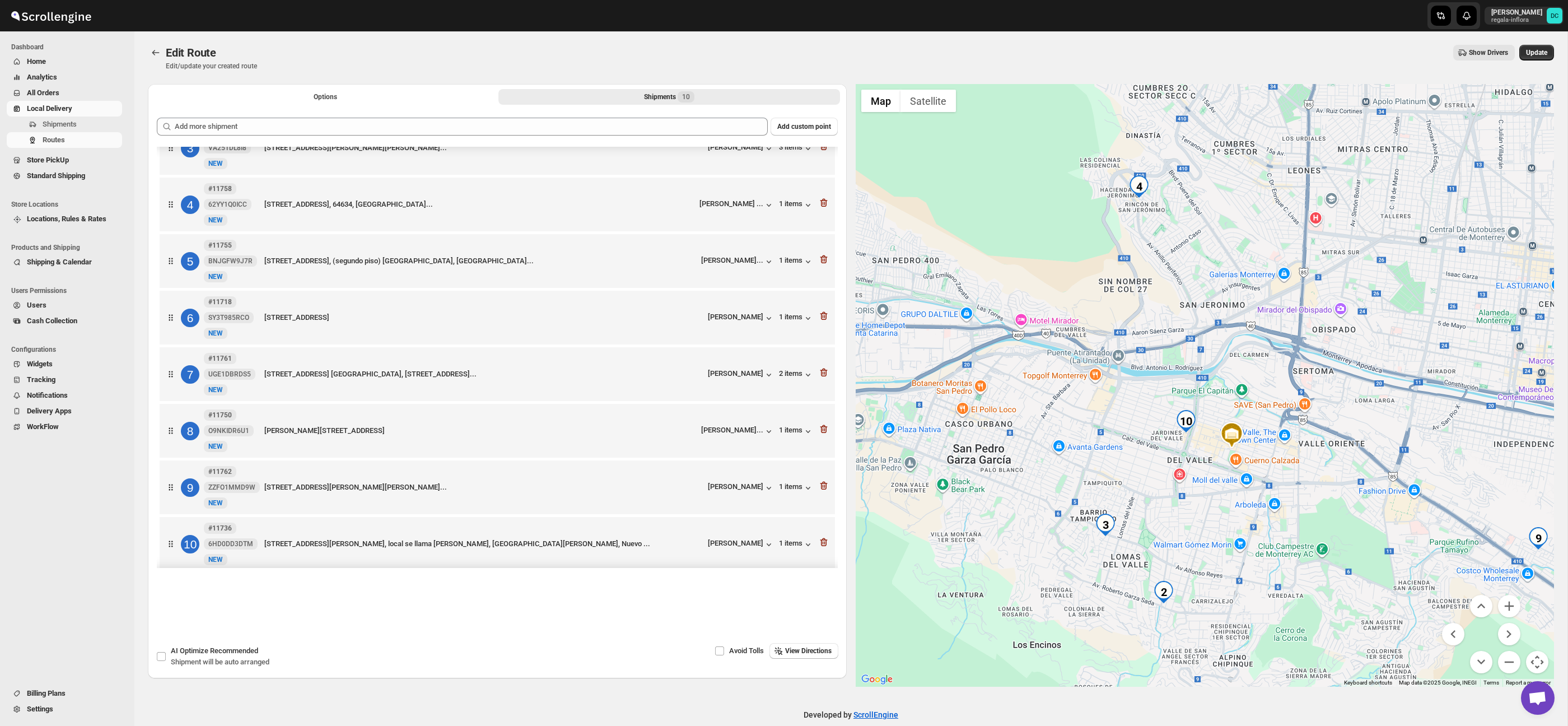
drag, startPoint x: 1344, startPoint y: 374, endPoint x: 1351, endPoint y: 399, distance: 26.0
click at [1233, 253] on div at bounding box center [1205, 386] width 699 height 603
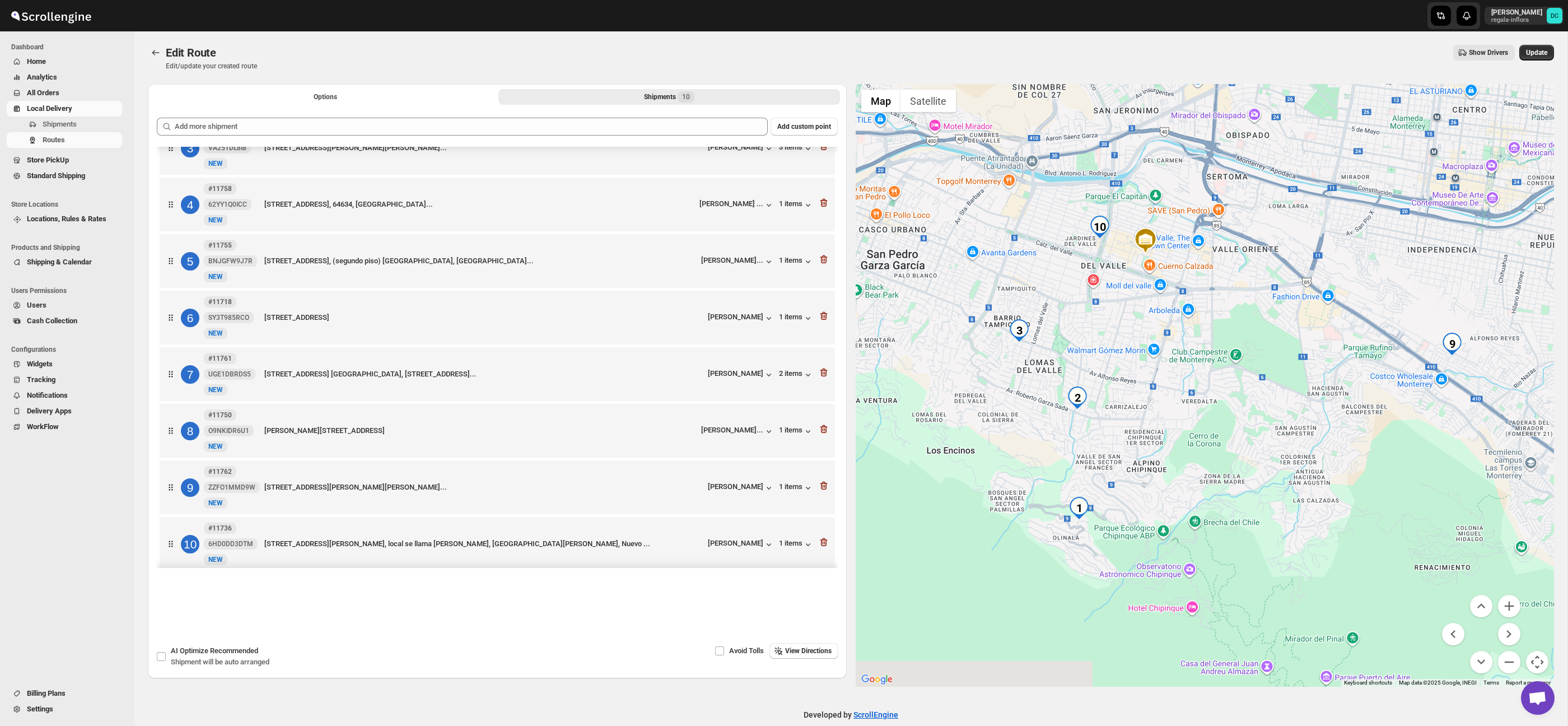
drag, startPoint x: 1376, startPoint y: 433, endPoint x: 1335, endPoint y: 298, distance: 141.1
click at [1335, 298] on div at bounding box center [1205, 386] width 699 height 603
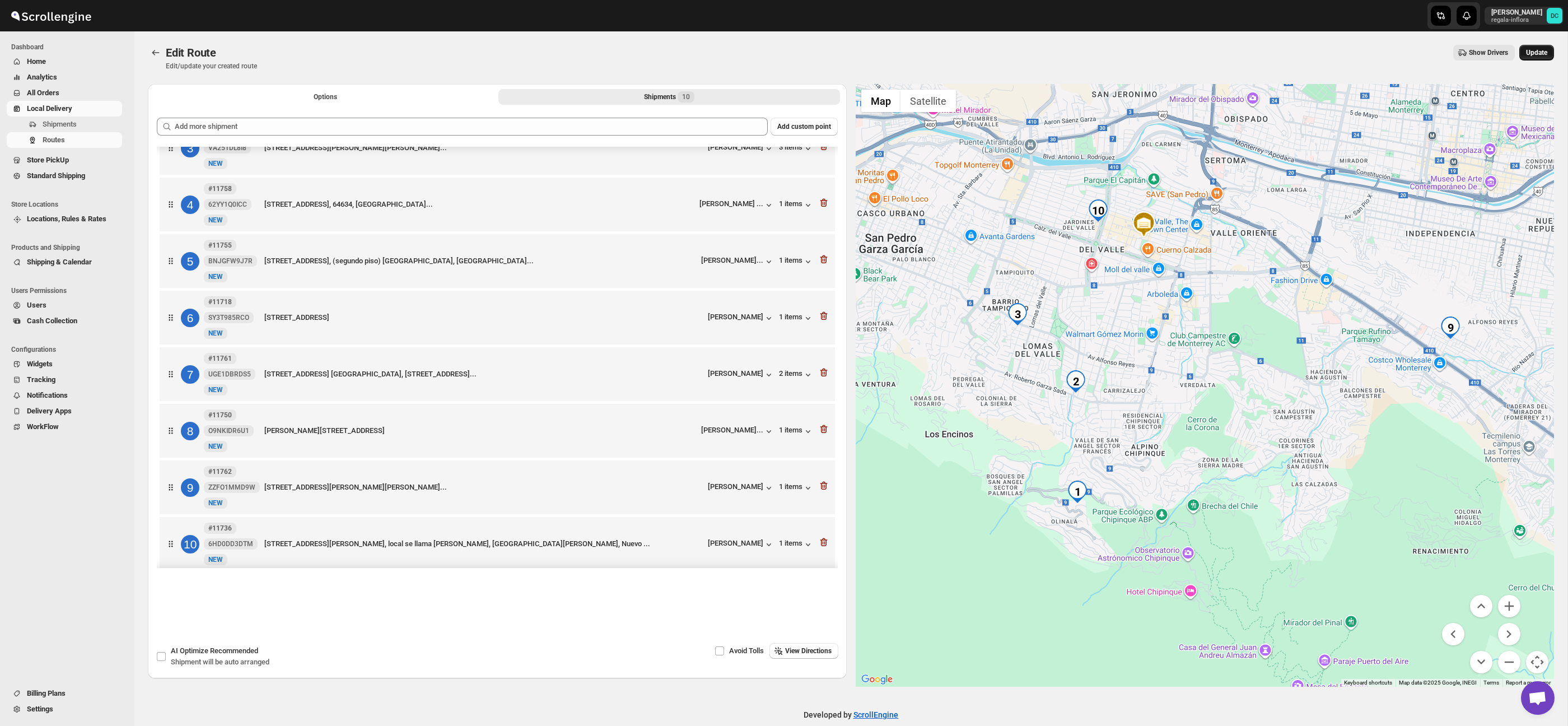
click at [1544, 57] on button "Update" at bounding box center [1536, 53] width 35 height 16
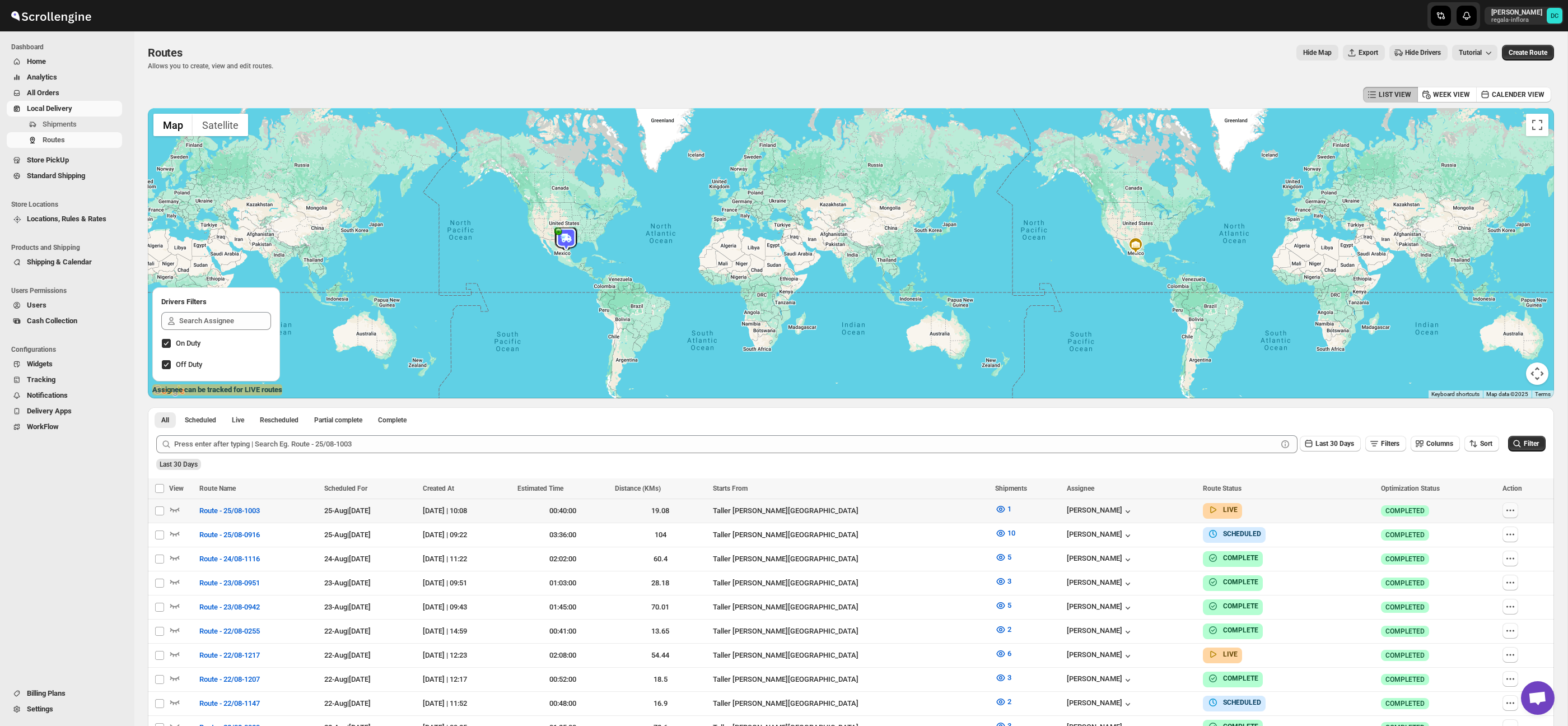
click at [1515, 513] on icon "button" at bounding box center [1510, 510] width 11 height 11
click at [1495, 595] on span "Edit" at bounding box center [1485, 591] width 52 height 11
checkbox input "false"
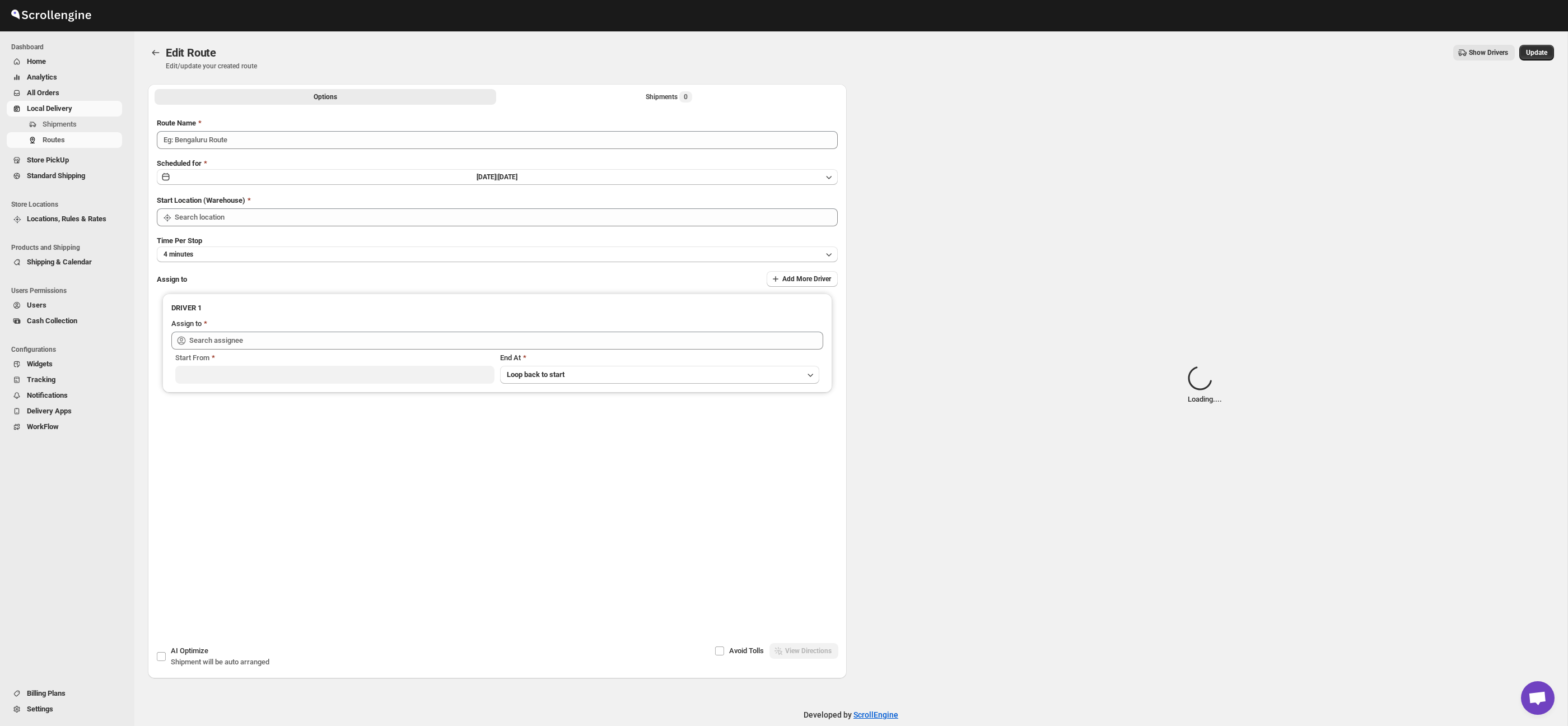
type input "Route - 25/08-1003"
click at [635, 105] on div "Options Shipments Loading... More views Options Shipments Loading... More views" at bounding box center [497, 96] width 699 height 24
type input "Taller [PERSON_NAME][GEOGRAPHIC_DATA]"
type input "[PERSON_NAME] ([EMAIL_ADDRESS][DOMAIN_NAME])"
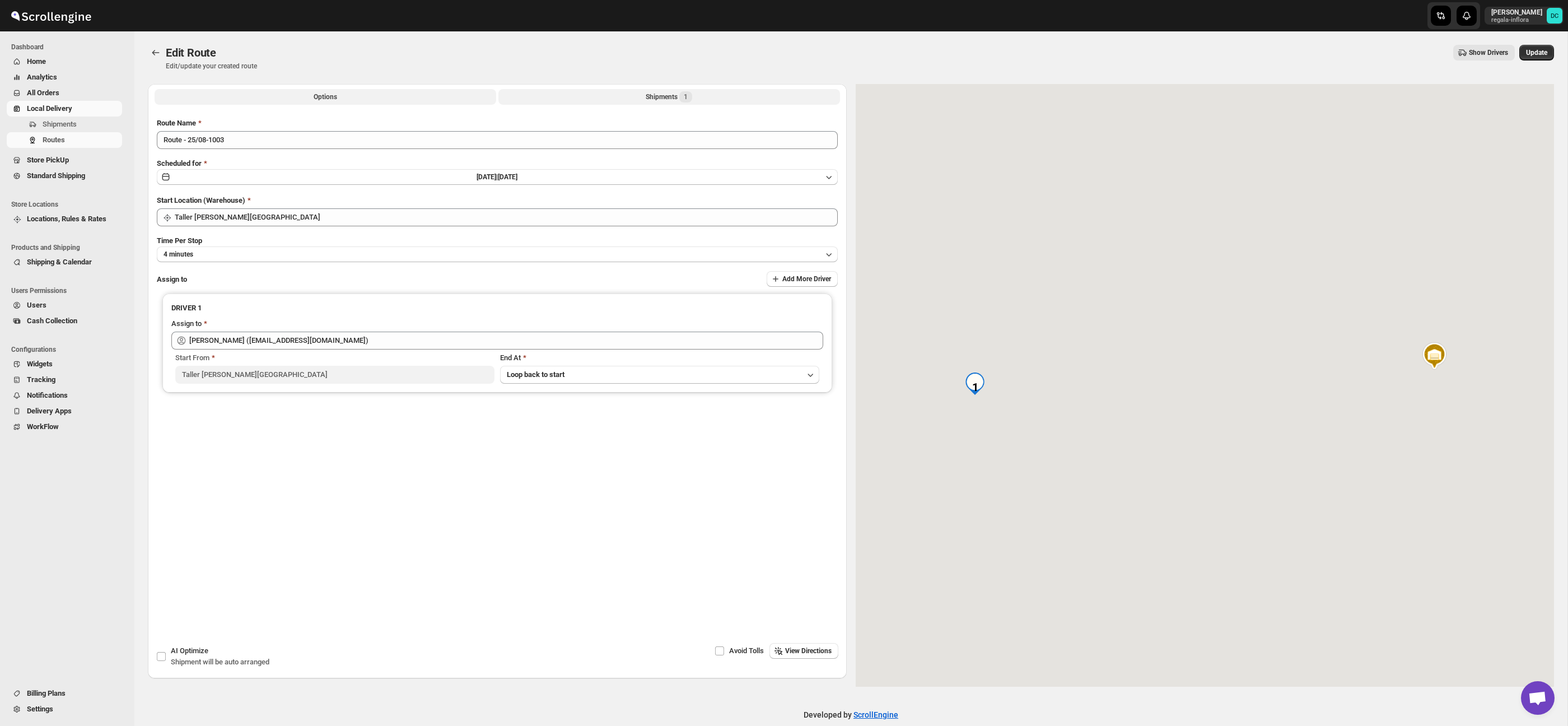
click at [632, 96] on button "Shipments 1" at bounding box center [669, 97] width 341 height 16
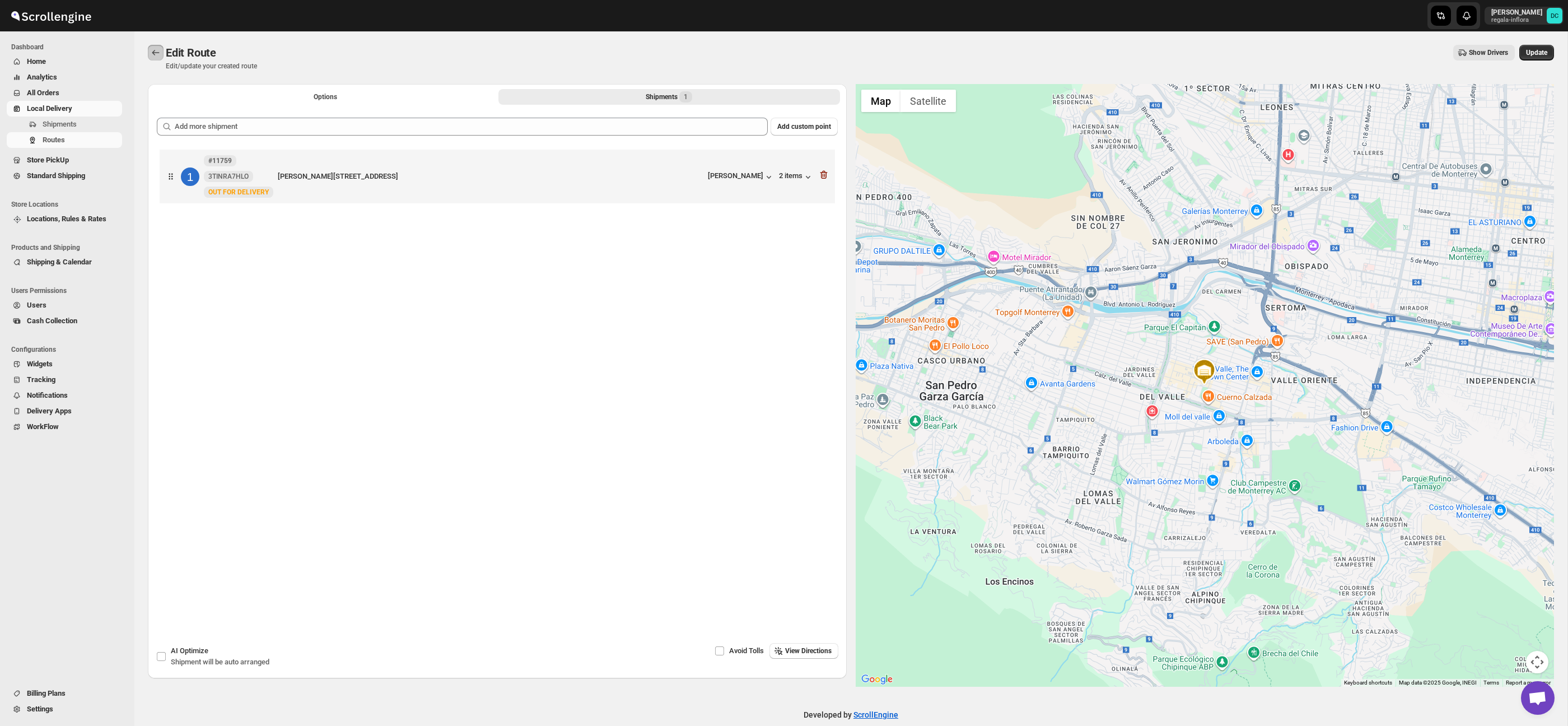
click at [162, 53] on button "Routes" at bounding box center [156, 53] width 16 height 16
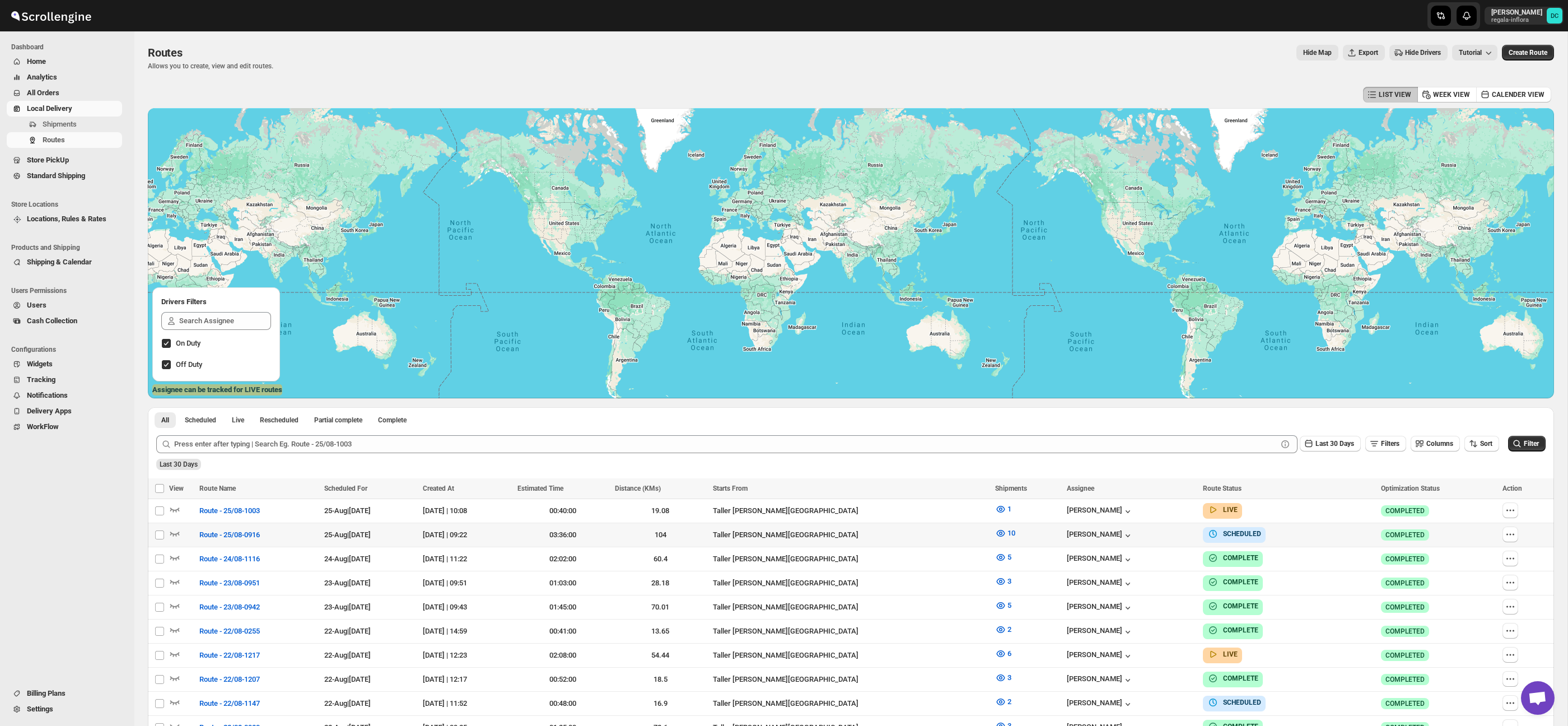
click at [1516, 537] on icon "button" at bounding box center [1510, 534] width 11 height 11
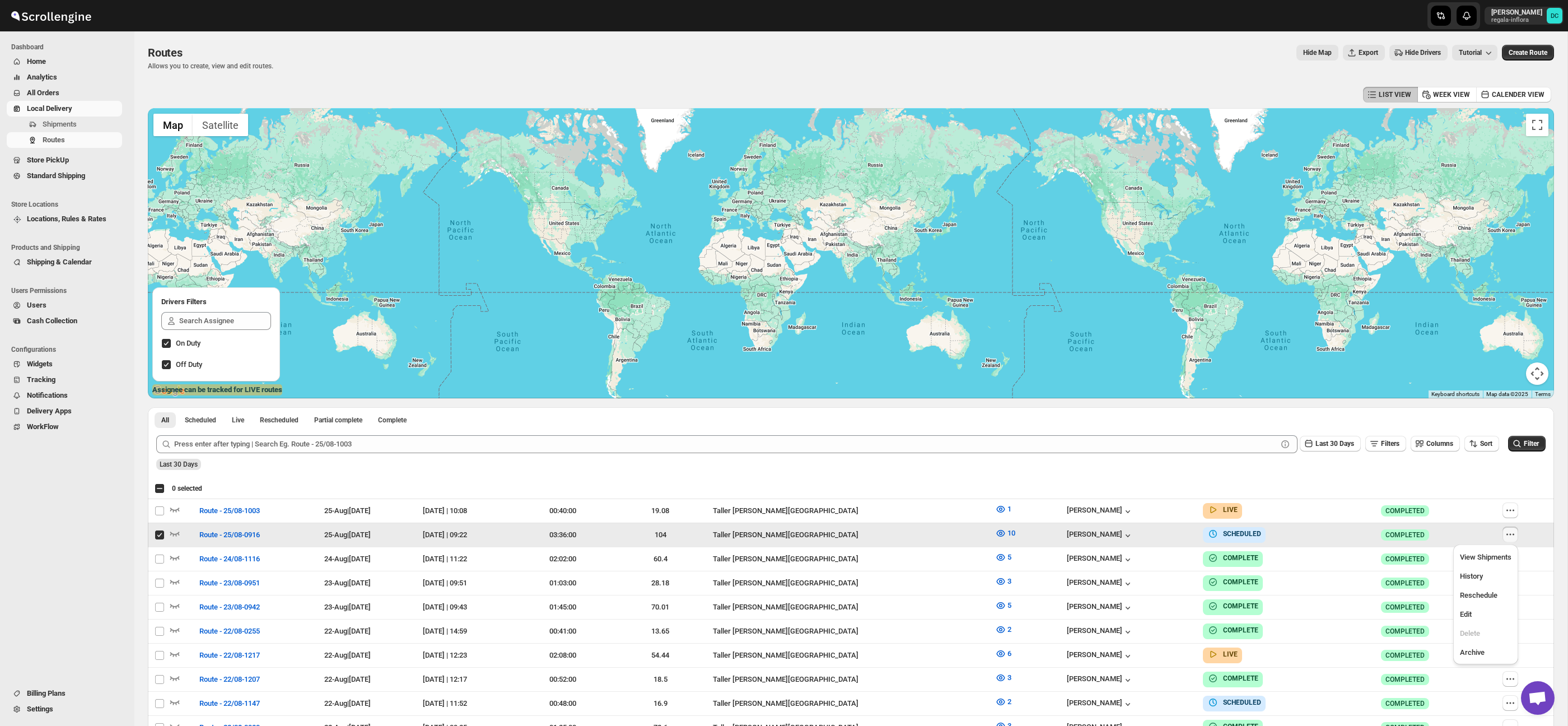
checkbox input "true"
click at [1487, 615] on span "Edit" at bounding box center [1485, 615] width 52 height 11
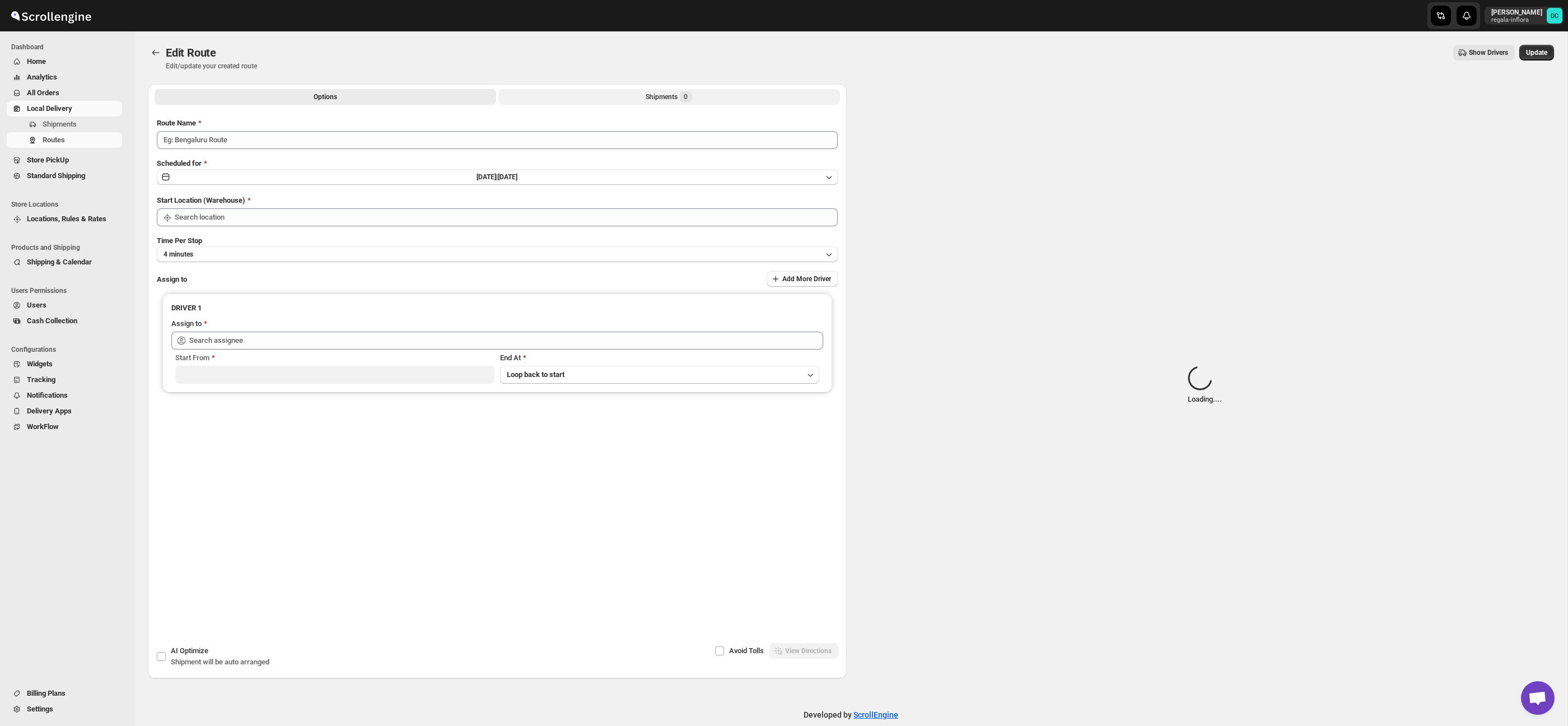
type input "Route - 25/08-0916"
click at [640, 96] on div "Shipments Loading..." at bounding box center [670, 97] width 72 height 11
type input "[PERSON_NAME] ([EMAIL_ADDRESS][DOMAIN_NAME])"
type input "Taller [PERSON_NAME][GEOGRAPHIC_DATA]"
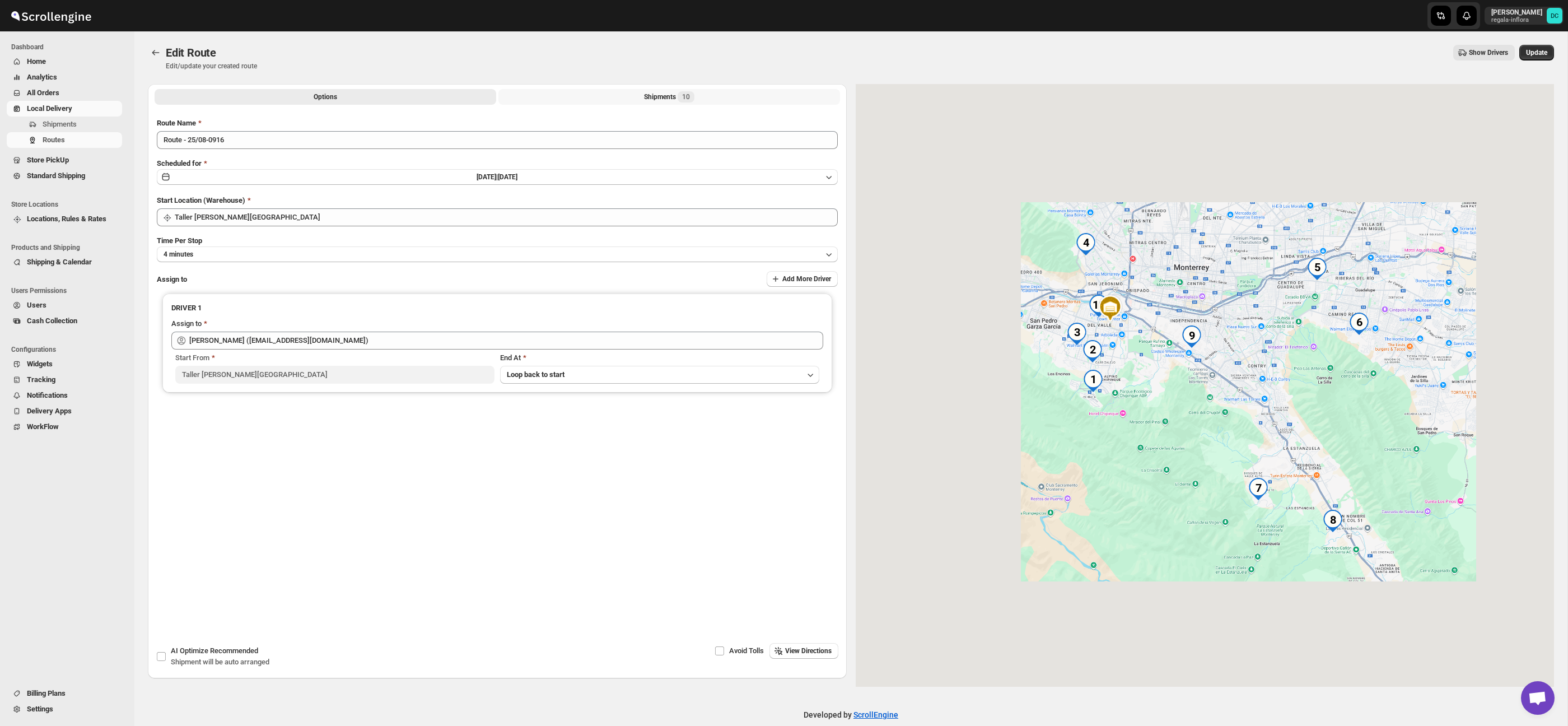
click at [752, 97] on button "Shipments 10" at bounding box center [669, 97] width 341 height 16
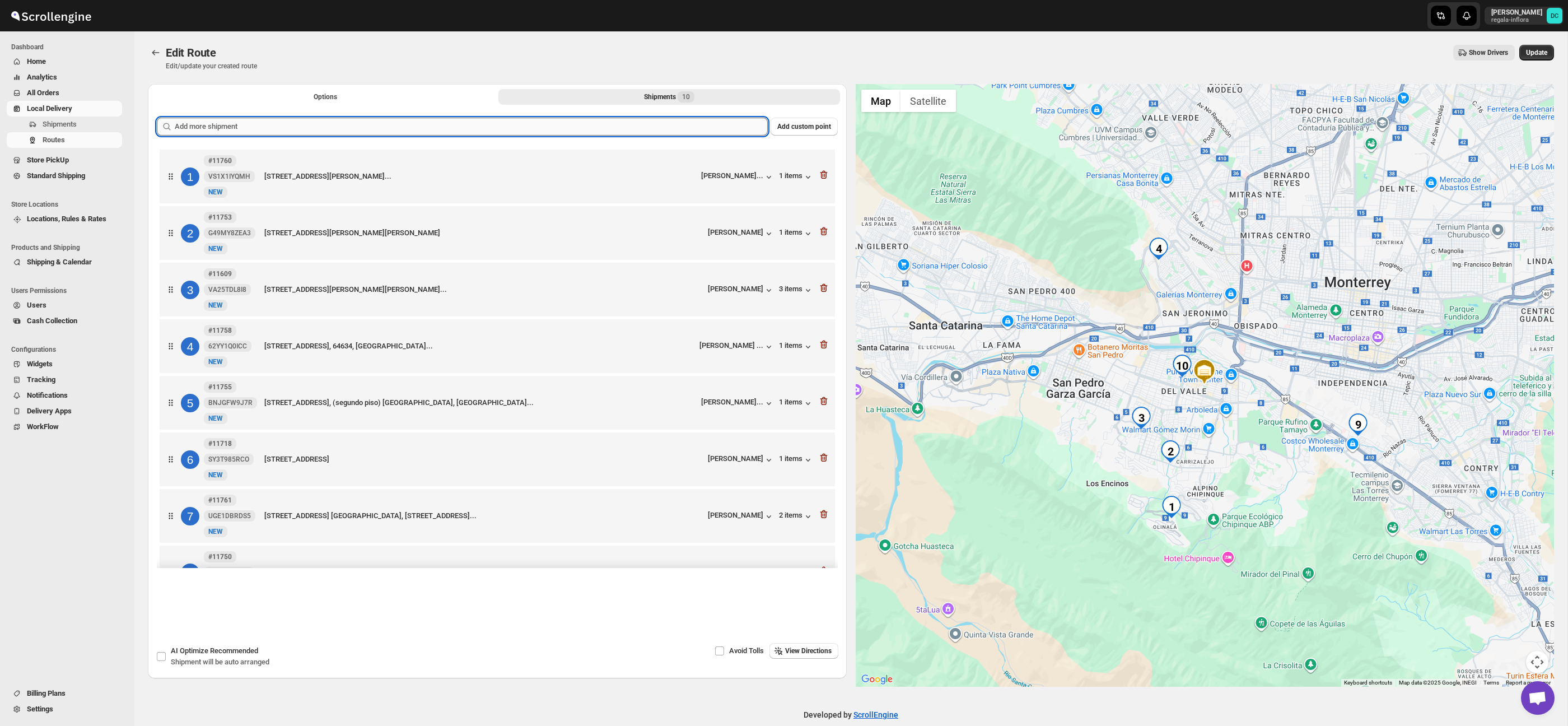
click at [388, 128] on input "text" at bounding box center [471, 126] width 593 height 18
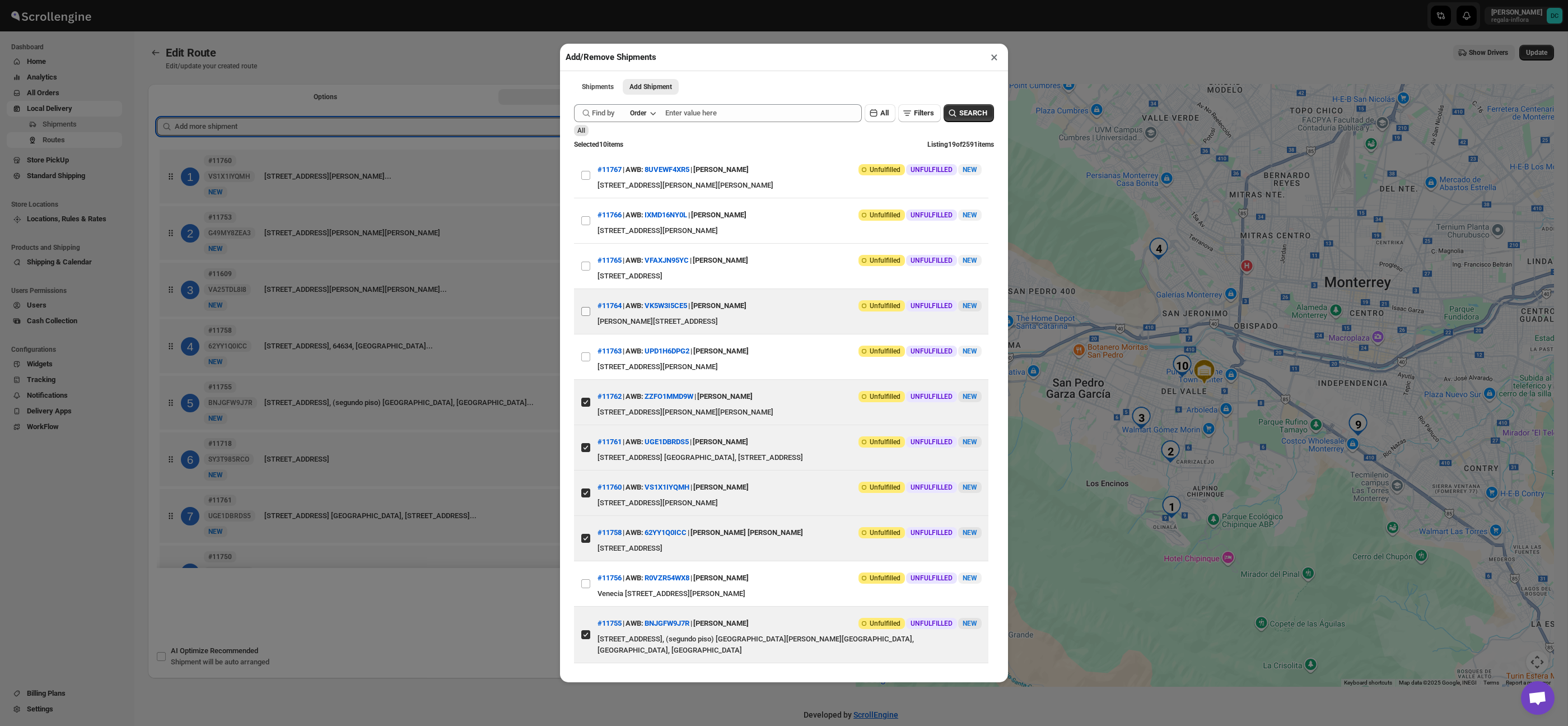
click at [584, 312] on input "View details for 68ac87befc41024ff29d47b9" at bounding box center [586, 311] width 9 height 9
checkbox input "true"
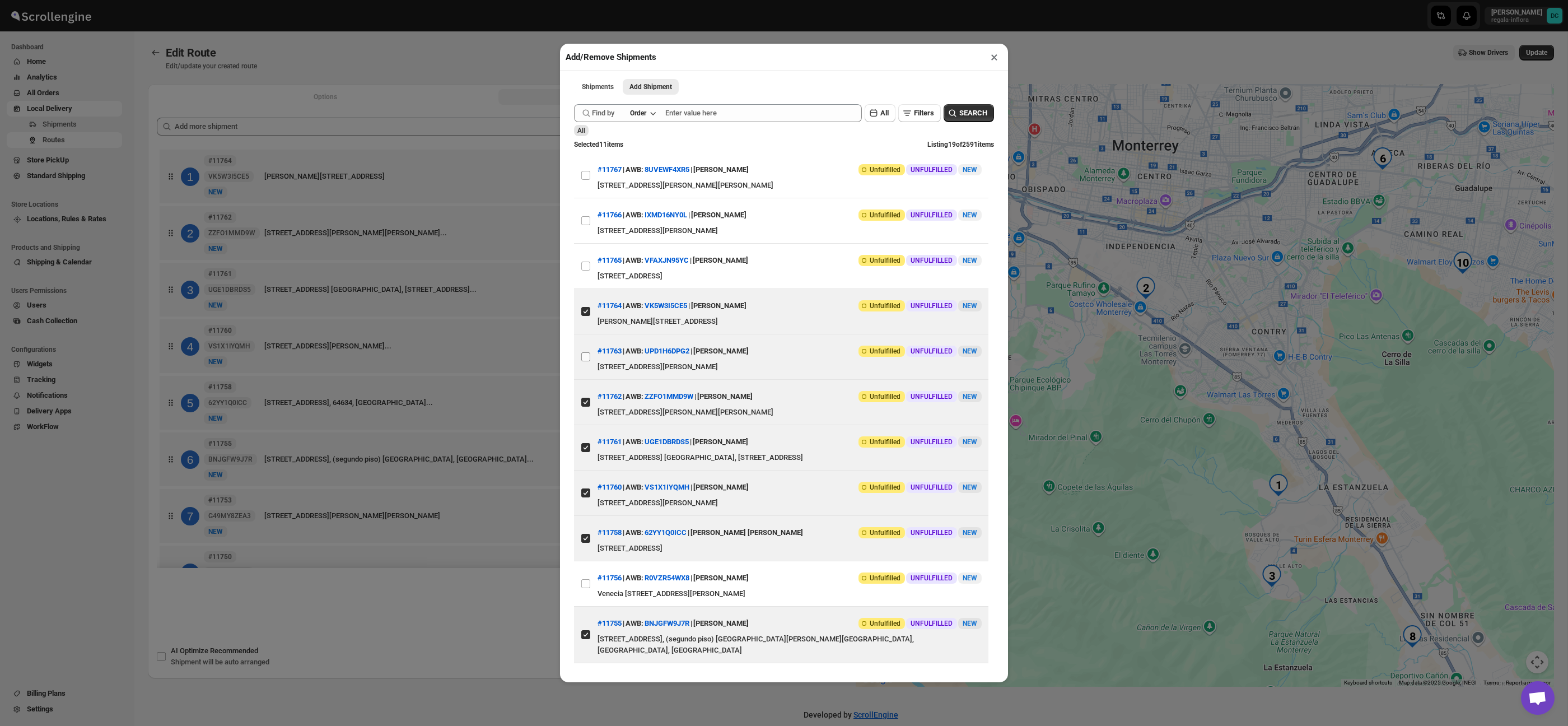
click at [586, 358] on input "View details for 68ac848efc41024ff29d4769" at bounding box center [586, 357] width 9 height 9
checkbox input "true"
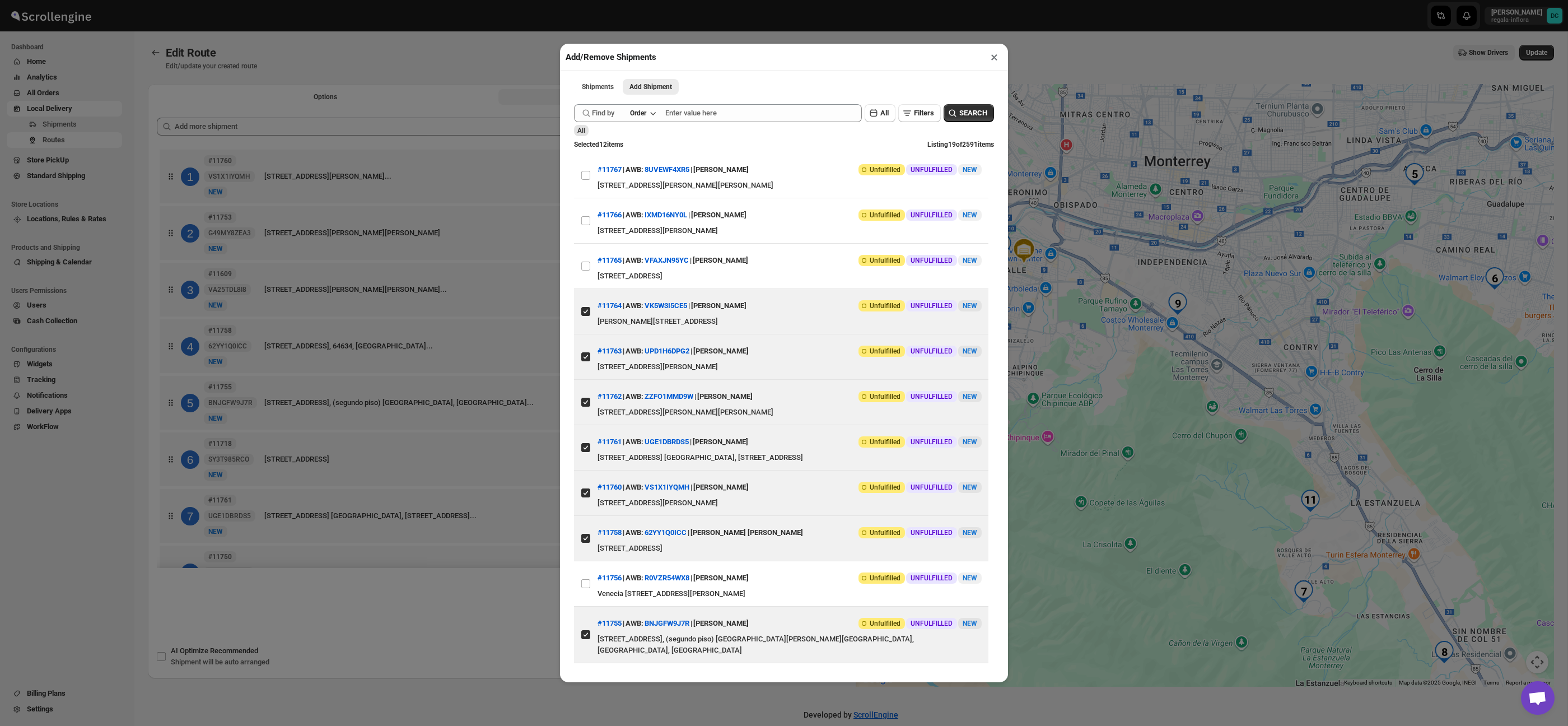
drag, startPoint x: 467, startPoint y: 58, endPoint x: 560, endPoint y: 102, distance: 102.9
click at [467, 58] on div "Add/Remove Shipments × Shipments Add Shipment More views Shipments Add Shipment…" at bounding box center [784, 363] width 1568 height 726
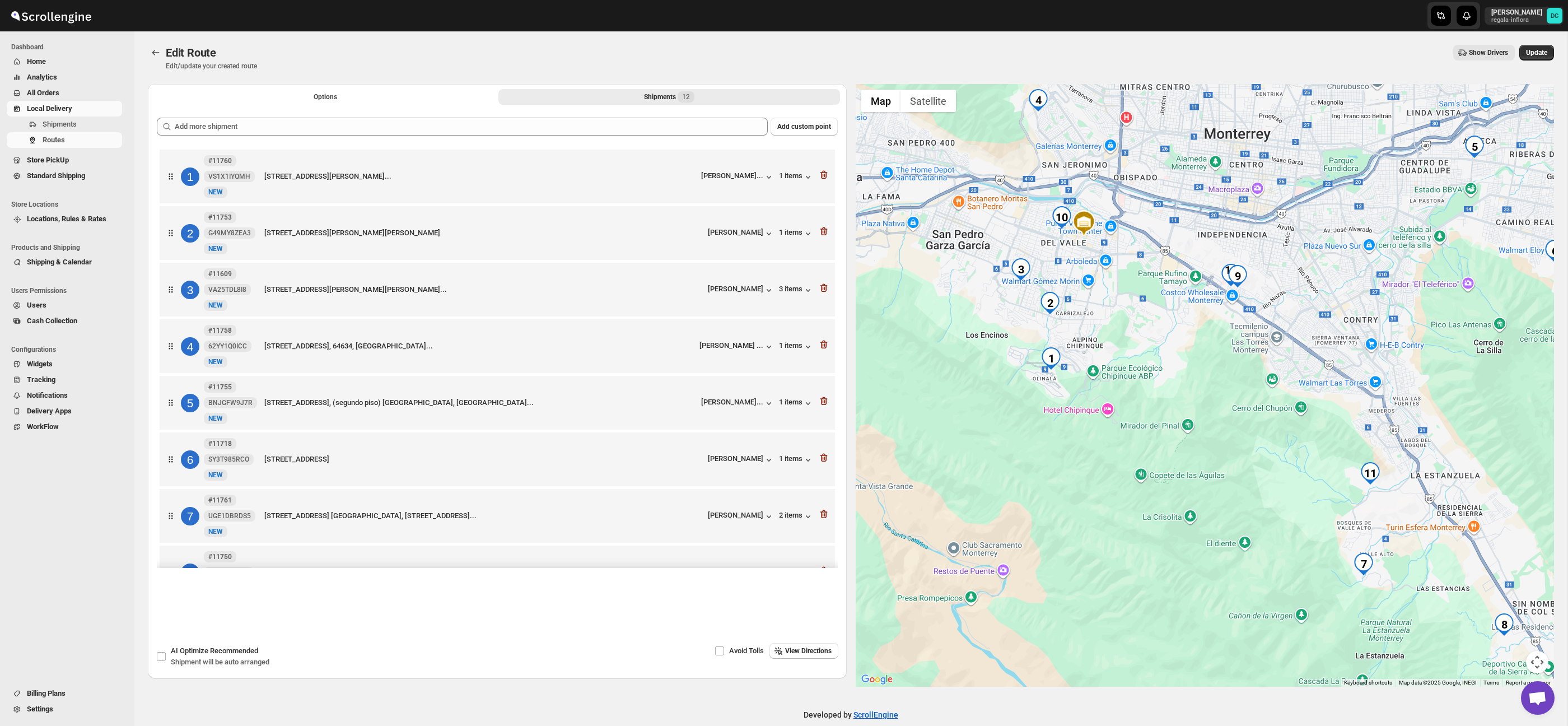
drag, startPoint x: 1068, startPoint y: 342, endPoint x: 1152, endPoint y: 331, distance: 84.7
click at [1152, 331] on div at bounding box center [1205, 386] width 699 height 603
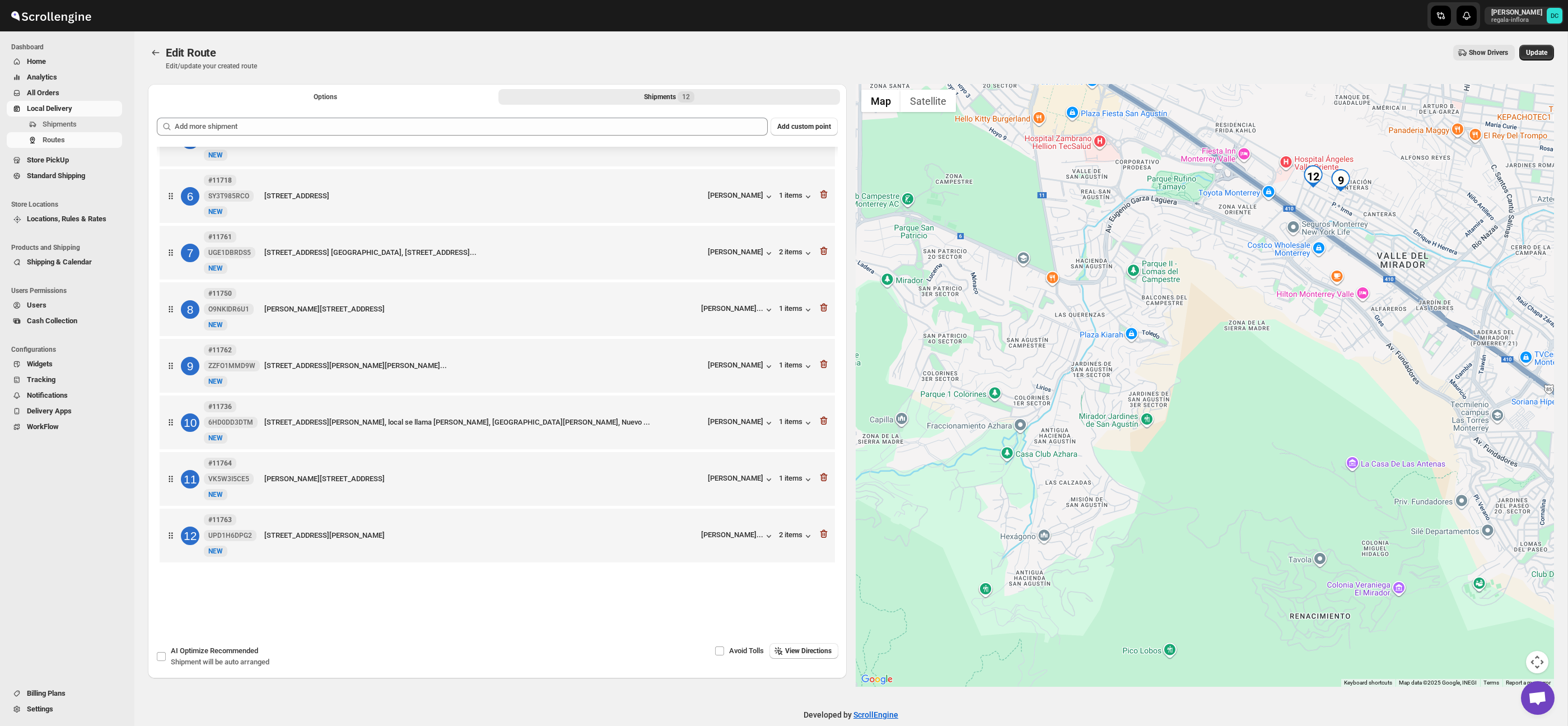
scroll to position [4, 0]
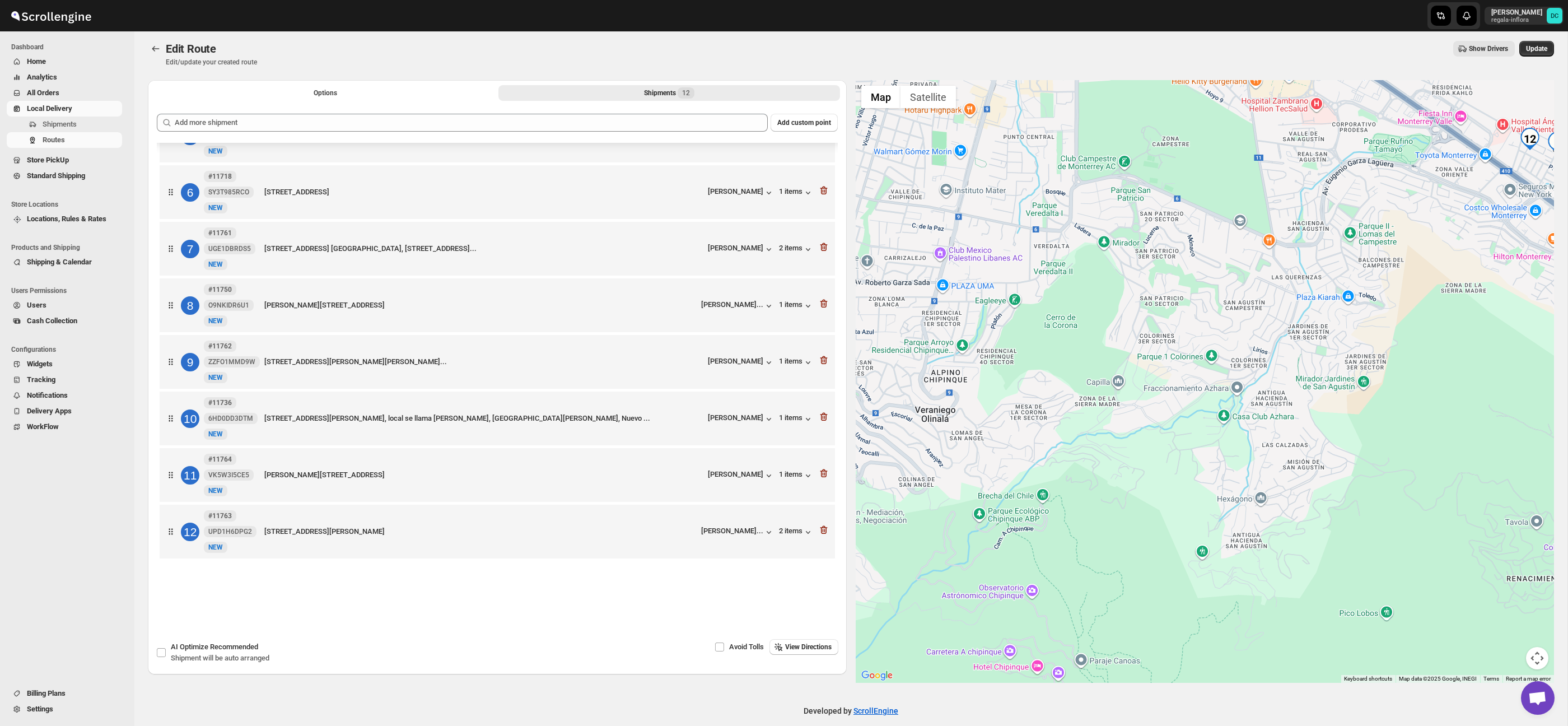
drag, startPoint x: 1129, startPoint y: 410, endPoint x: 1346, endPoint y: 376, distance: 219.6
click at [1346, 376] on div at bounding box center [1205, 382] width 699 height 603
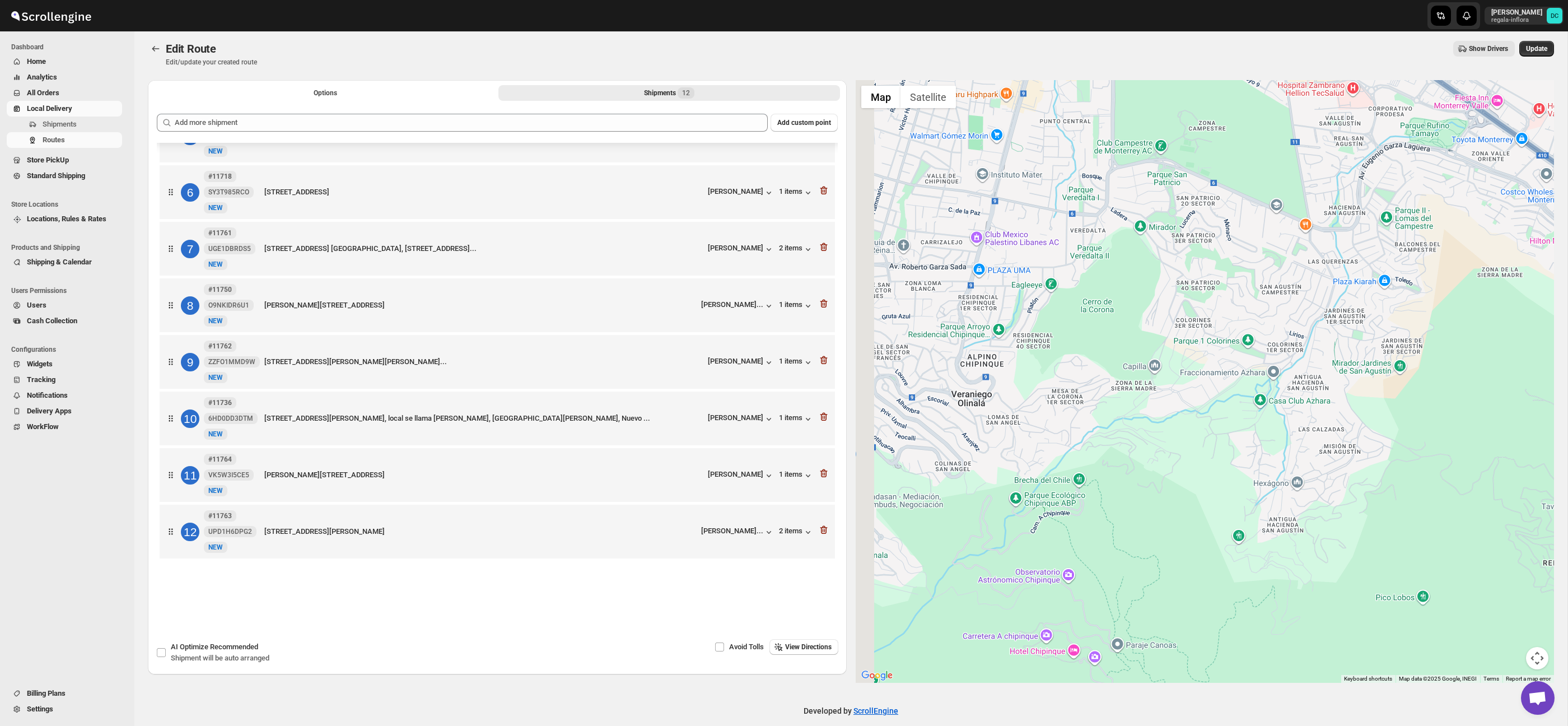
drag, startPoint x: 1126, startPoint y: 400, endPoint x: 1360, endPoint y: 322, distance: 246.7
click at [1362, 322] on div at bounding box center [1205, 382] width 699 height 603
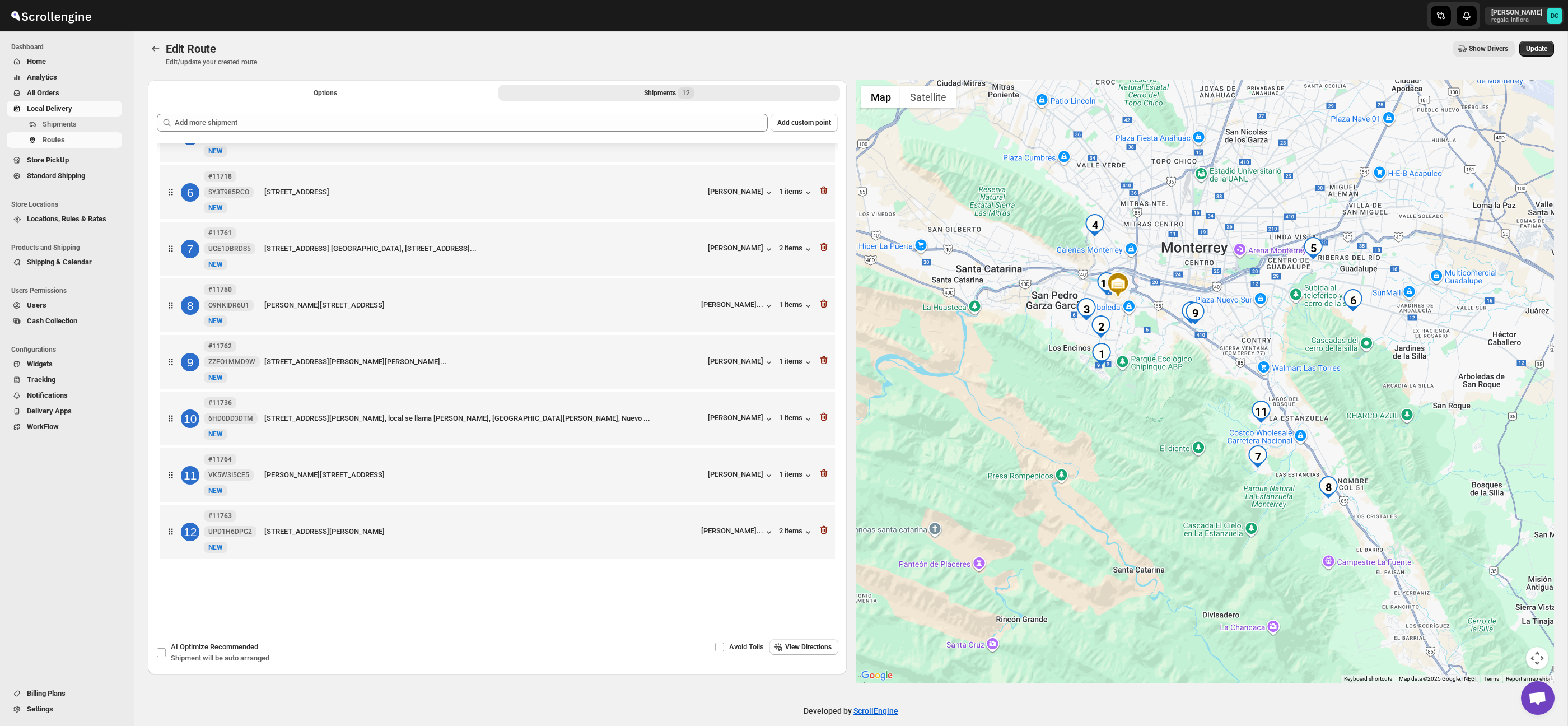
drag, startPoint x: 1368, startPoint y: 456, endPoint x: 1317, endPoint y: 443, distance: 52.6
click at [1320, 443] on div at bounding box center [1205, 382] width 699 height 603
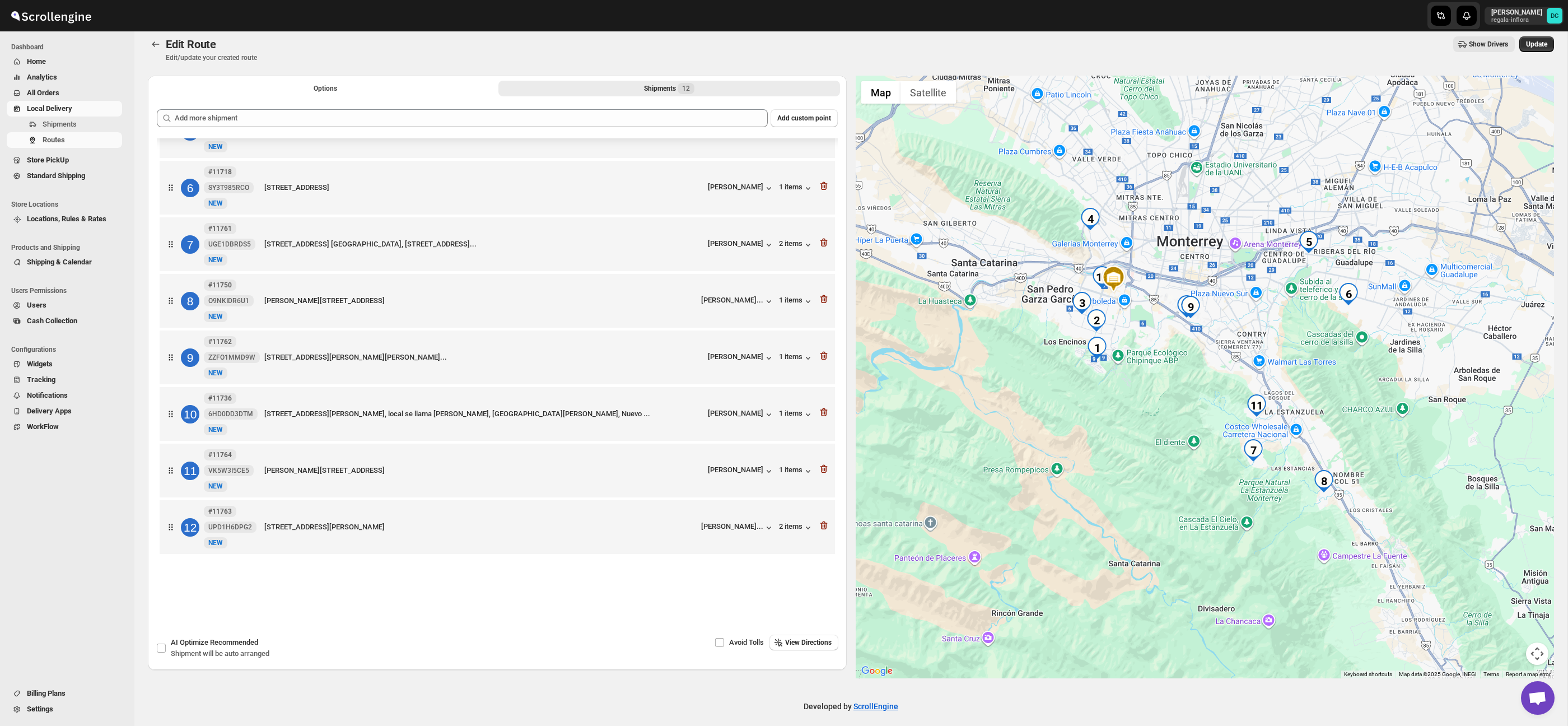
scroll to position [10, 0]
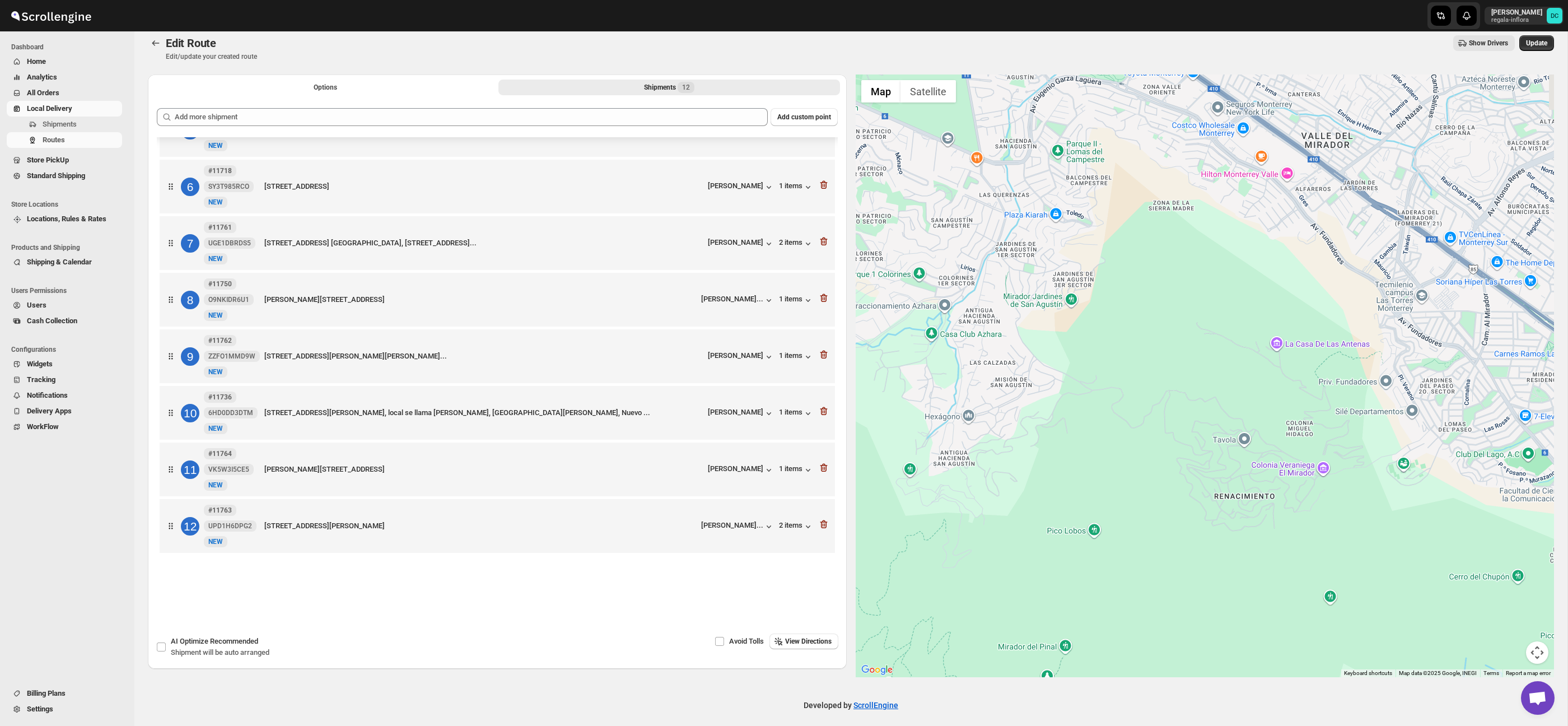
drag, startPoint x: 1029, startPoint y: 257, endPoint x: 1253, endPoint y: 521, distance: 346.2
click at [1253, 521] on div at bounding box center [1205, 376] width 699 height 603
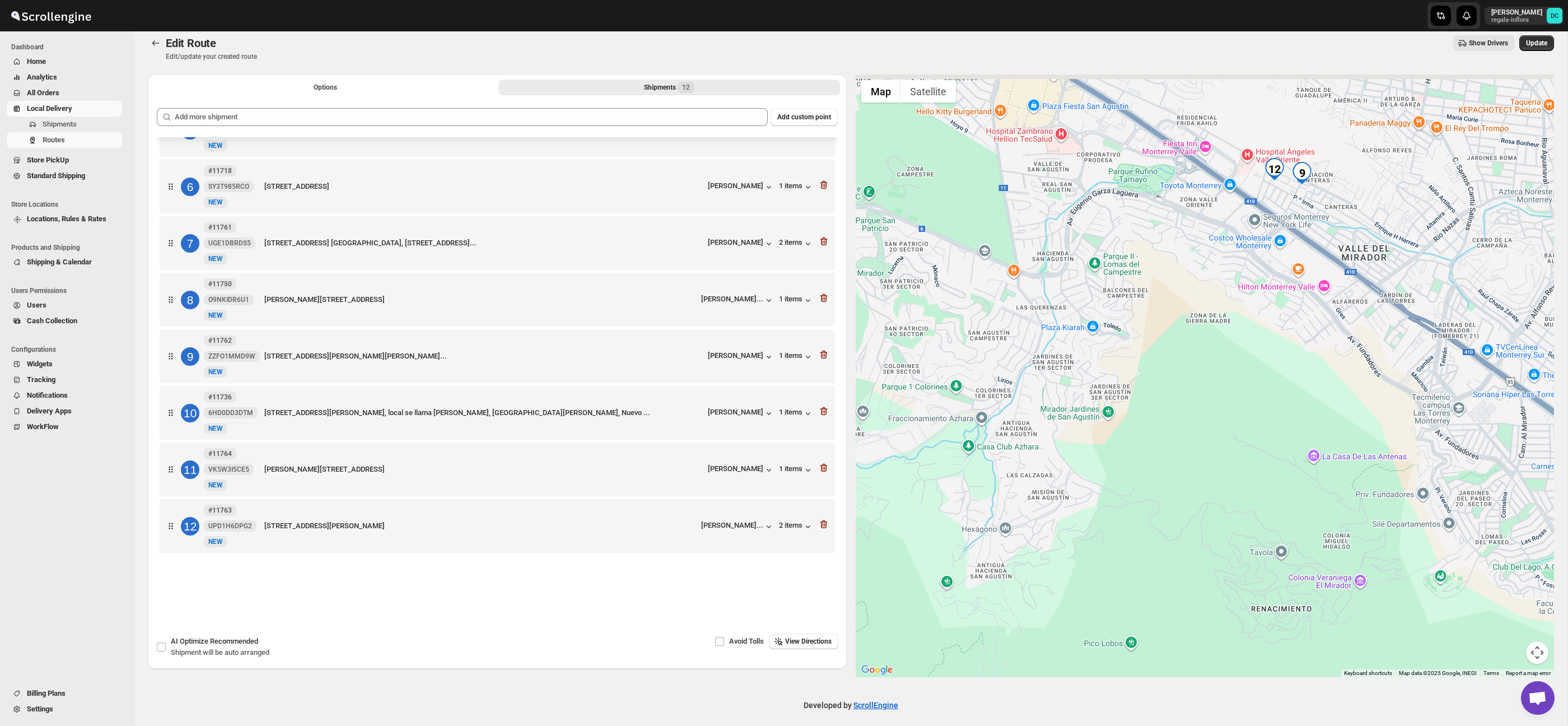
drag, startPoint x: 1272, startPoint y: 372, endPoint x: 1261, endPoint y: 444, distance: 72.8
click at [1261, 443] on div at bounding box center [1205, 376] width 699 height 603
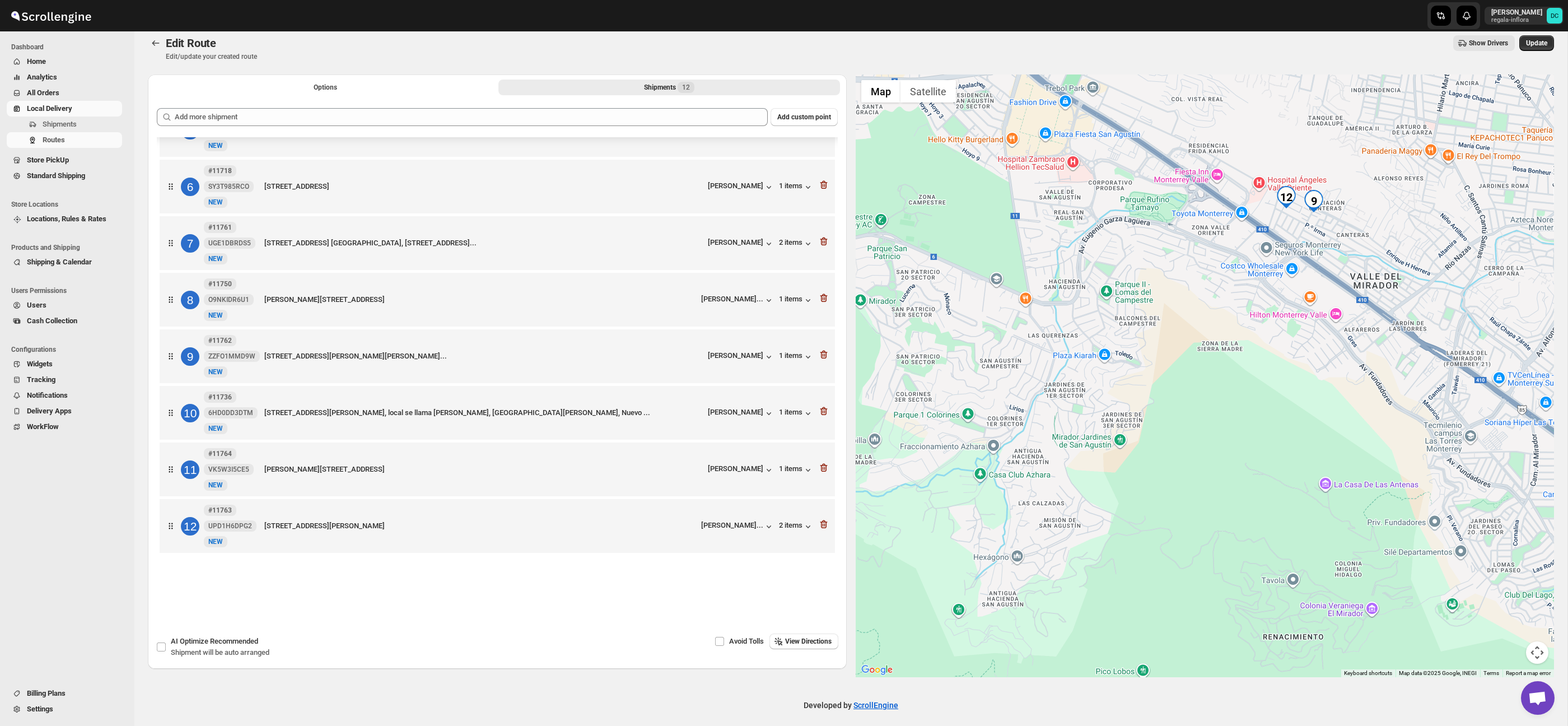
drag, startPoint x: 1234, startPoint y: 447, endPoint x: 1337, endPoint y: 421, distance: 106.2
click at [1337, 421] on div at bounding box center [1205, 376] width 699 height 603
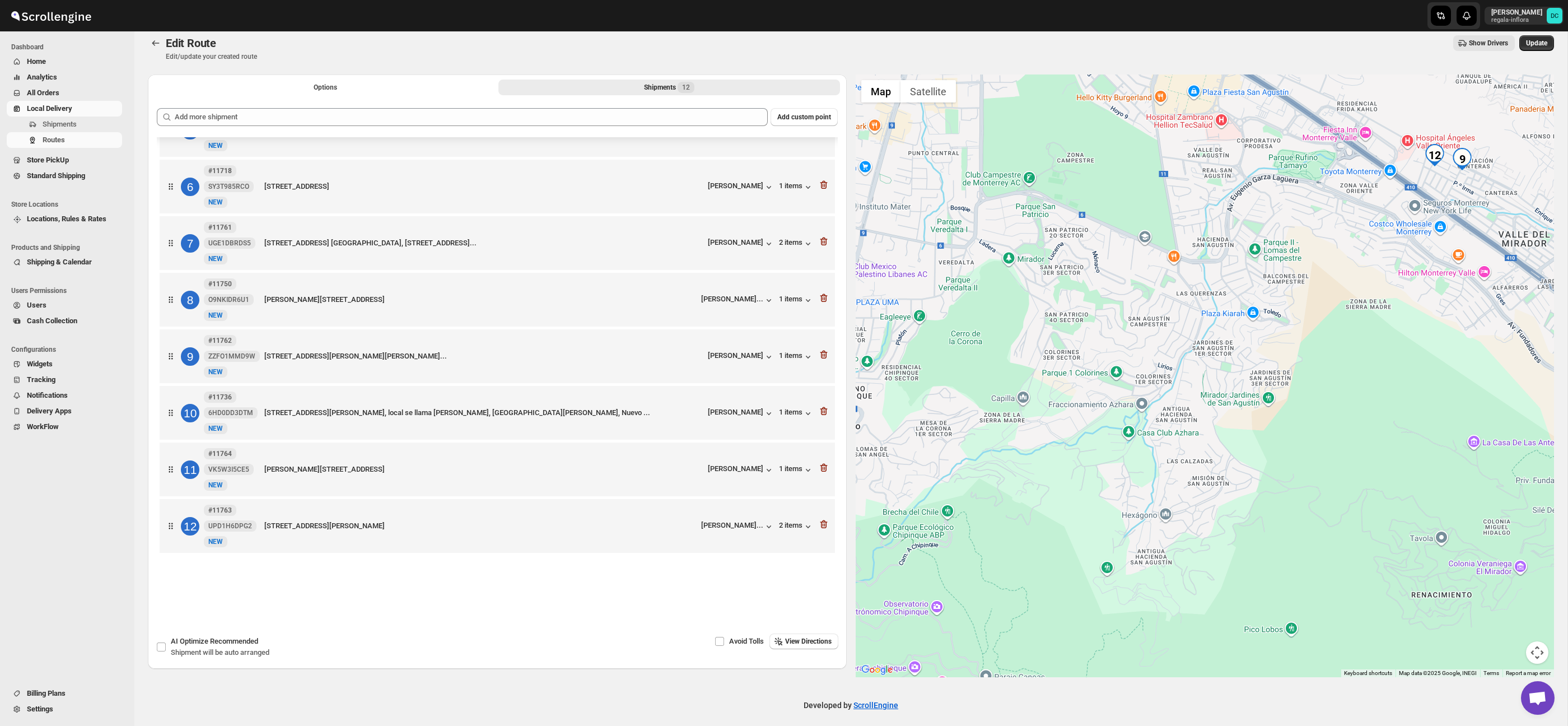
drag, startPoint x: 1270, startPoint y: 442, endPoint x: 1317, endPoint y: 426, distance: 49.6
click at [1317, 426] on div at bounding box center [1205, 376] width 699 height 603
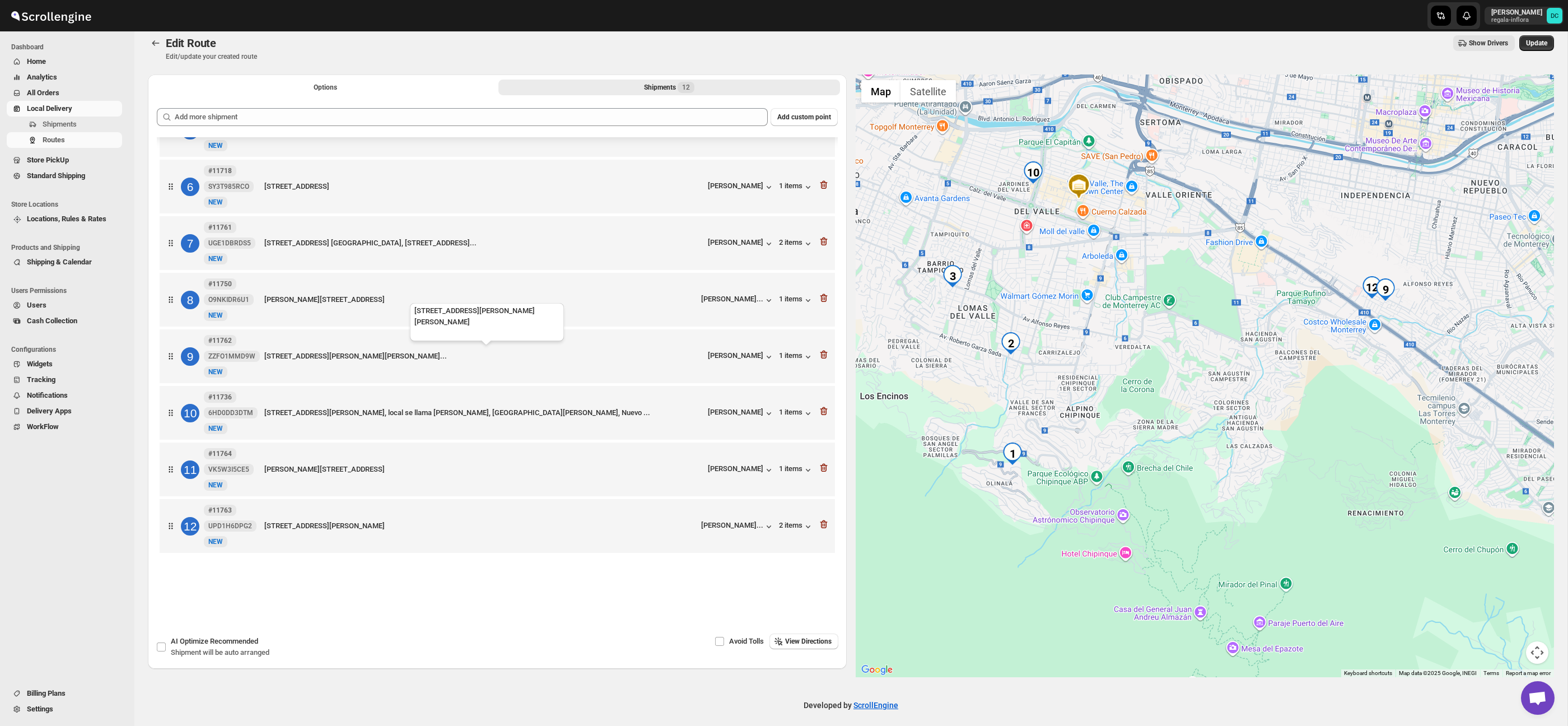
scroll to position [15, 0]
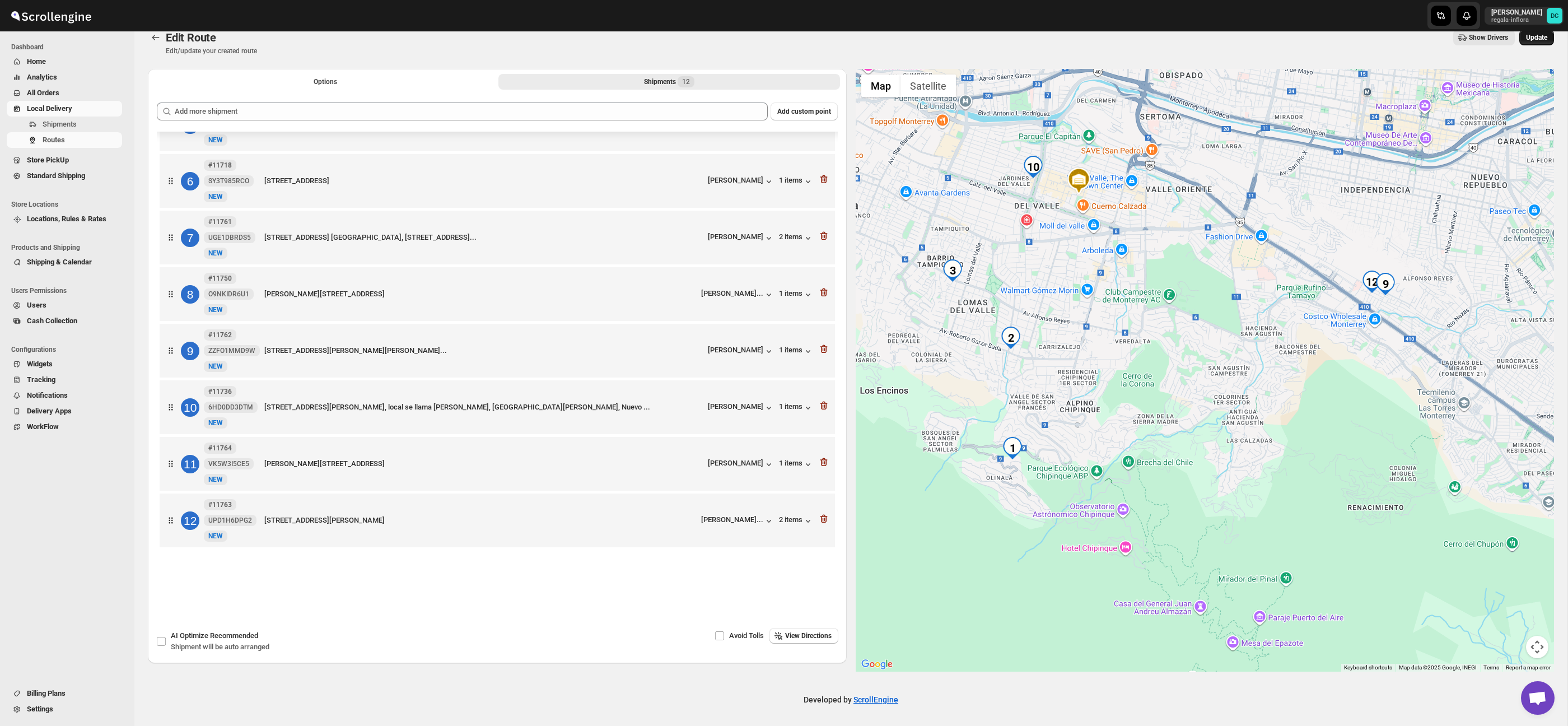
click at [1532, 39] on span "Update" at bounding box center [1536, 37] width 21 height 9
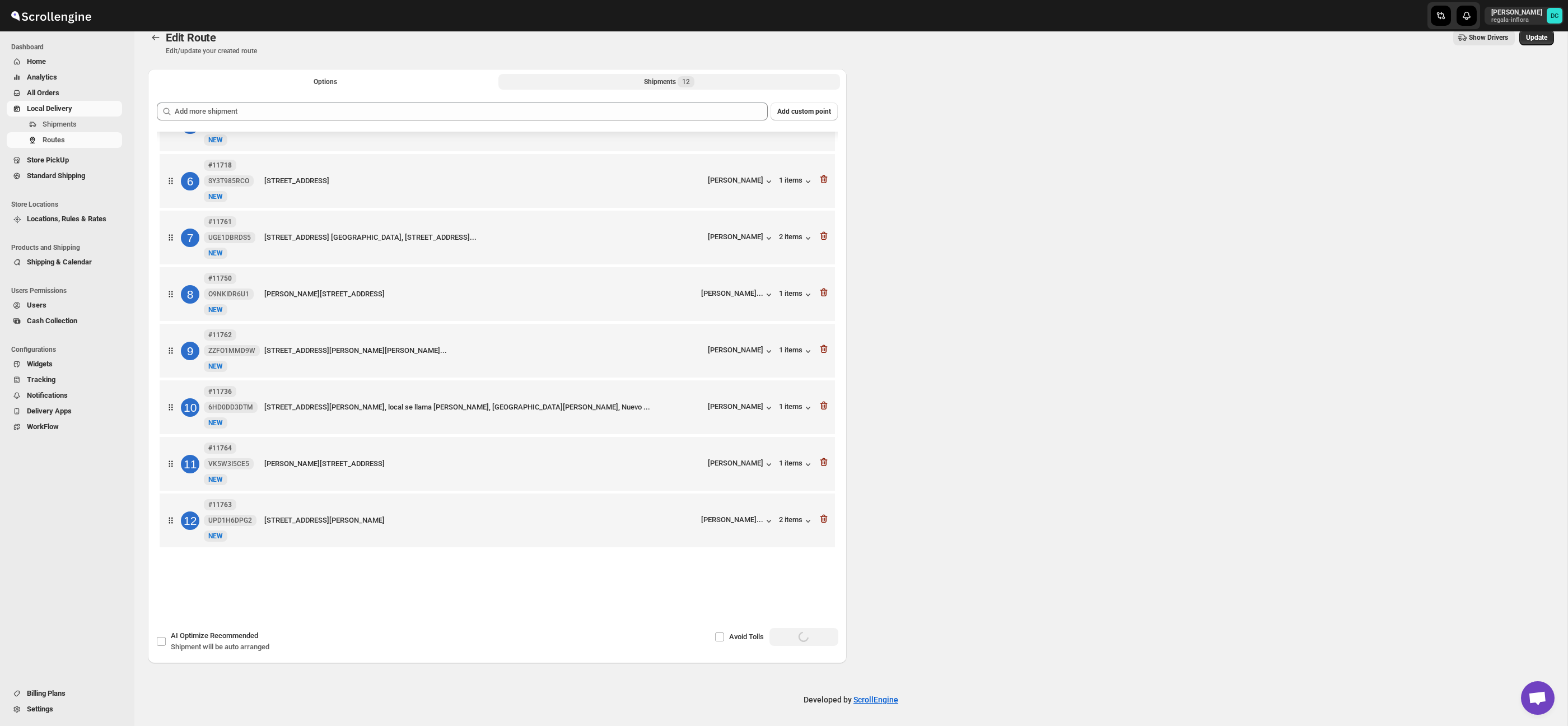
scroll to position [9, 0]
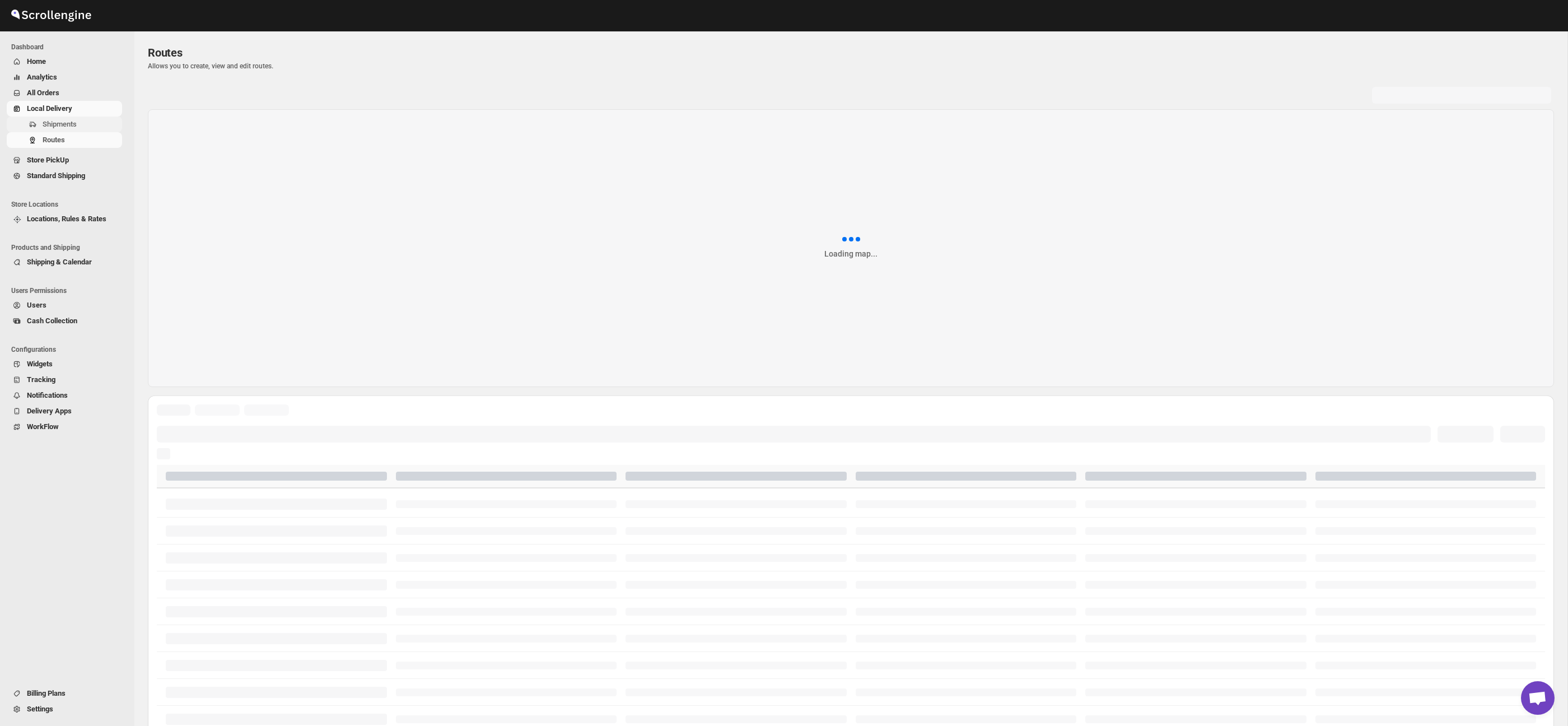
click at [84, 122] on span "Shipments" at bounding box center [81, 124] width 77 height 11
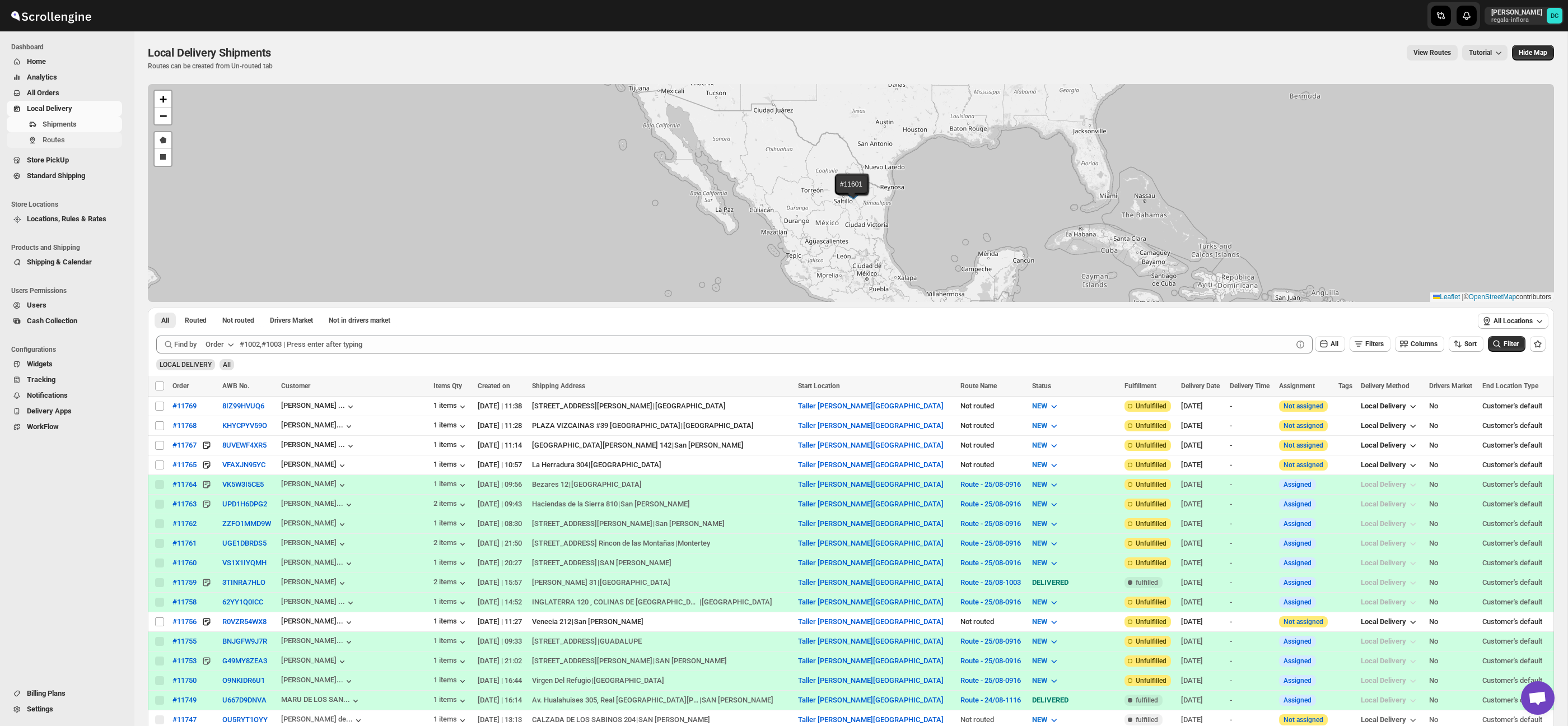
click at [71, 141] on span "Routes" at bounding box center [81, 140] width 77 height 11
